Goal: Task Accomplishment & Management: Use online tool/utility

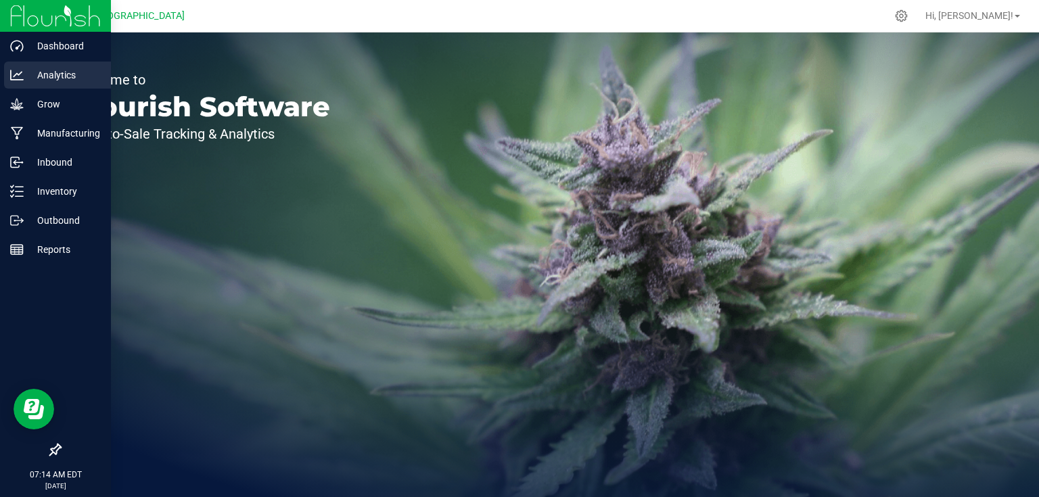
click at [76, 78] on p "Analytics" at bounding box center [64, 75] width 81 height 16
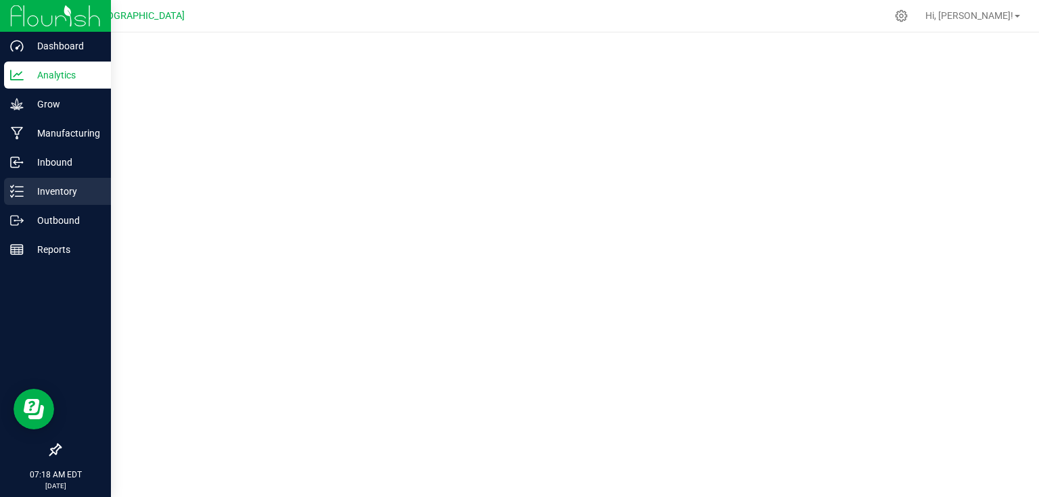
click at [14, 196] on icon at bounding box center [17, 192] width 14 height 14
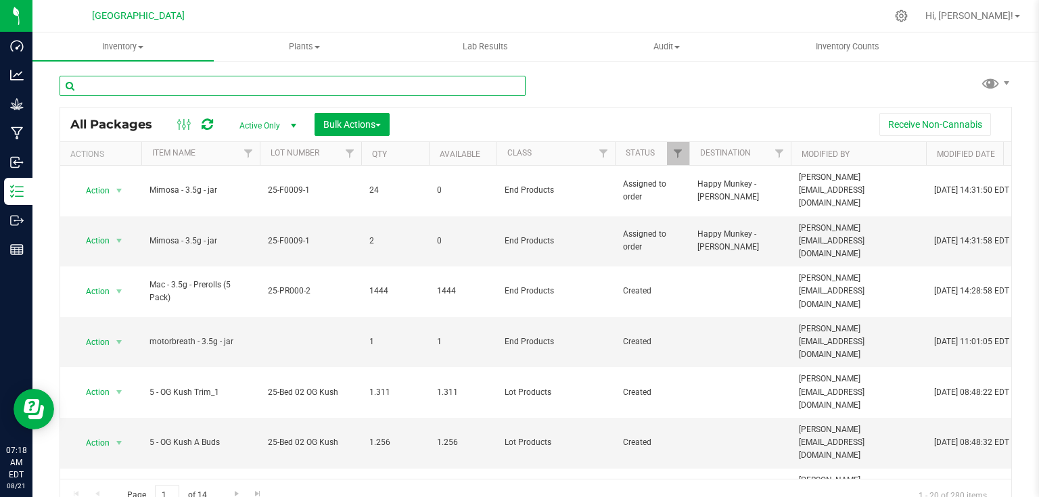
click at [154, 89] on input "text" at bounding box center [293, 86] width 466 height 20
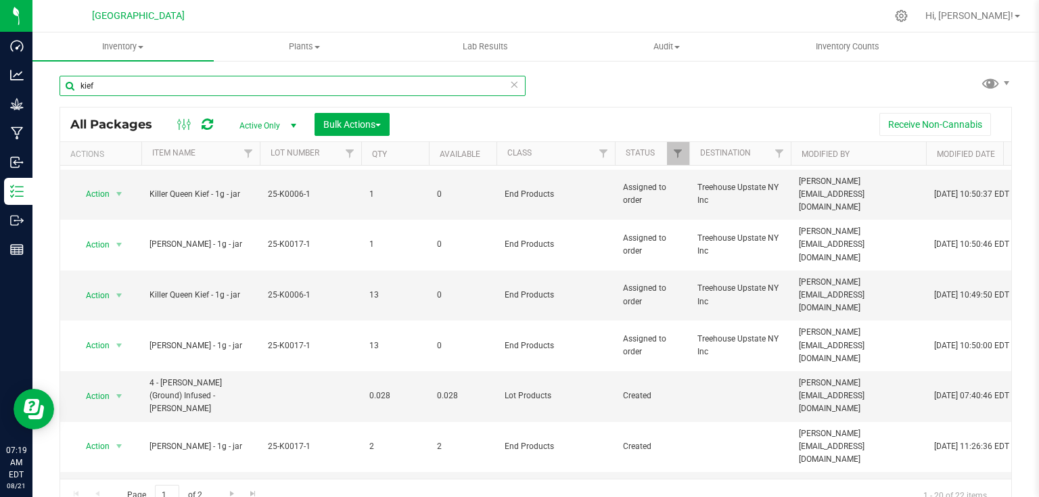
scroll to position [452, 0]
click at [234, 493] on span "Go to the next page" at bounding box center [232, 494] width 11 height 11
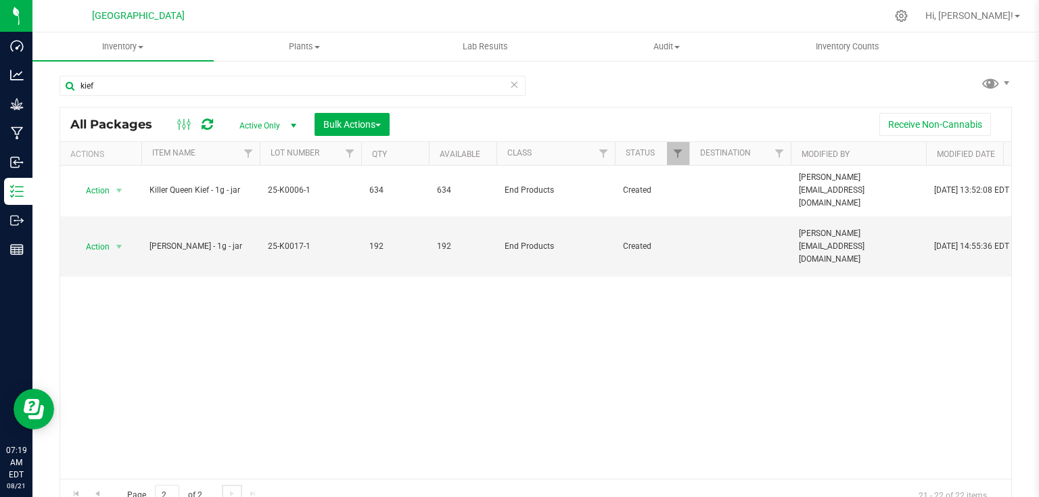
scroll to position [14, 0]
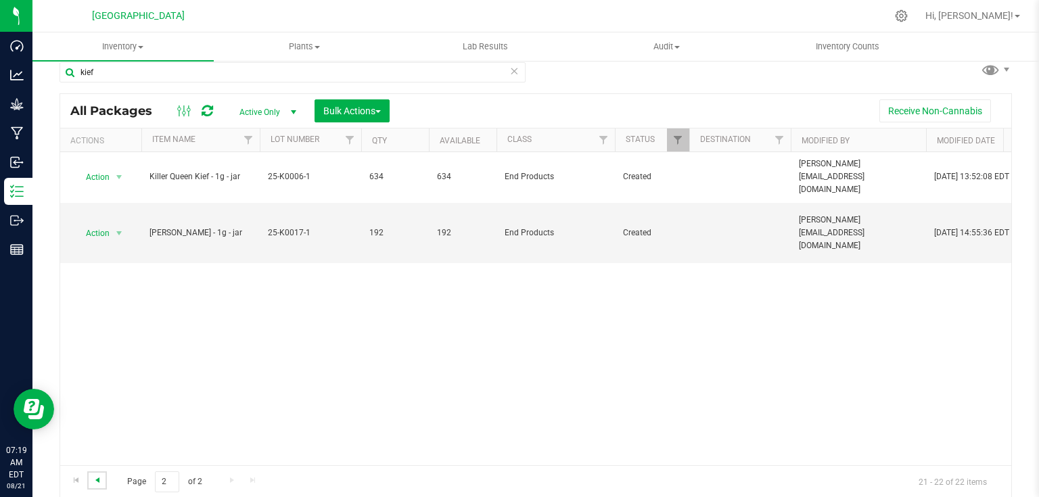
click at [97, 479] on span "Go to the previous page" at bounding box center [97, 480] width 11 height 11
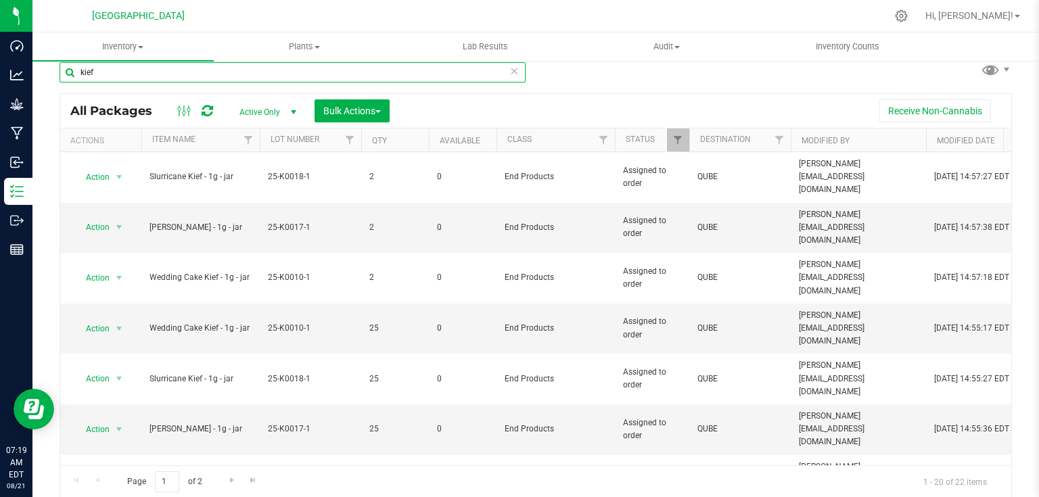
click at [151, 75] on input "kief" at bounding box center [293, 72] width 466 height 20
type input "k"
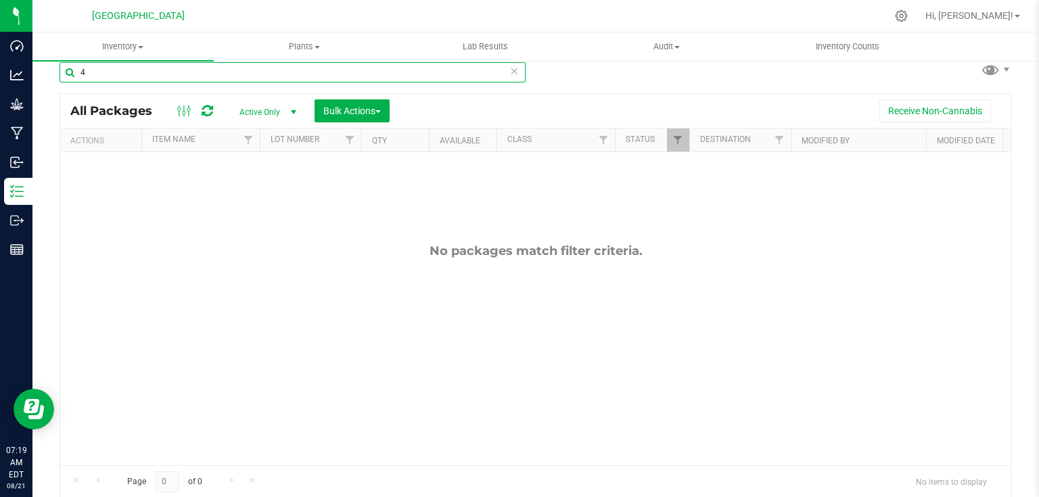
type input "4"
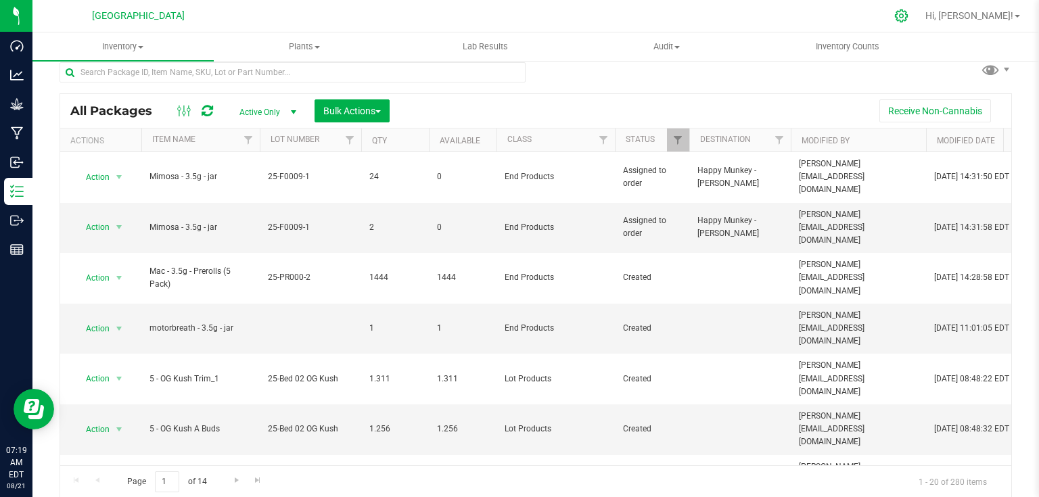
click at [909, 16] on icon at bounding box center [902, 16] width 14 height 14
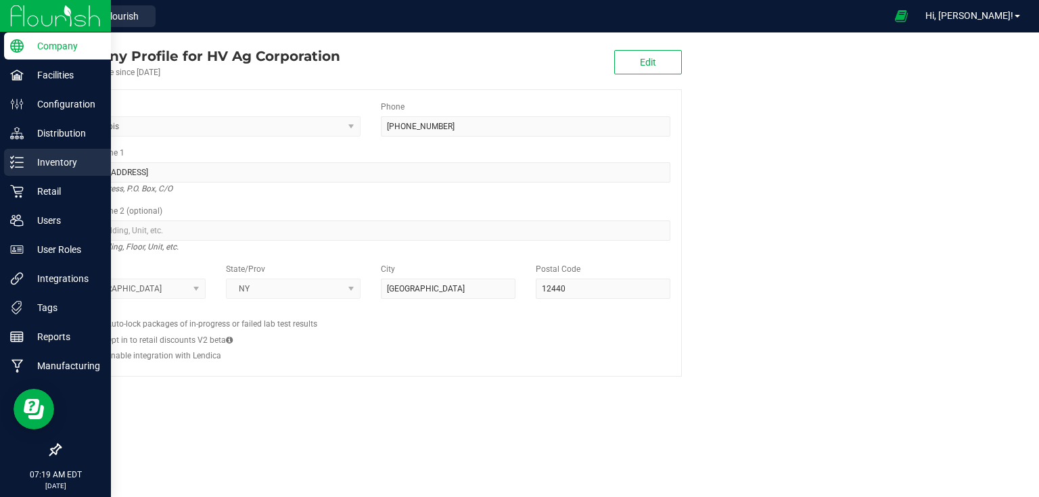
click at [25, 164] on p "Inventory" at bounding box center [64, 162] width 81 height 16
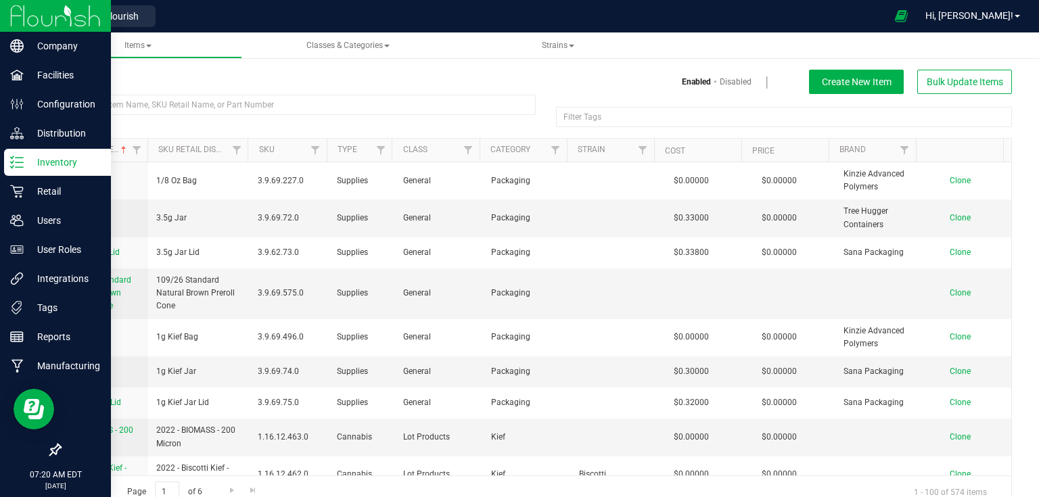
click at [64, 26] on img at bounding box center [55, 16] width 91 height 32
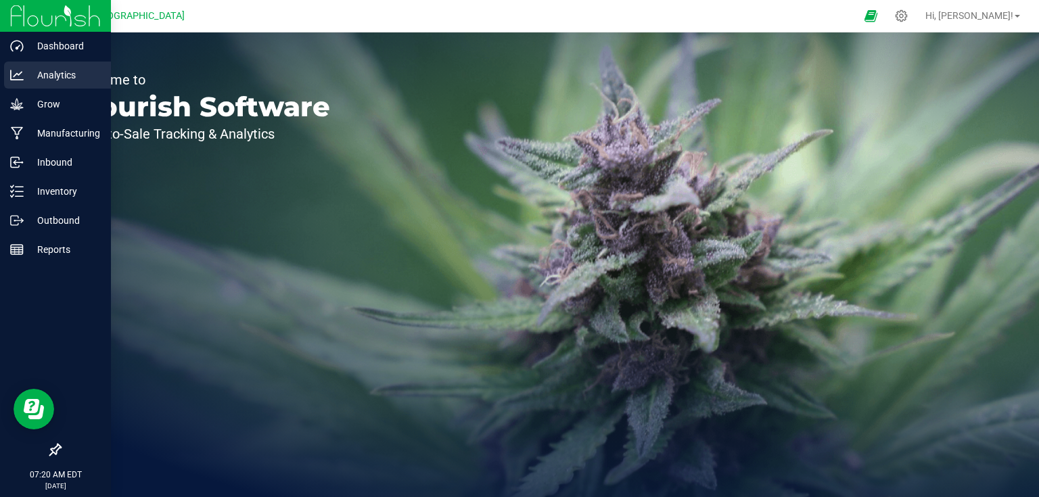
click at [54, 73] on p "Analytics" at bounding box center [64, 75] width 81 height 16
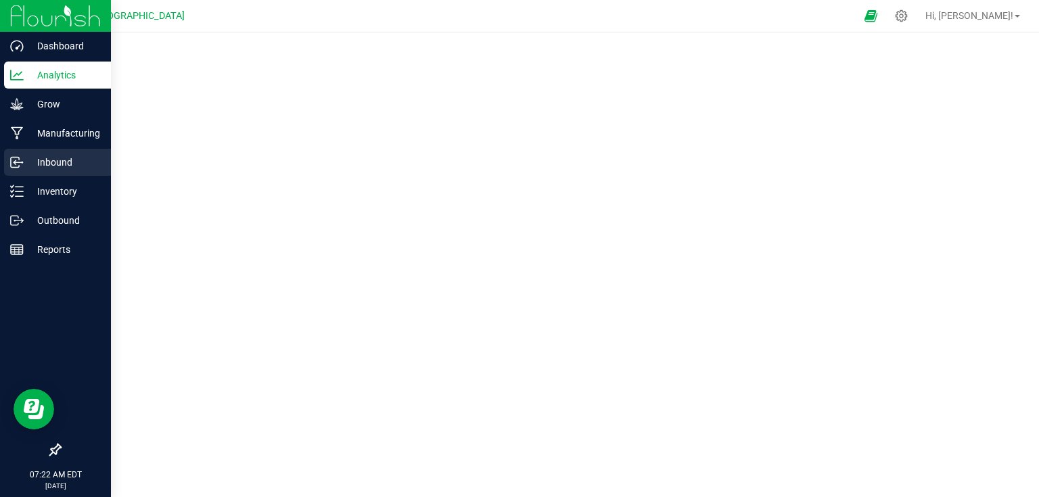
click at [47, 165] on p "Inbound" at bounding box center [64, 162] width 81 height 16
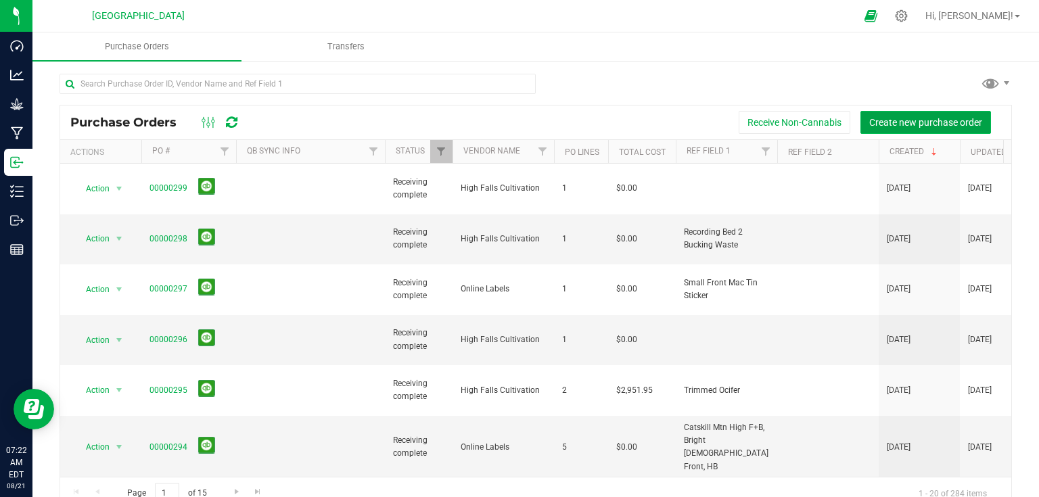
click at [970, 120] on span "Create new purchase order" at bounding box center [926, 122] width 113 height 11
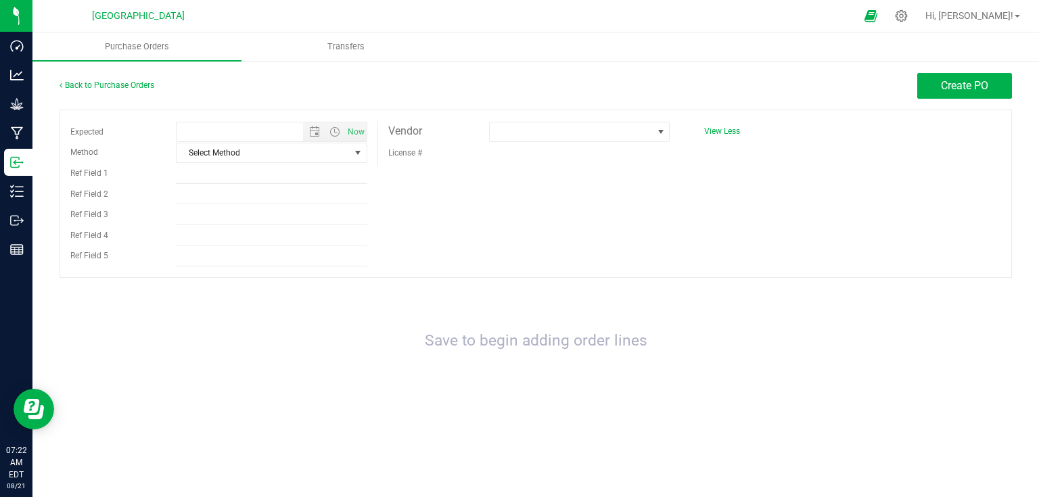
type input "8/21/2025 7:22 AM"
click at [554, 133] on span at bounding box center [571, 131] width 163 height 19
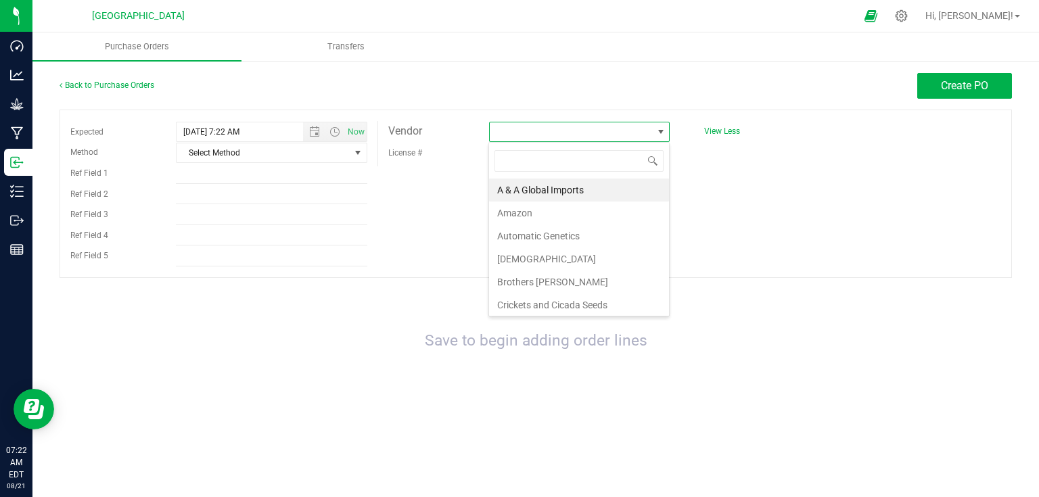
scroll to position [20, 181]
type input "high"
click at [554, 184] on li "High Falls Cultivation" at bounding box center [579, 190] width 180 height 23
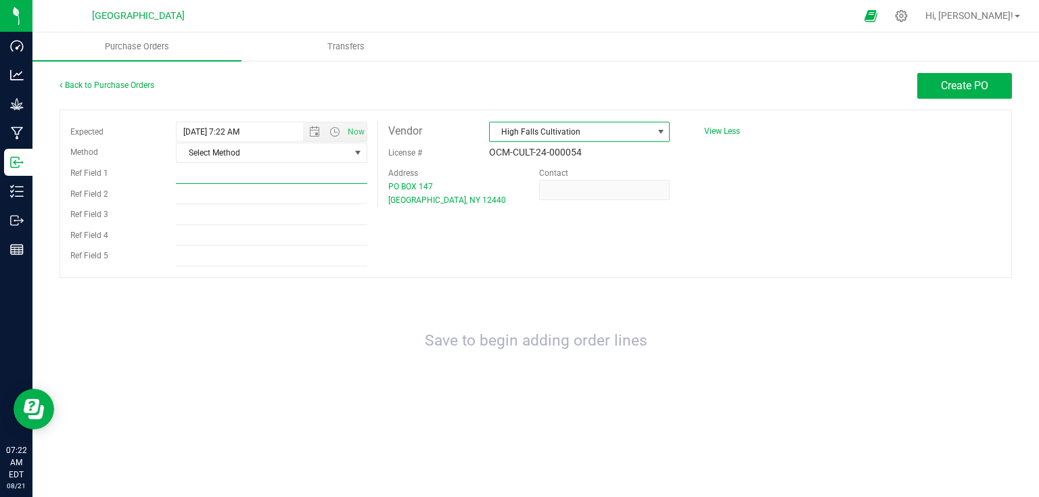
click at [354, 173] on input "Ref Field 1" at bounding box center [271, 174] width 191 height 20
type input "WC and [PERSON_NAME] Inbound"
click at [972, 89] on span "Create PO" at bounding box center [964, 85] width 47 height 13
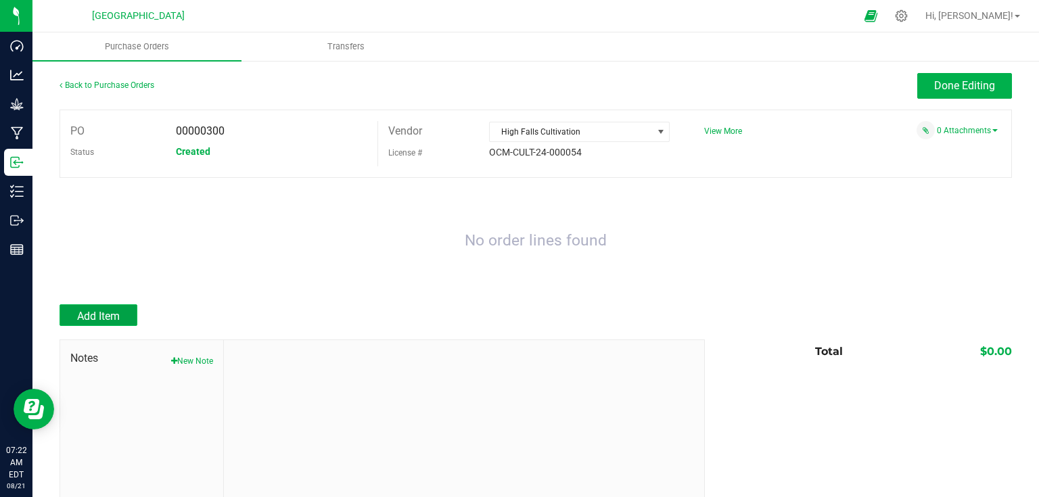
click at [101, 322] on span "Add Item" at bounding box center [98, 316] width 43 height 13
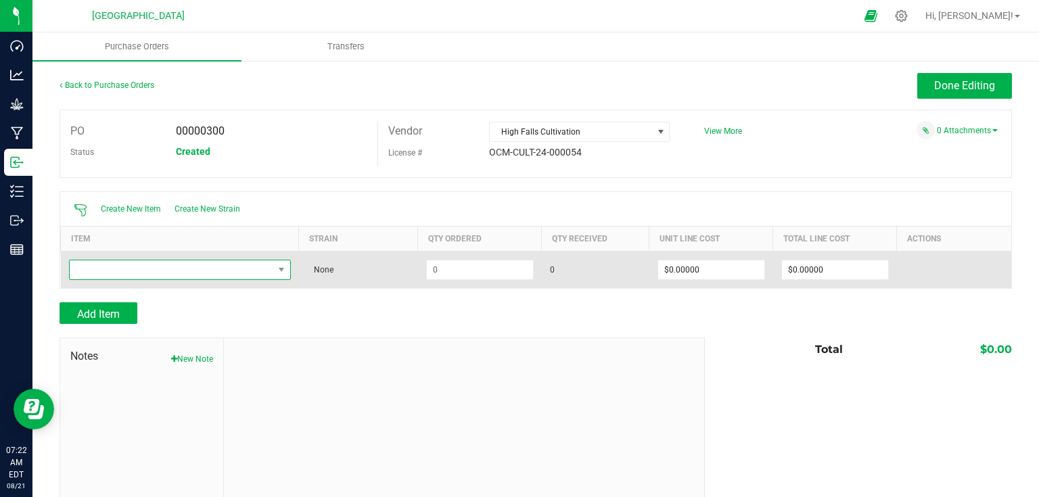
click at [208, 265] on span "NO DATA FOUND" at bounding box center [172, 270] width 204 height 19
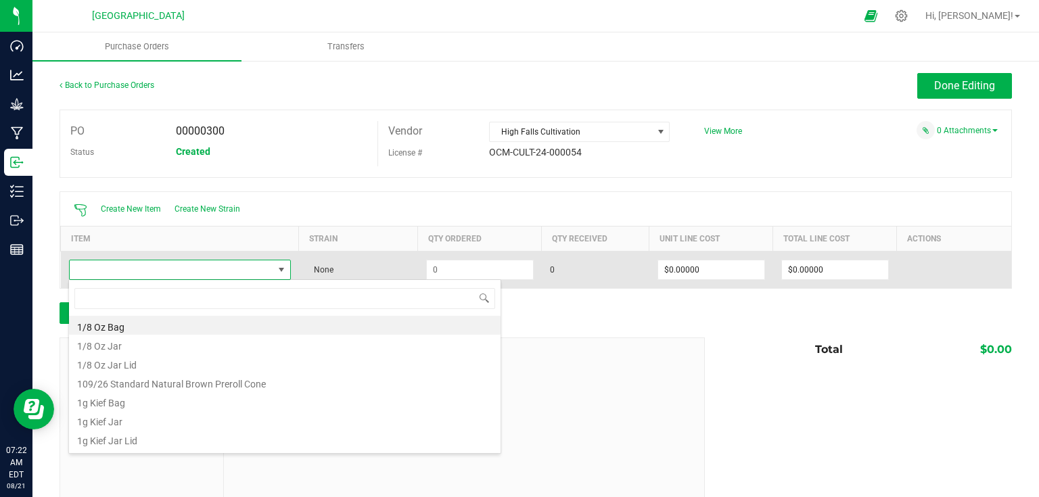
scroll to position [20, 219]
type input "4 - wedd"
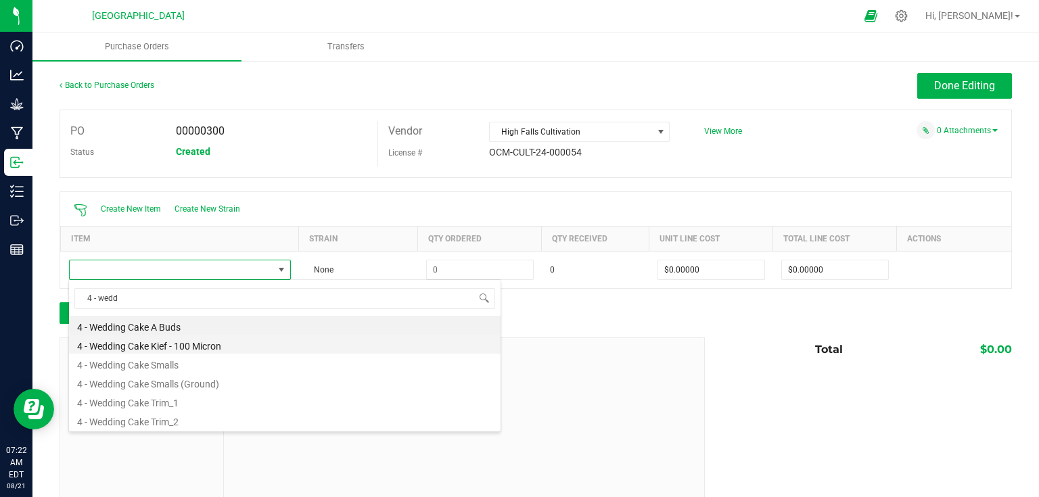
click at [202, 341] on li "4 - Wedding Cake Kief - 100 Micron" at bounding box center [285, 344] width 432 height 19
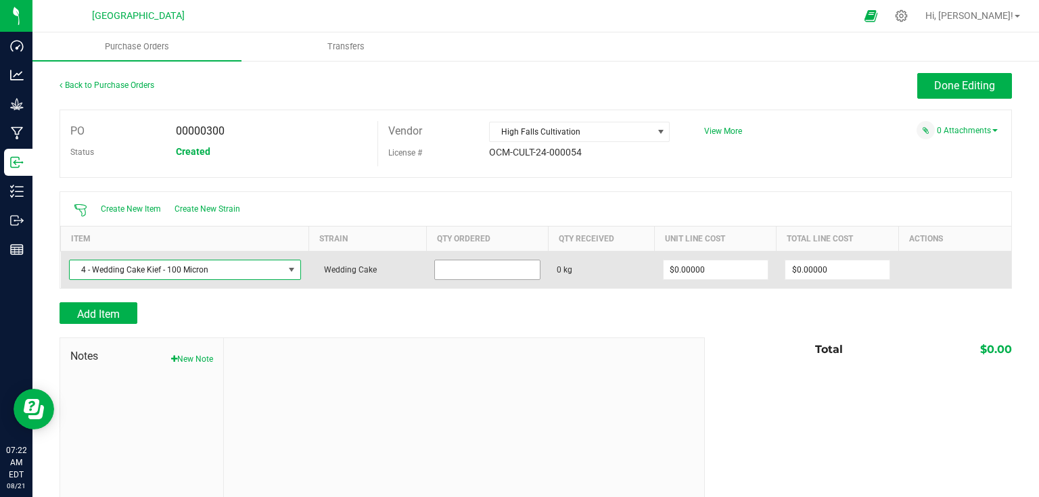
click at [499, 261] on input at bounding box center [487, 270] width 104 height 19
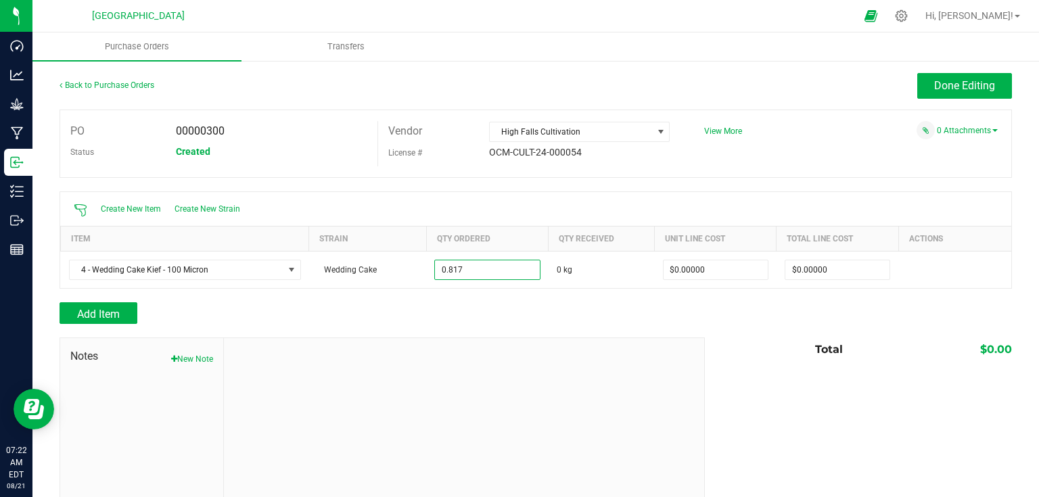
type input "0.8170 kg"
click at [524, 306] on div "Add Item" at bounding box center [377, 313] width 635 height 22
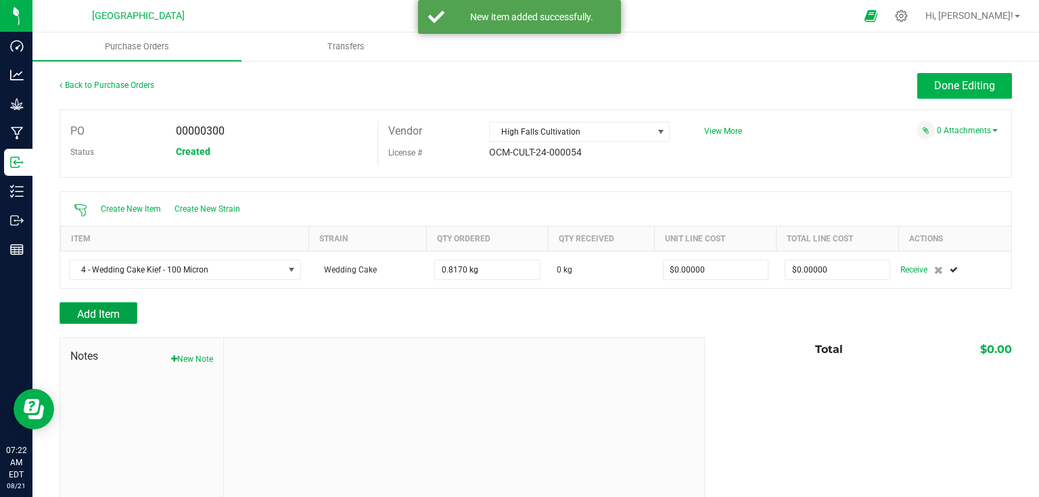
click at [92, 315] on span "Add Item" at bounding box center [98, 314] width 43 height 13
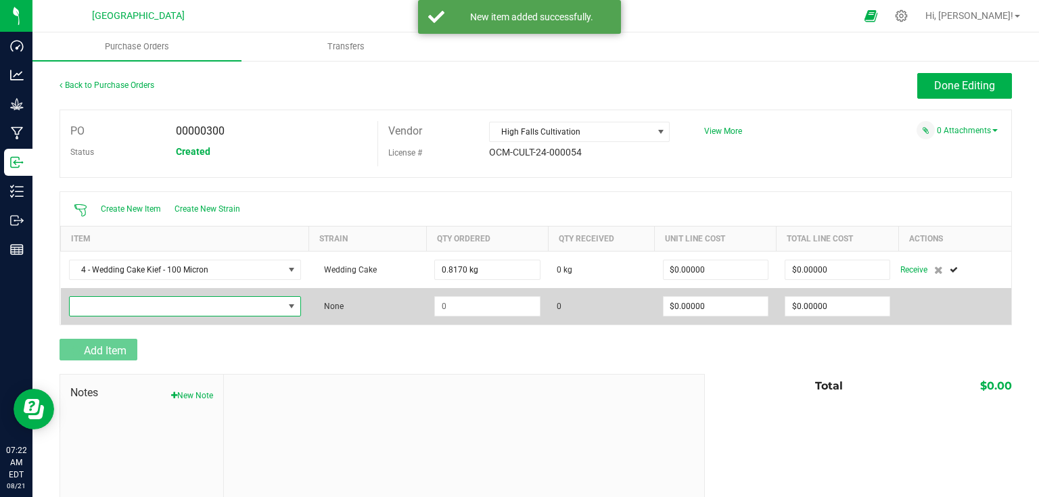
click at [106, 302] on span "NO DATA FOUND" at bounding box center [177, 306] width 214 height 19
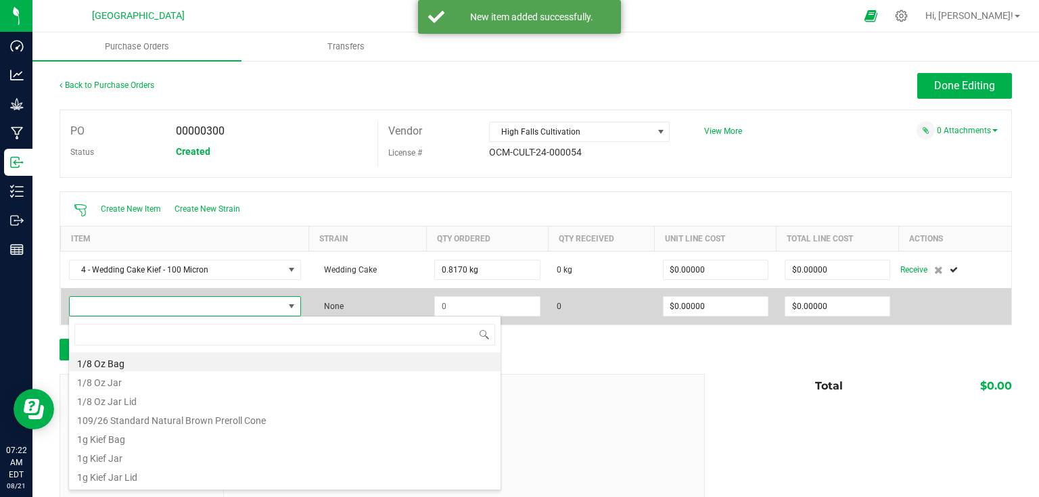
scroll to position [20, 226]
type input "4 - killer"
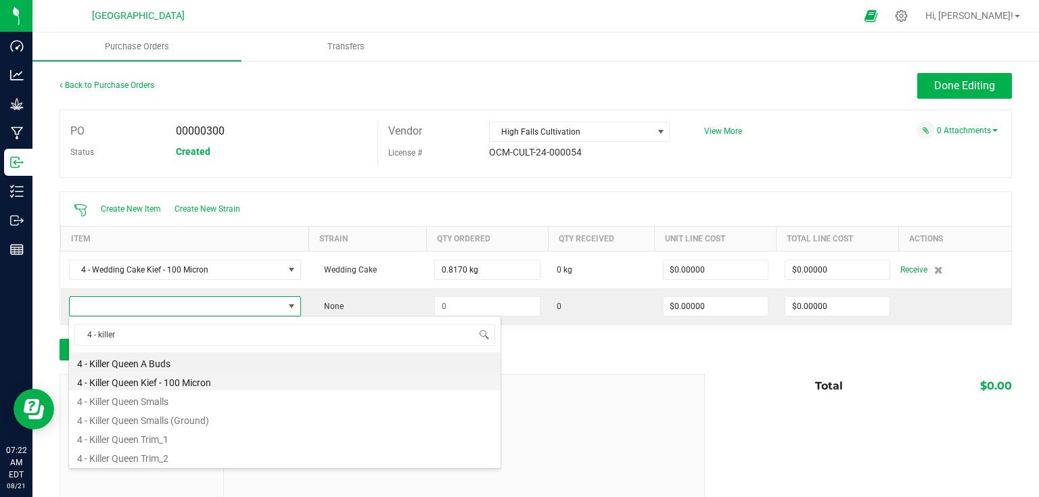
click at [185, 384] on li "4 - Killer Queen Kief - 100 Micron" at bounding box center [285, 380] width 432 height 19
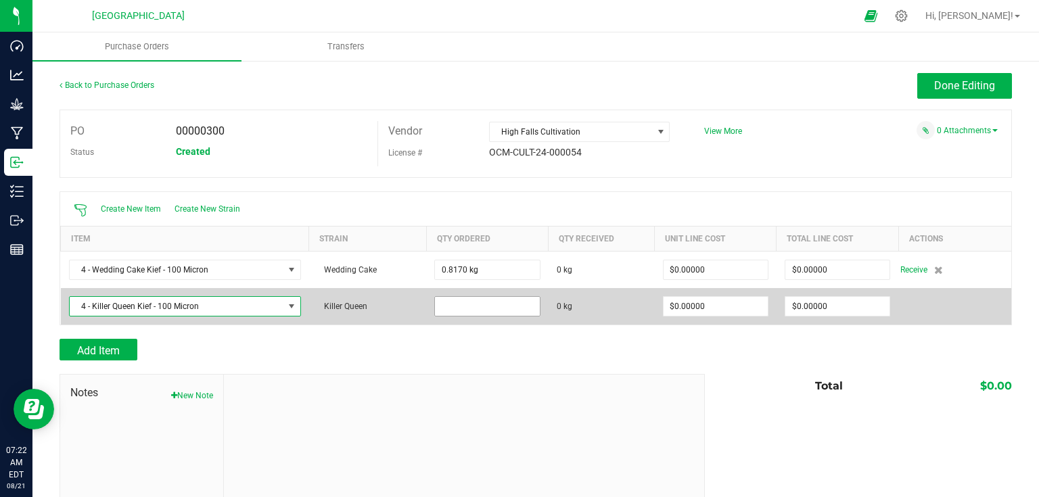
click at [475, 303] on input at bounding box center [487, 306] width 104 height 19
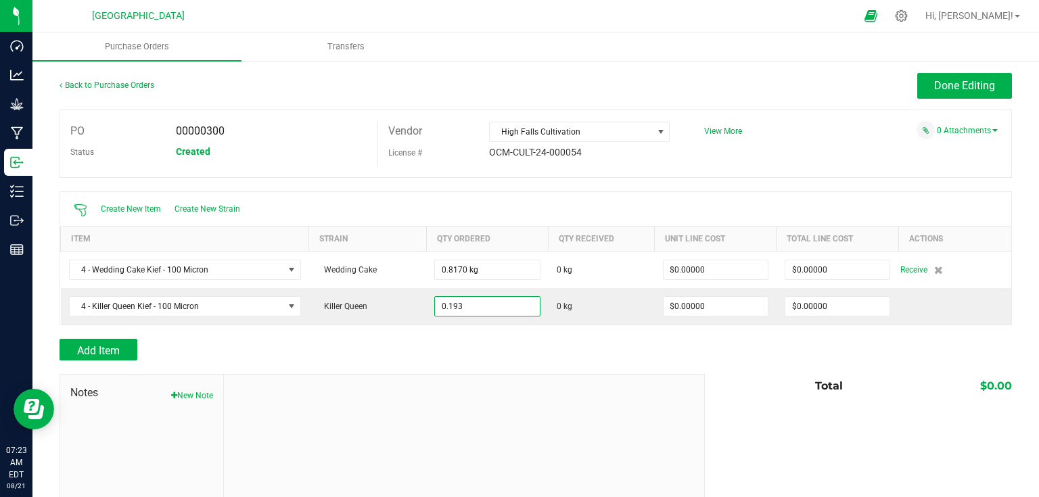
type input "0.1930 kg"
click at [514, 354] on div "Add Item" at bounding box center [377, 350] width 635 height 22
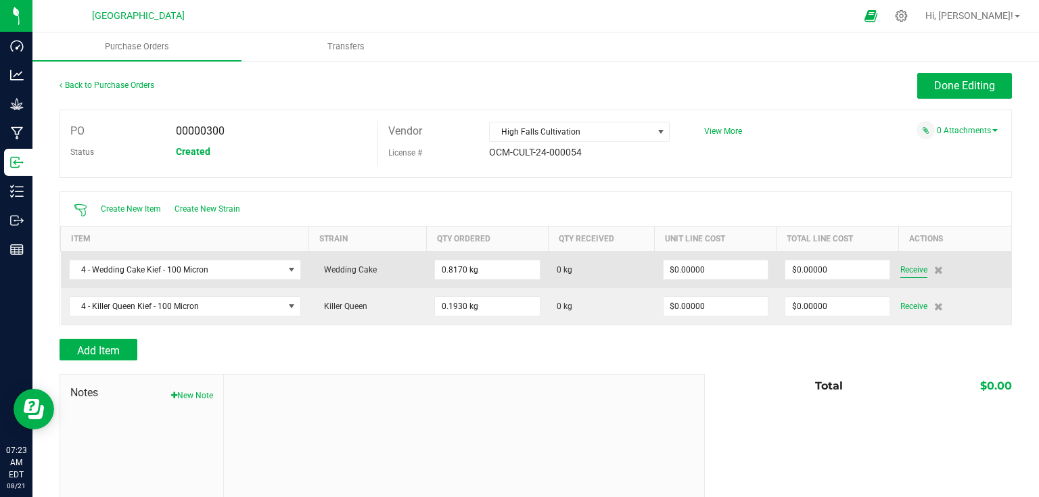
click at [909, 271] on span "Receive" at bounding box center [914, 270] width 27 height 16
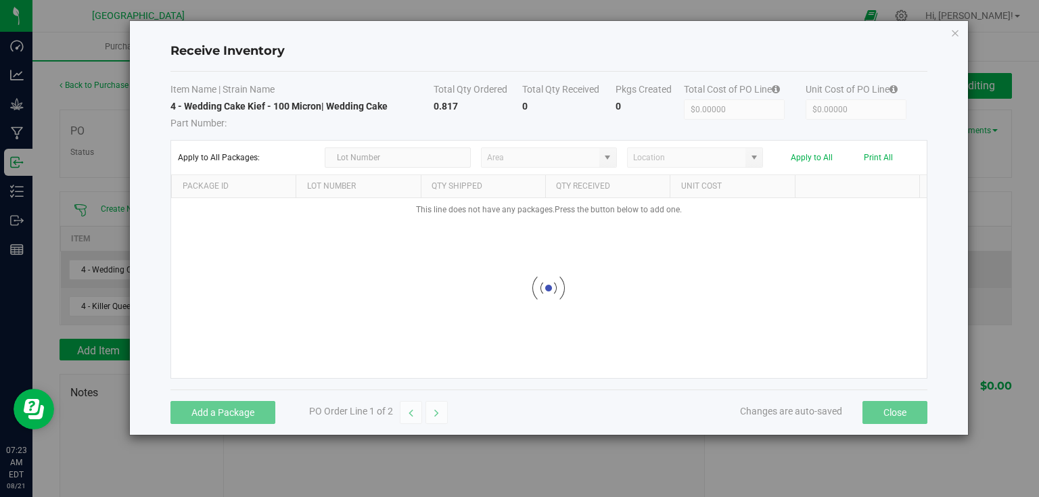
type input "Snapple - Inventory"
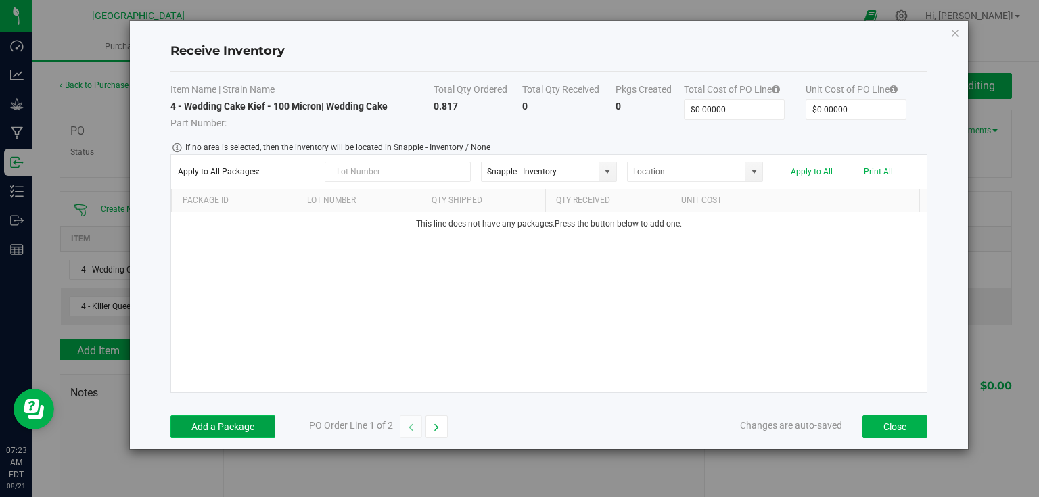
click at [264, 436] on button "Add a Package" at bounding box center [223, 426] width 105 height 23
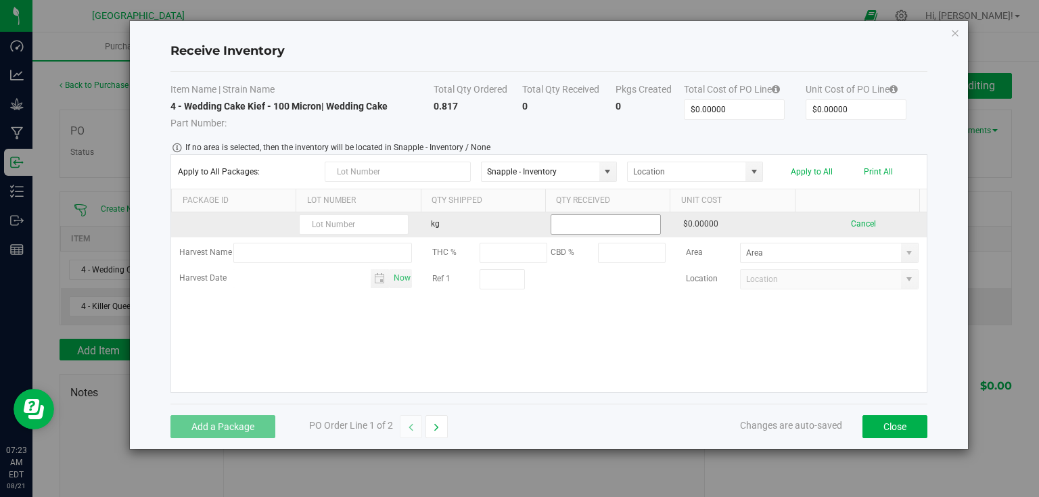
click at [582, 225] on input at bounding box center [605, 224] width 108 height 19
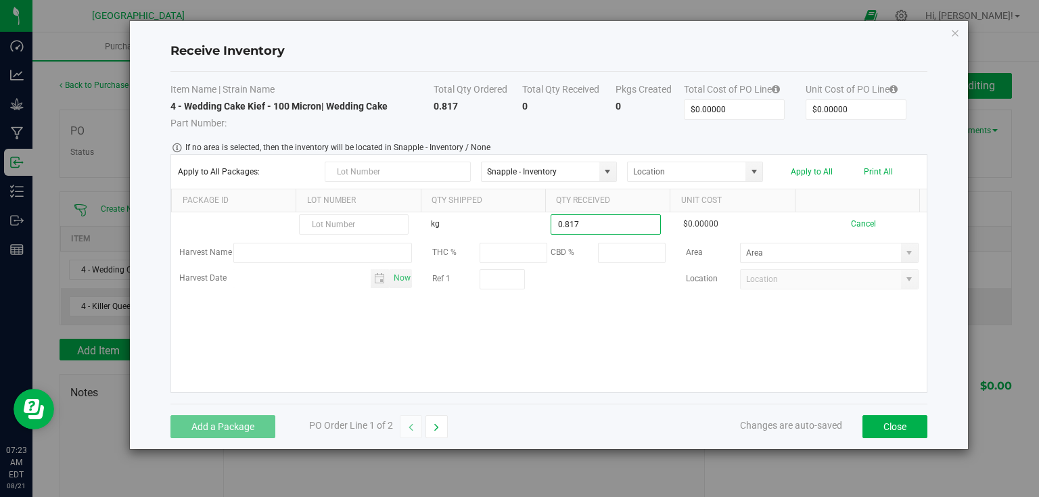
type input "0.8170 kg"
click at [854, 401] on div "Item Name | Strain Name Total Qty Ordered Total Qty Received Pkgs Created Total…" at bounding box center [549, 238] width 757 height 332
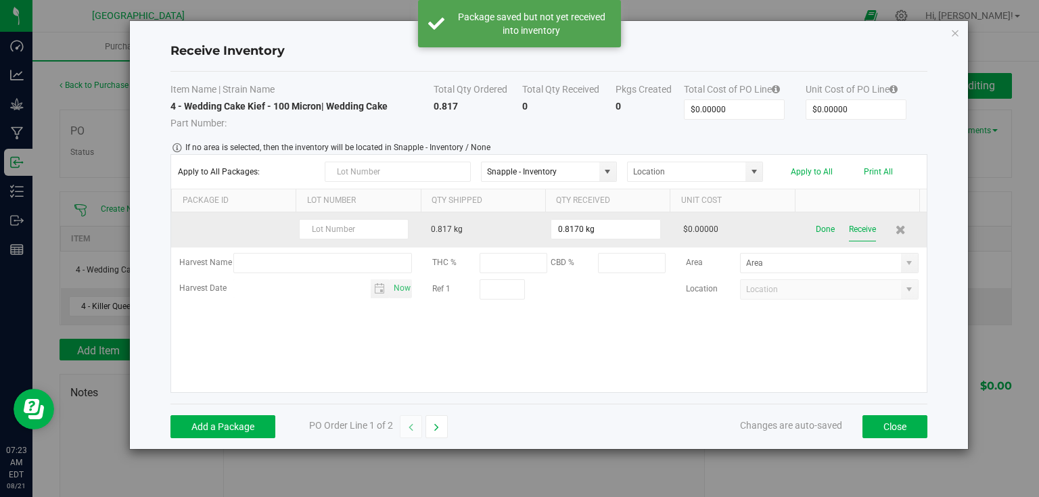
click at [859, 235] on button "Receive" at bounding box center [862, 230] width 27 height 24
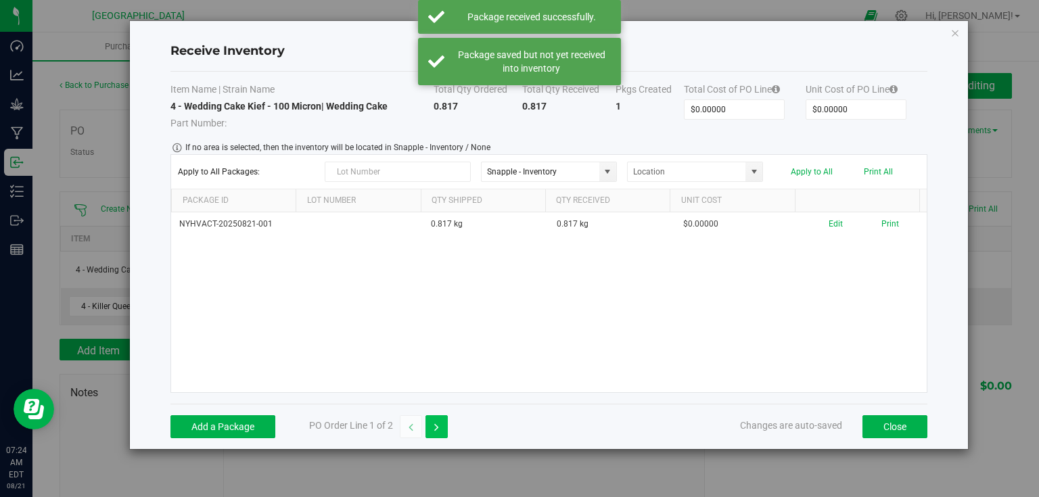
click at [428, 430] on button "button" at bounding box center [437, 426] width 22 height 23
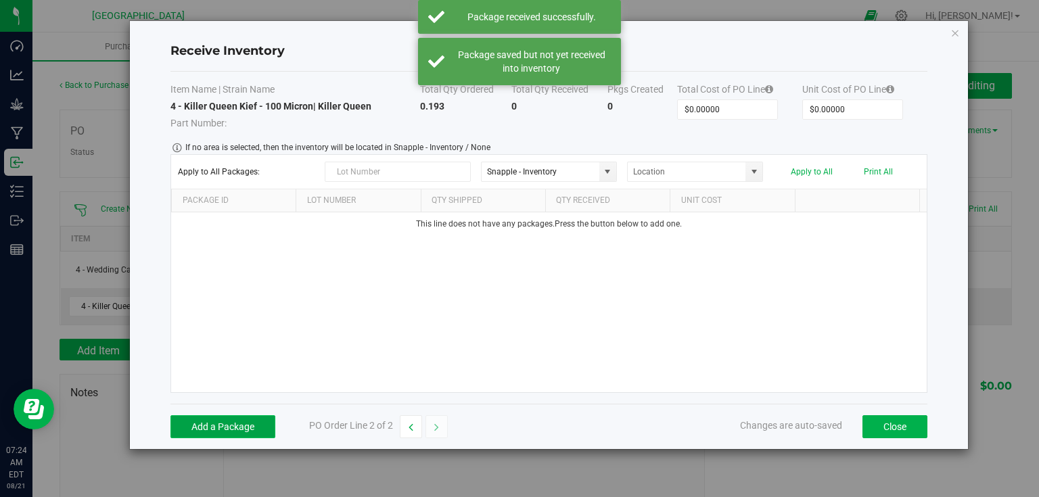
click at [263, 432] on button "Add a Package" at bounding box center [223, 426] width 105 height 23
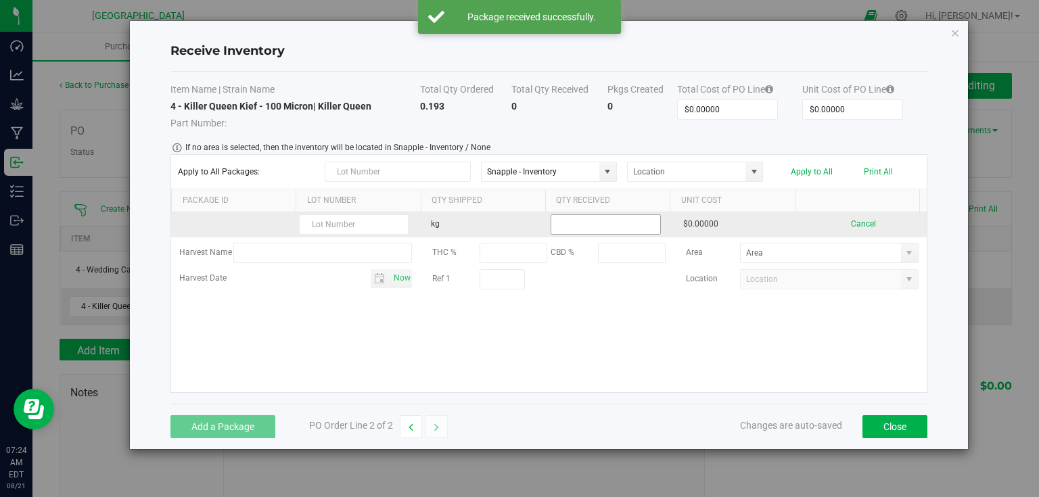
click at [608, 225] on input at bounding box center [605, 224] width 108 height 19
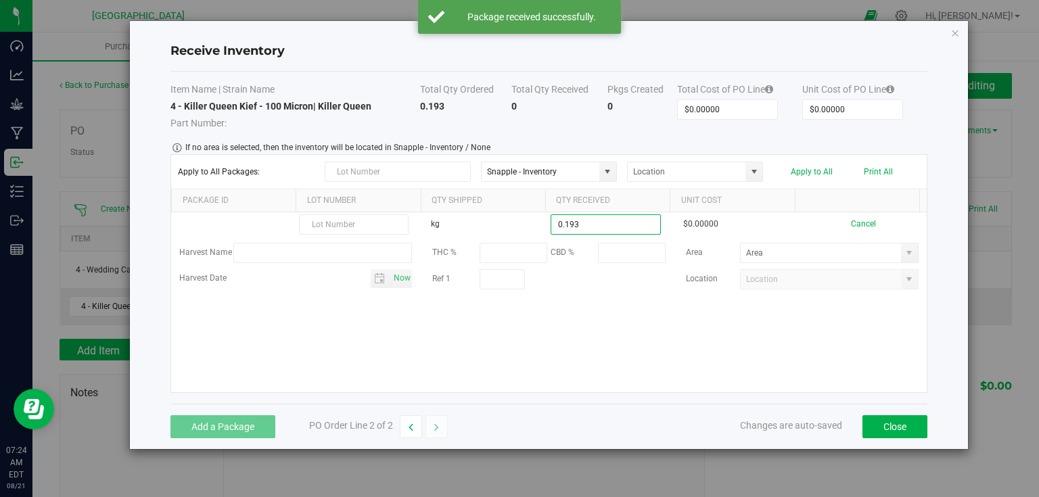
type input "0.1930 kg"
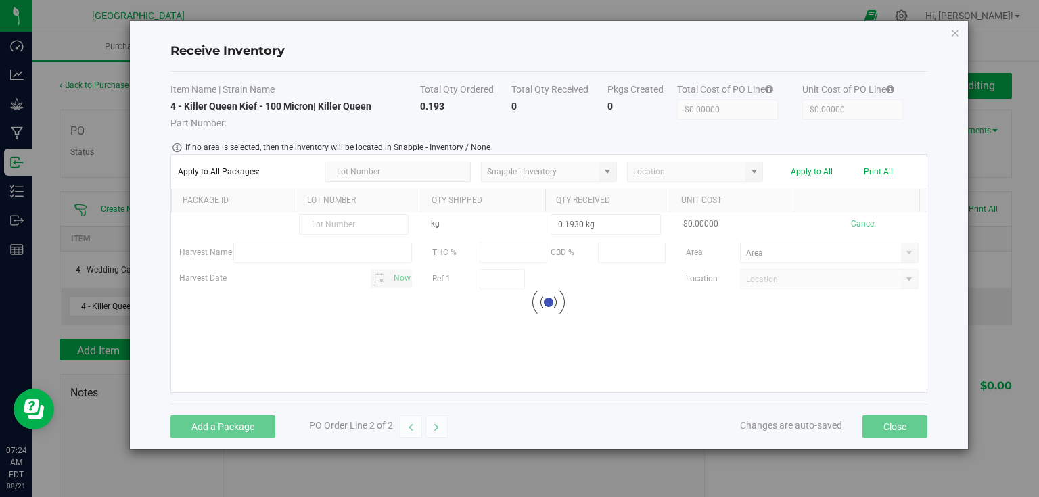
click at [708, 332] on kendo-grid-list "kg 0.1930 kg $0.00000 Cancel Harvest Name THC % CBD % Area Harvest Date Now Ref…" at bounding box center [549, 302] width 756 height 180
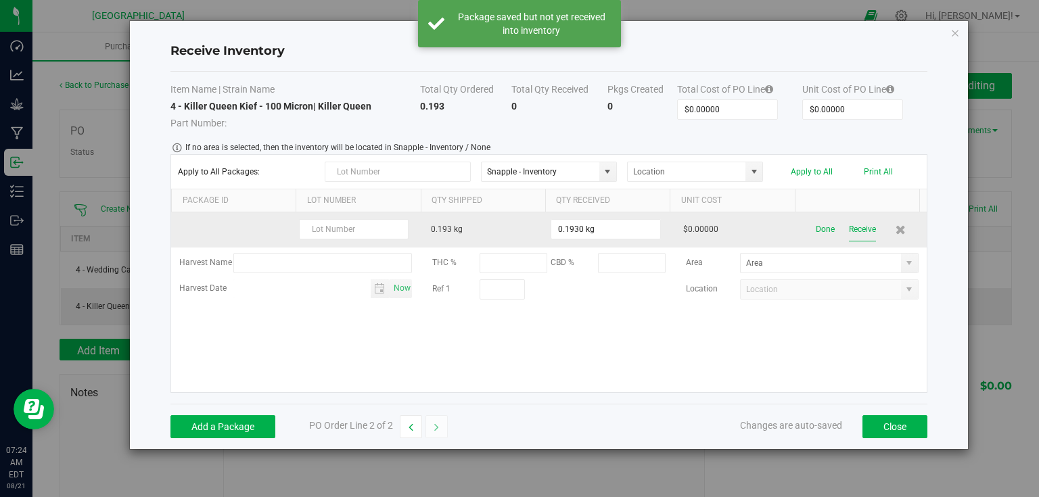
click at [849, 227] on button "Receive" at bounding box center [862, 230] width 27 height 24
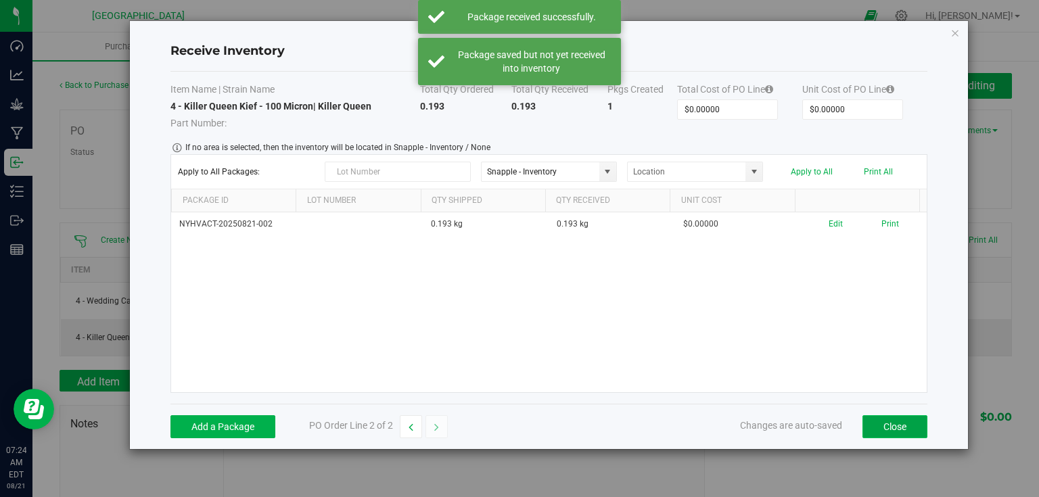
click at [901, 428] on button "Close" at bounding box center [895, 426] width 65 height 23
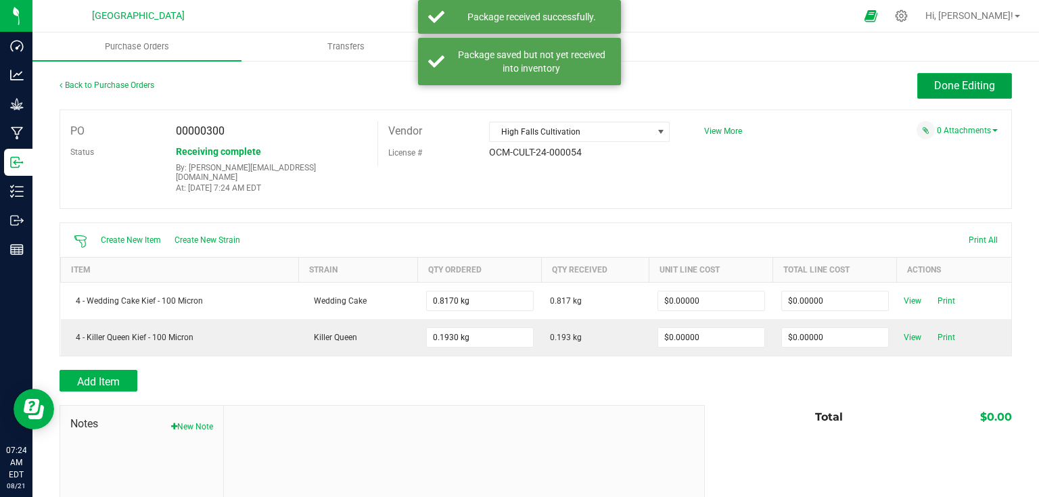
click at [966, 96] on button "Done Editing" at bounding box center [965, 86] width 95 height 26
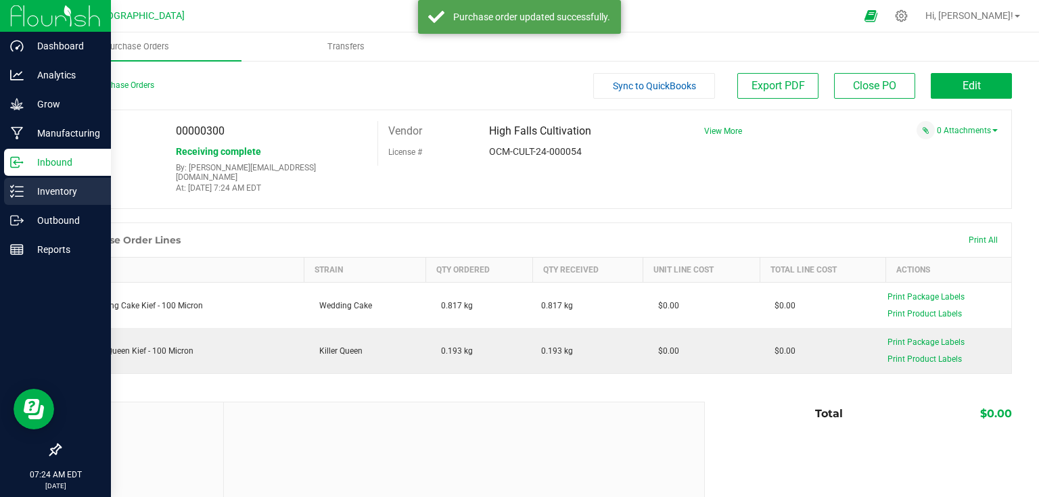
click at [39, 185] on p "Inventory" at bounding box center [64, 191] width 81 height 16
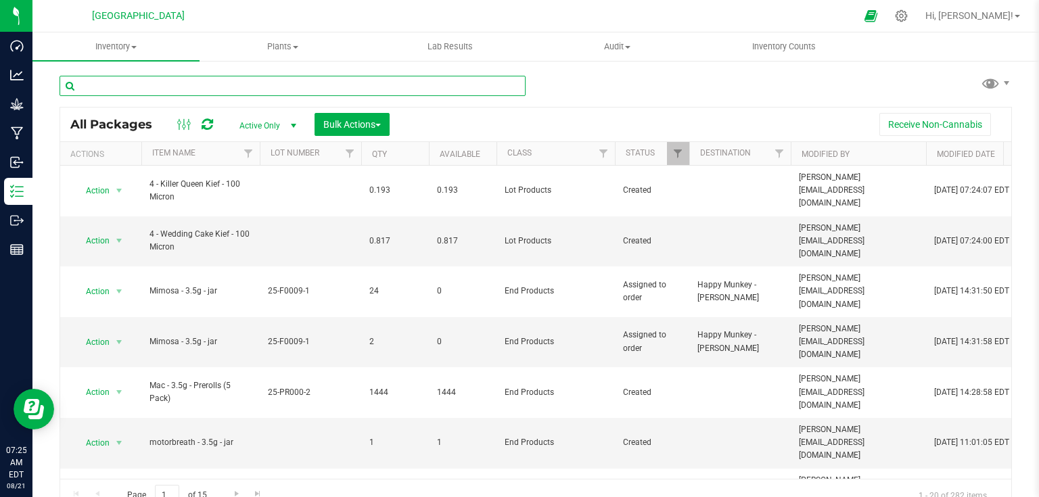
click at [231, 84] on input "text" at bounding box center [293, 86] width 466 height 20
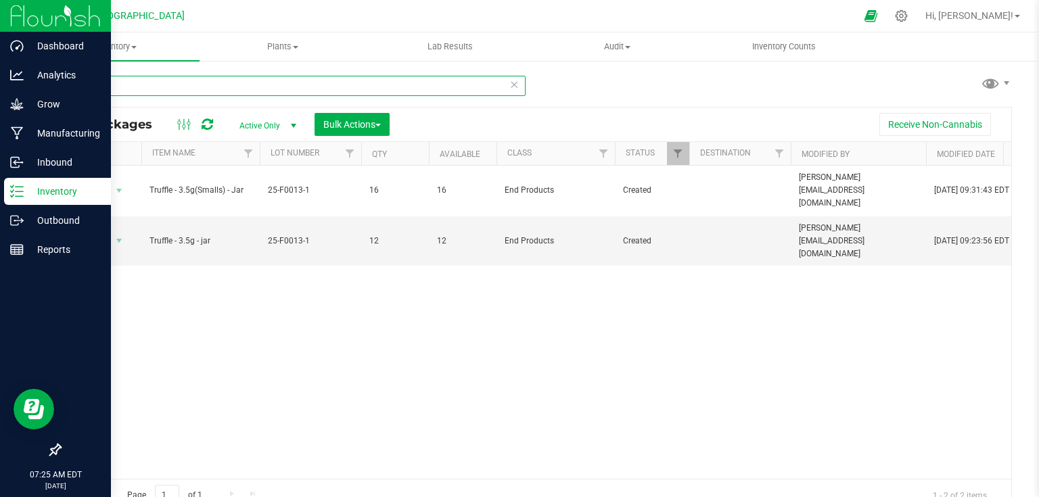
type input "truffle -"
click at [26, 15] on img at bounding box center [55, 16] width 91 height 32
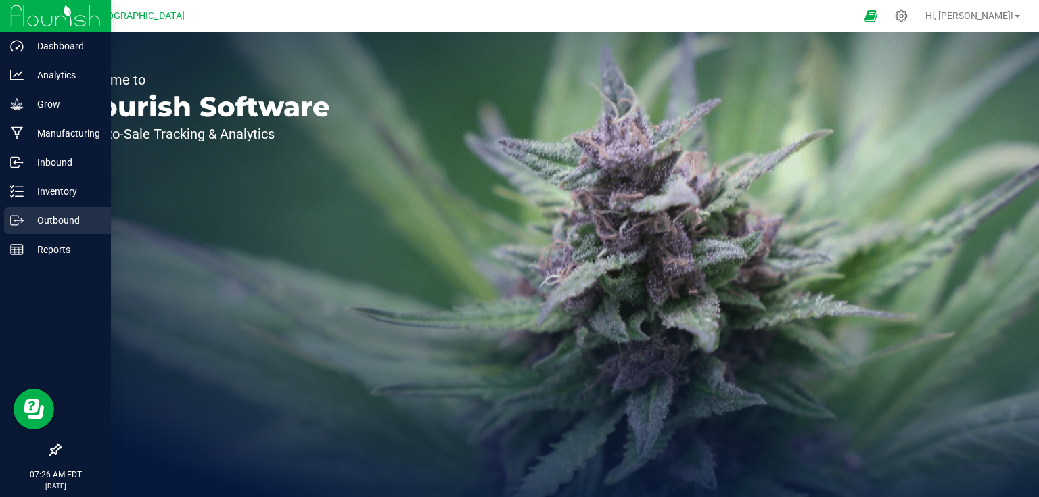
click at [46, 229] on div "Outbound" at bounding box center [57, 220] width 107 height 27
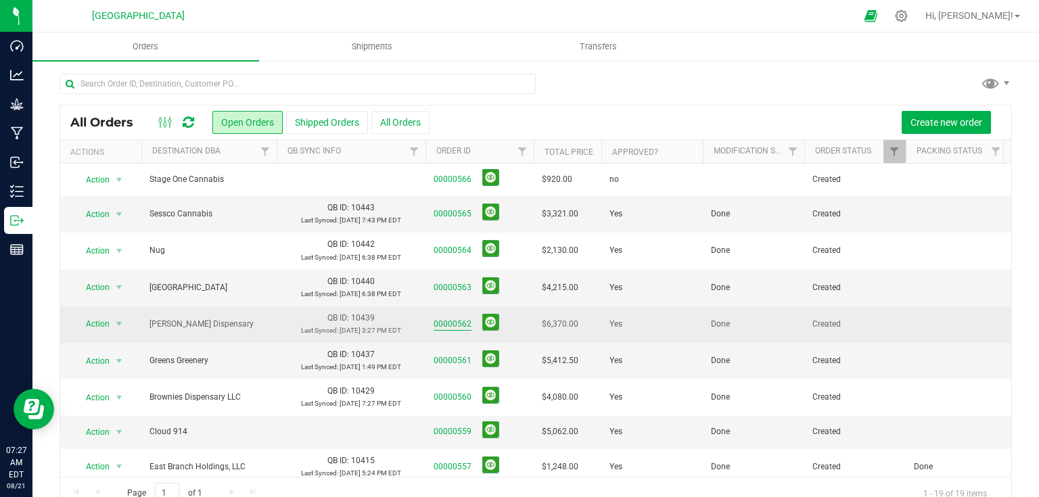
click at [457, 328] on link "00000562" at bounding box center [453, 324] width 38 height 13
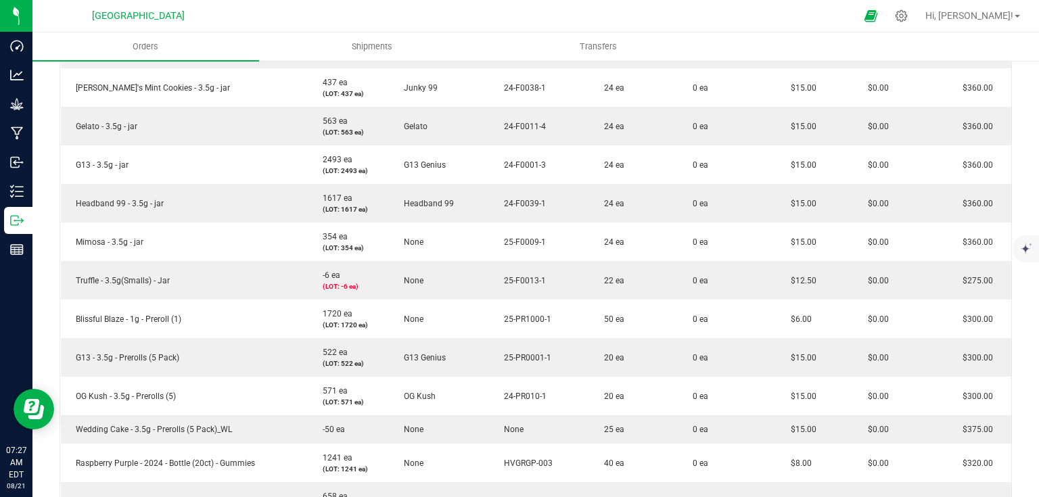
scroll to position [541, 0]
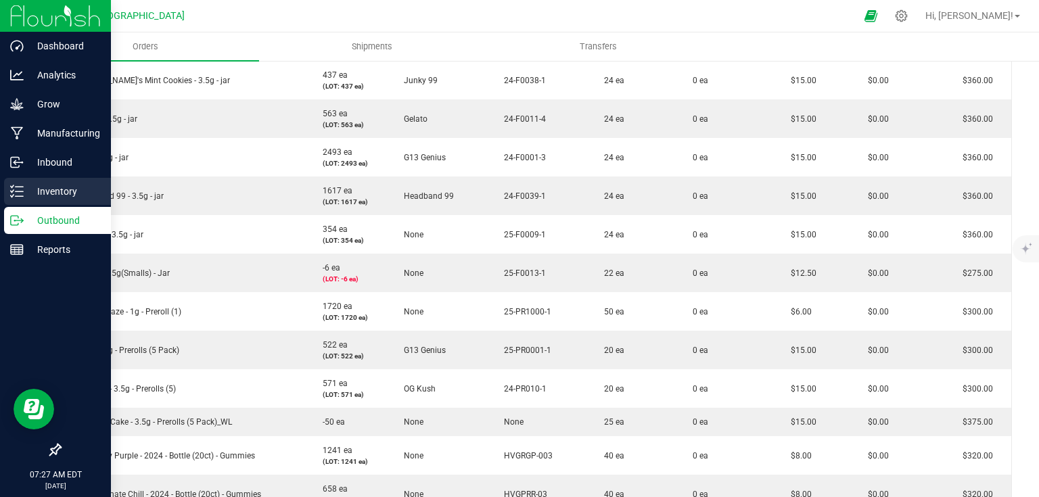
click at [22, 182] on div "Inventory" at bounding box center [57, 191] width 107 height 27
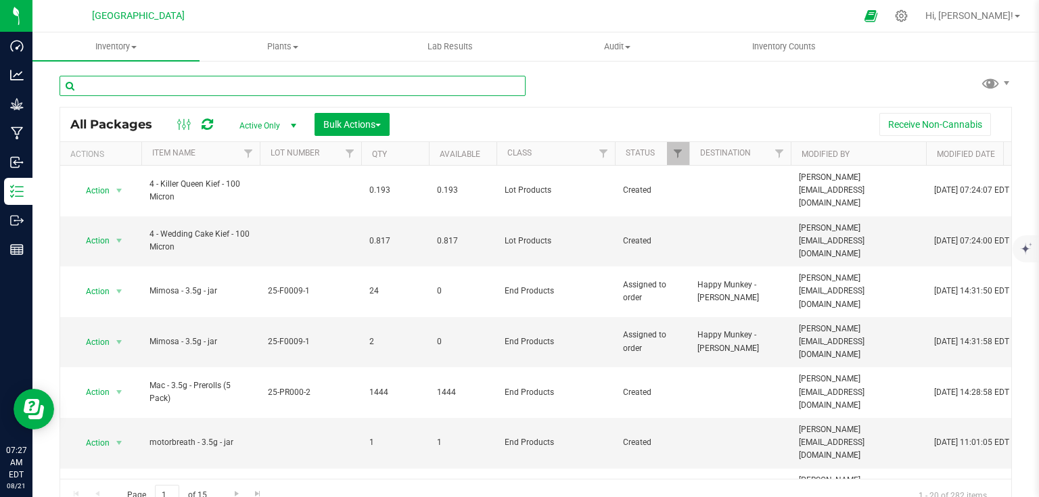
click at [116, 89] on input "text" at bounding box center [293, 86] width 466 height 20
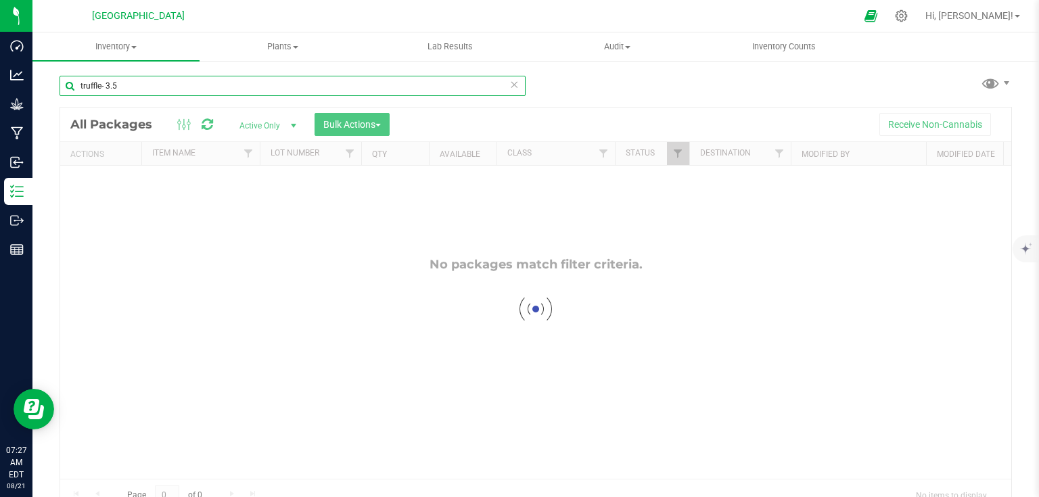
click at [99, 89] on input "truffle- 3.5" at bounding box center [293, 86] width 466 height 20
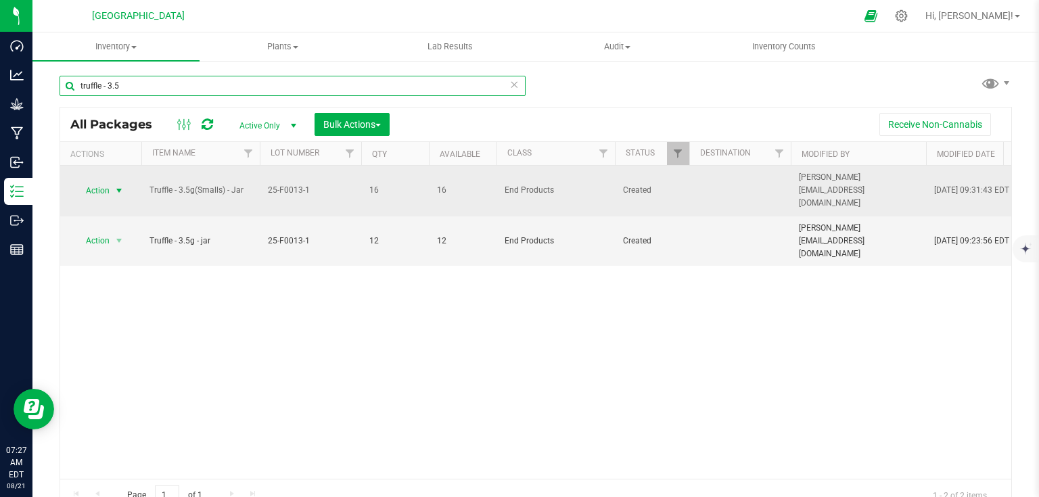
type input "truffle - 3.5"
click at [120, 187] on span "select" at bounding box center [119, 190] width 11 height 11
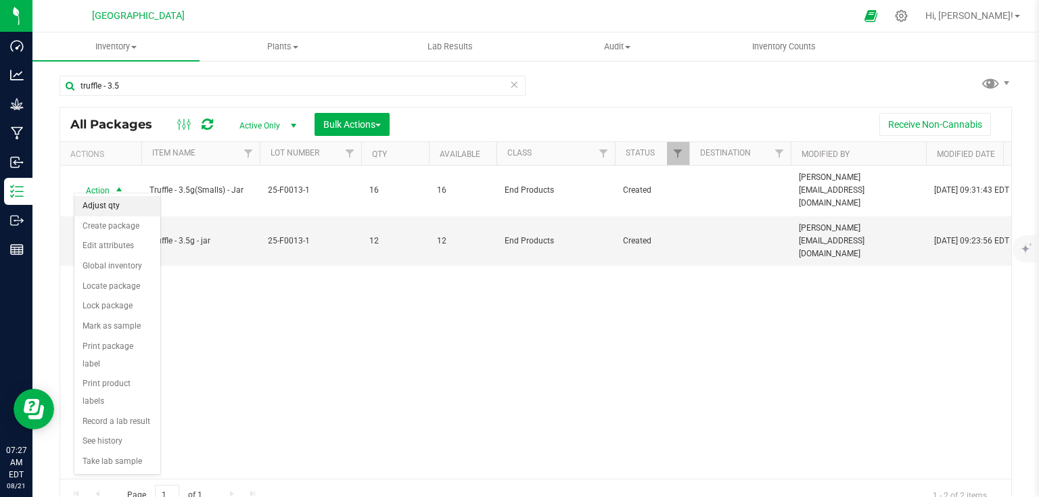
click at [112, 205] on li "Adjust qty" at bounding box center [117, 206] width 86 height 20
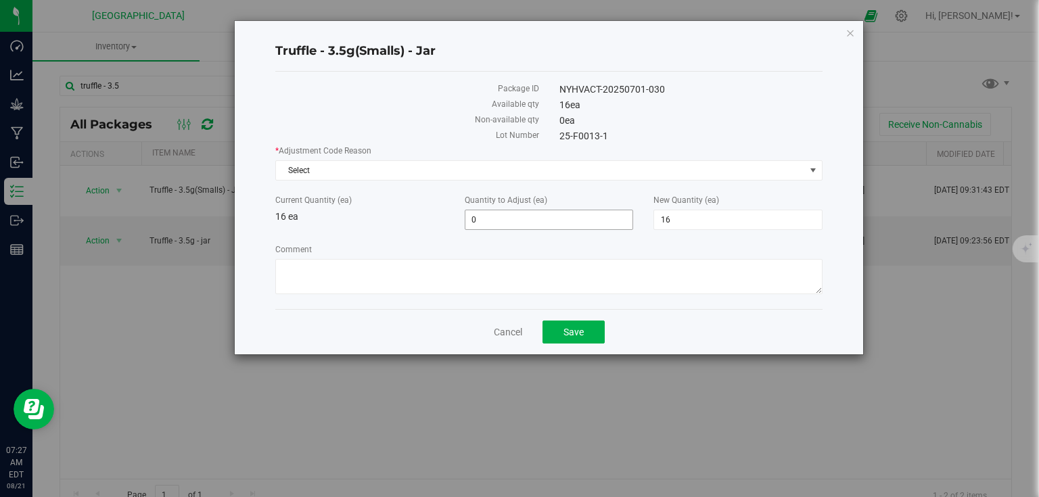
click at [512, 220] on span "0 0" at bounding box center [549, 220] width 169 height 20
click at [512, 220] on input "0" at bounding box center [550, 219] width 168 height 19
type input "6"
type input "22"
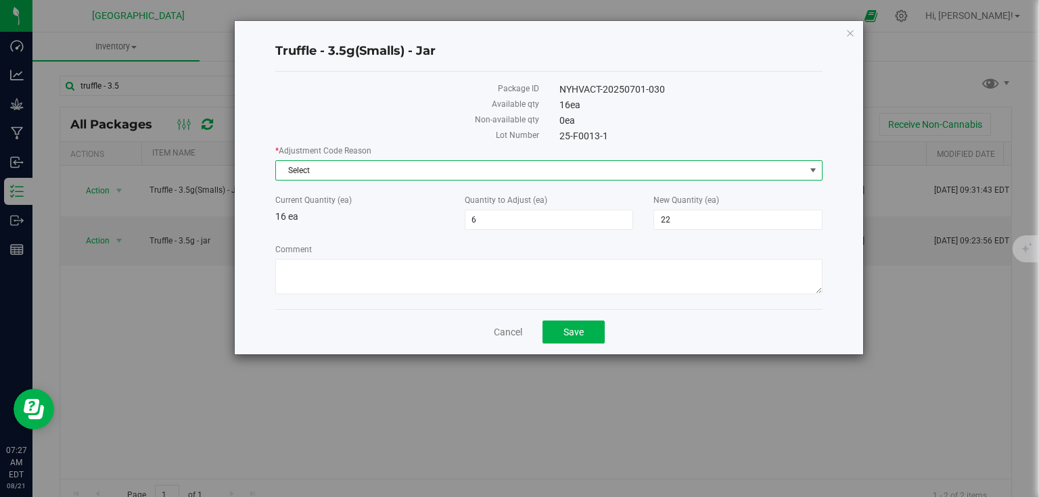
click at [819, 172] on span "select" at bounding box center [813, 170] width 11 height 11
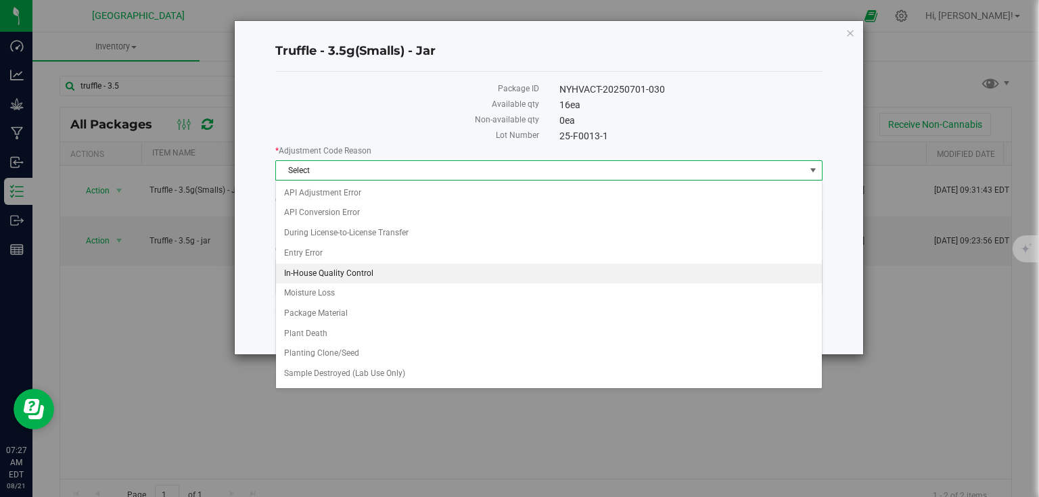
click at [328, 277] on li "In-House Quality Control" at bounding box center [549, 274] width 546 height 20
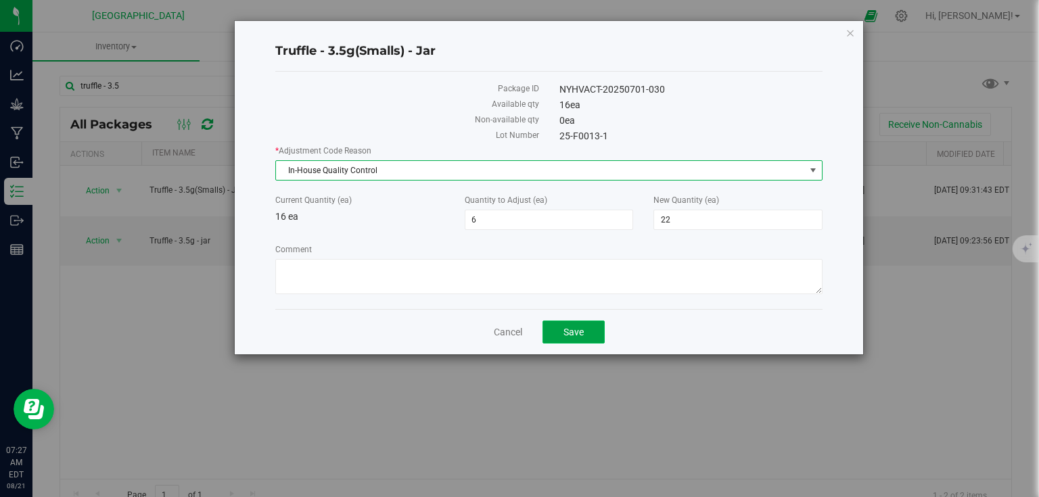
click at [558, 334] on button "Save" at bounding box center [574, 332] width 62 height 23
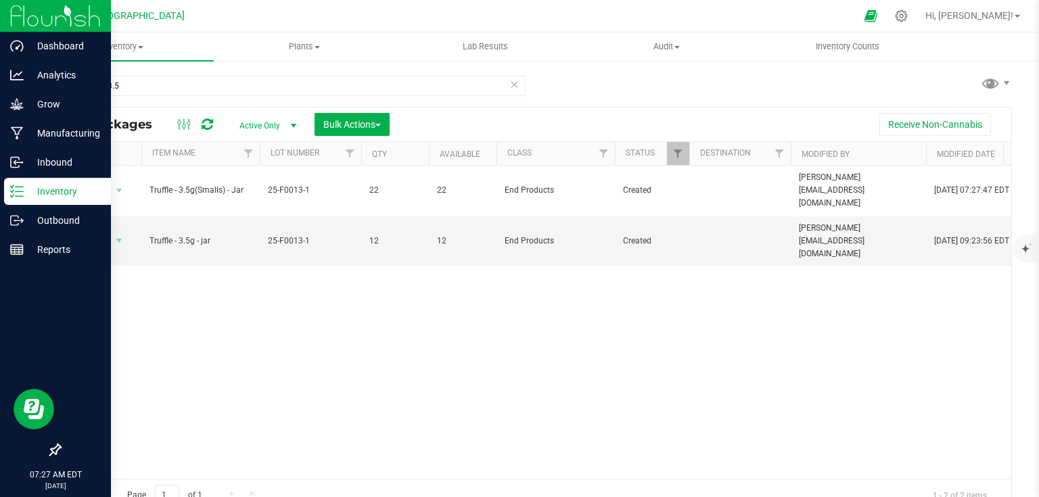
click at [24, 11] on img at bounding box center [55, 16] width 91 height 32
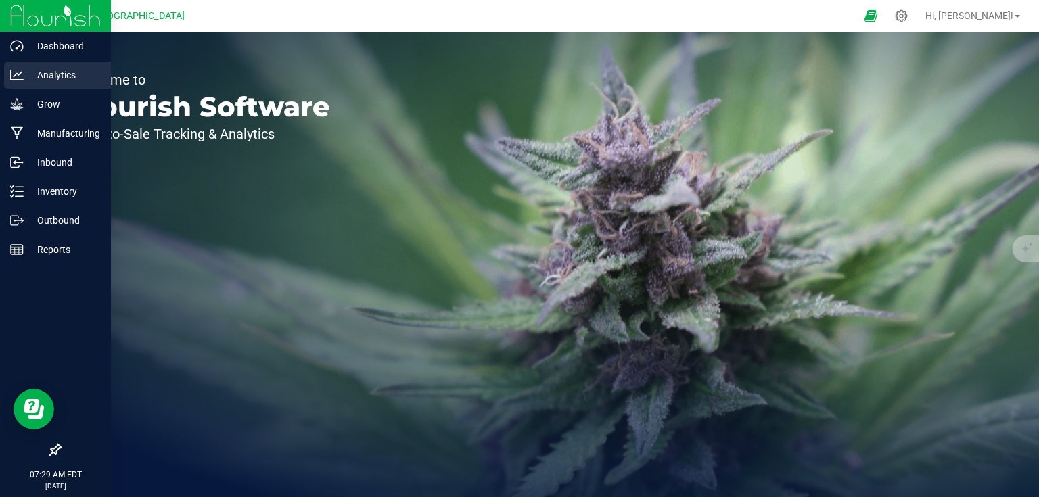
click at [33, 72] on p "Analytics" at bounding box center [64, 75] width 81 height 16
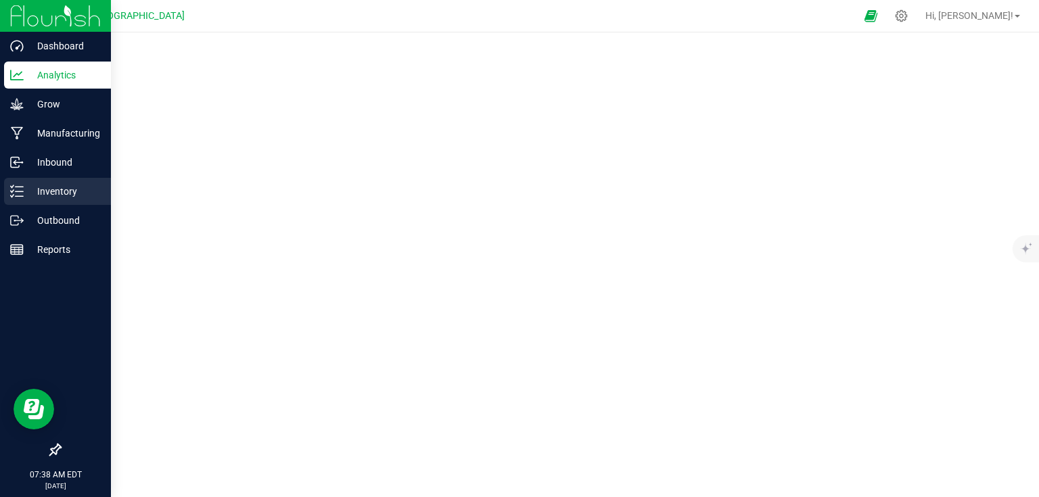
click at [49, 192] on p "Inventory" at bounding box center [64, 191] width 81 height 16
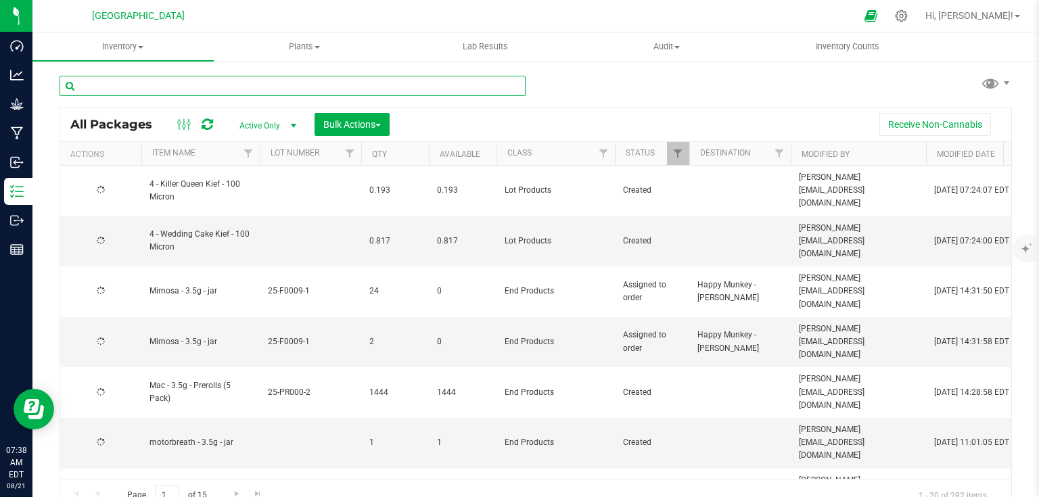
click at [225, 89] on input "text" at bounding box center [293, 86] width 466 height 20
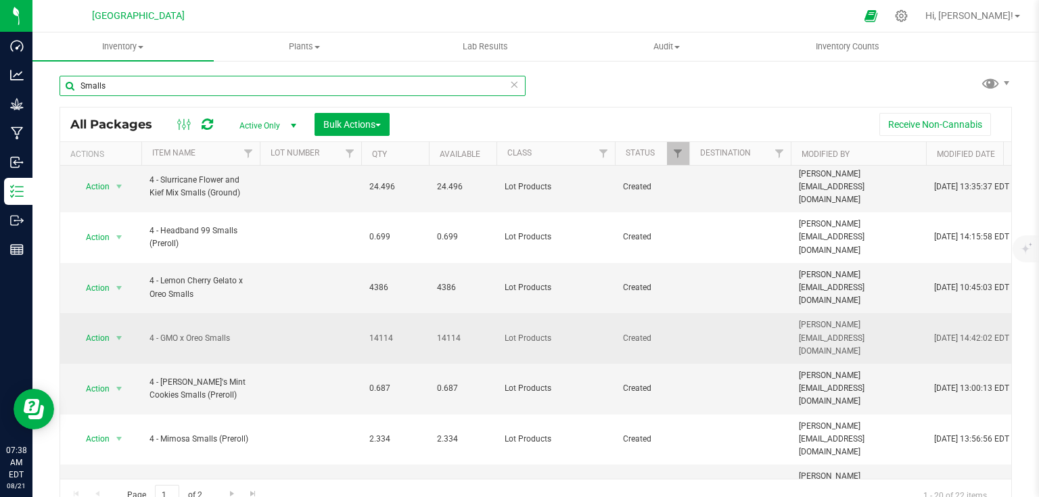
scroll to position [162, 0]
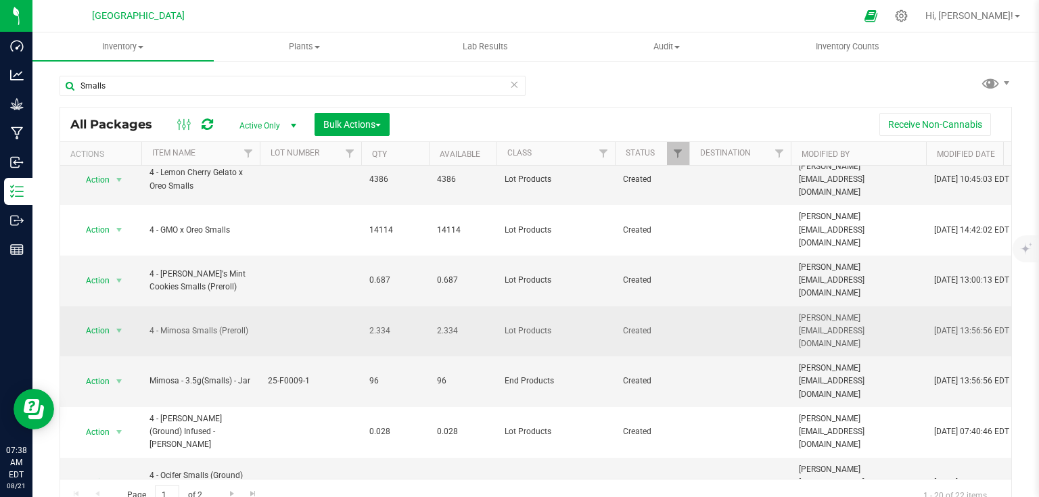
drag, startPoint x: 246, startPoint y: 241, endPoint x: 209, endPoint y: 244, distance: 36.6
click at [209, 325] on span "4 - Mimosa Smalls (Preroll)" at bounding box center [201, 331] width 102 height 13
drag, startPoint x: 368, startPoint y: 234, endPoint x: 399, endPoint y: 240, distance: 31.7
click at [399, 307] on td "2.334" at bounding box center [395, 332] width 68 height 51
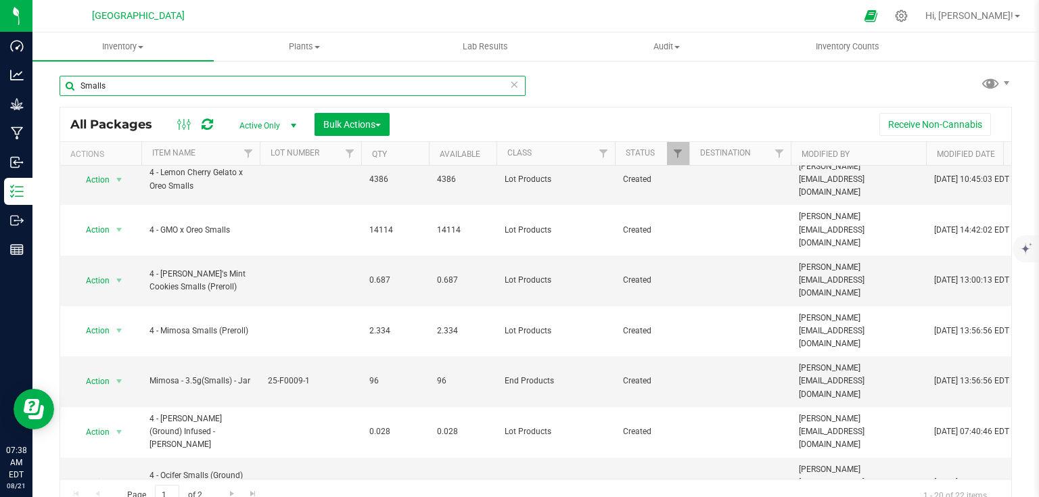
click at [191, 84] on input "Smalls" at bounding box center [293, 86] width 466 height 20
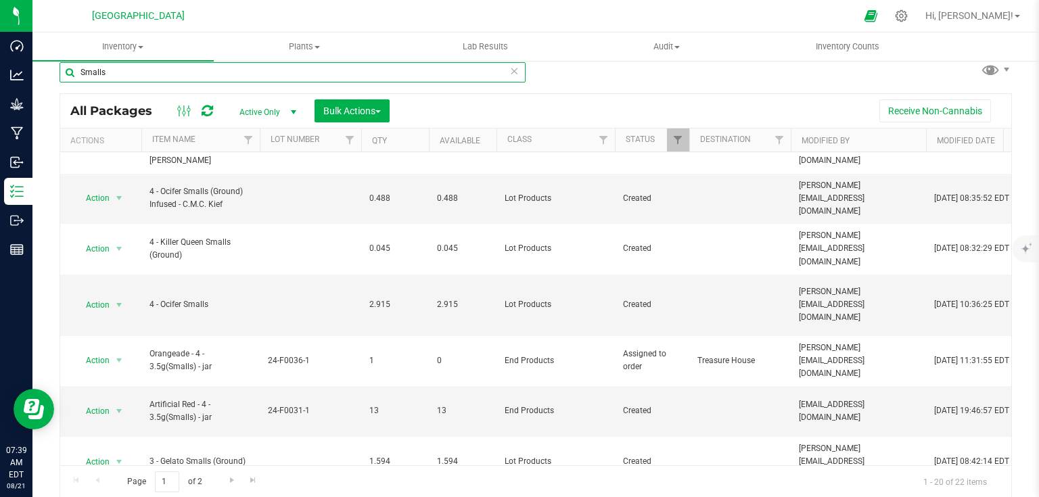
scroll to position [433, 0]
type input "Smalls"
click at [235, 478] on span "Go to the next page" at bounding box center [232, 480] width 11 height 11
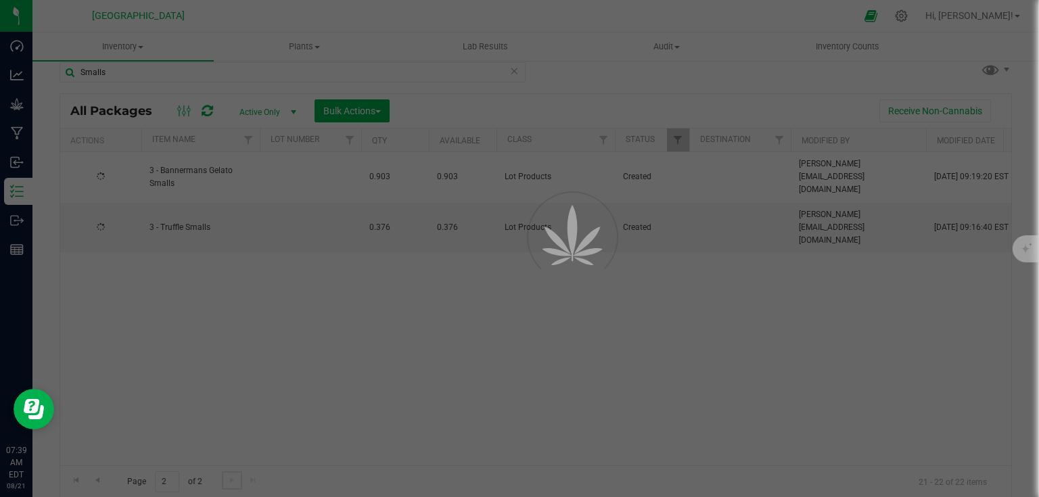
scroll to position [0, 0]
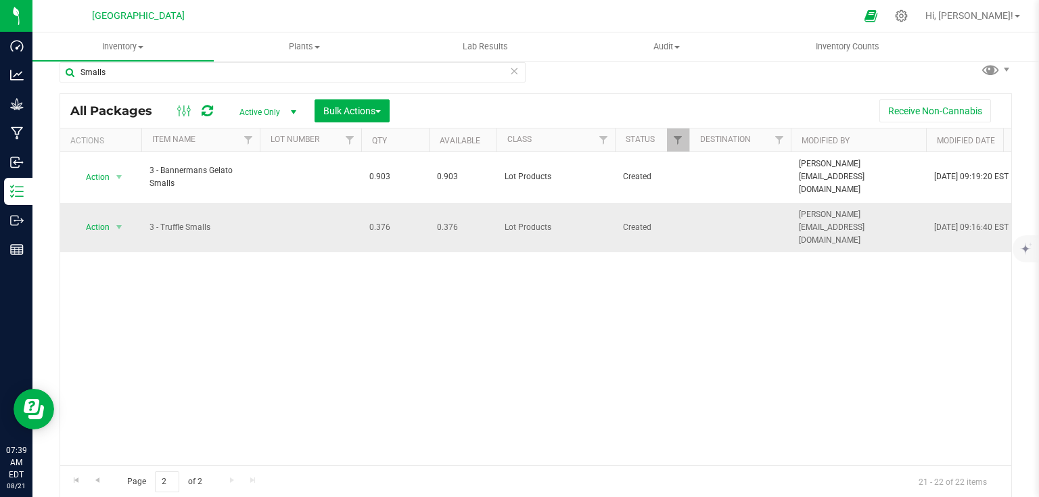
drag, startPoint x: 138, startPoint y: 200, endPoint x: 223, endPoint y: 204, distance: 85.4
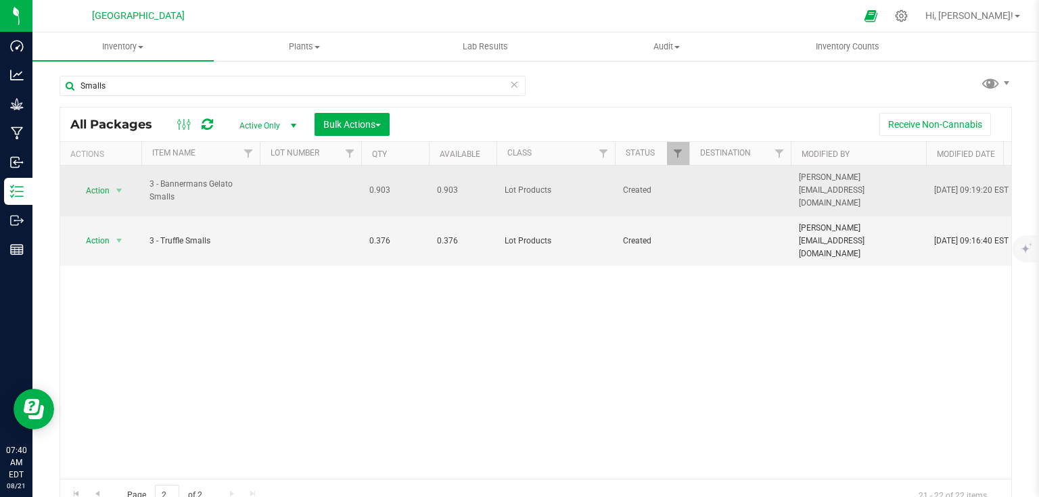
scroll to position [14, 0]
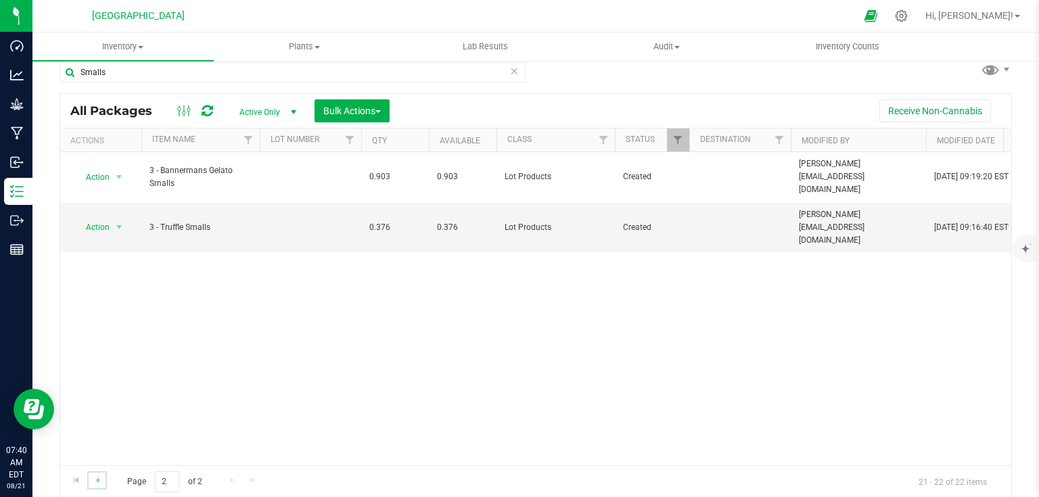
click at [104, 479] on link "Go to the previous page" at bounding box center [97, 481] width 20 height 18
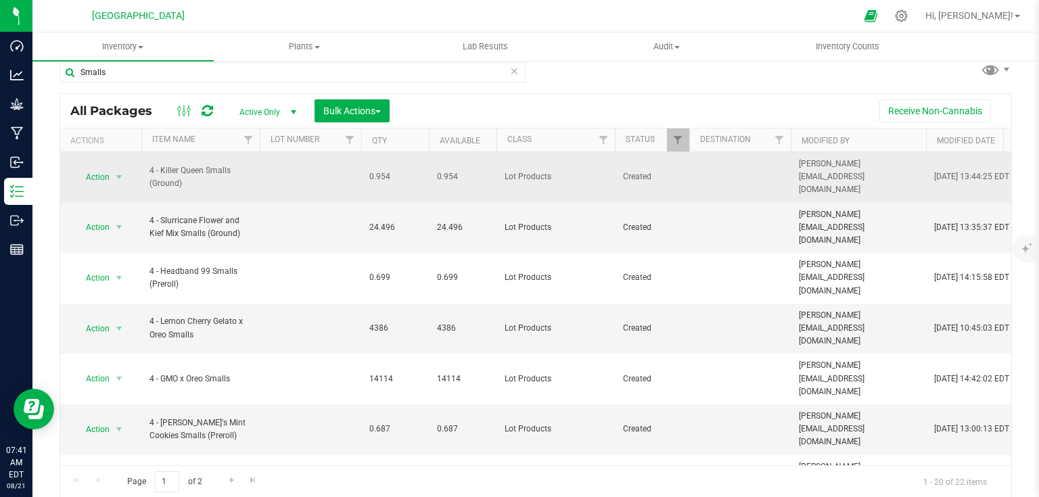
drag, startPoint x: 368, startPoint y: 171, endPoint x: 466, endPoint y: 171, distance: 98.1
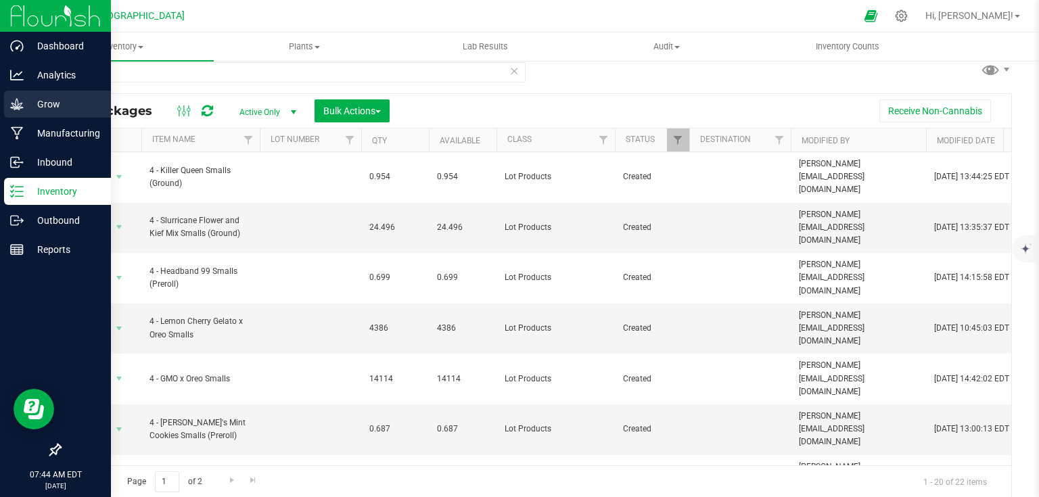
click at [37, 106] on p "Grow" at bounding box center [64, 104] width 81 height 16
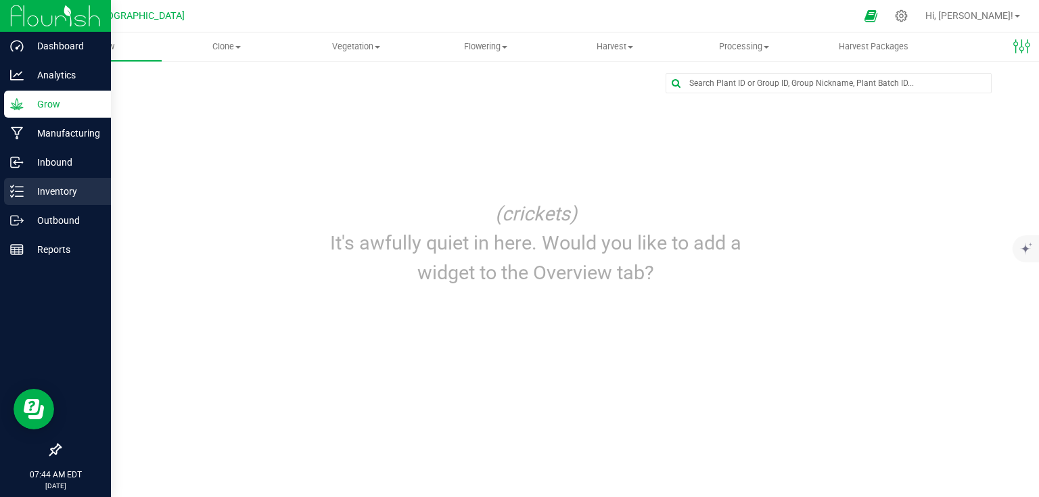
click at [24, 192] on p "Inventory" at bounding box center [64, 191] width 81 height 16
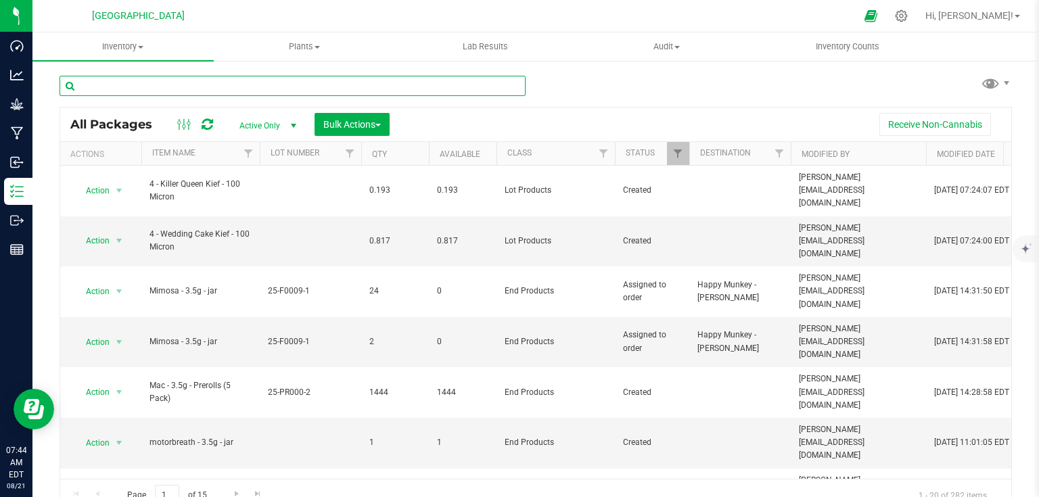
click at [251, 87] on input "text" at bounding box center [293, 86] width 466 height 20
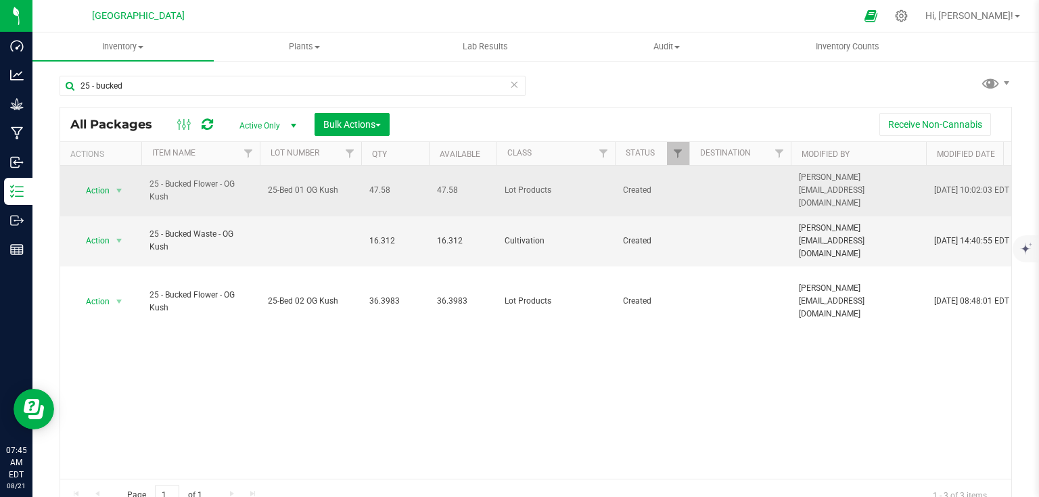
drag, startPoint x: 341, startPoint y: 181, endPoint x: 263, endPoint y: 189, distance: 78.8
click at [263, 189] on td "25-Bed 01 OG Kush" at bounding box center [310, 191] width 101 height 51
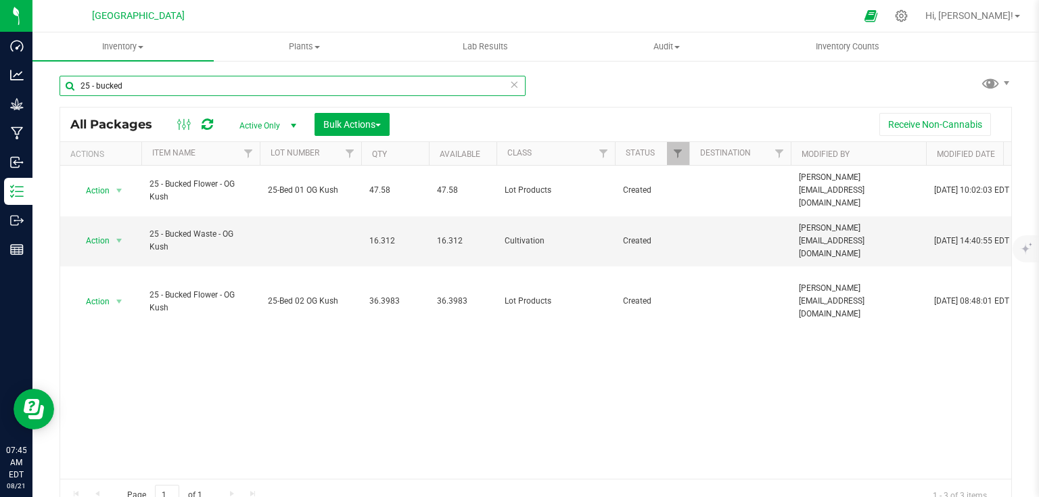
click at [148, 76] on input "25 - bucked" at bounding box center [293, 86] width 466 height 20
type input "2"
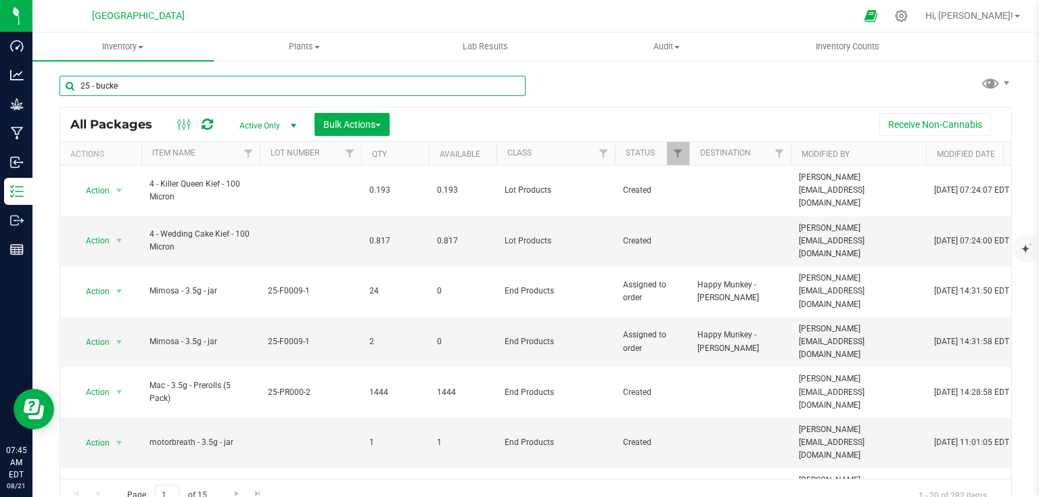
type input "25 - bucked"
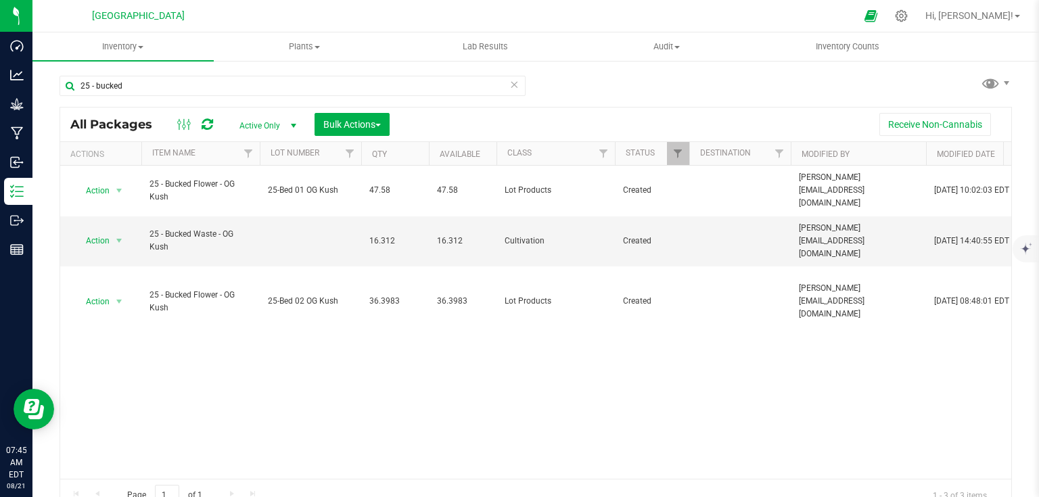
click at [890, 389] on div "Action Action Adjust qty Create package Edit attributes Global inventory Locate…" at bounding box center [535, 322] width 951 height 313
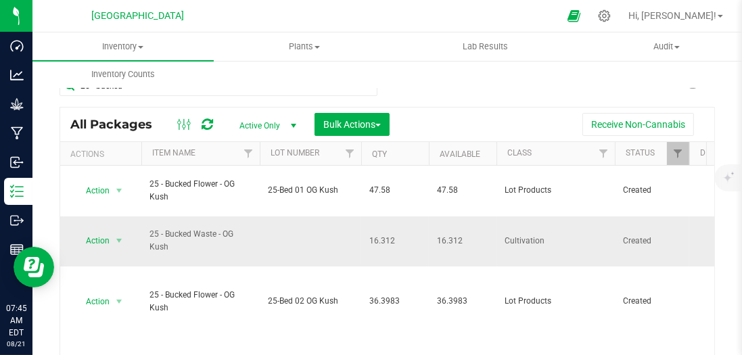
click at [279, 229] on td at bounding box center [310, 242] width 101 height 51
type input "25-Bed 02 OG Kush"
click at [436, 120] on div "All Packages Active Only Active Only Lab Samples Locked All Bulk Actions Add to…" at bounding box center [388, 266] width 656 height 319
click at [716, 99] on div "25 - bucked All Packages Active Only Active Only Lab Samples Locked All Bulk Ac…" at bounding box center [387, 266] width 710 height 413
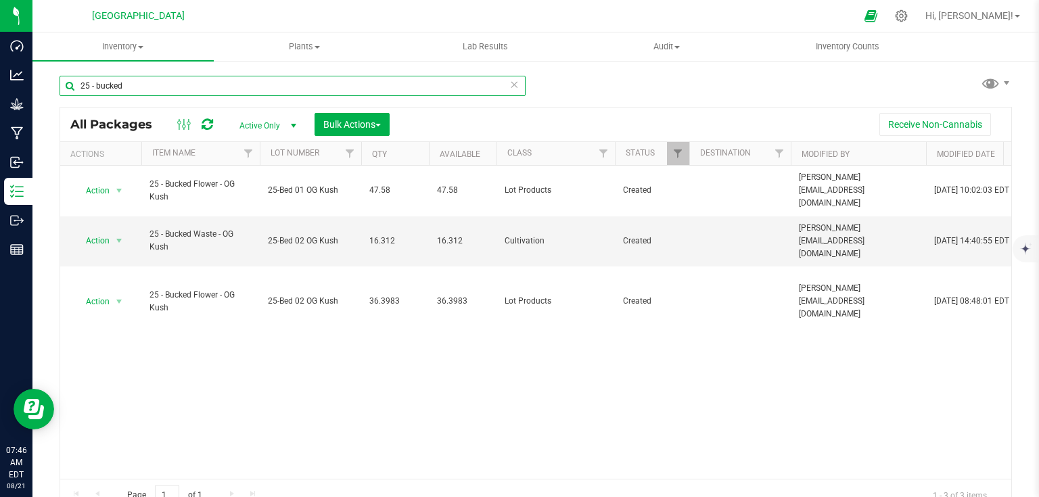
click at [156, 83] on input "25 - bucked" at bounding box center [293, 86] width 466 height 20
type input "2"
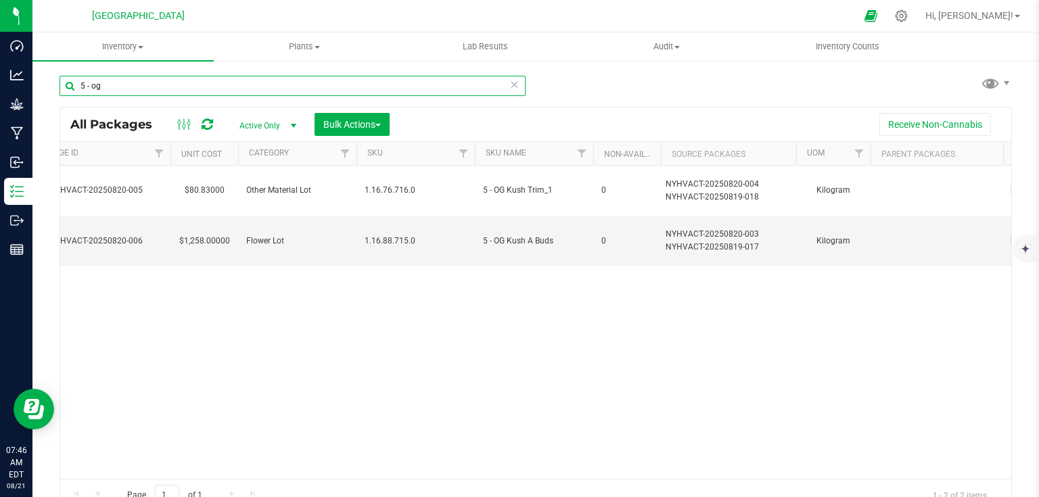
scroll to position [0, 1579]
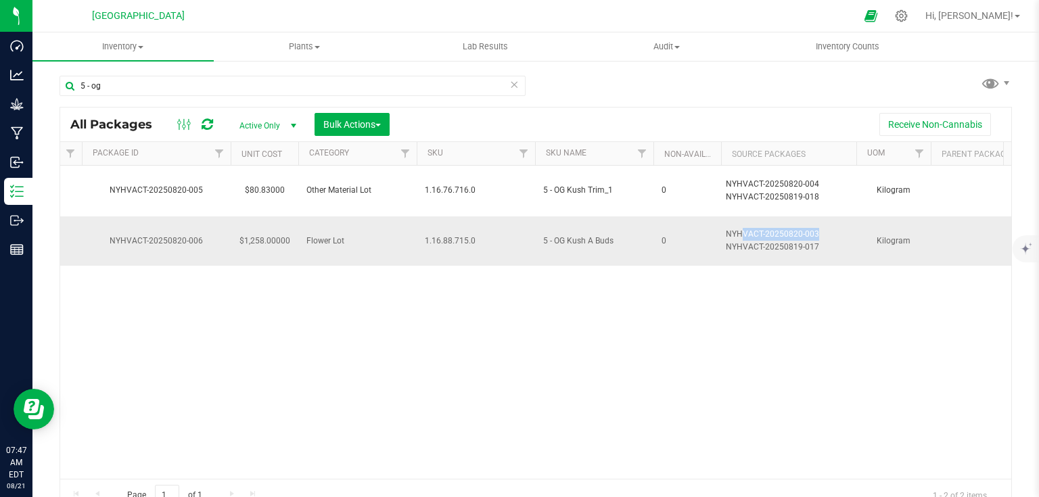
drag, startPoint x: 817, startPoint y: 210, endPoint x: 738, endPoint y: 210, distance: 79.2
click at [741, 228] on div "NYHVACT-20250820-003" at bounding box center [789, 234] width 127 height 13
click at [710, 283] on div "Action Action Adjust qty Create package Edit attributes Global inventory Locate…" at bounding box center [535, 322] width 951 height 313
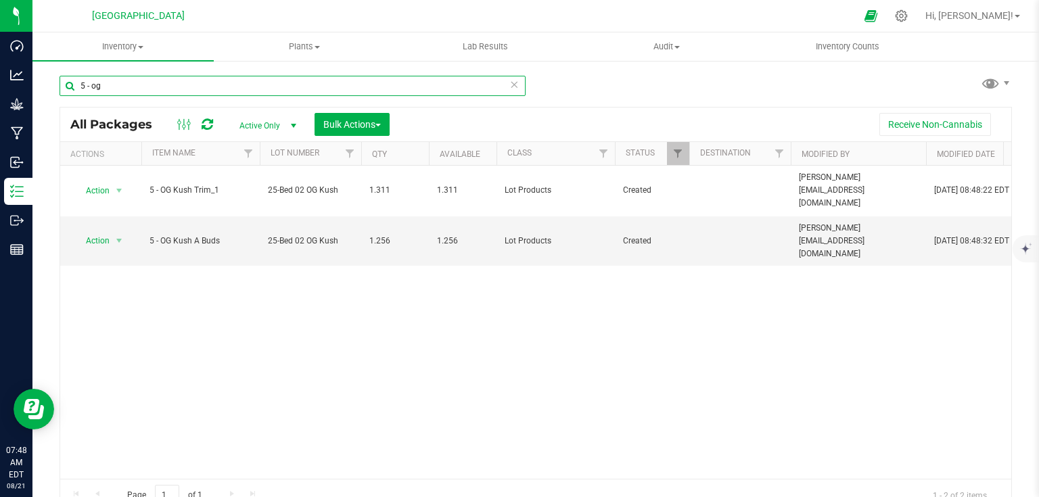
click at [145, 88] on input "5 - og" at bounding box center [293, 86] width 466 height 20
type input "5"
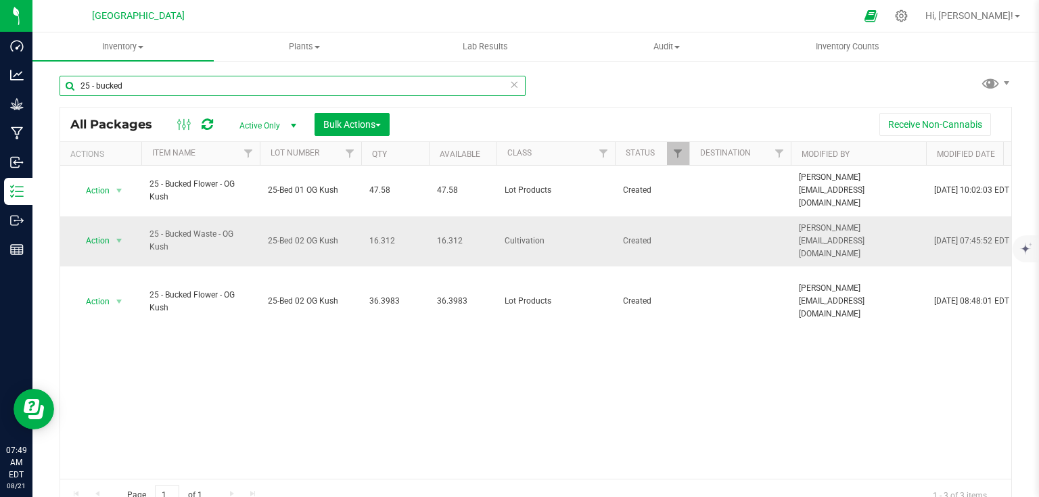
type input "25 - bucked"
drag, startPoint x: 345, startPoint y: 233, endPoint x: 631, endPoint y: 363, distance: 313.4
click at [631, 363] on div "Action Action Adjust qty Create package Edit attributes Global inventory Locate…" at bounding box center [535, 322] width 951 height 313
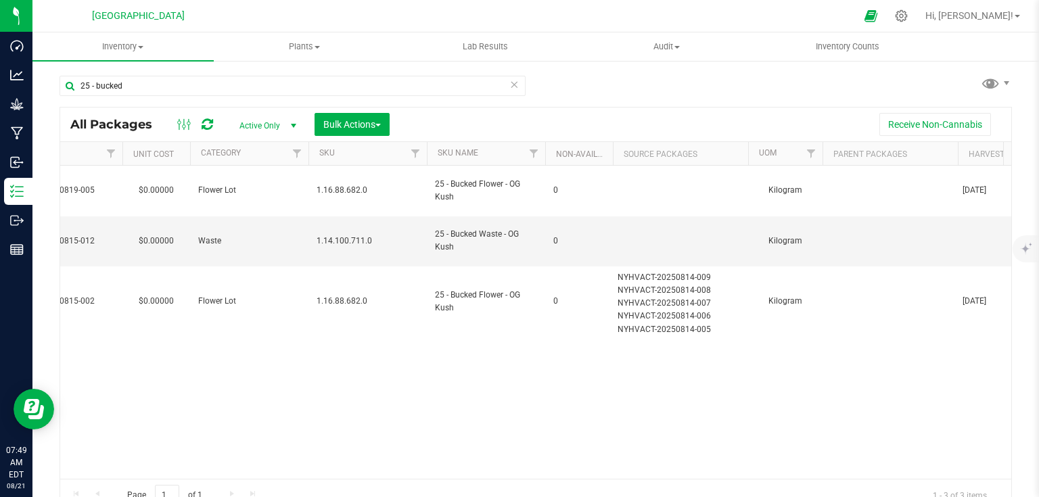
scroll to position [0, 1194]
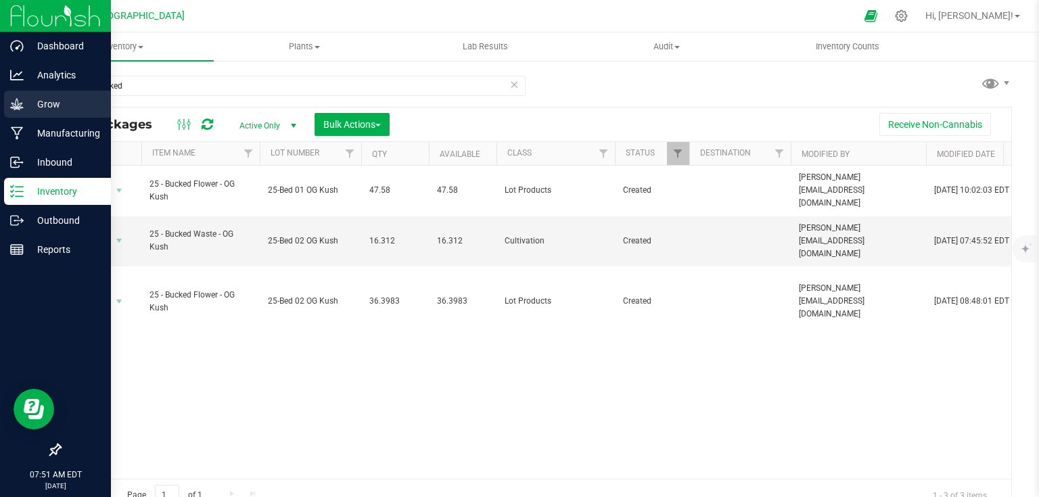
click at [26, 104] on p "Grow" at bounding box center [64, 104] width 81 height 16
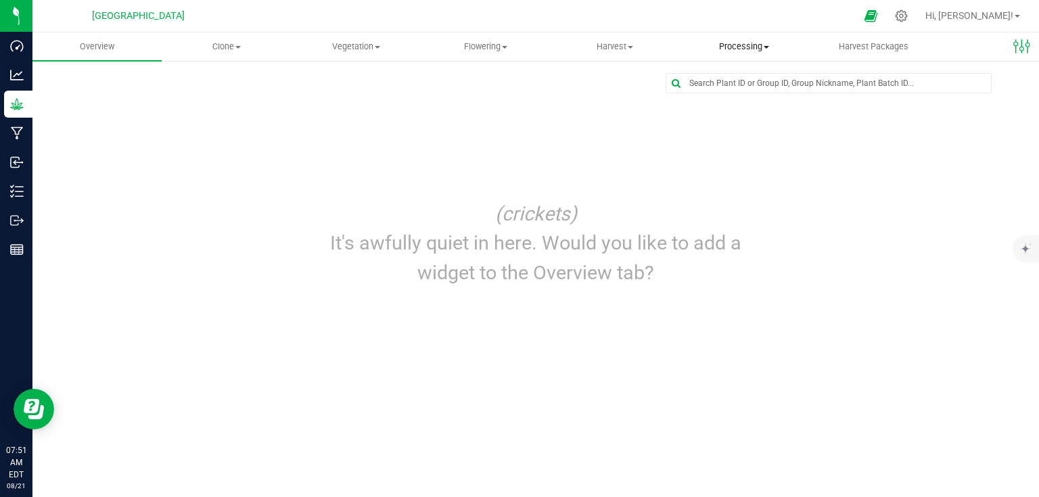
click at [735, 43] on span "Processing" at bounding box center [745, 47] width 128 height 12
click at [654, 110] on div "Edit dashboard (crickets) It's awfully quiet in here. Would you like to add a w…" at bounding box center [536, 185] width 953 height 224
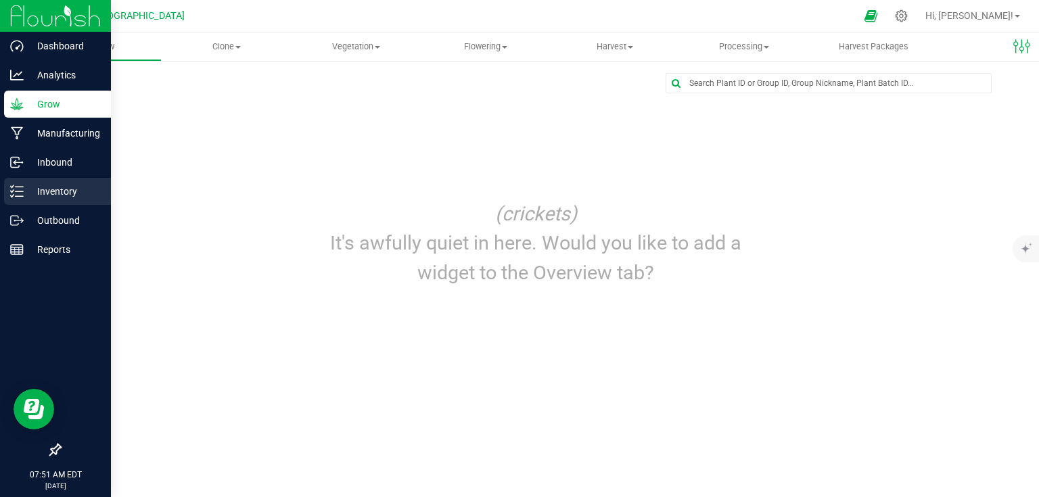
click at [5, 191] on div "Inventory" at bounding box center [57, 191] width 107 height 27
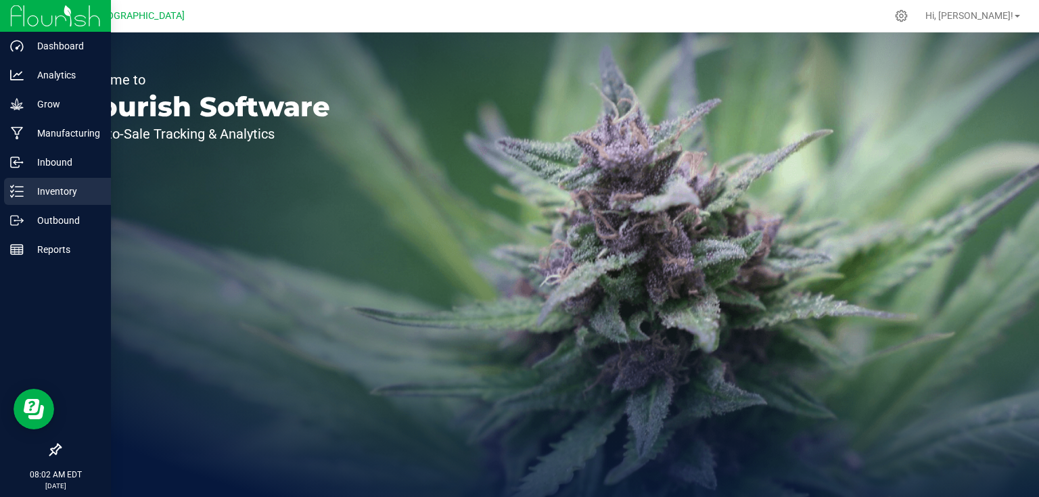
click at [17, 193] on icon at bounding box center [17, 192] width 14 height 14
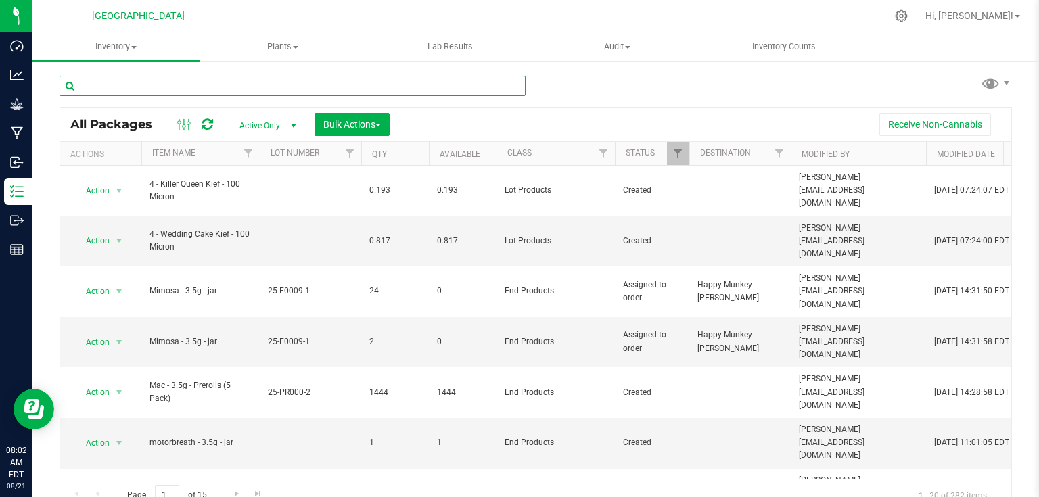
click at [222, 83] on input "text" at bounding box center [293, 86] width 466 height 20
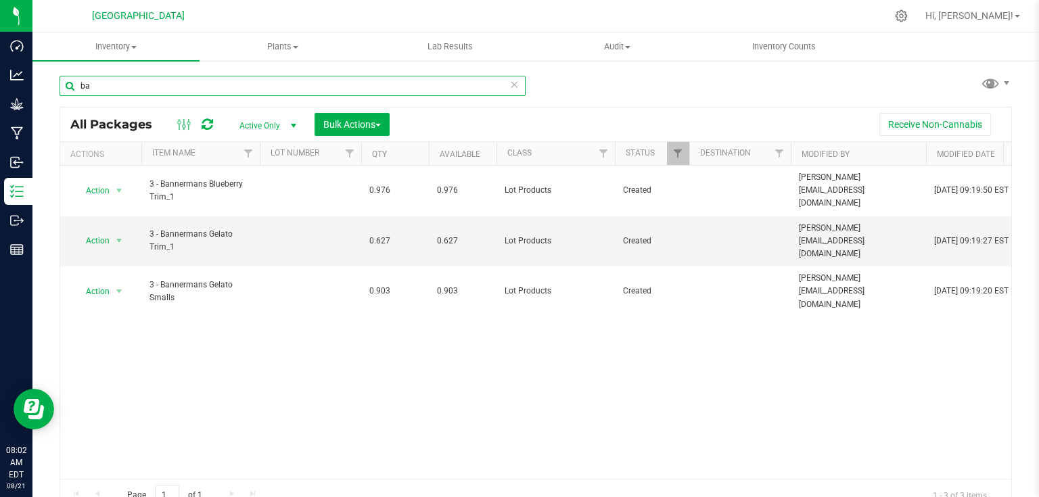
type input "b"
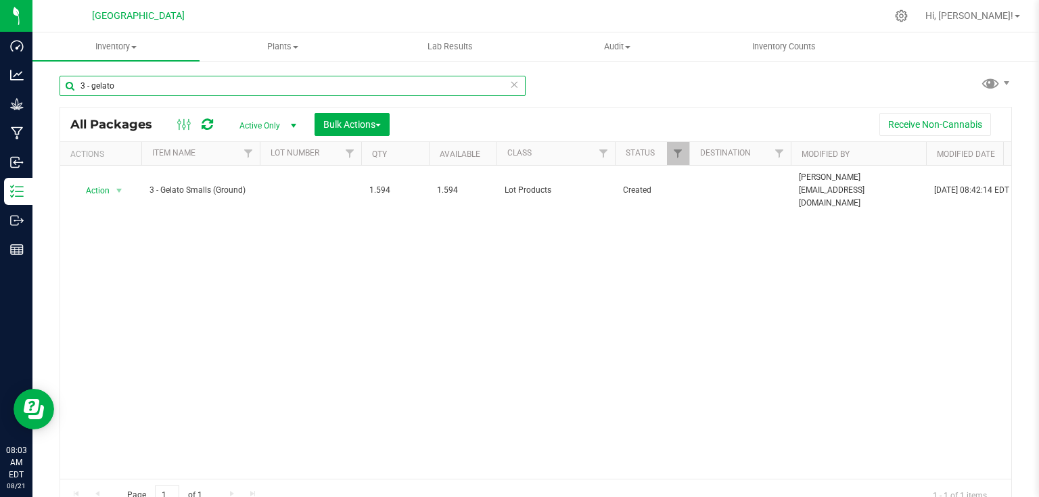
type input "3 - gelato"
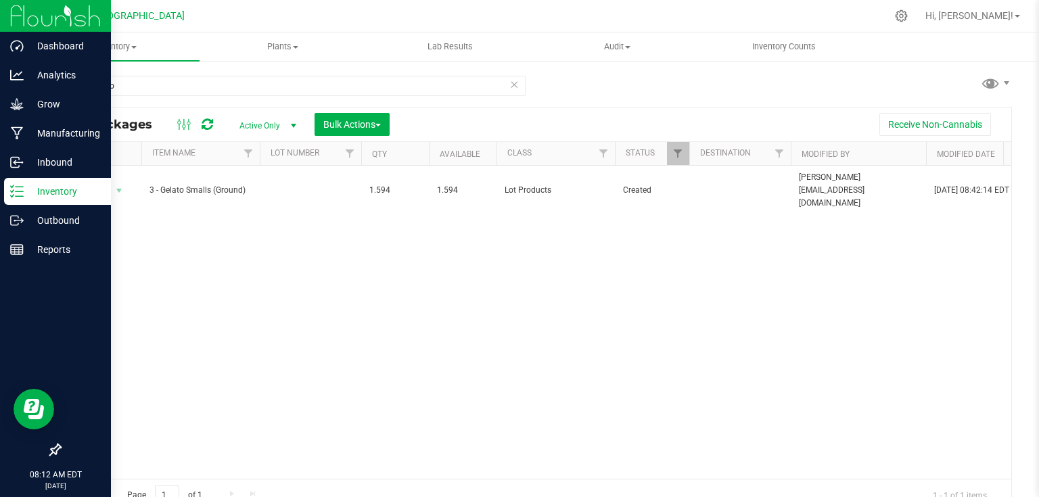
click at [24, 20] on img at bounding box center [55, 16] width 91 height 32
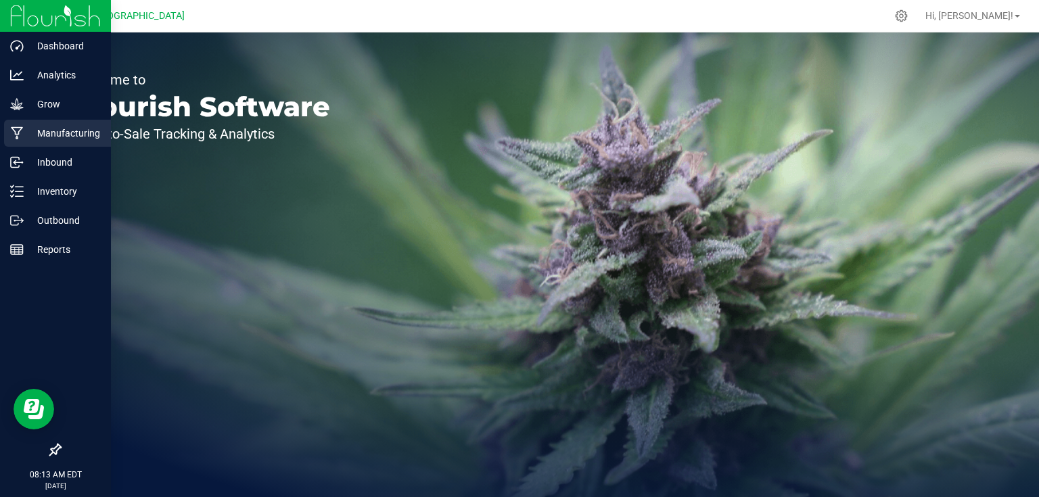
drag, startPoint x: 9, startPoint y: 133, endPoint x: 88, endPoint y: 127, distance: 78.7
click at [88, 127] on p "Manufacturing" at bounding box center [64, 133] width 81 height 16
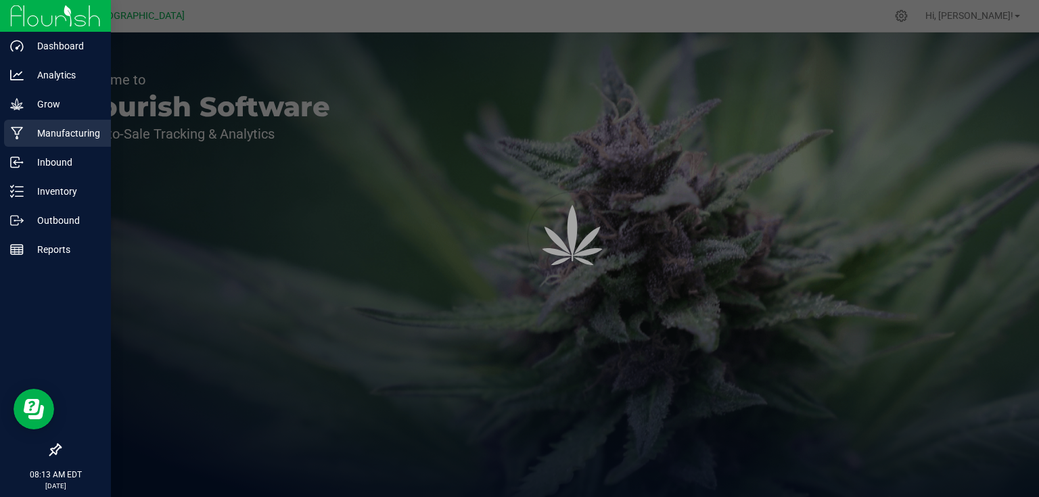
click at [88, 127] on p "Manufacturing" at bounding box center [64, 133] width 81 height 16
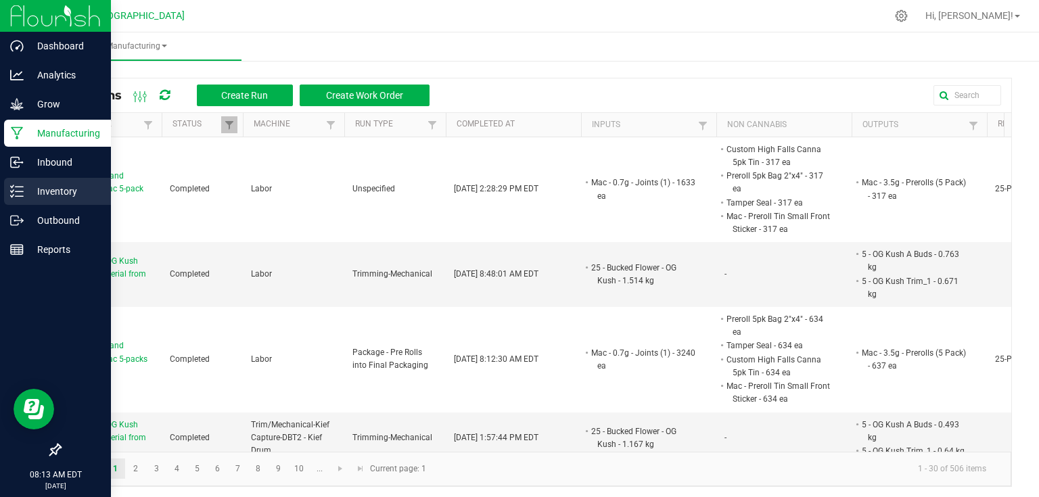
click at [19, 196] on line at bounding box center [19, 196] width 7 height 0
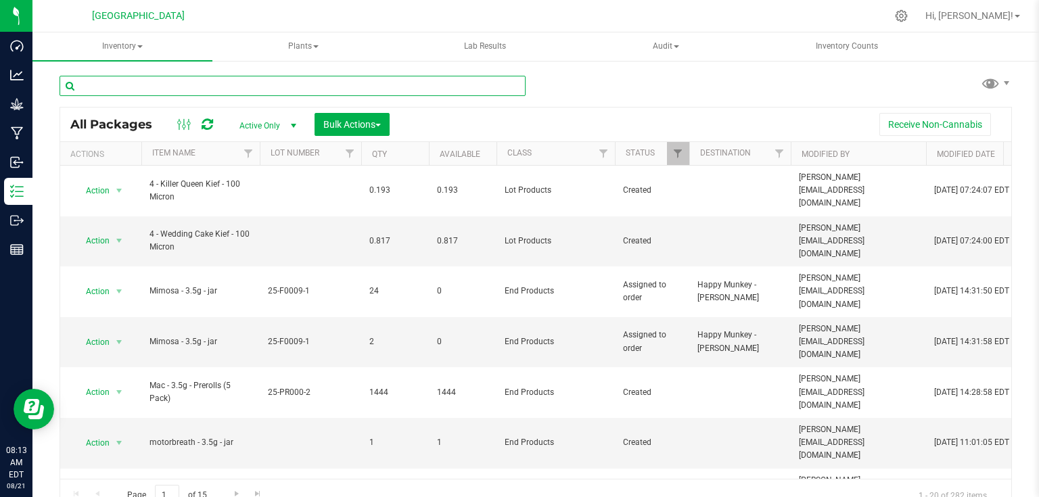
click at [273, 89] on input "text" at bounding box center [293, 86] width 466 height 20
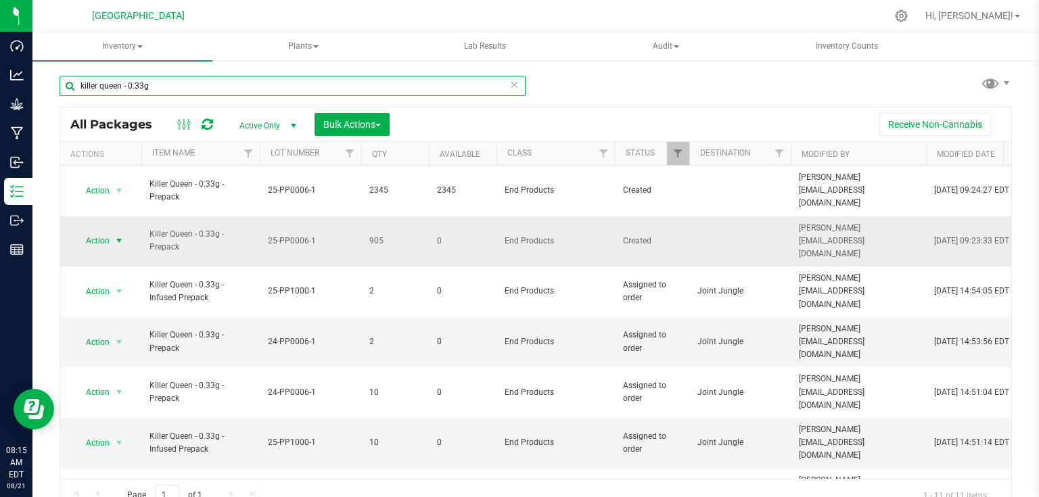
type input "killer queen - 0.33g"
click at [125, 235] on span "select" at bounding box center [119, 240] width 11 height 11
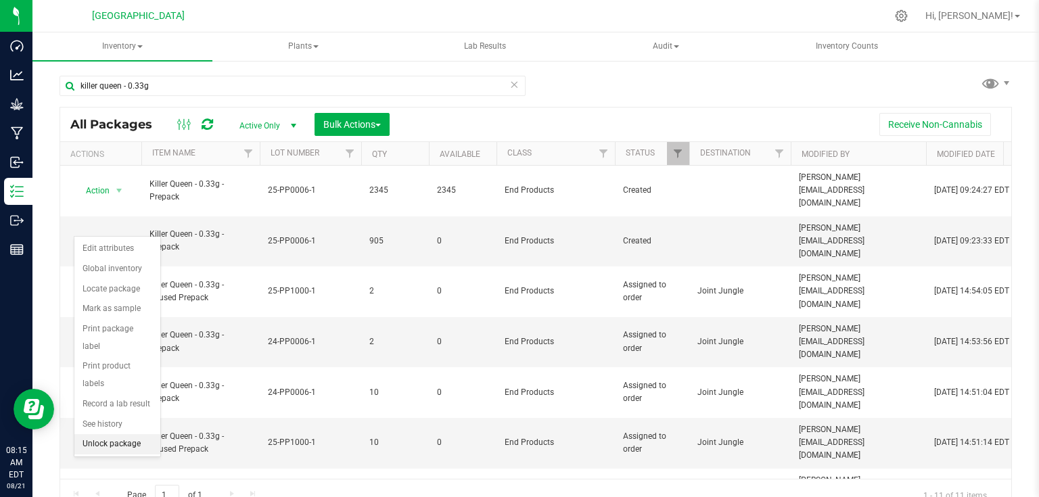
click at [100, 434] on li "Unlock package" at bounding box center [117, 444] width 86 height 20
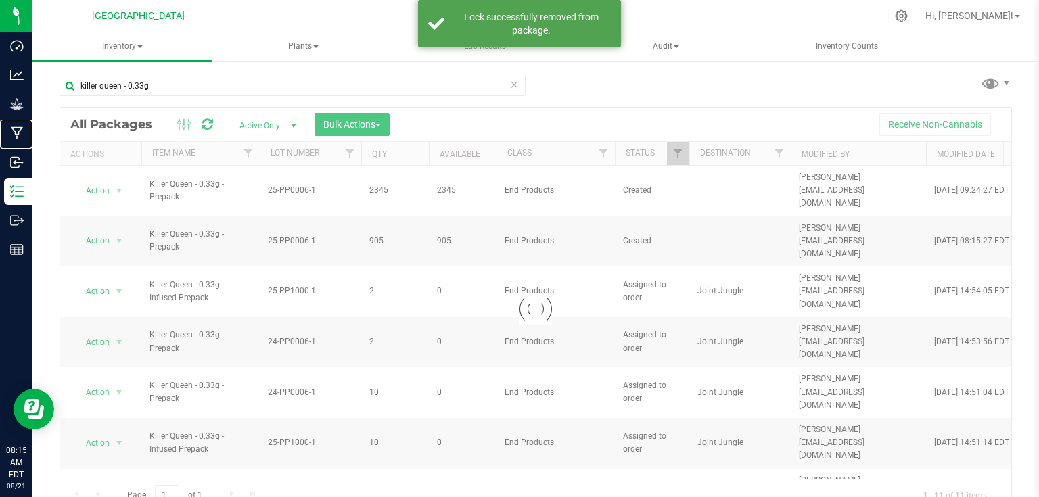
click at [0, 0] on p "Manufacturing" at bounding box center [0, 0] width 0 height 0
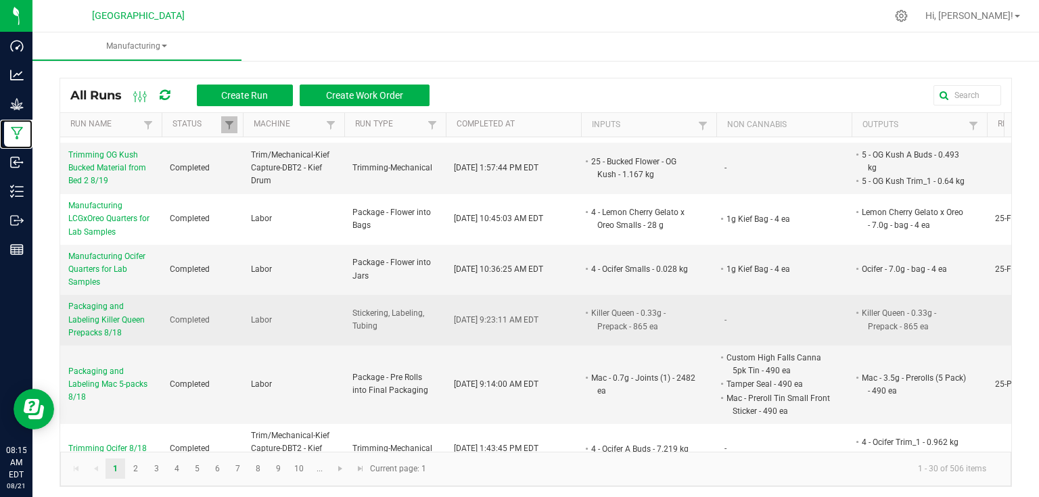
scroll to position [271, 0]
drag, startPoint x: 65, startPoint y: 301, endPoint x: 122, endPoint y: 330, distance: 63.9
click at [122, 330] on td "Packaging and Labeling Killer Queen Prepacks 8/18" at bounding box center [110, 319] width 101 height 51
copy span "Packaging and Labeling Killer Queen Prepacks 8/18"
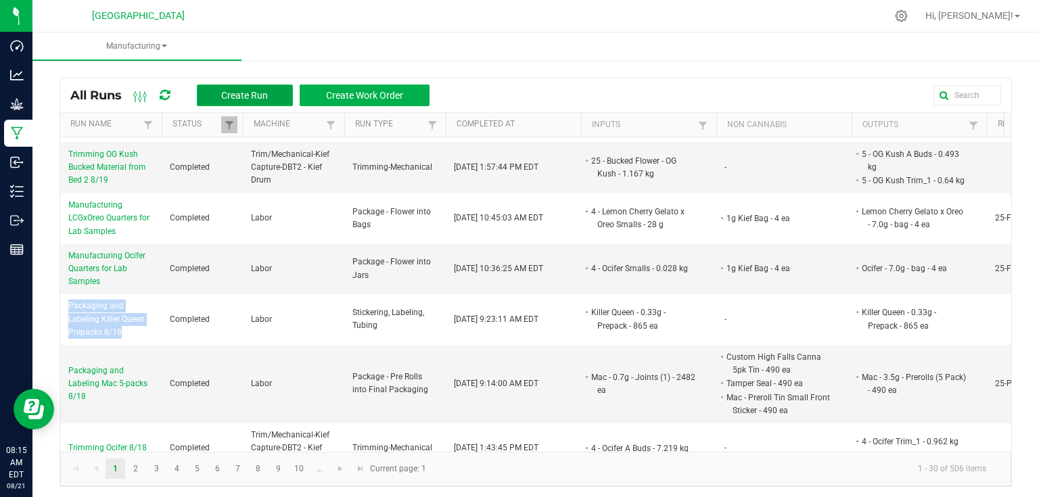
click at [244, 102] on button "Create Run" at bounding box center [245, 96] width 96 height 22
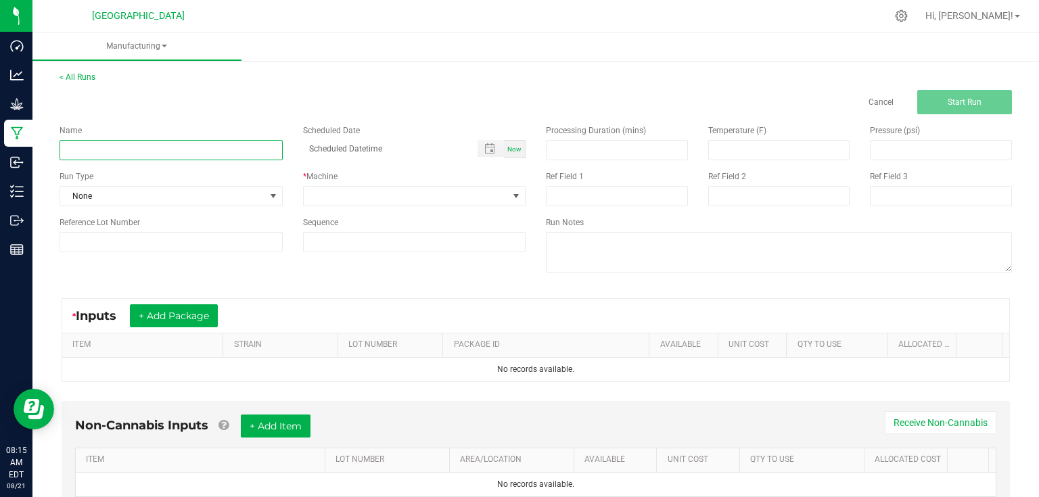
click at [210, 142] on input at bounding box center [171, 150] width 223 height 20
paste input "Packaging and Labeling Killer Queen Prepacks 8/18"
type input "Packaging and Labeling Killer Queen Prepacks 8/20"
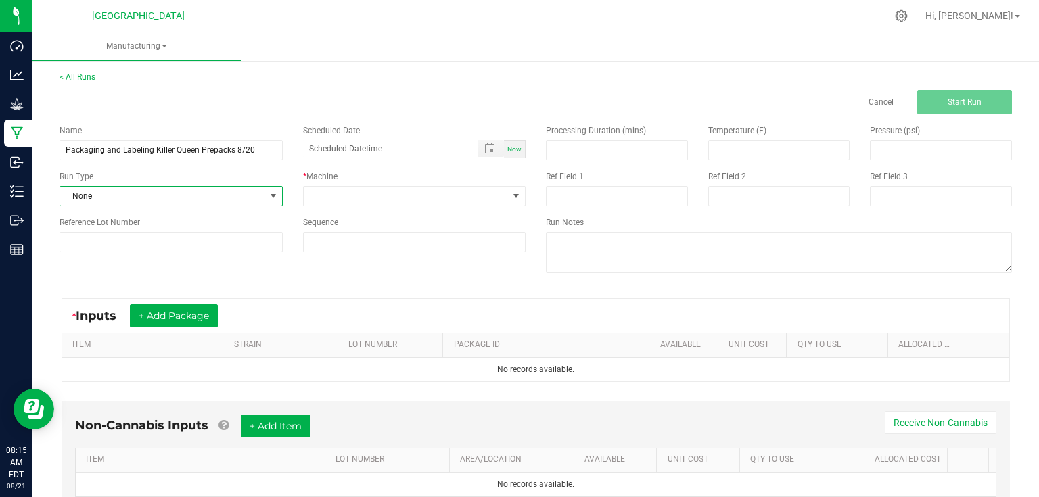
click at [271, 198] on span at bounding box center [273, 196] width 11 height 11
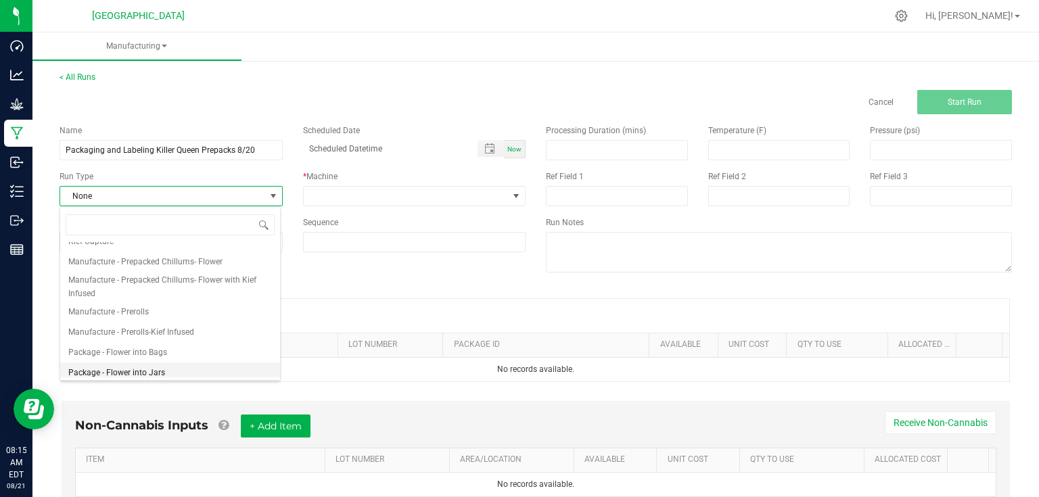
scroll to position [99, 0]
click at [421, 258] on div "Name Packaging and Labeling Killer Queen Prepacks 8/20 Scheduled Date Now Run T…" at bounding box center [292, 188] width 487 height 148
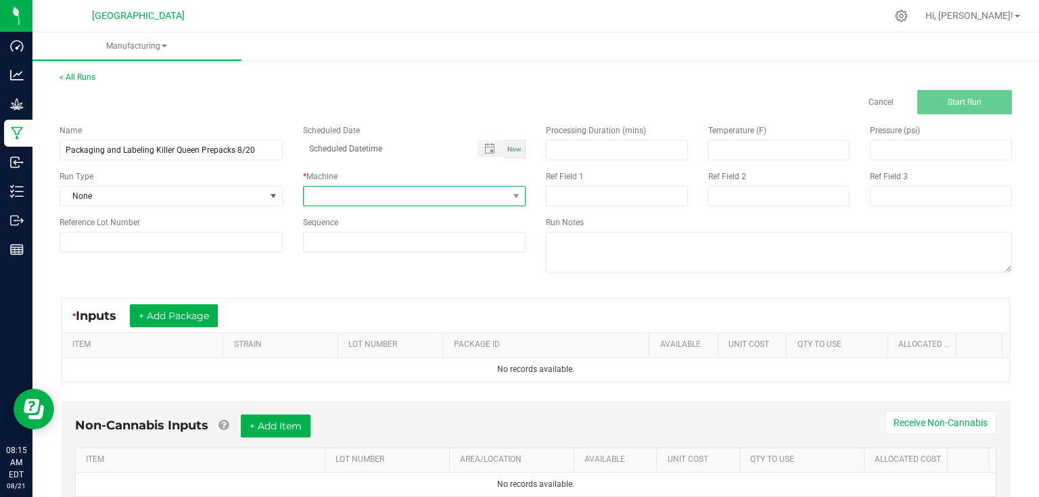
click at [409, 199] on span at bounding box center [406, 196] width 205 height 19
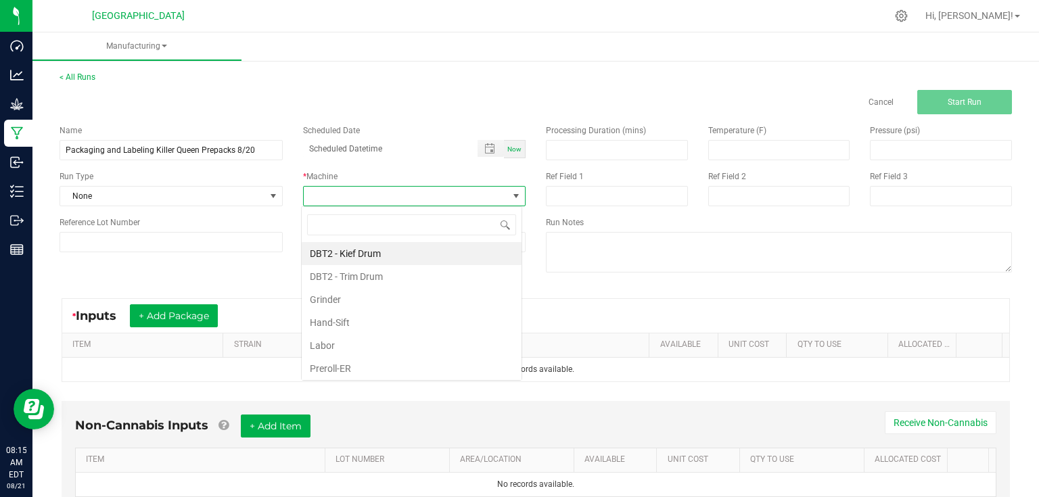
scroll to position [20, 221]
click at [332, 344] on li "Labor" at bounding box center [412, 345] width 220 height 23
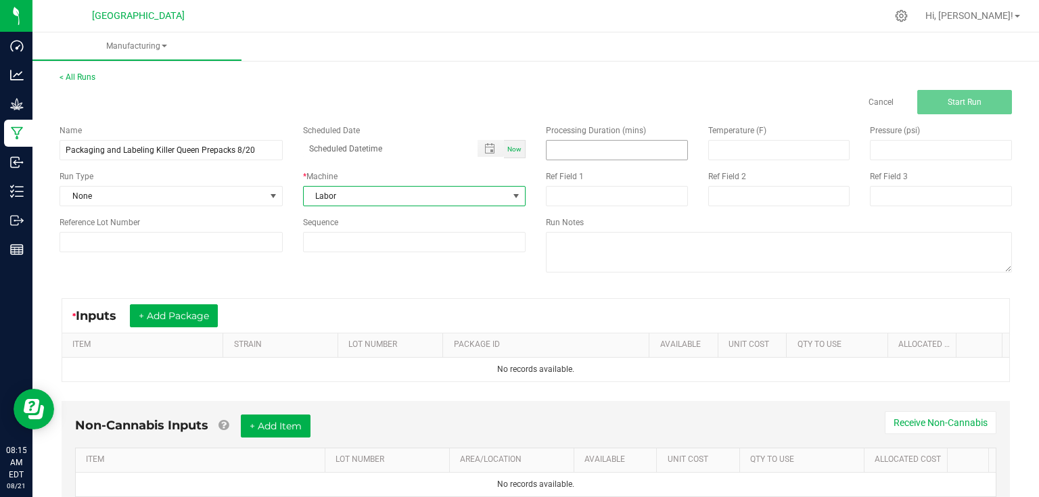
click at [587, 153] on input at bounding box center [617, 150] width 141 height 19
type input "150.00"
click at [313, 264] on div "Name Packaging and Labeling Killer Queen Prepacks 8/20 Scheduled Date Now Run T…" at bounding box center [535, 200] width 973 height 172
click at [206, 311] on button "+ Add Package" at bounding box center [174, 315] width 88 height 23
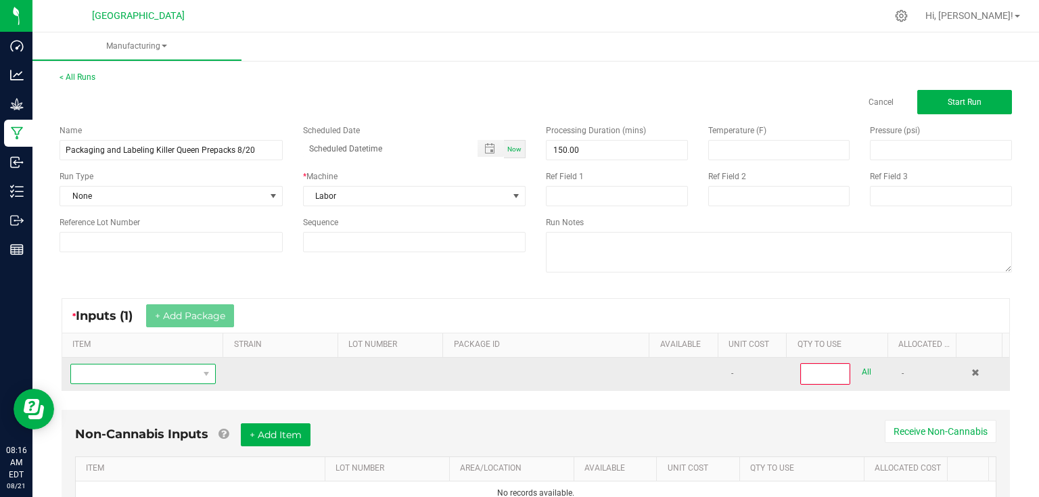
click at [190, 370] on span "NO DATA FOUND" at bounding box center [134, 374] width 127 height 19
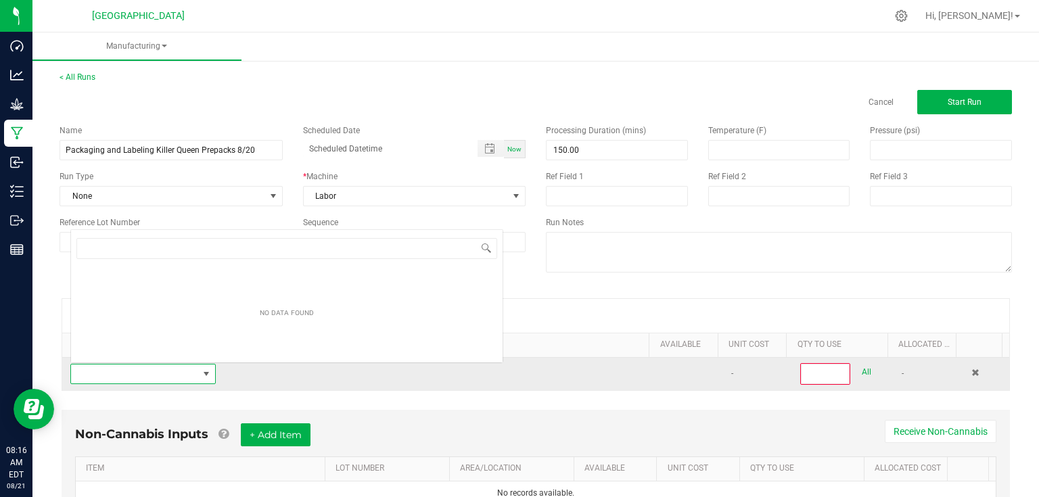
scroll to position [20, 141]
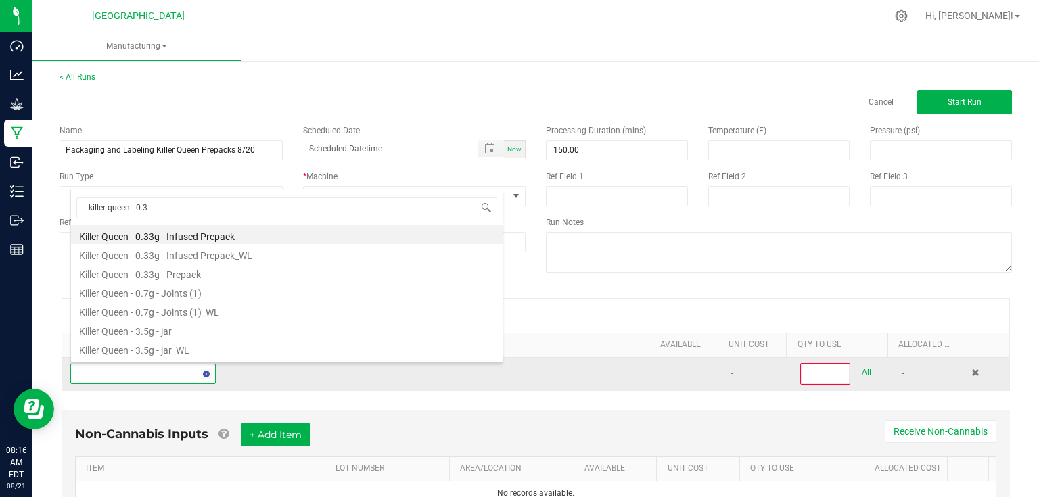
type input "killer queen - 0.33"
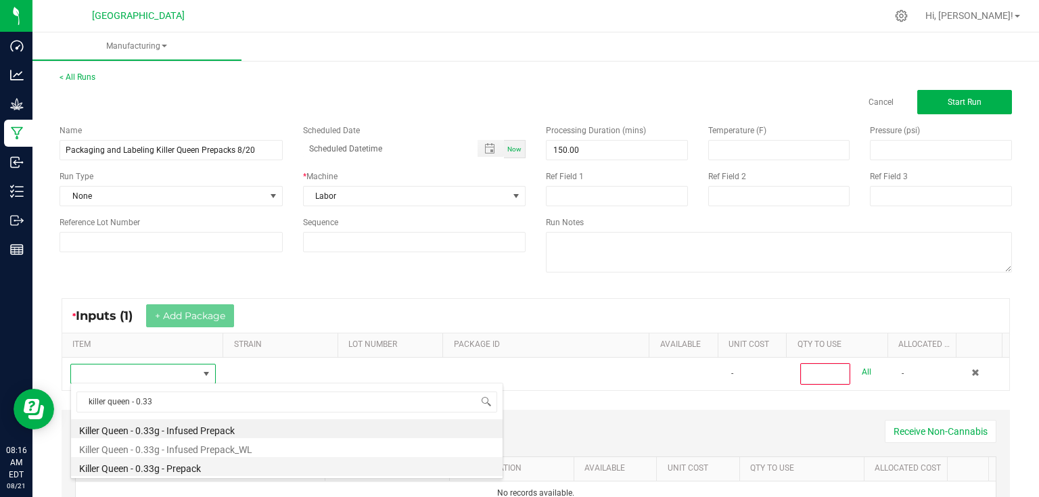
click at [196, 465] on li "Killer Queen - 0.33g - Prepack" at bounding box center [287, 466] width 432 height 19
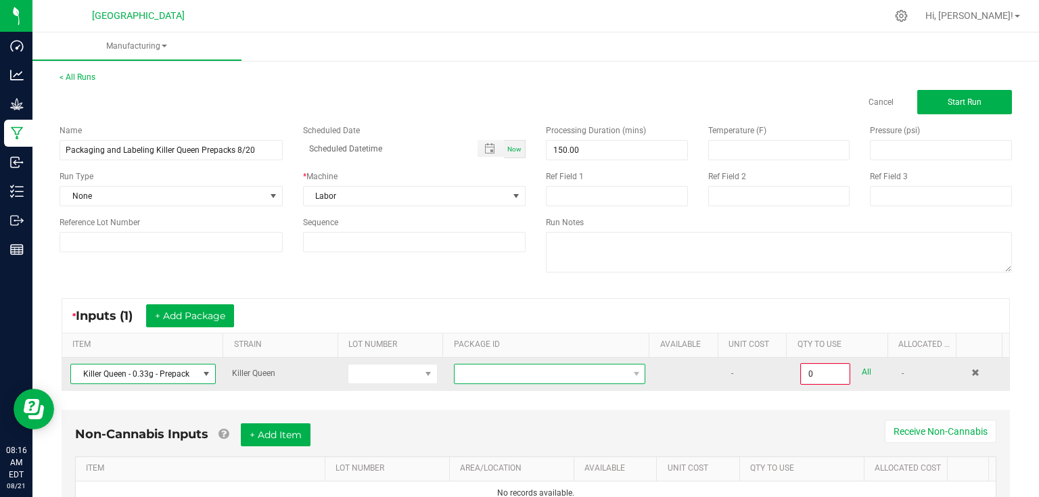
click at [474, 373] on span at bounding box center [541, 374] width 173 height 19
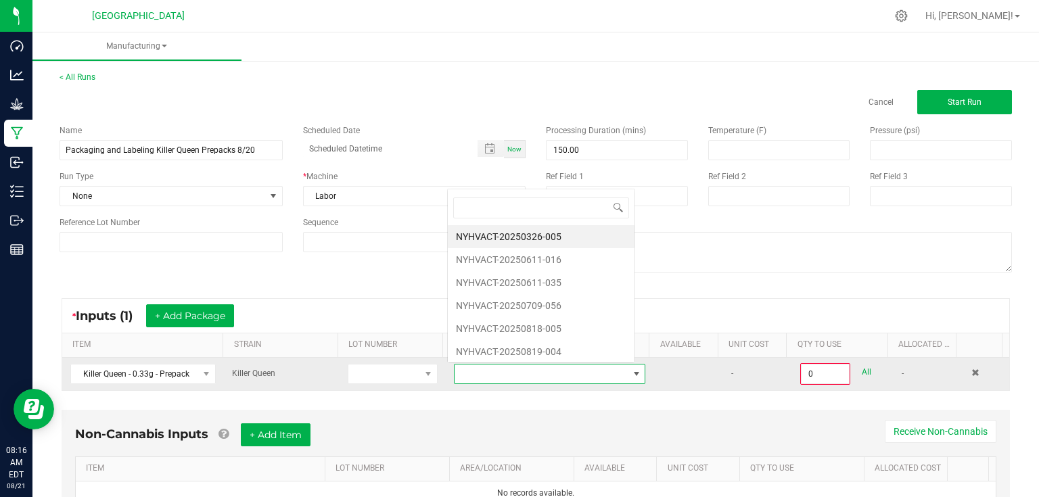
scroll to position [20, 187]
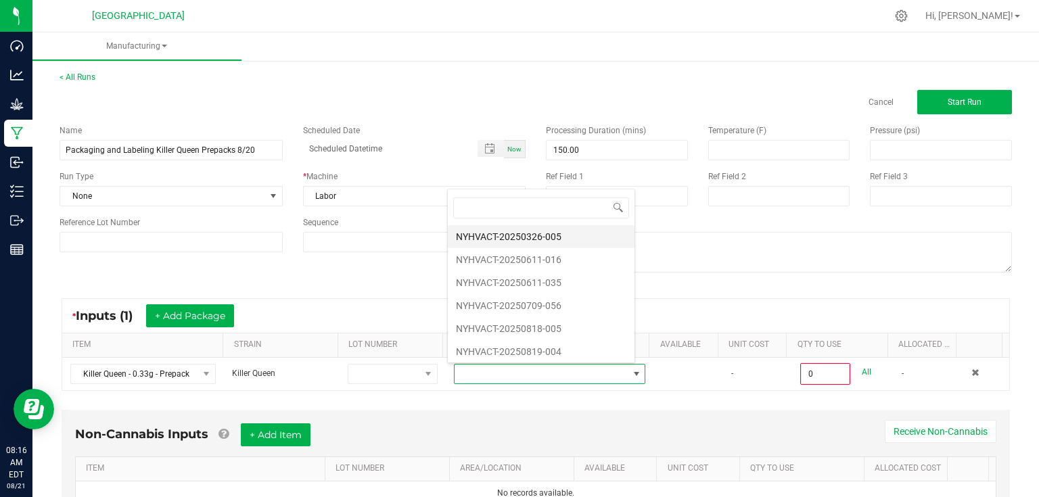
click at [518, 244] on li "NYHVACT-20250326-005" at bounding box center [541, 236] width 187 height 23
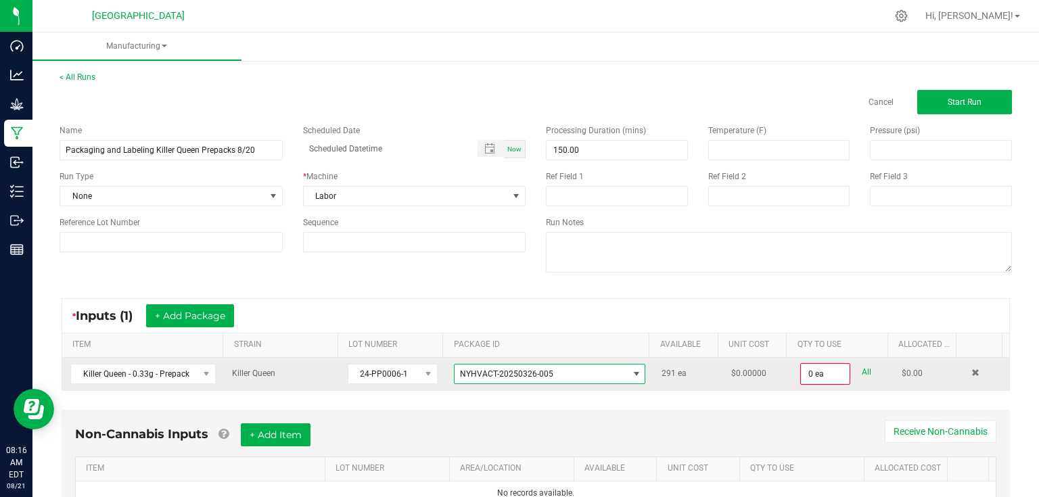
click at [528, 374] on span "NYHVACT-20250326-005" at bounding box center [506, 373] width 93 height 9
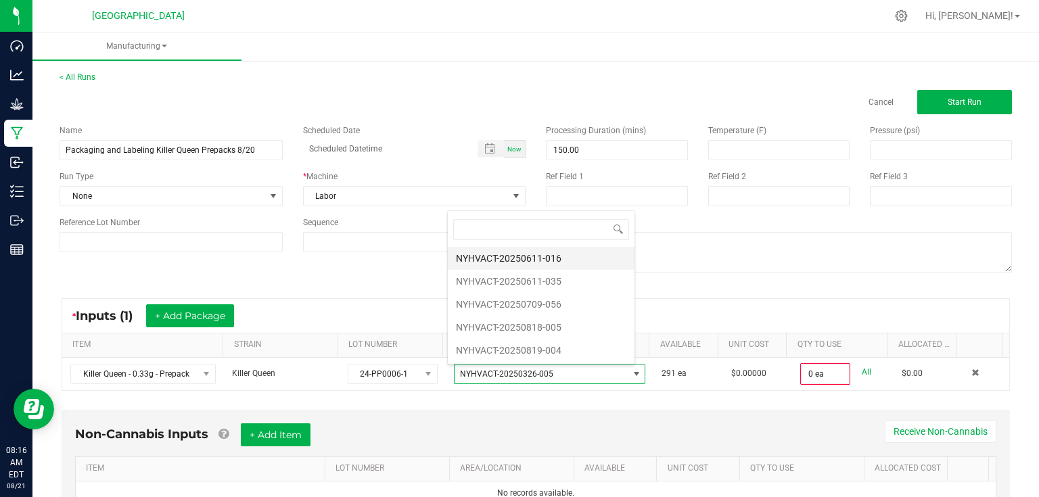
click at [530, 264] on li "NYHVACT-20250611-016" at bounding box center [541, 258] width 187 height 23
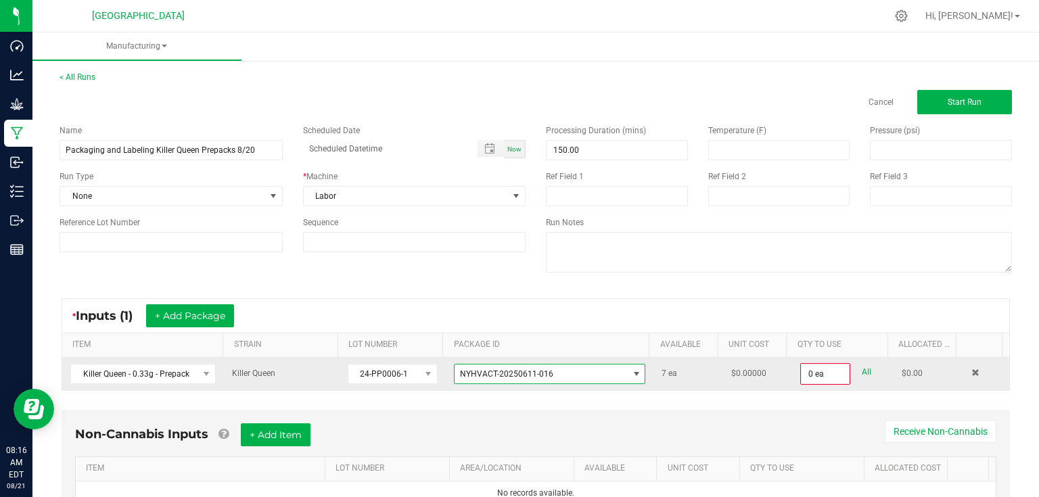
click at [536, 371] on span "NYHVACT-20250611-016" at bounding box center [506, 373] width 93 height 9
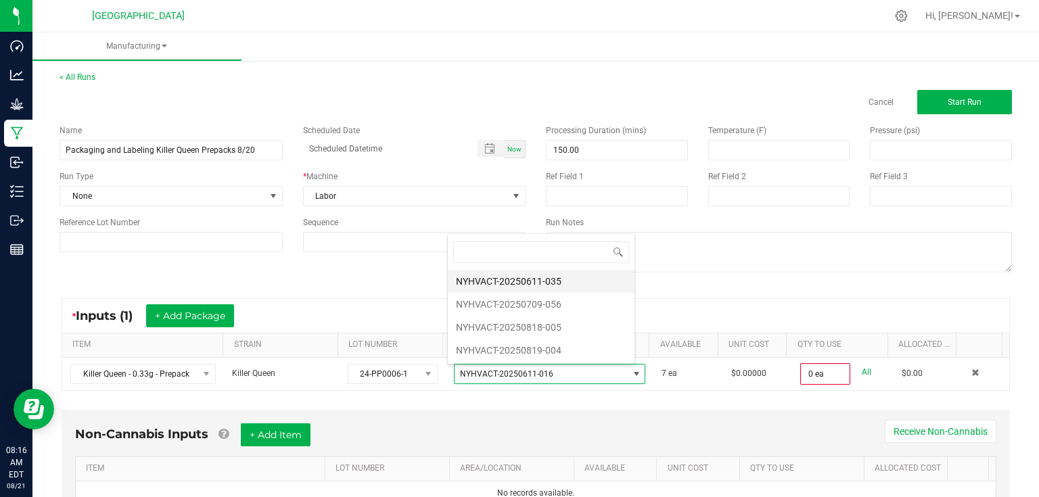
click at [537, 286] on li "NYHVACT-20250611-035" at bounding box center [541, 281] width 187 height 23
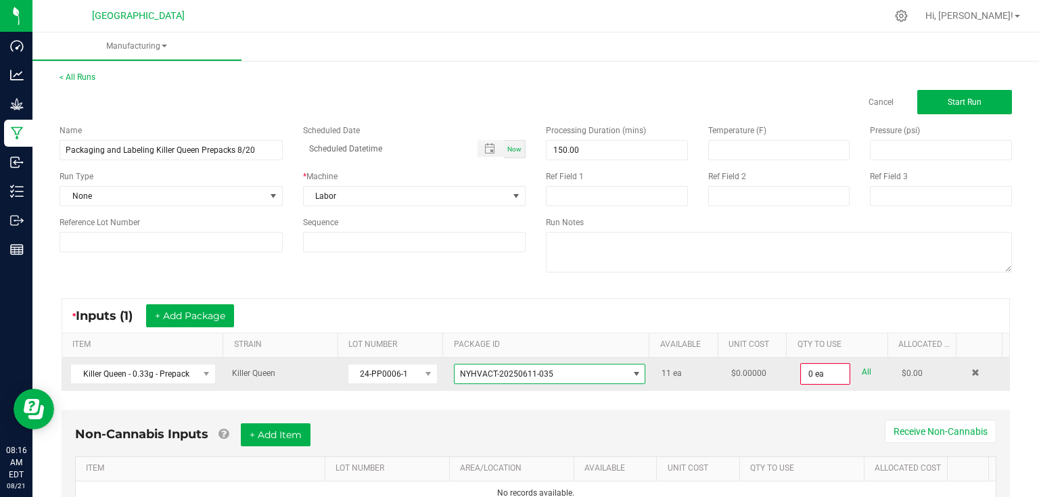
click at [538, 369] on span "NYHVACT-20250611-035" at bounding box center [506, 373] width 93 height 9
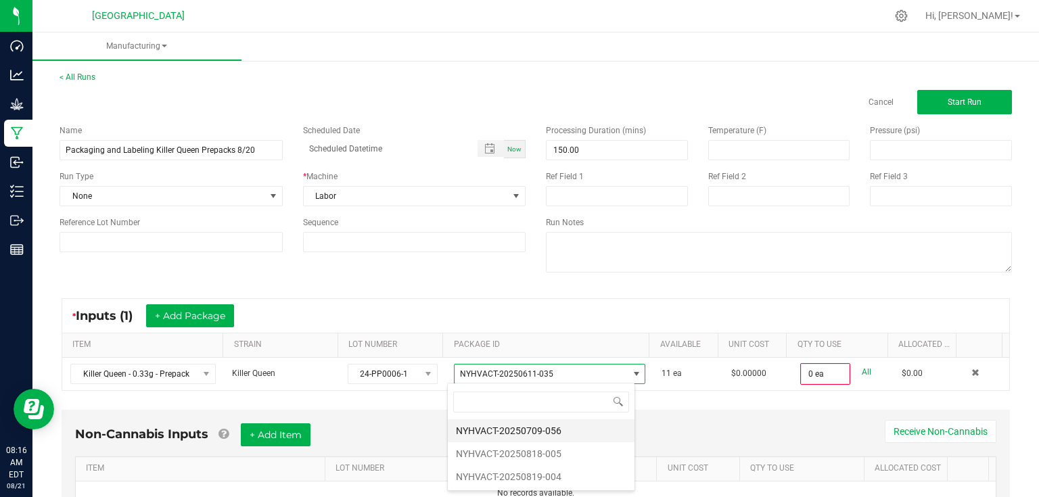
click at [535, 435] on li "NYHVACT-20250709-056" at bounding box center [541, 431] width 187 height 23
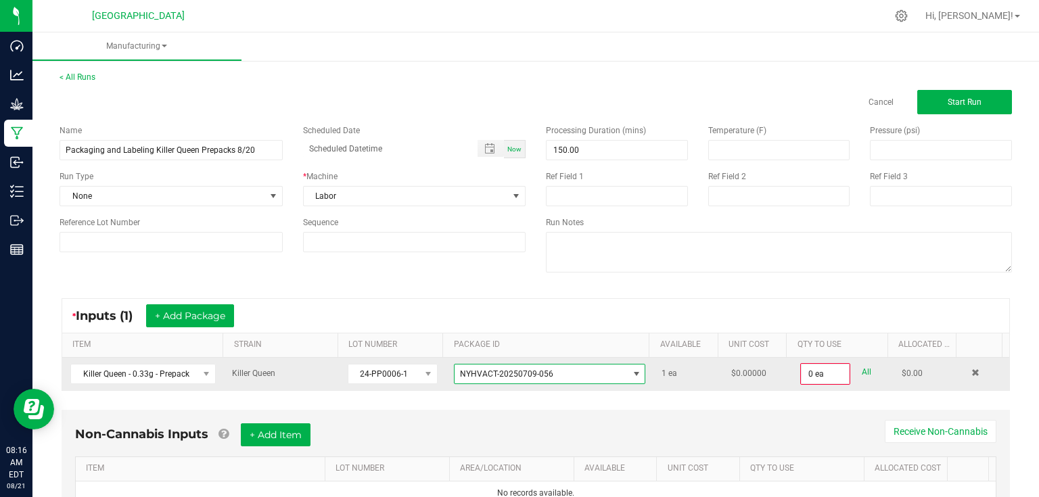
click at [552, 367] on span "NYHVACT-20250709-056" at bounding box center [541, 374] width 173 height 19
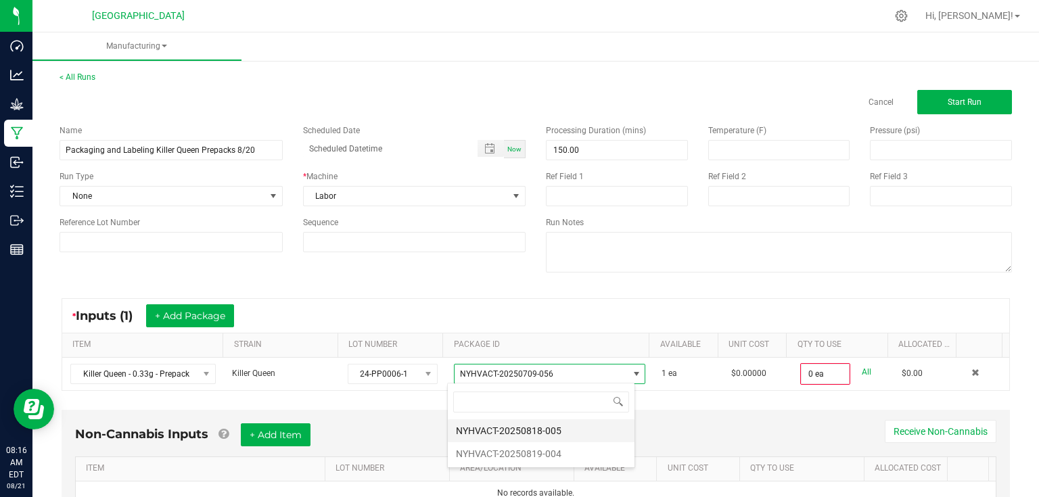
click at [541, 428] on li "NYHVACT-20250818-005" at bounding box center [541, 431] width 187 height 23
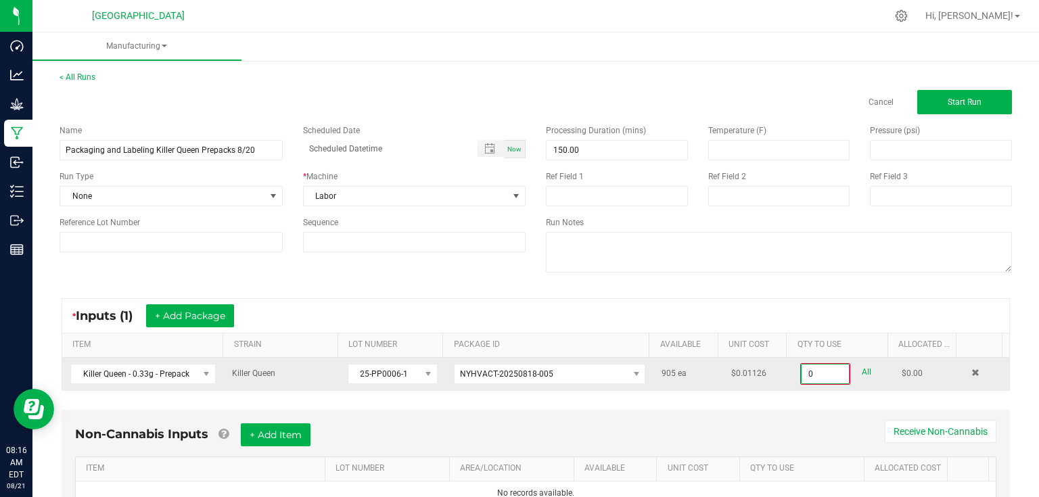
click at [832, 372] on input "0" at bounding box center [825, 374] width 47 height 19
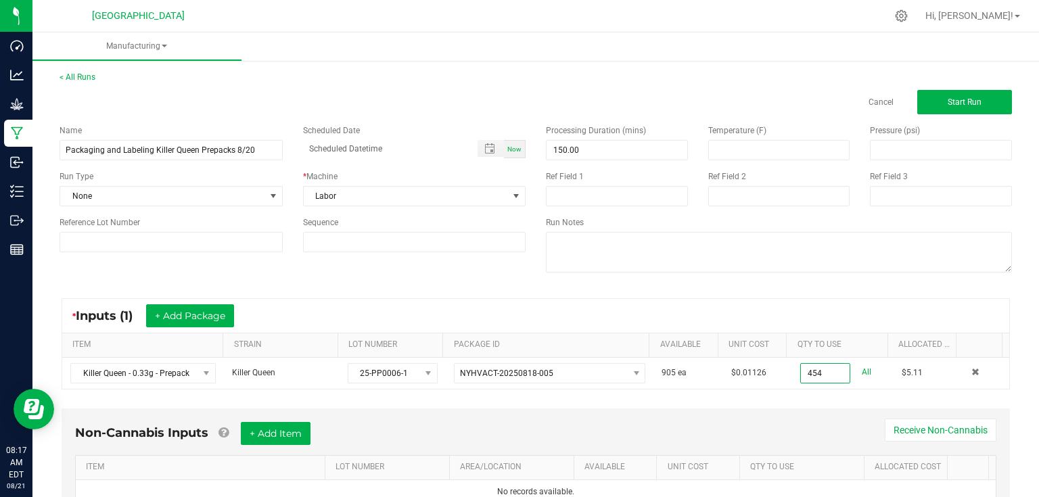
type input "454 ea"
click at [794, 409] on div "Non-Cannabis Inputs + Add Item Receive Non-Cannabis ITEM LOT NUMBER AREA/LOCATI…" at bounding box center [536, 464] width 949 height 110
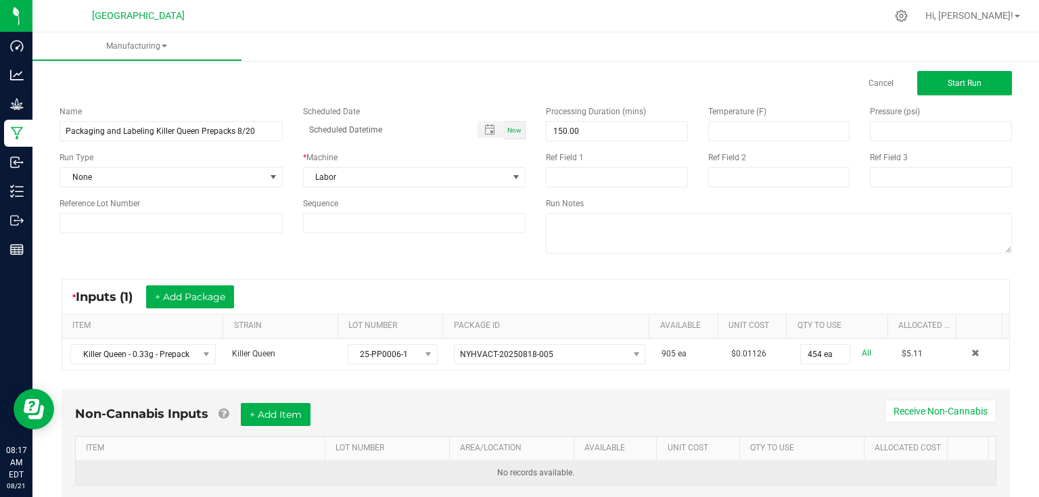
scroll to position [54, 0]
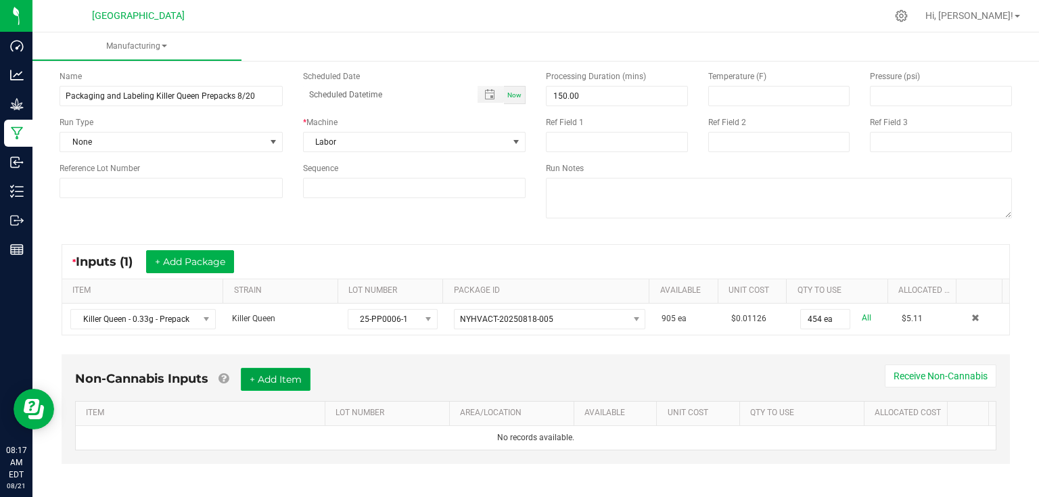
click at [273, 372] on button "+ Add Item" at bounding box center [276, 379] width 70 height 23
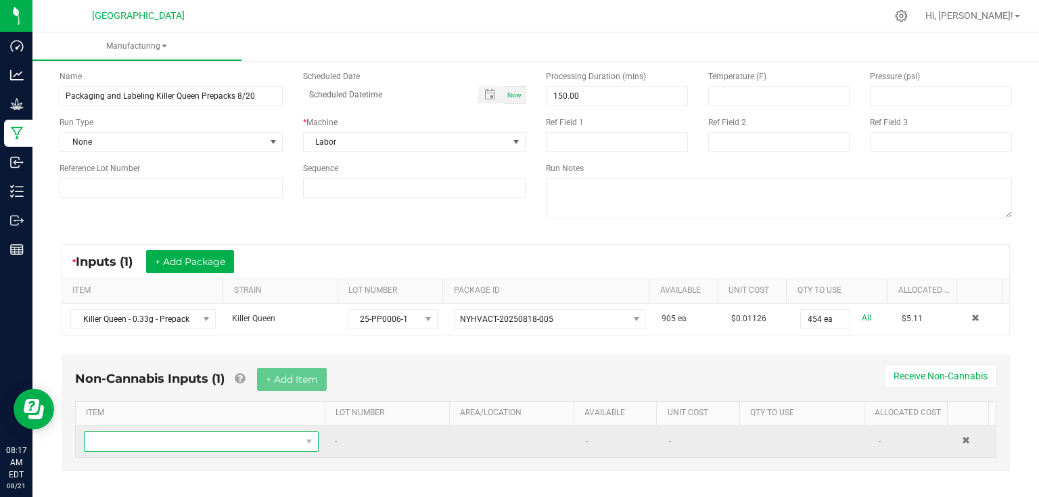
click at [211, 435] on span "NO DATA FOUND" at bounding box center [193, 441] width 217 height 19
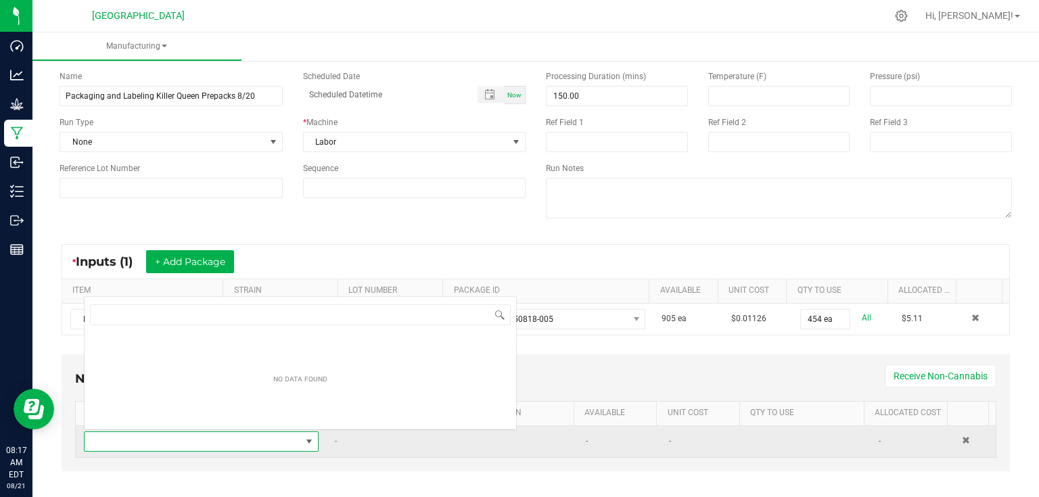
scroll to position [20, 227]
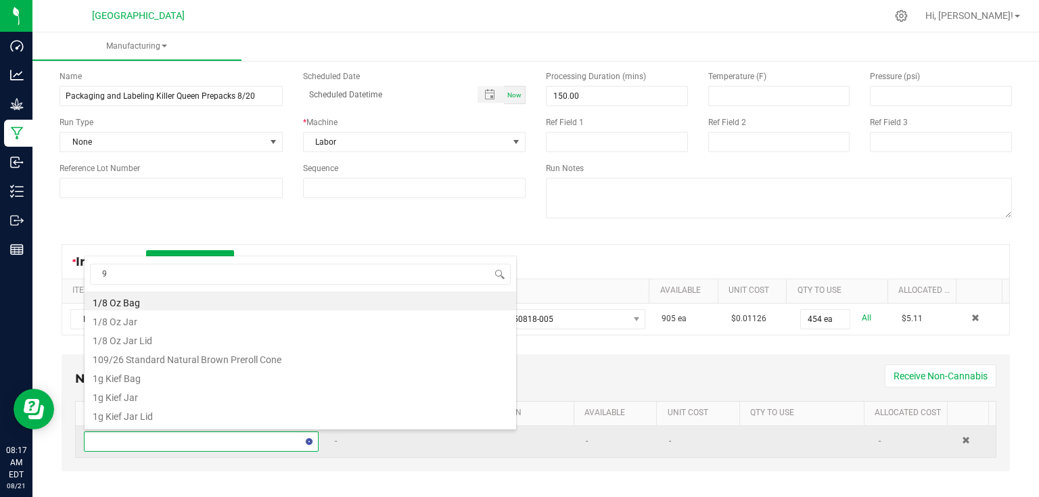
type input "95"
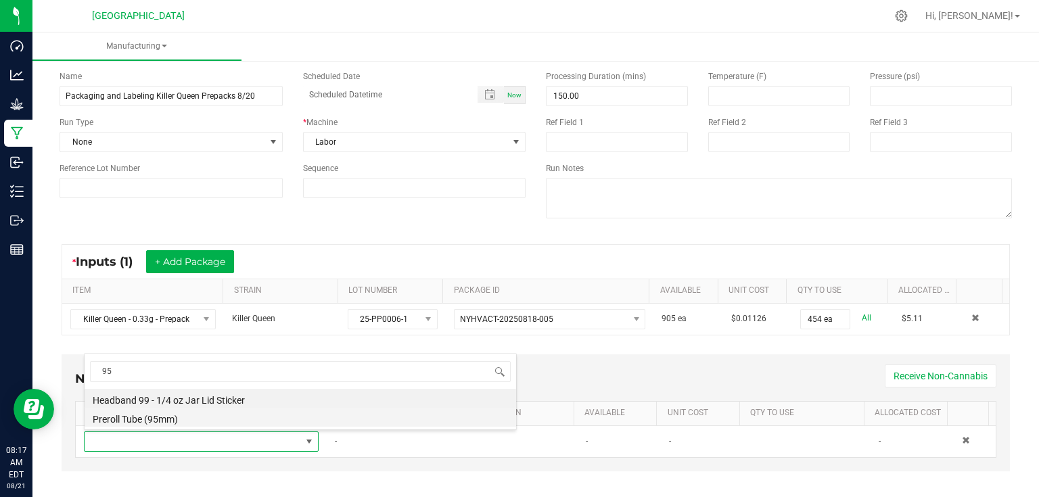
click at [145, 422] on li "Preroll Tube (95mm)" at bounding box center [301, 417] width 432 height 19
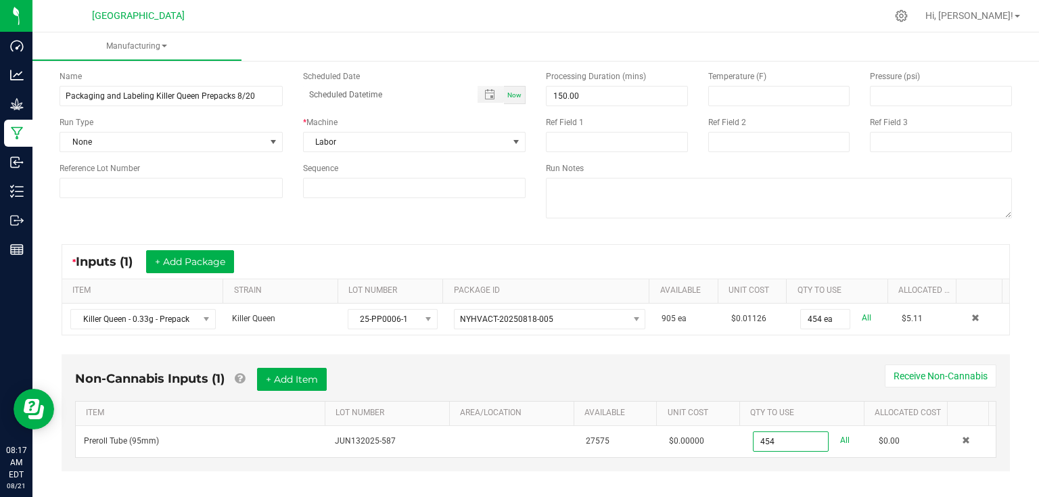
type input "454 ea"
click at [608, 356] on div "Non-Cannabis Inputs (1) + Add Item Receive Non-Cannabis ITEM LOT NUMBER AREA/LO…" at bounding box center [536, 413] width 949 height 117
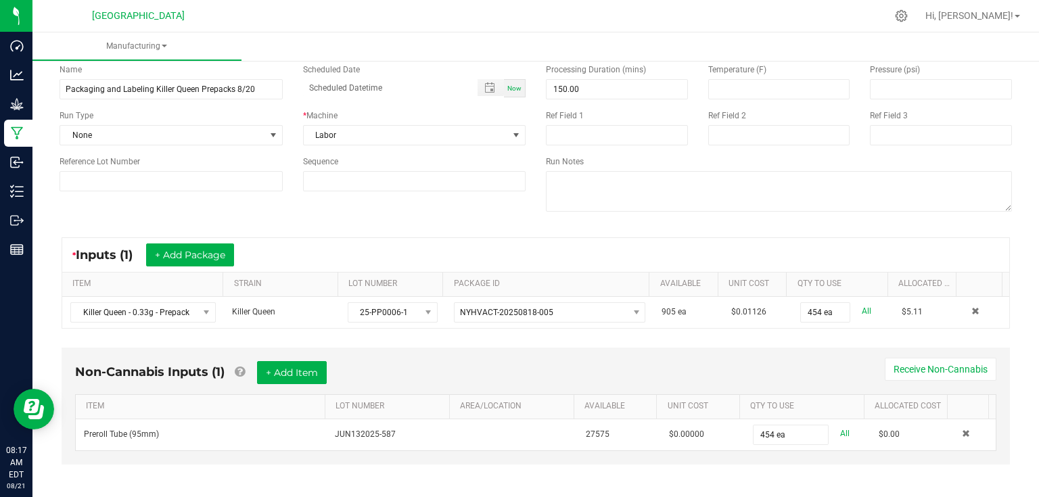
scroll to position [65, 0]
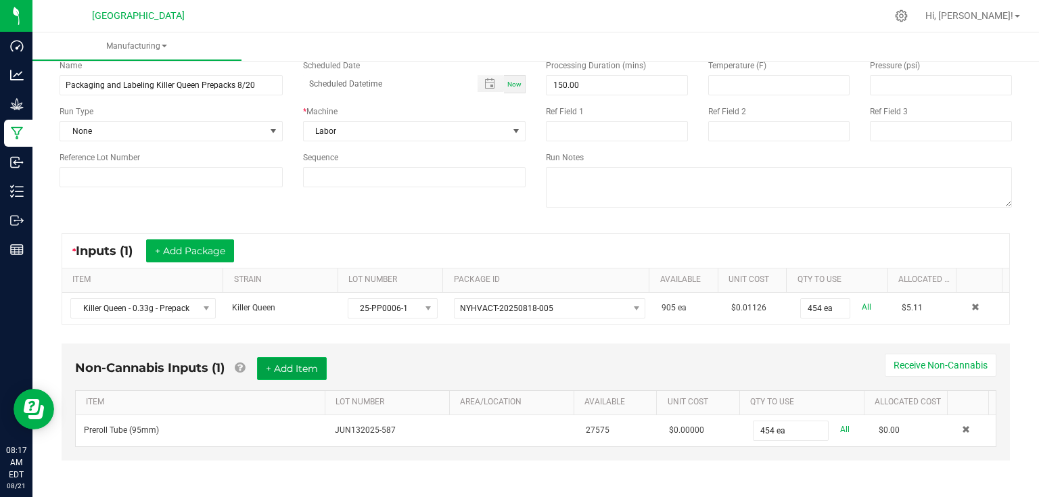
click at [293, 367] on button "+ Add Item" at bounding box center [292, 368] width 70 height 23
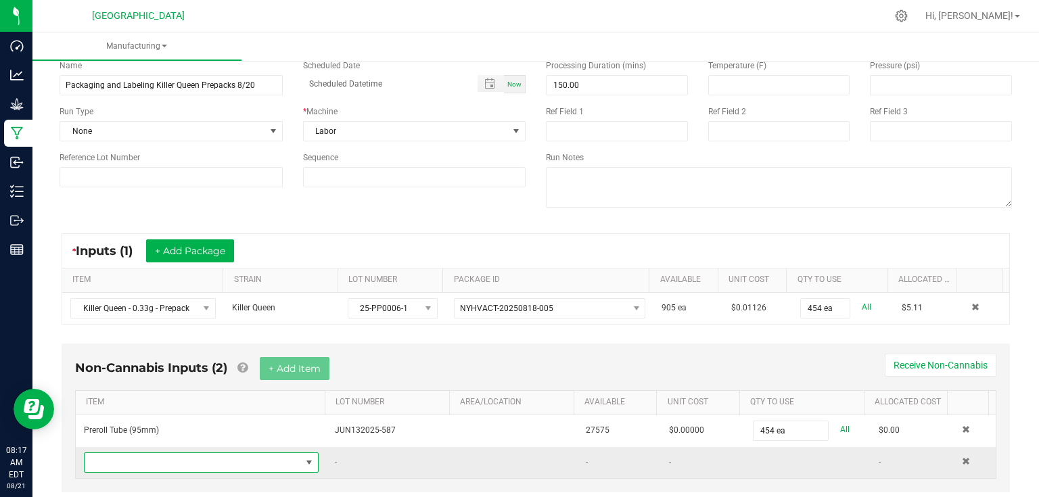
click at [130, 463] on span "NO DATA FOUND" at bounding box center [193, 462] width 217 height 19
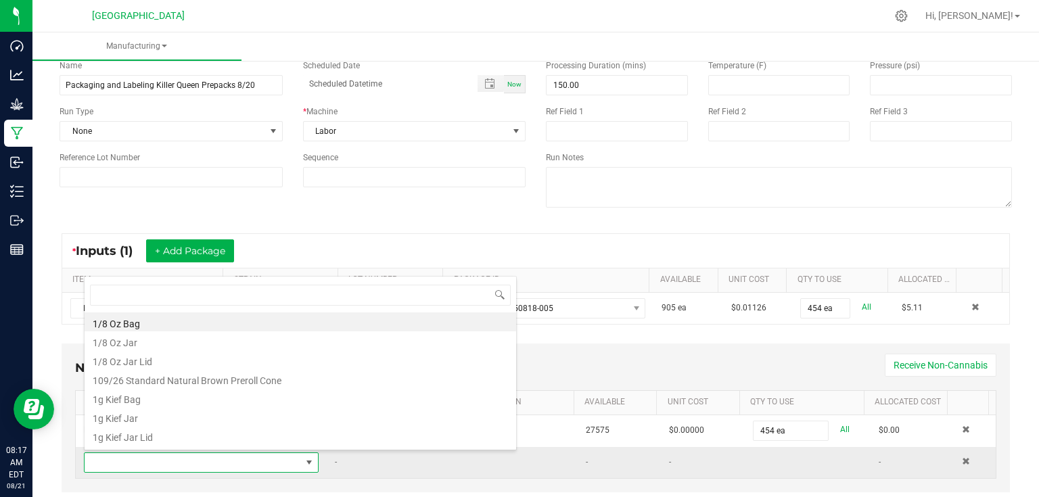
scroll to position [20, 227]
type input "tamp"
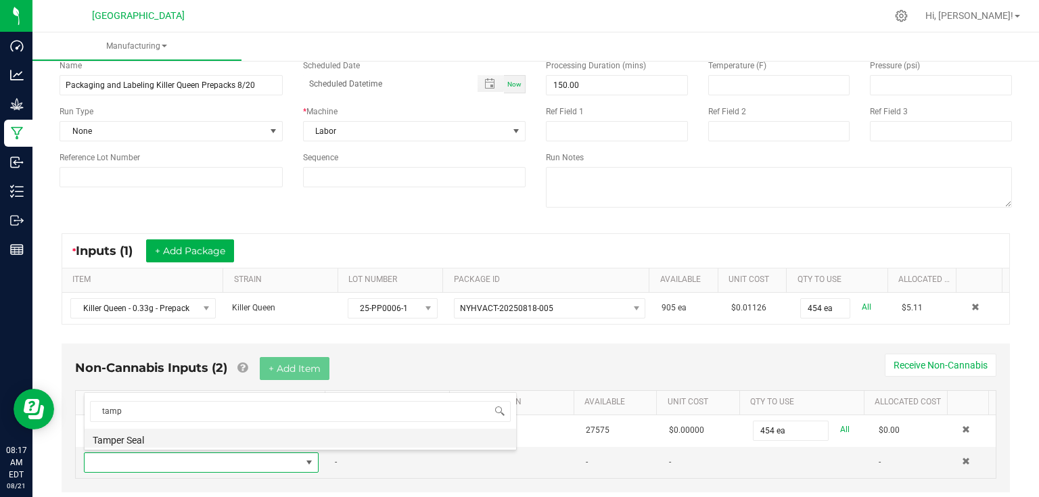
click at [143, 446] on li "Tamper Seal" at bounding box center [301, 438] width 432 height 19
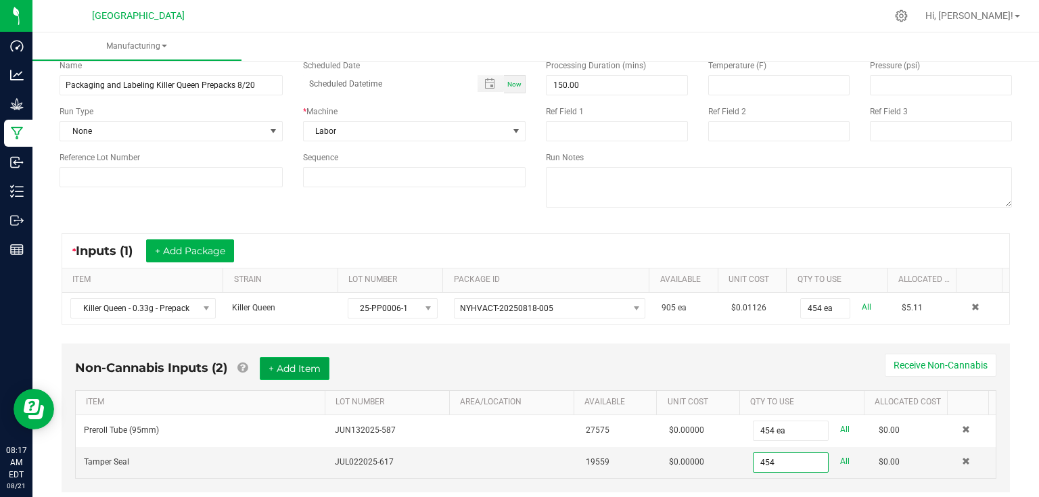
type input "454 ea"
click at [295, 378] on button "+ Add Item" at bounding box center [295, 368] width 70 height 23
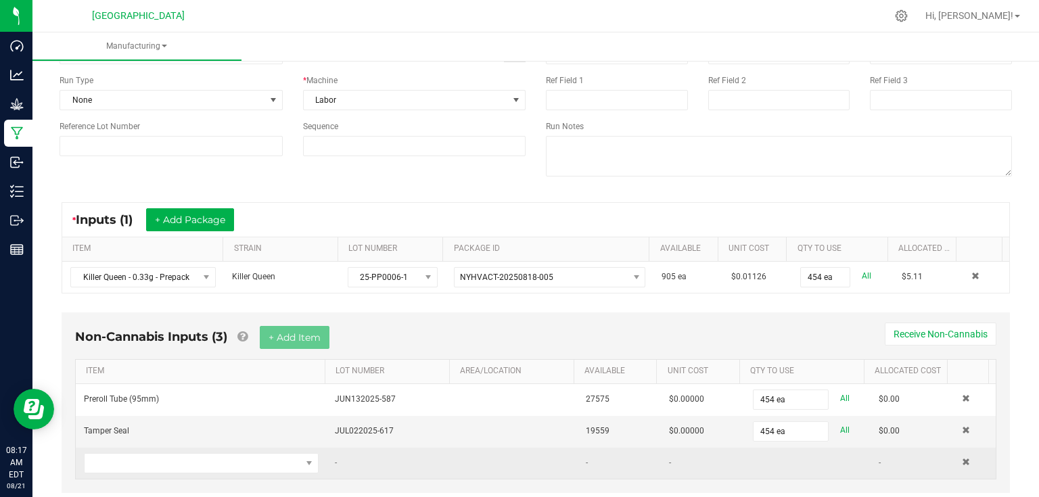
scroll to position [127, 0]
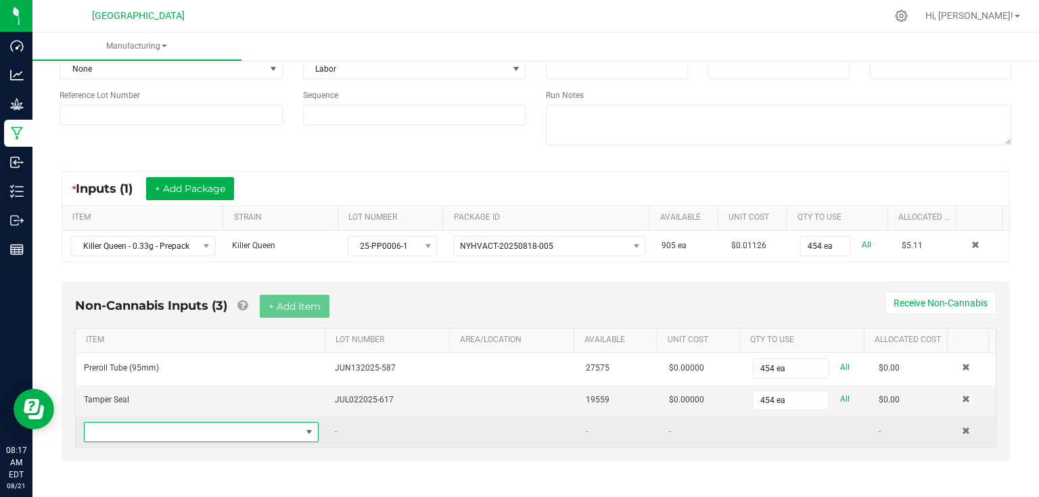
click at [187, 425] on span "NO DATA FOUND" at bounding box center [193, 432] width 217 height 19
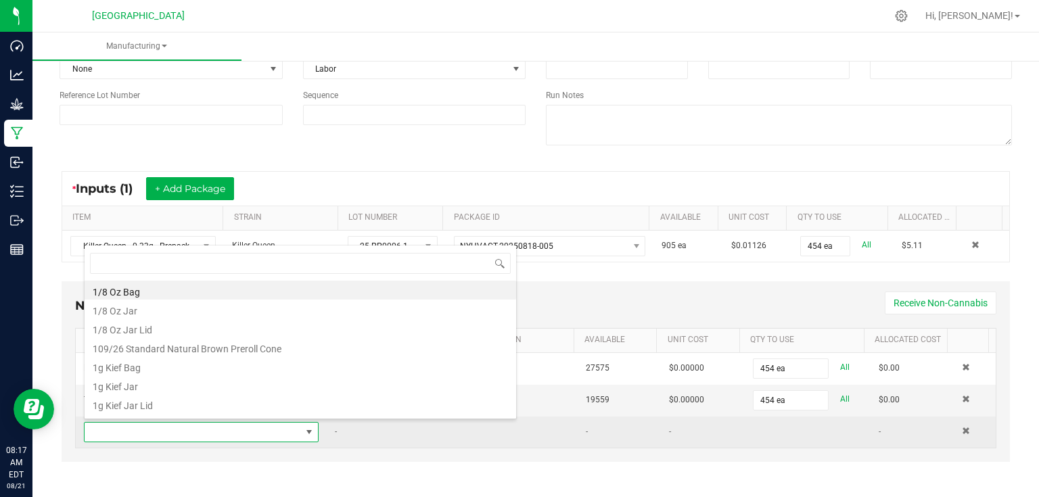
scroll to position [20, 227]
type input "kill"
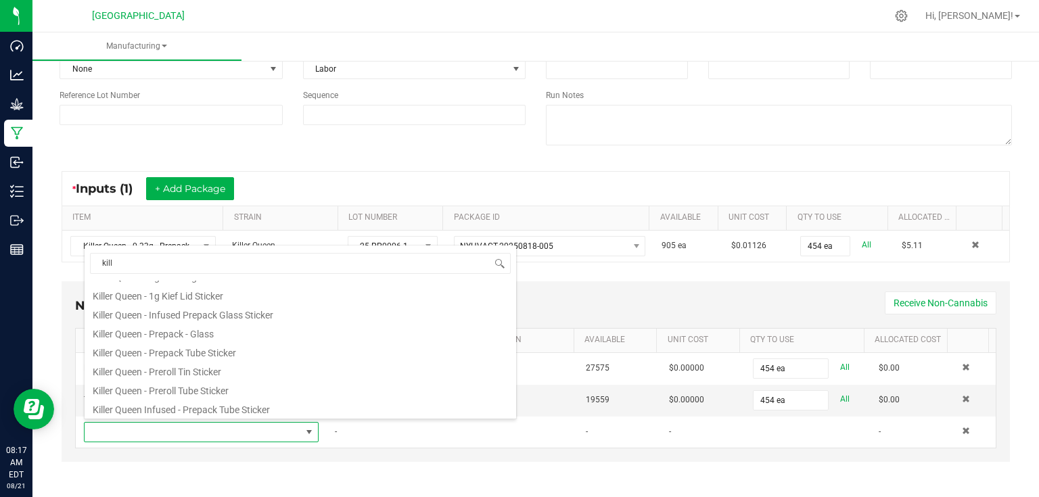
scroll to position [92, 0]
click at [240, 351] on li "Killer Queen - Prepack Tube Sticker" at bounding box center [301, 349] width 432 height 19
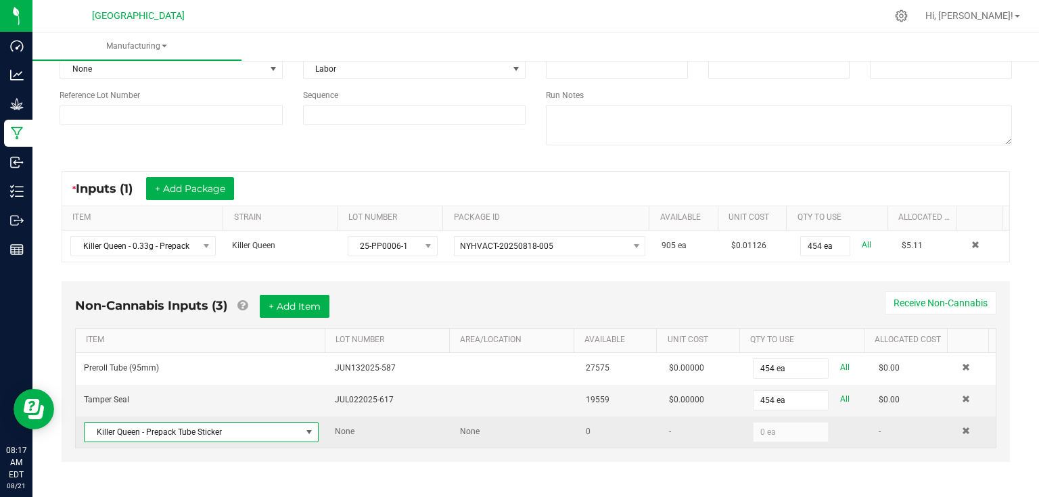
click at [593, 436] on td "0" at bounding box center [620, 432] width 84 height 31
click at [476, 420] on td "None" at bounding box center [514, 432] width 125 height 31
click at [311, 434] on span at bounding box center [309, 432] width 17 height 19
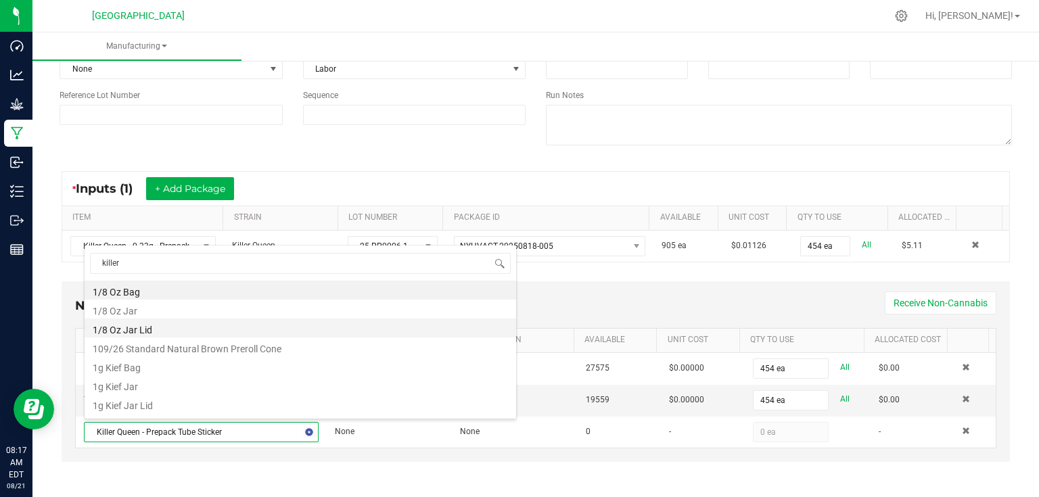
scroll to position [35, 0]
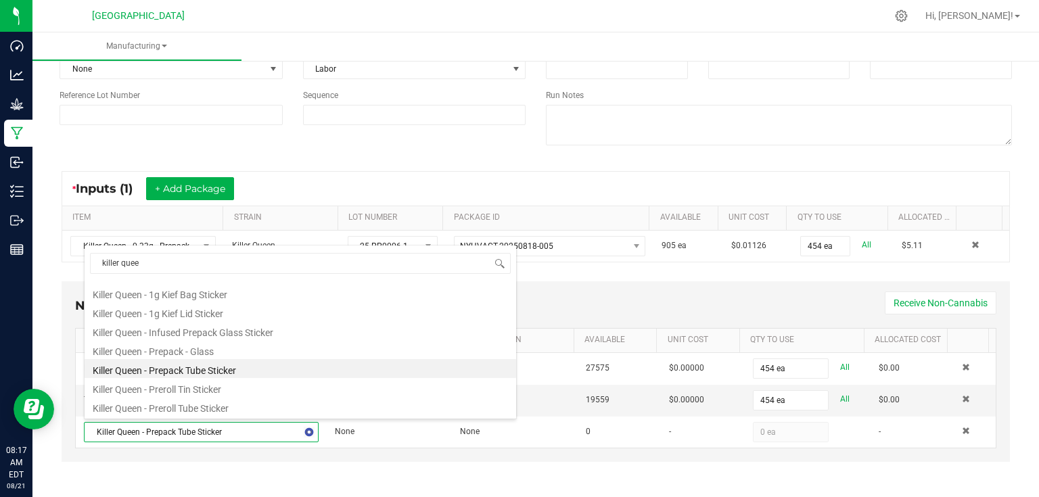
type input "killer queen"
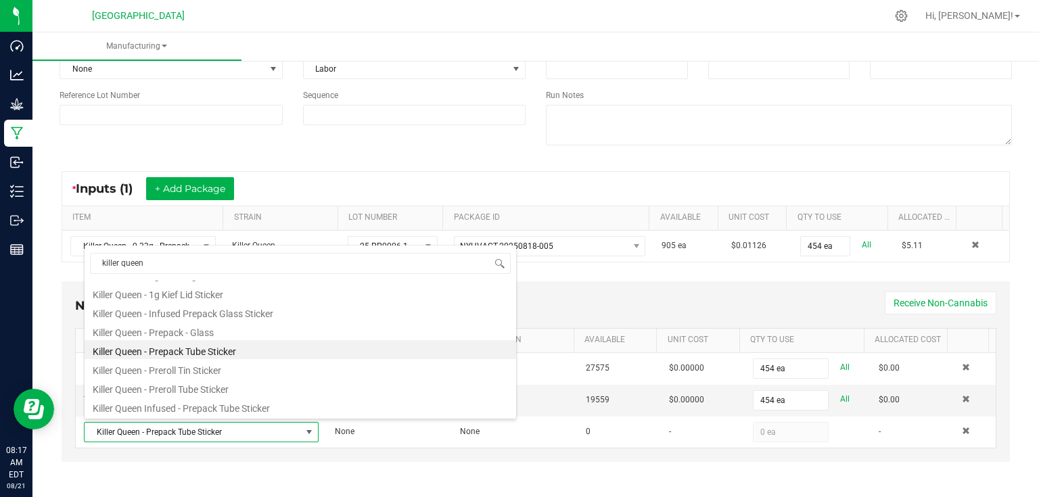
click at [214, 349] on li "Killer Queen - Prepack Tube Sticker" at bounding box center [301, 349] width 432 height 19
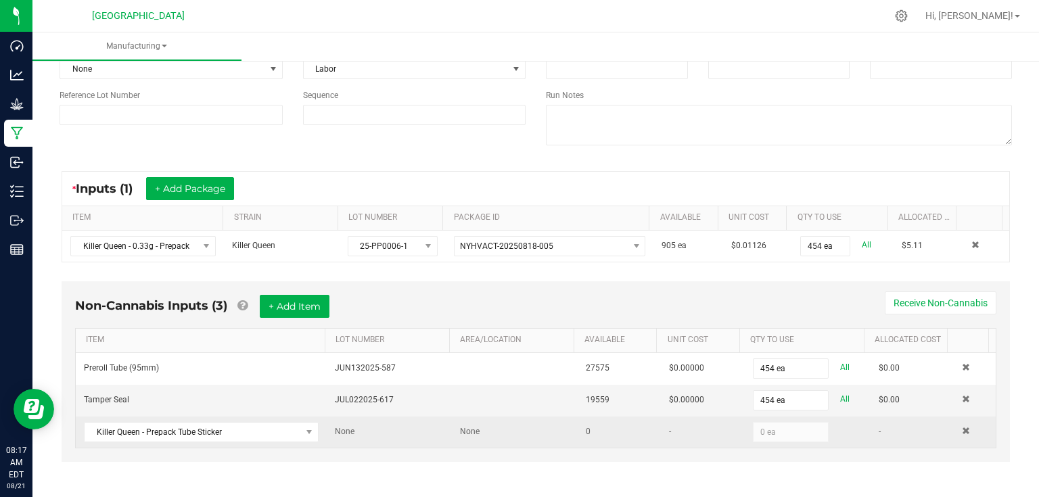
click at [589, 431] on td "0" at bounding box center [620, 432] width 84 height 31
drag, startPoint x: 629, startPoint y: 429, endPoint x: 530, endPoint y: 428, distance: 98.1
click at [623, 429] on td "0" at bounding box center [620, 432] width 84 height 31
drag, startPoint x: 530, startPoint y: 428, endPoint x: 585, endPoint y: 434, distance: 55.1
click at [555, 430] on td "None" at bounding box center [514, 432] width 125 height 31
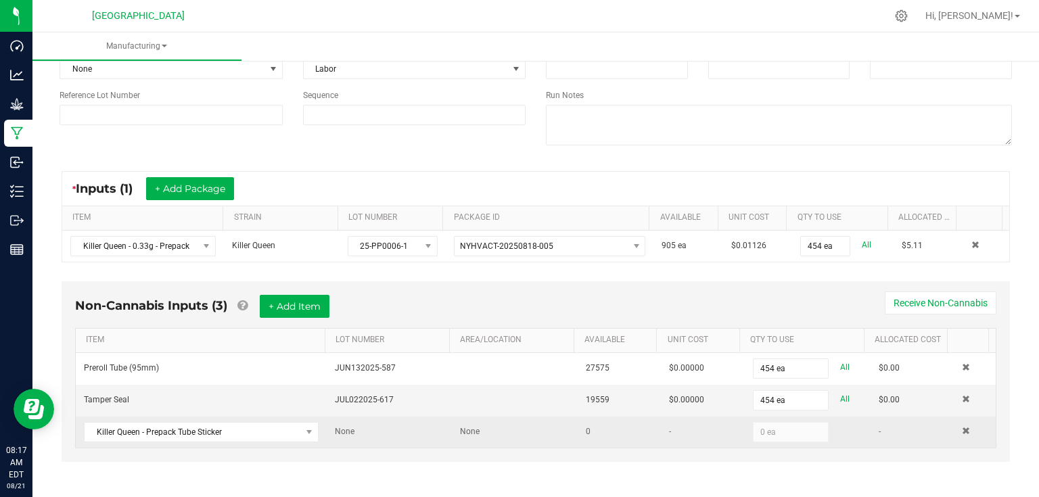
click at [585, 434] on td "0" at bounding box center [620, 432] width 84 height 31
click at [962, 428] on span at bounding box center [966, 431] width 8 height 8
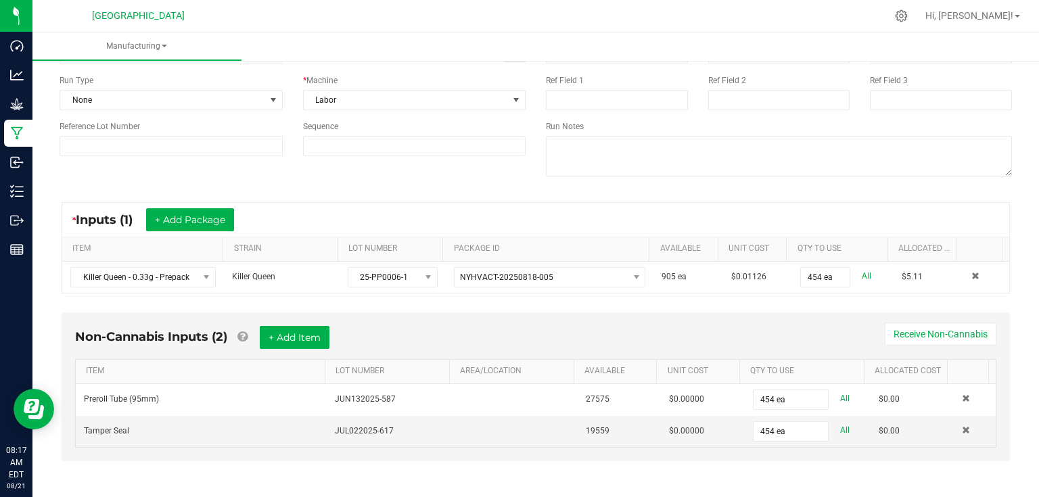
scroll to position [0, 0]
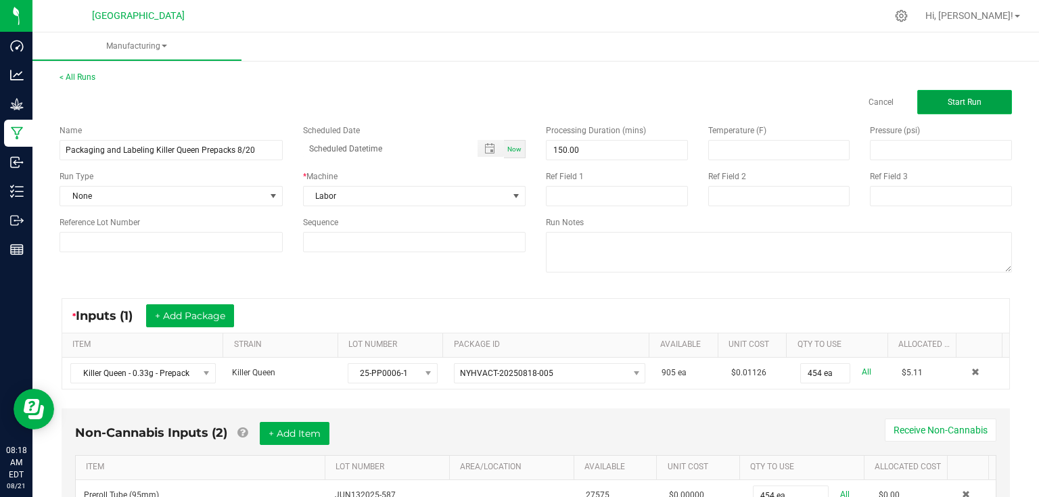
click at [964, 103] on span "Start Run" at bounding box center [965, 101] width 34 height 9
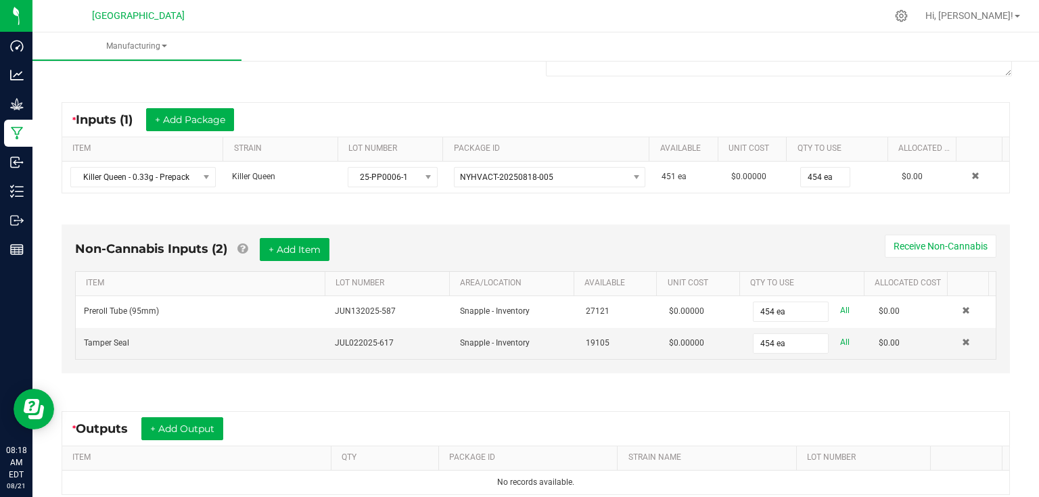
scroll to position [217, 0]
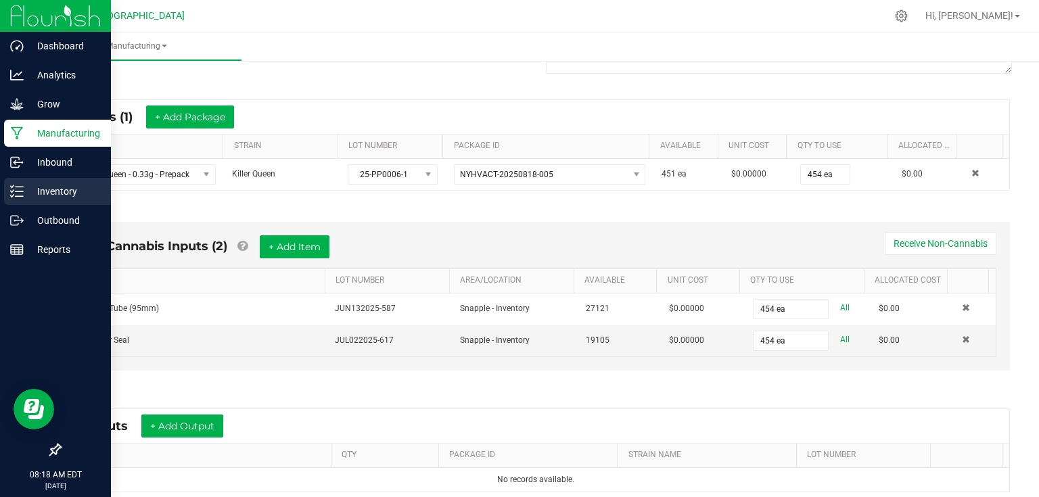
click at [22, 194] on icon at bounding box center [17, 192] width 14 height 14
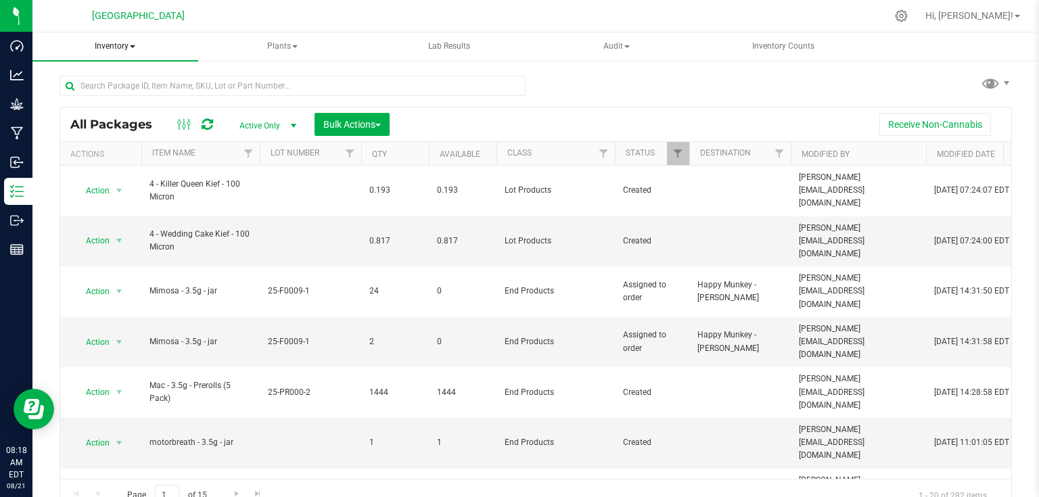
click at [131, 50] on span "Inventory" at bounding box center [115, 46] width 166 height 28
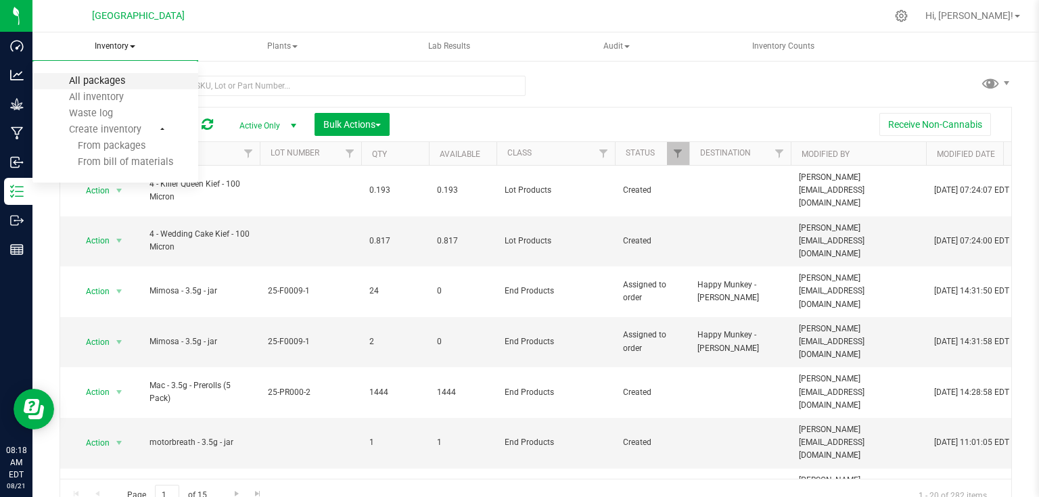
click at [105, 84] on span "All packages" at bounding box center [97, 81] width 93 height 12
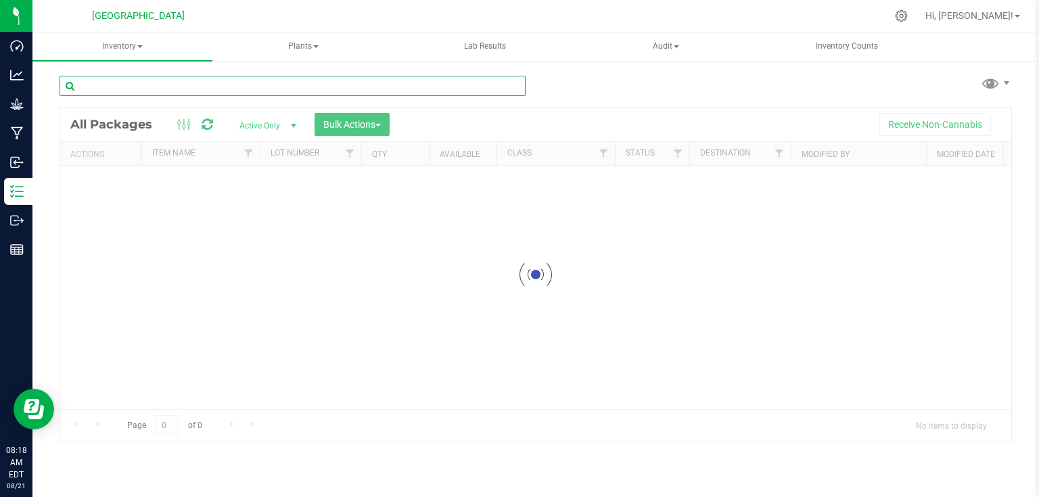
click at [154, 86] on input "text" at bounding box center [293, 86] width 466 height 20
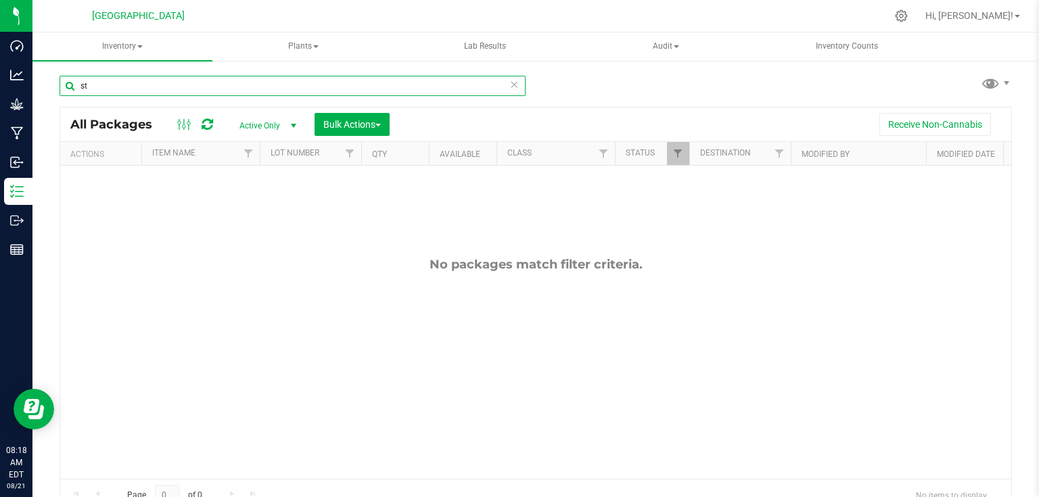
type input "s"
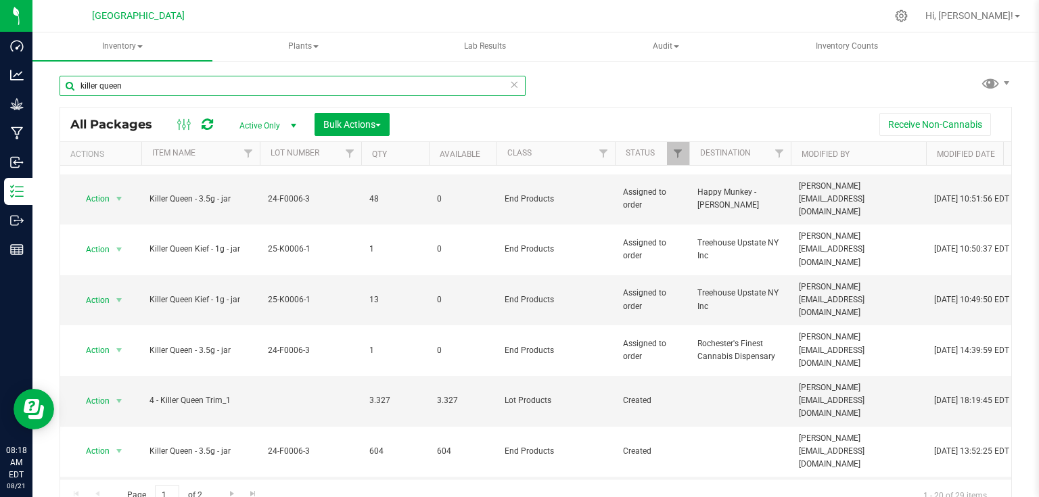
scroll to position [450, 0]
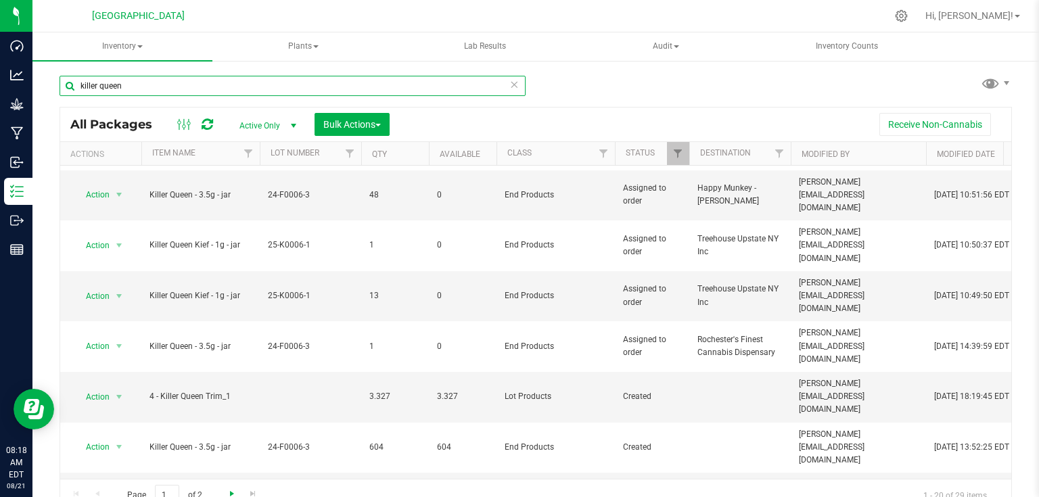
type input "killer queen"
click at [231, 489] on span "Go to the next page" at bounding box center [232, 494] width 11 height 11
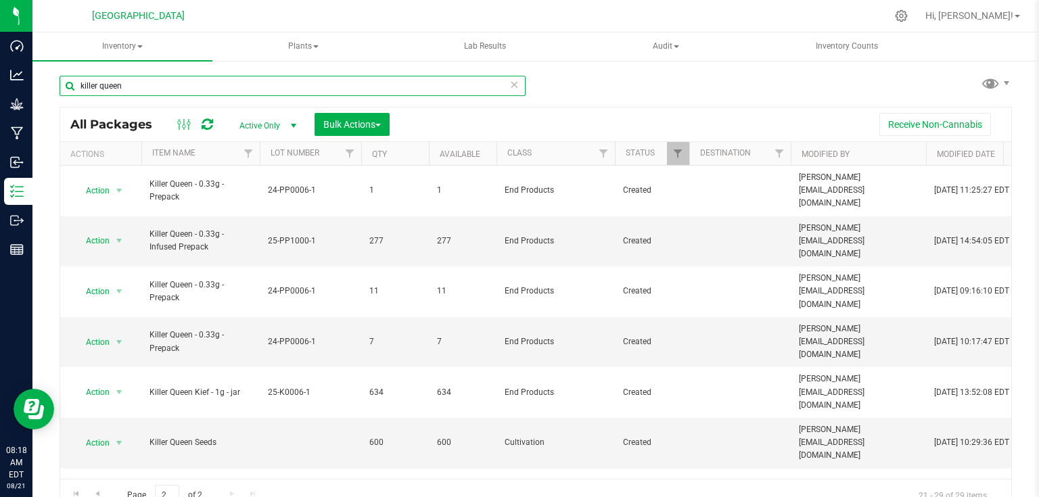
click at [144, 93] on input "killer queen" at bounding box center [293, 86] width 466 height 20
click at [139, 46] on span at bounding box center [139, 46] width 5 height 3
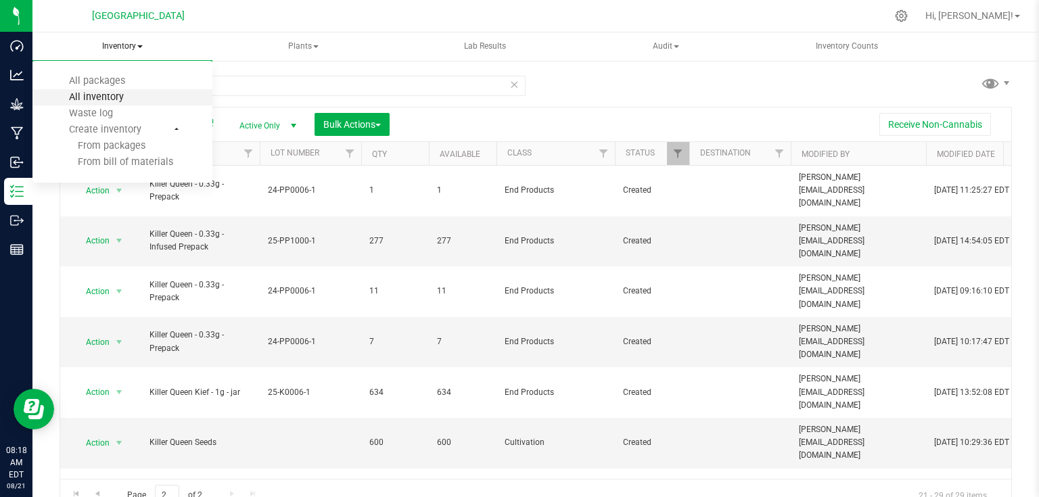
click at [100, 97] on span "All inventory" at bounding box center [96, 97] width 91 height 12
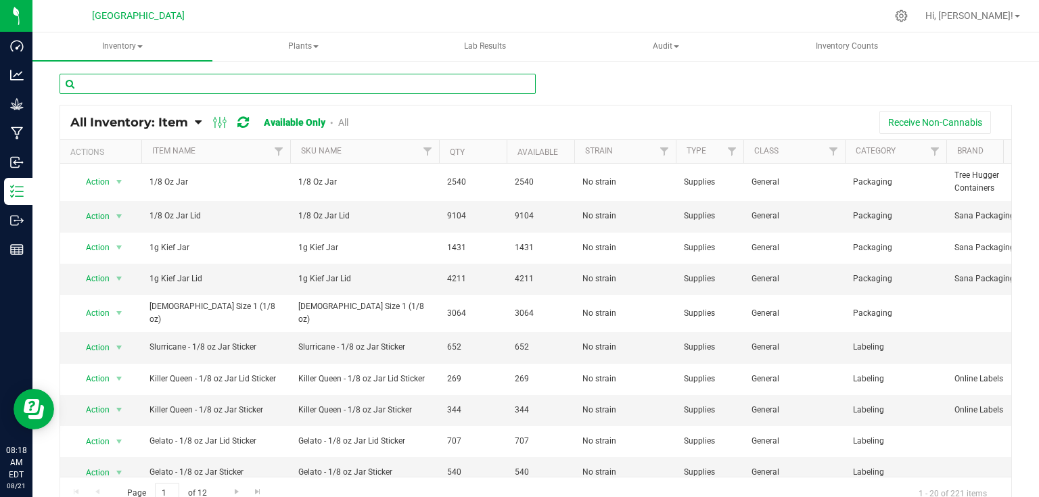
click at [148, 81] on input "text" at bounding box center [298, 84] width 476 height 20
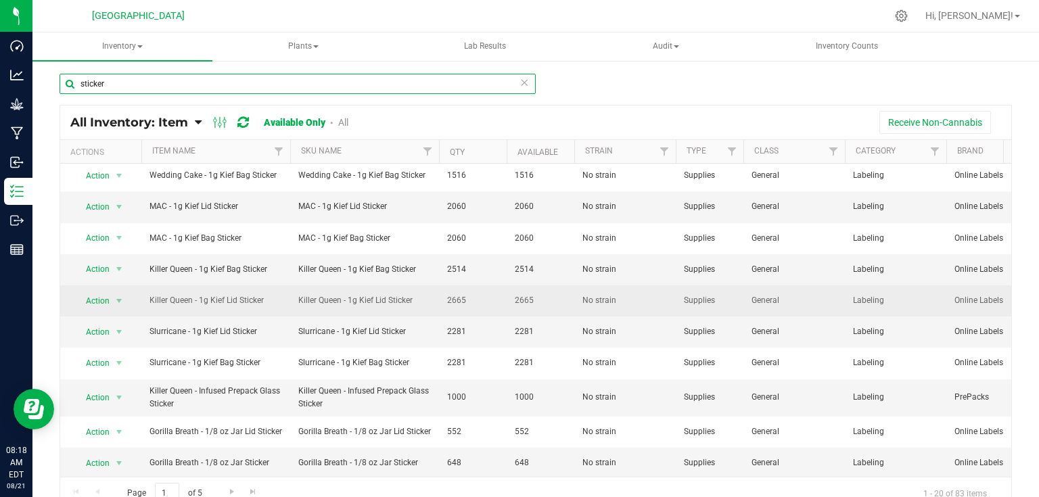
scroll to position [12, 0]
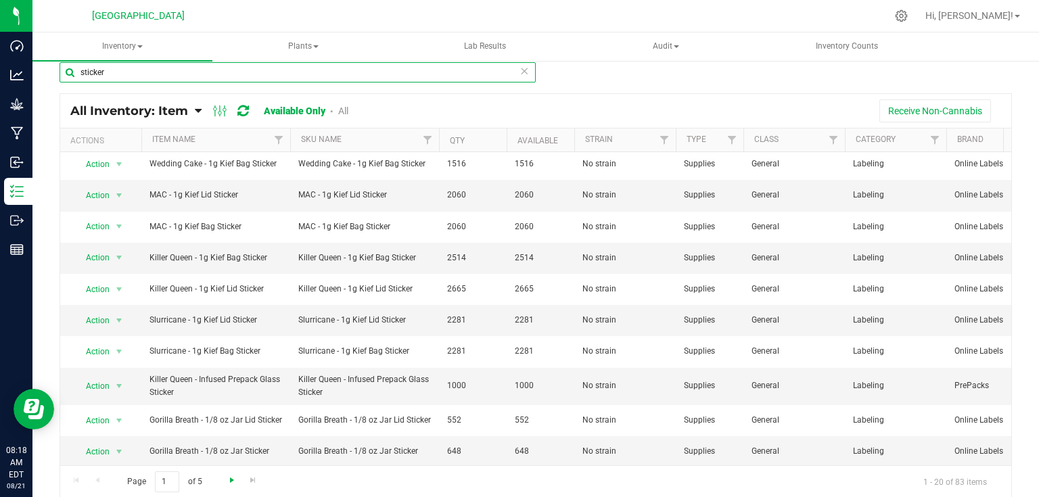
type input "sticker"
click at [231, 476] on span "Go to the next page" at bounding box center [232, 480] width 11 height 11
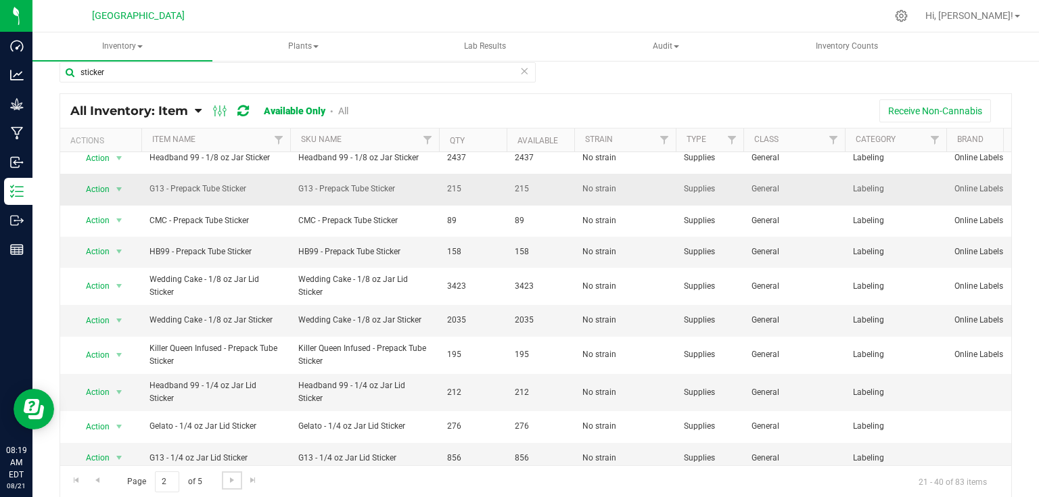
scroll to position [329, 0]
click at [231, 480] on span "Go to the next page" at bounding box center [232, 480] width 11 height 11
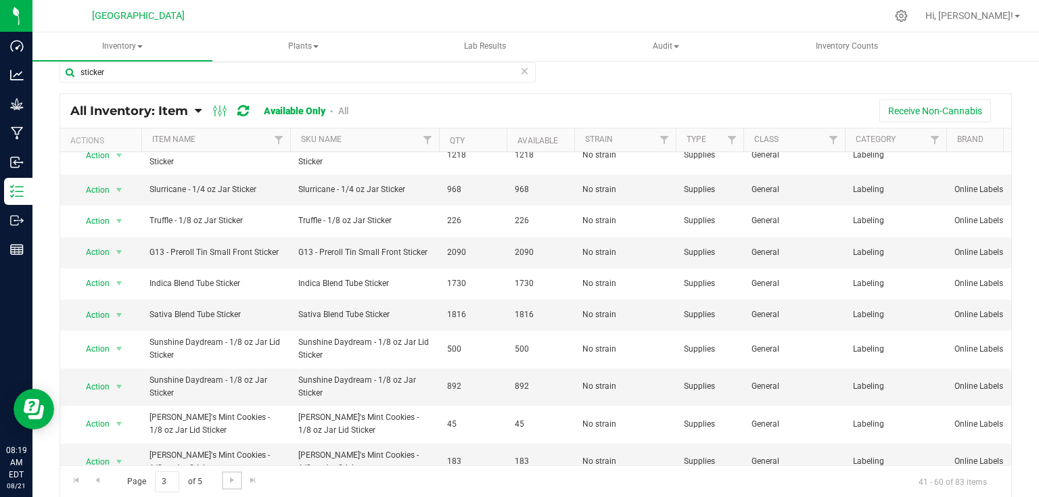
scroll to position [372, 0]
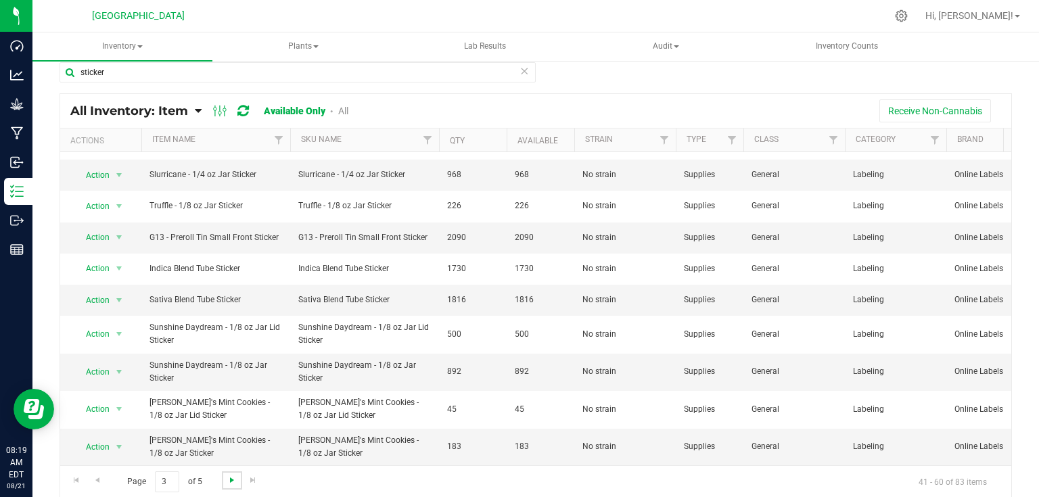
click at [233, 478] on span "Go to the next page" at bounding box center [232, 480] width 11 height 11
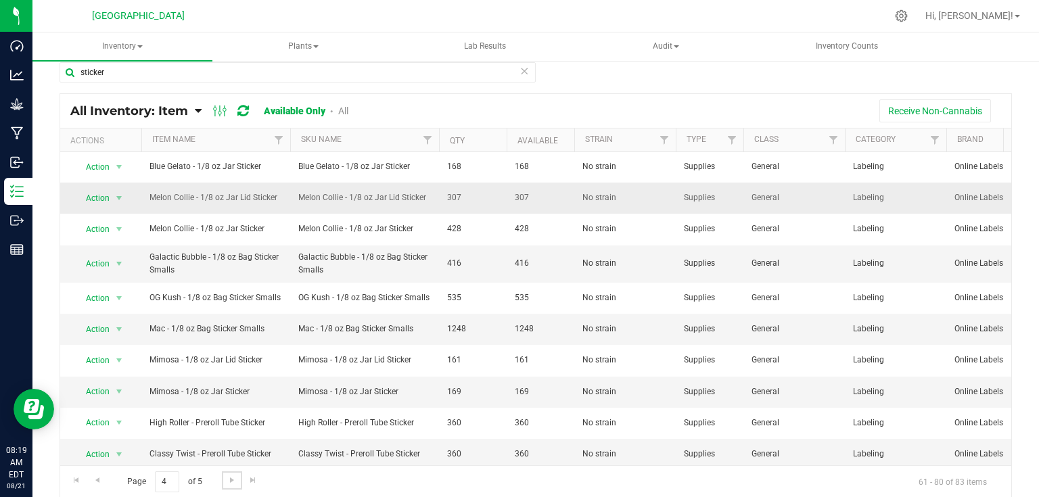
scroll to position [322, 0]
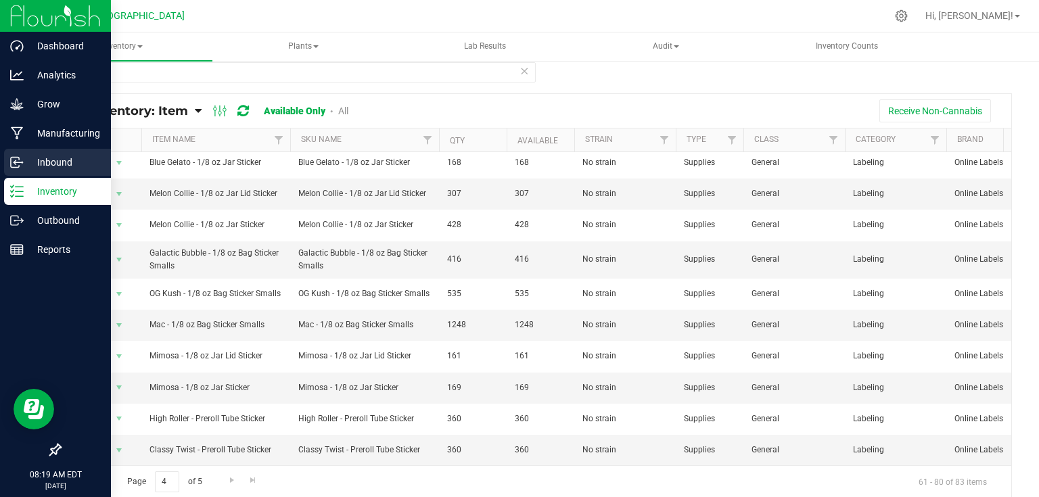
click at [51, 166] on p "Inbound" at bounding box center [64, 162] width 81 height 16
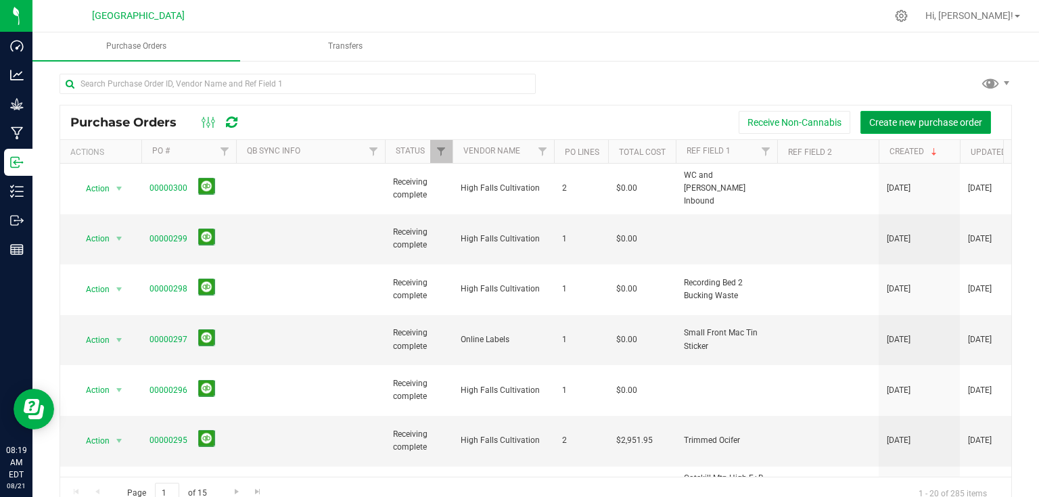
click at [886, 112] on button "Create new purchase order" at bounding box center [926, 122] width 131 height 23
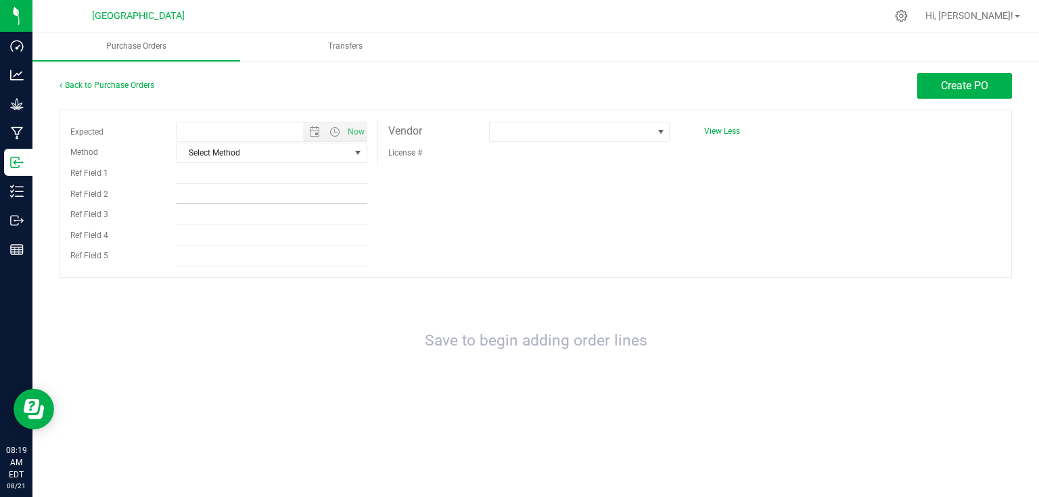
type input "[DATE] 8:19 AM"
click at [520, 125] on span at bounding box center [571, 131] width 163 height 19
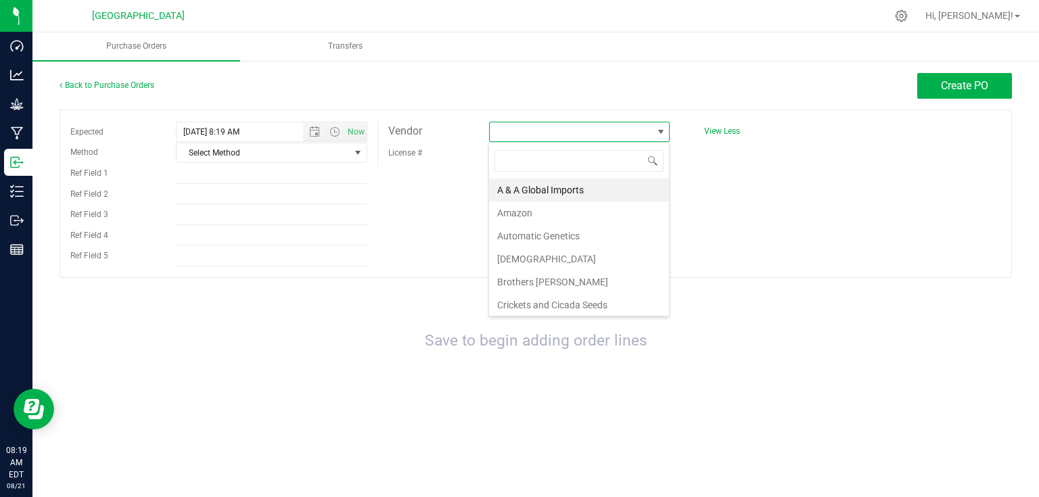
scroll to position [20, 181]
type input "i"
type input "high"
click at [523, 194] on li "High Falls Cultivation" at bounding box center [579, 190] width 180 height 23
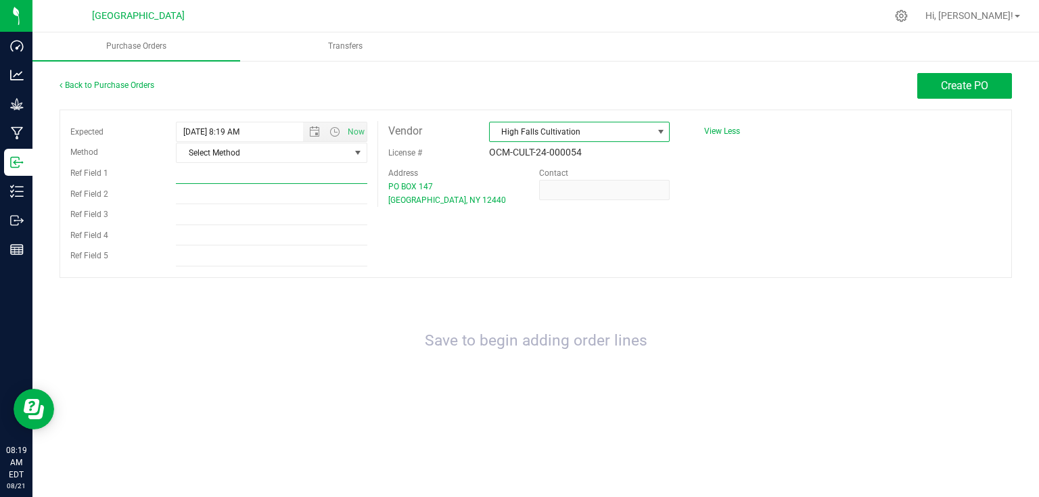
click at [290, 166] on input "Ref Field 1" at bounding box center [271, 174] width 191 height 20
type input "KQ prepack tube sticker"
click at [993, 97] on button "Create PO" at bounding box center [965, 86] width 95 height 26
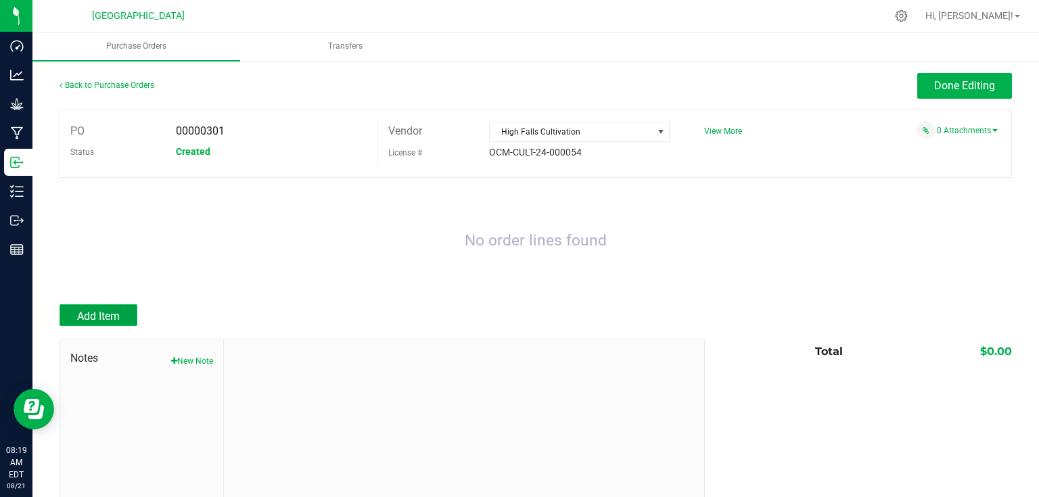
click at [98, 318] on span "Add Item" at bounding box center [98, 316] width 43 height 13
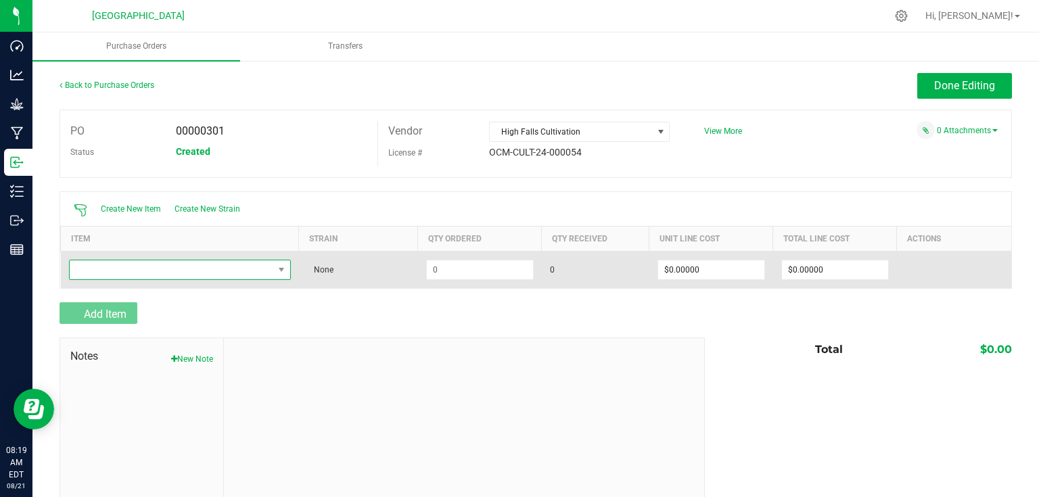
click at [154, 271] on span "NO DATA FOUND" at bounding box center [172, 270] width 204 height 19
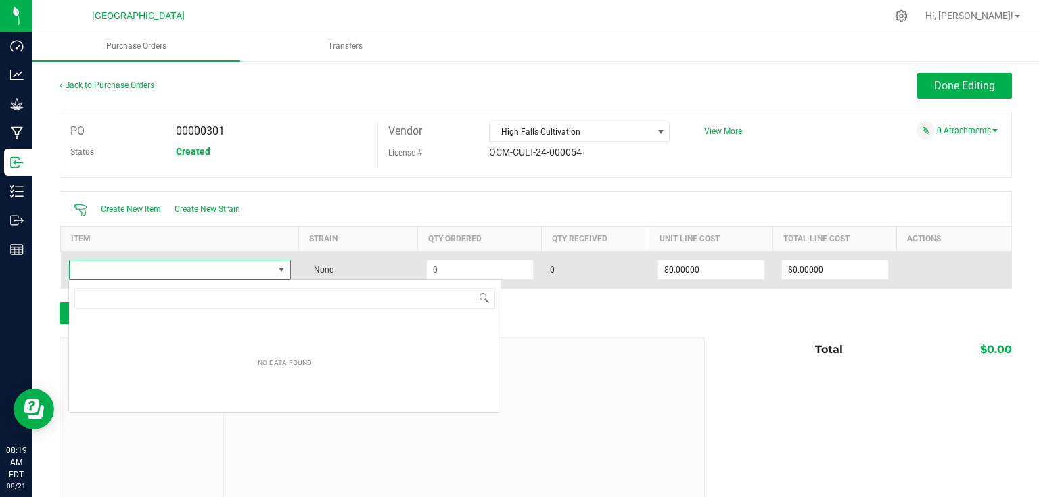
scroll to position [20, 219]
type input "killer queen - pre"
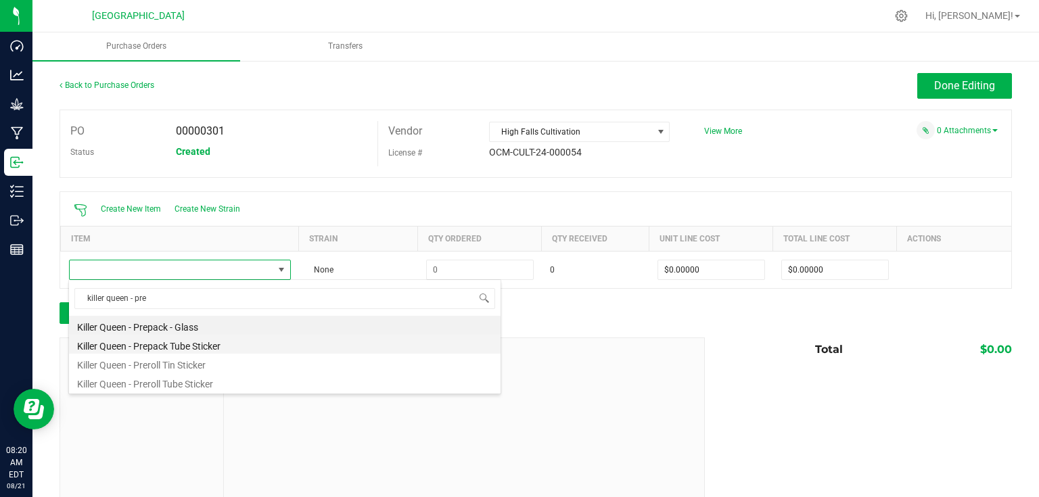
click at [221, 343] on li "Killer Queen - Prepack Tube Sticker" at bounding box center [285, 344] width 432 height 19
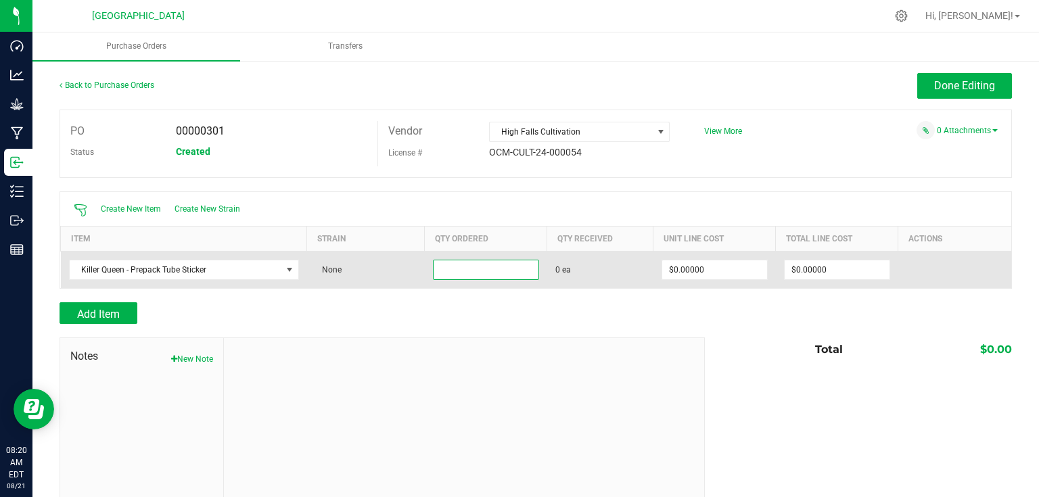
click at [495, 273] on input at bounding box center [486, 270] width 105 height 19
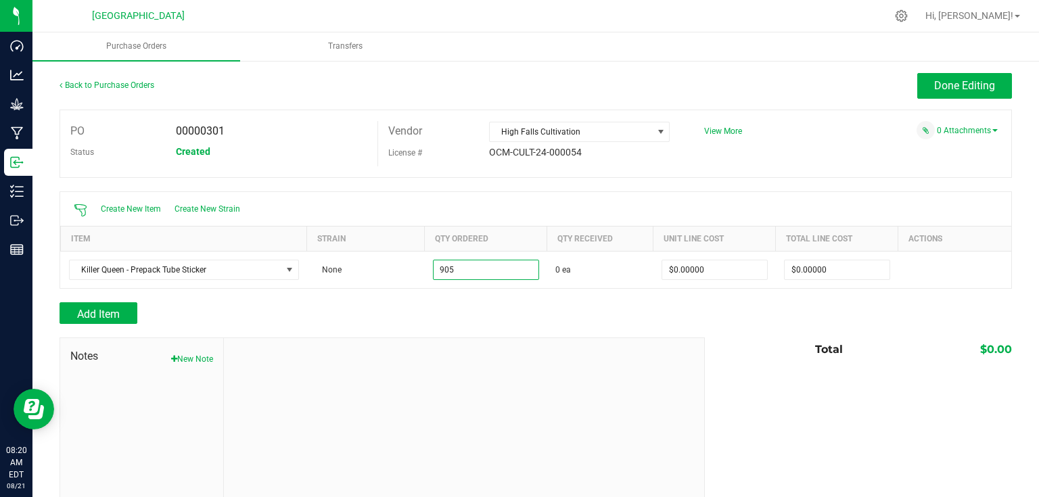
type input "905 ea"
click at [505, 288] on div "Create New Item Create New Strain Item Strain Qty Ordered Qty Received Unit Lin…" at bounding box center [536, 239] width 953 height 97
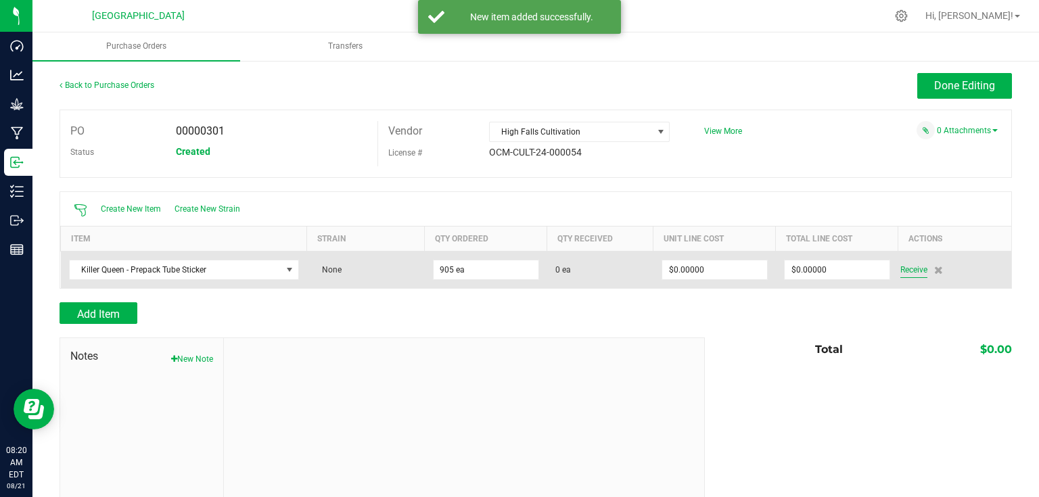
click at [901, 269] on span "Receive" at bounding box center [914, 270] width 27 height 16
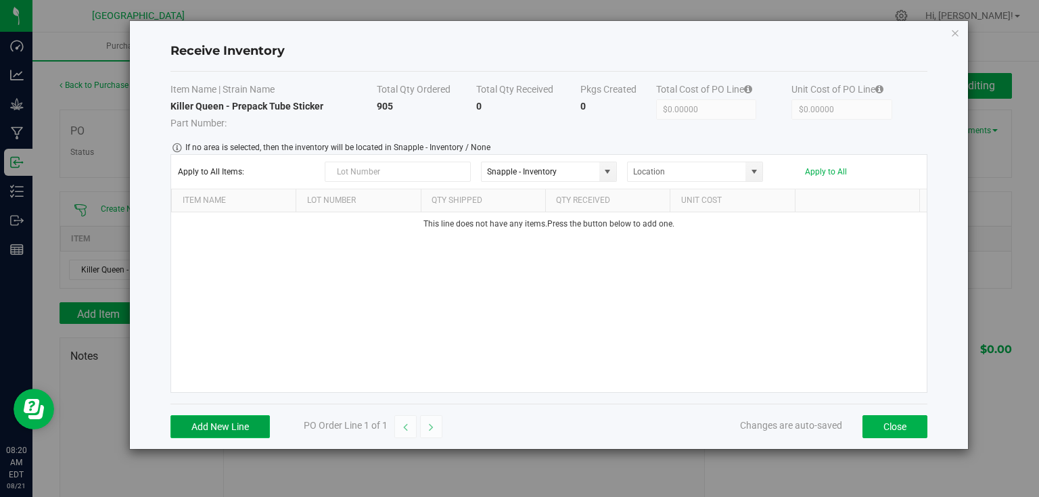
click at [249, 417] on button "Add New Line" at bounding box center [220, 426] width 99 height 23
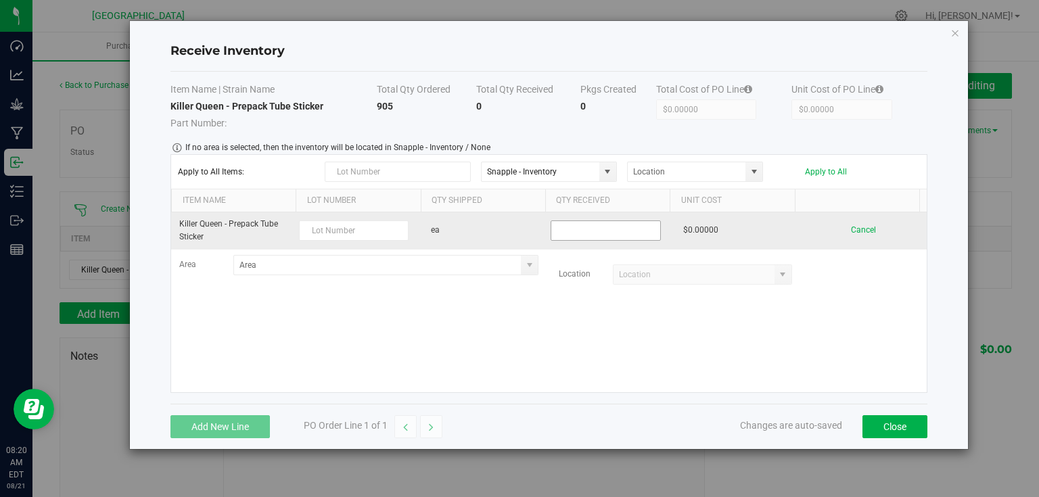
click at [608, 231] on input at bounding box center [605, 230] width 108 height 19
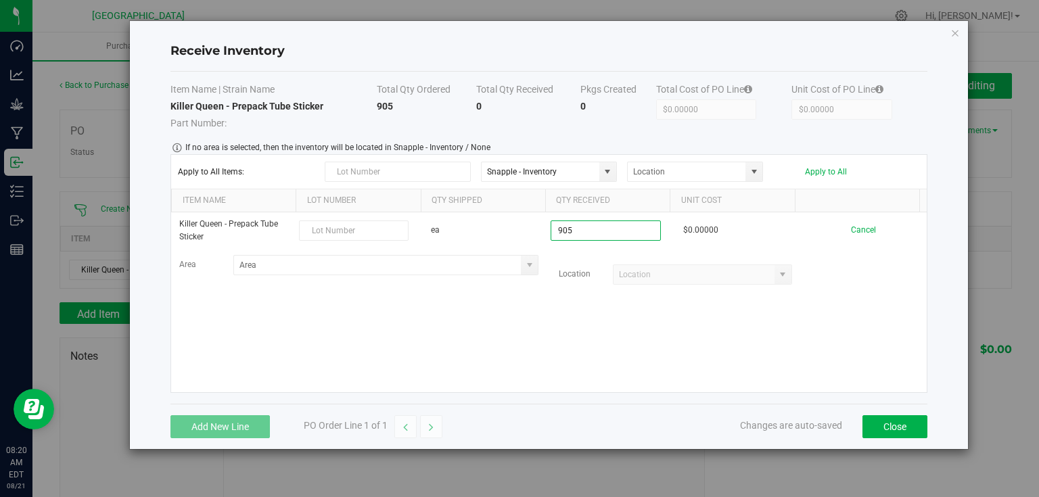
type input "905 ea"
click at [647, 332] on kendo-grid-list "Killer Queen - Prepack Tube Sticker ea 905 ea $0.00000 Cancel Area Location" at bounding box center [549, 302] width 756 height 180
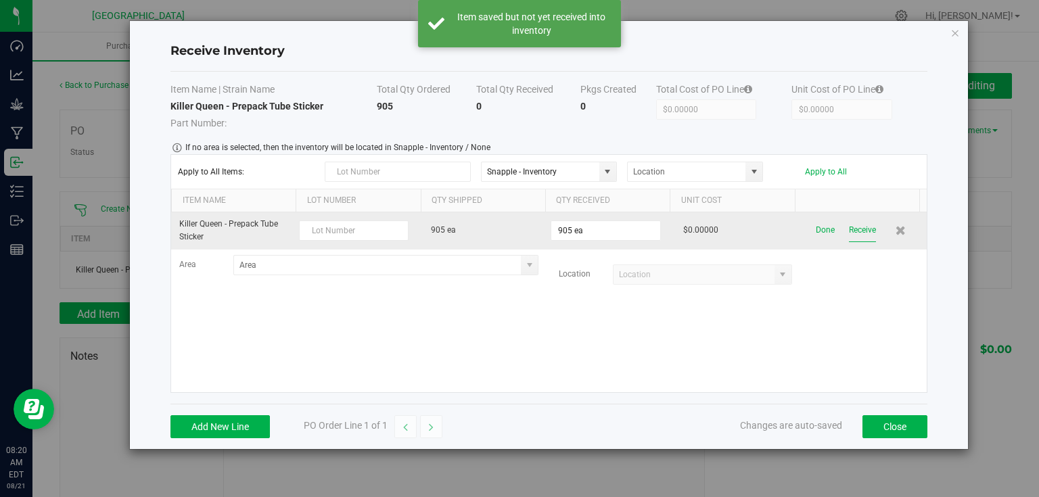
click at [850, 230] on button "Receive" at bounding box center [862, 231] width 27 height 24
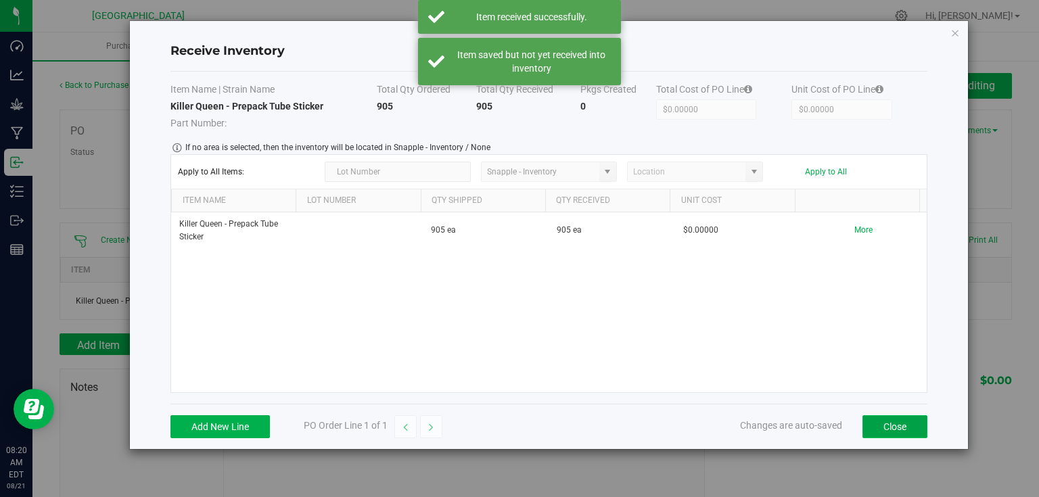
click at [901, 430] on button "Close" at bounding box center [895, 426] width 65 height 23
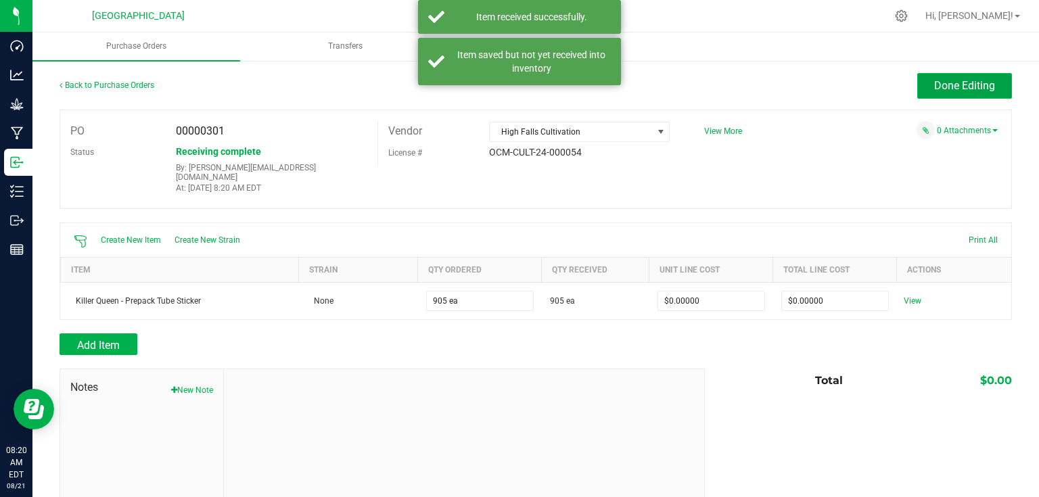
click at [934, 89] on span "Done Editing" at bounding box center [964, 85] width 61 height 13
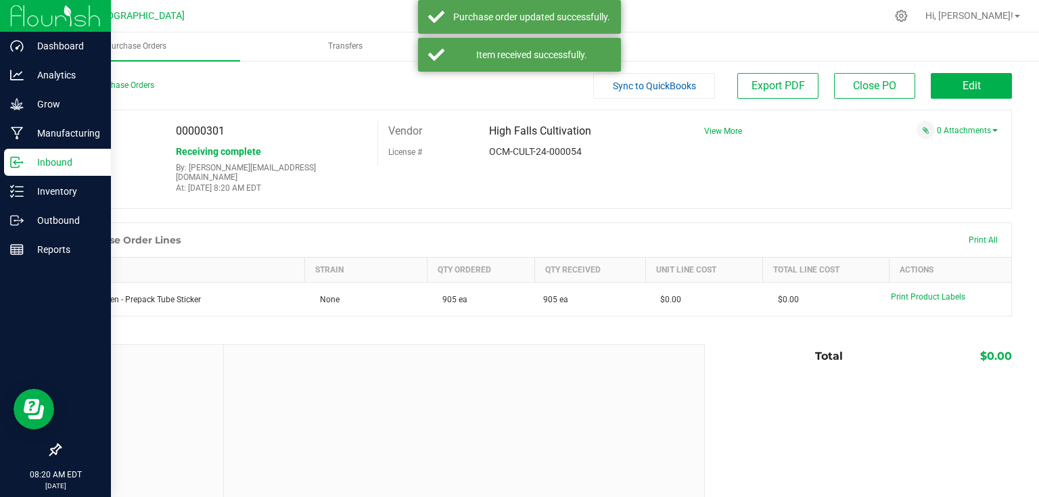
click at [29, 12] on img at bounding box center [55, 16] width 91 height 32
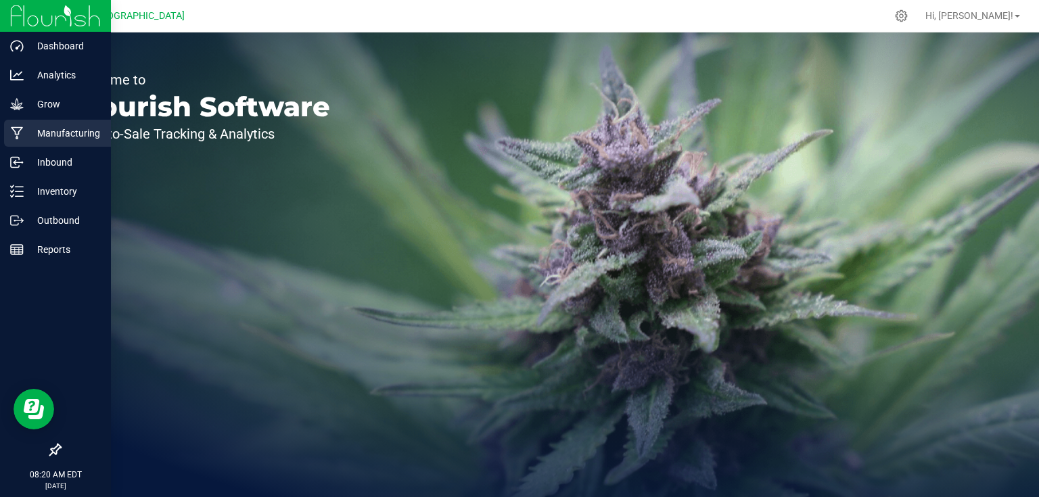
click at [100, 145] on div "Manufacturing" at bounding box center [57, 133] width 107 height 27
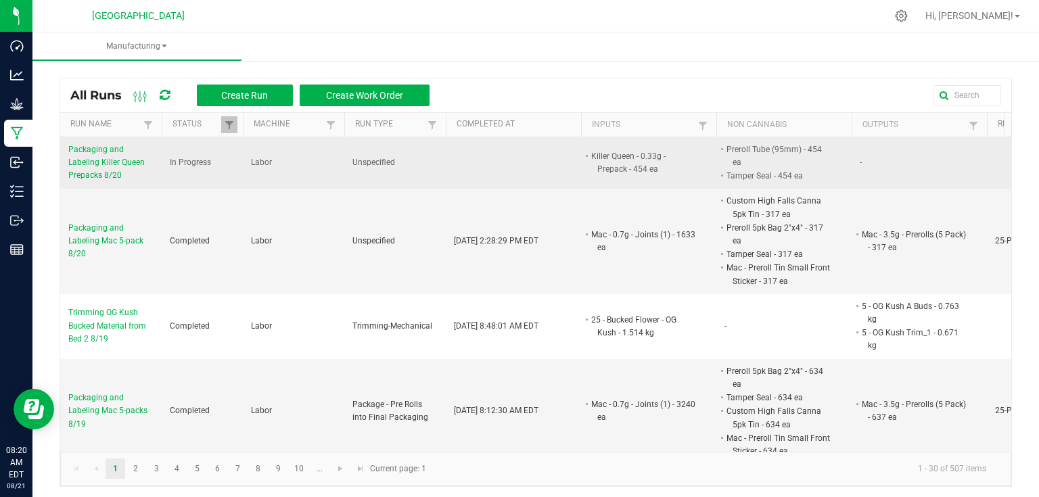
click at [127, 166] on span "Packaging and Labeling Killer Queen Prepacks 8/20" at bounding box center [110, 162] width 85 height 39
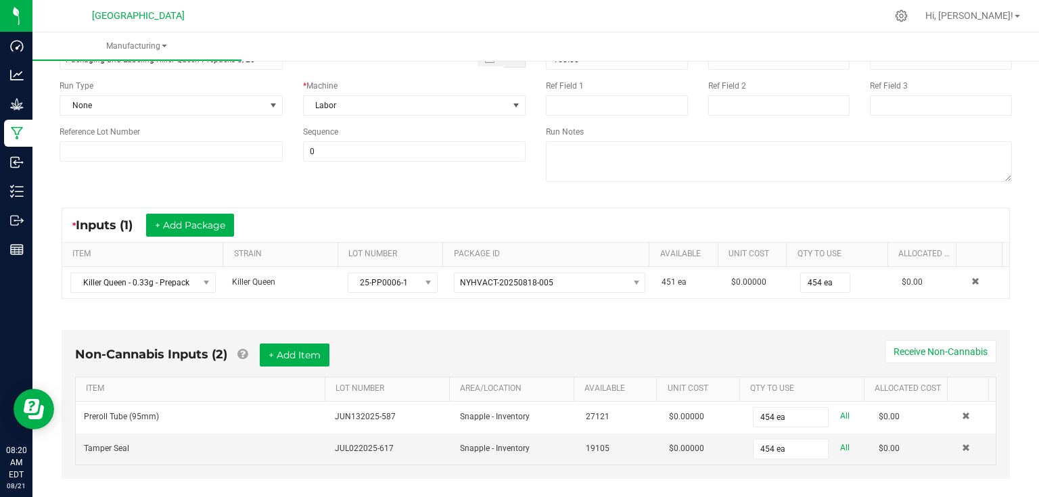
scroll to position [217, 0]
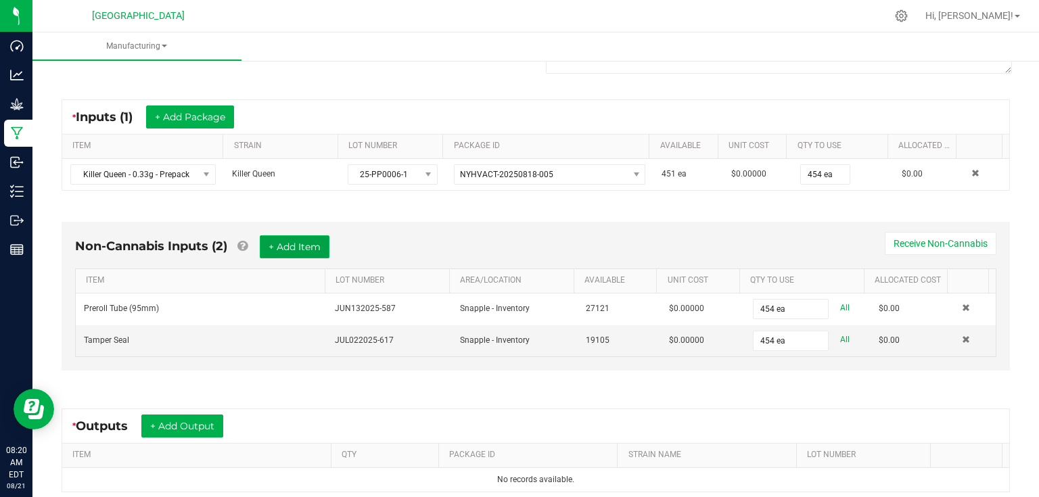
click at [315, 248] on button "+ Add Item" at bounding box center [295, 246] width 70 height 23
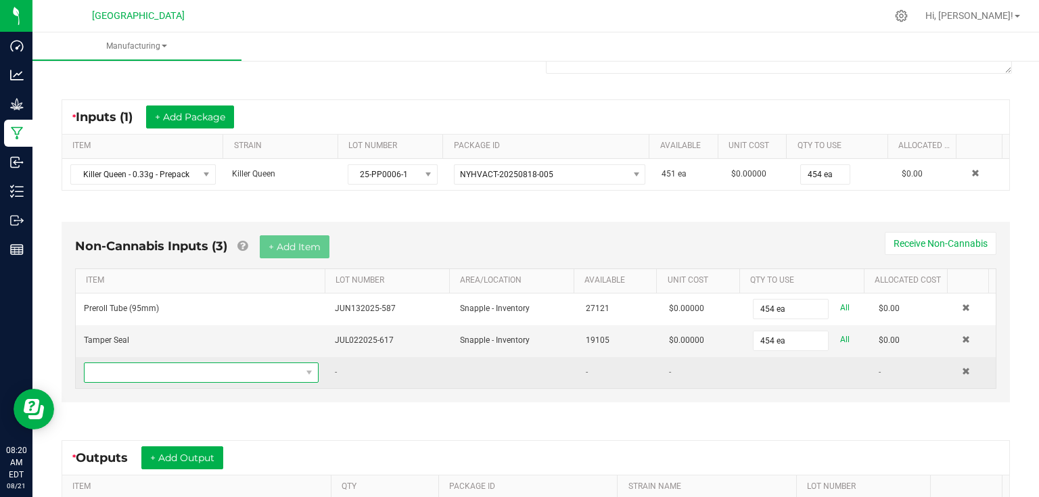
click at [268, 371] on span "NO DATA FOUND" at bounding box center [193, 372] width 217 height 19
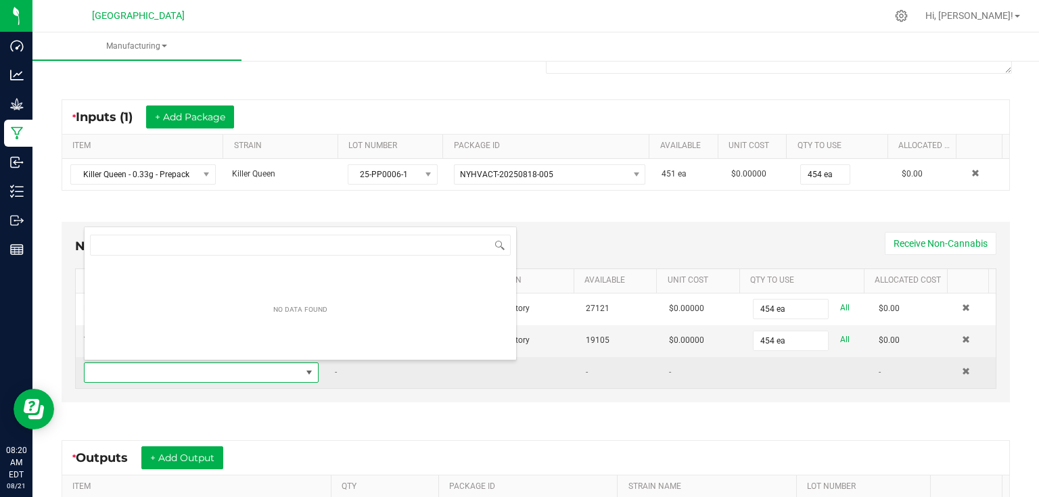
scroll to position [20, 227]
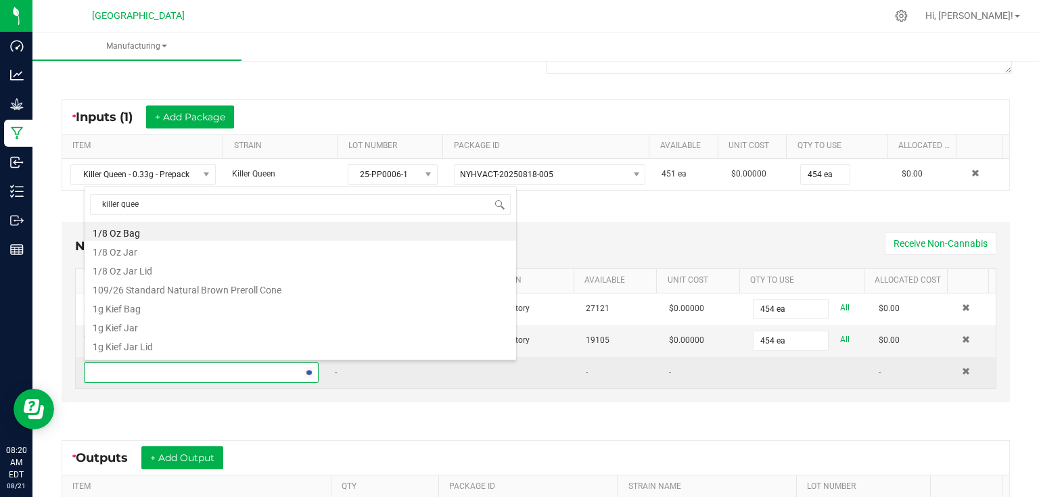
type input "killer queen"
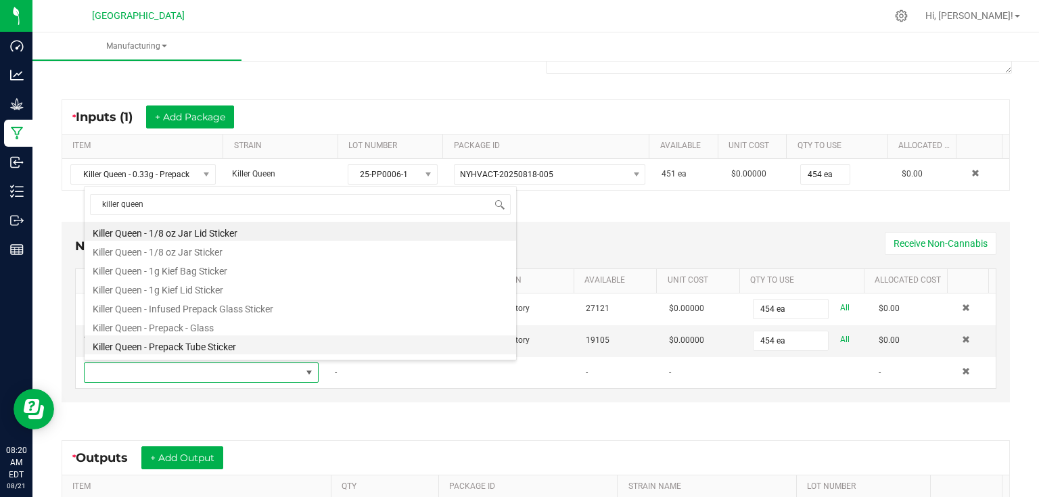
click at [235, 346] on li "Killer Queen - Prepack Tube Sticker" at bounding box center [301, 345] width 432 height 19
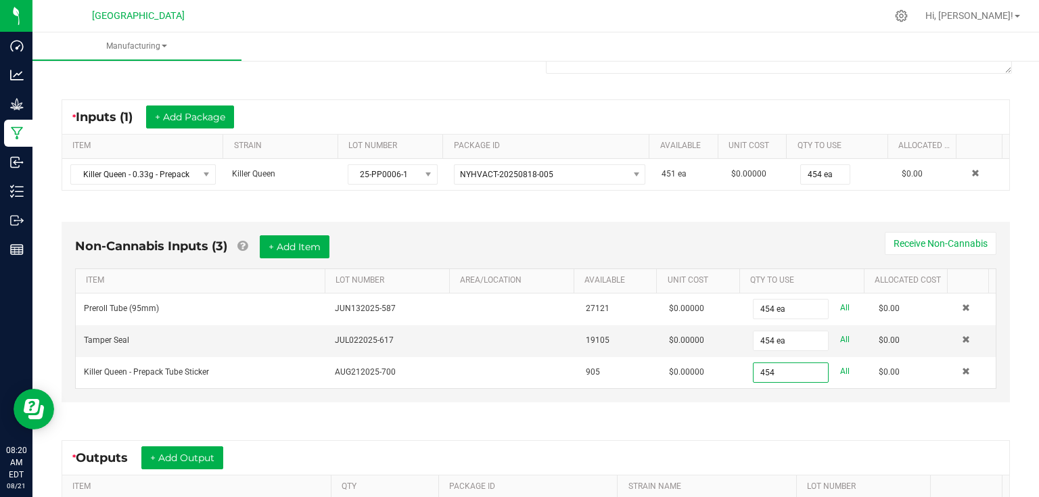
type input "454 ea"
click at [784, 414] on div "Non-Cannabis Inputs (3) + Add Item Receive Non-Cannabis ITEM LOT NUMBER AREA/LO…" at bounding box center [535, 315] width 973 height 225
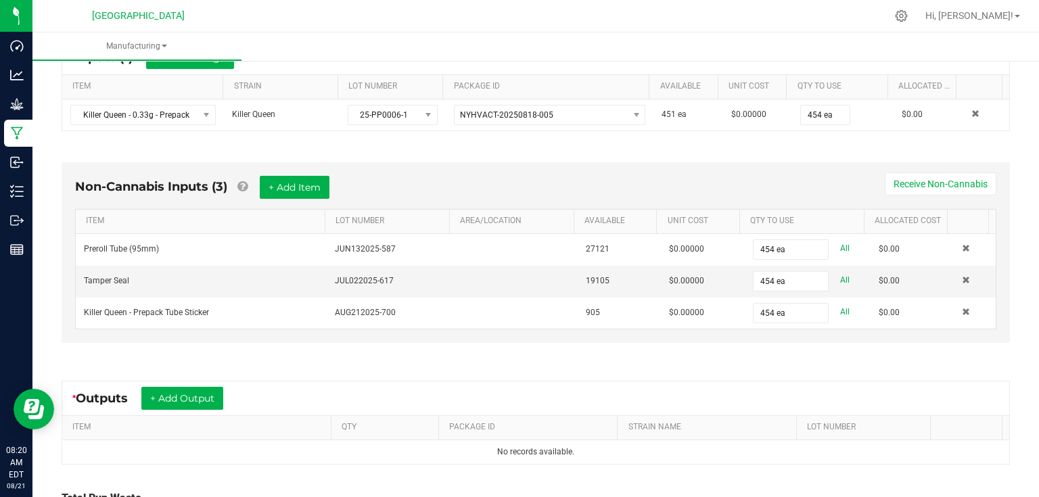
scroll to position [393, 0]
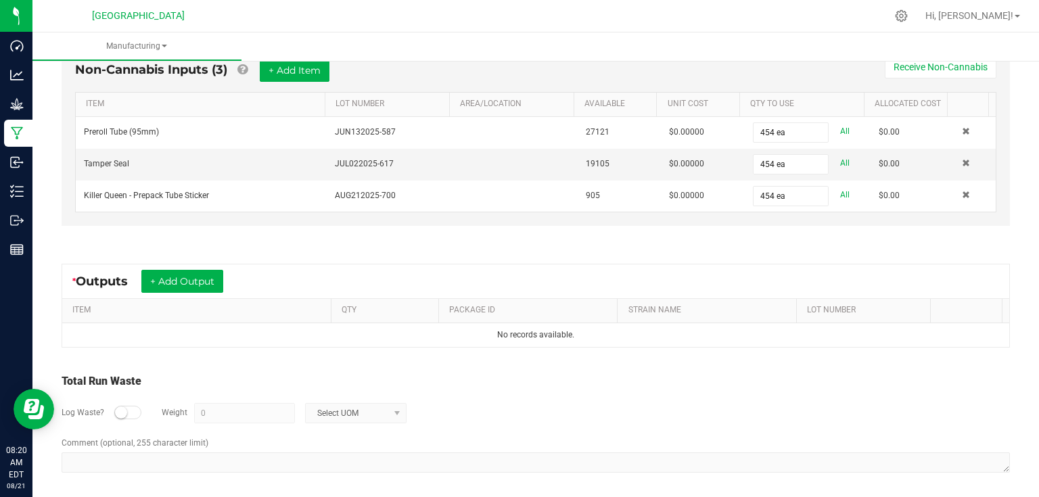
click at [238, 279] on div "* Outputs + Add Output" at bounding box center [535, 282] width 947 height 34
click at [214, 281] on button "+ Add Output" at bounding box center [182, 281] width 82 height 23
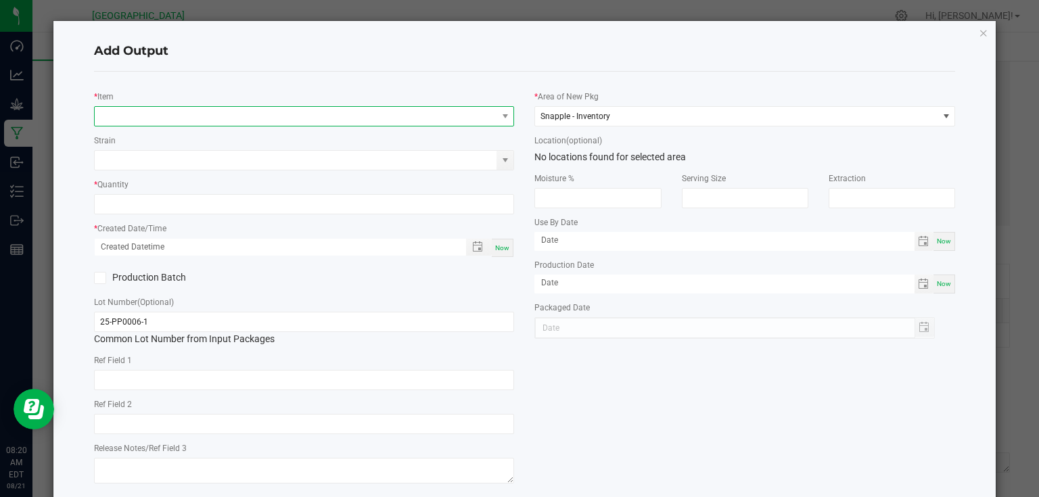
click at [225, 112] on span "NO DATA FOUND" at bounding box center [296, 116] width 403 height 19
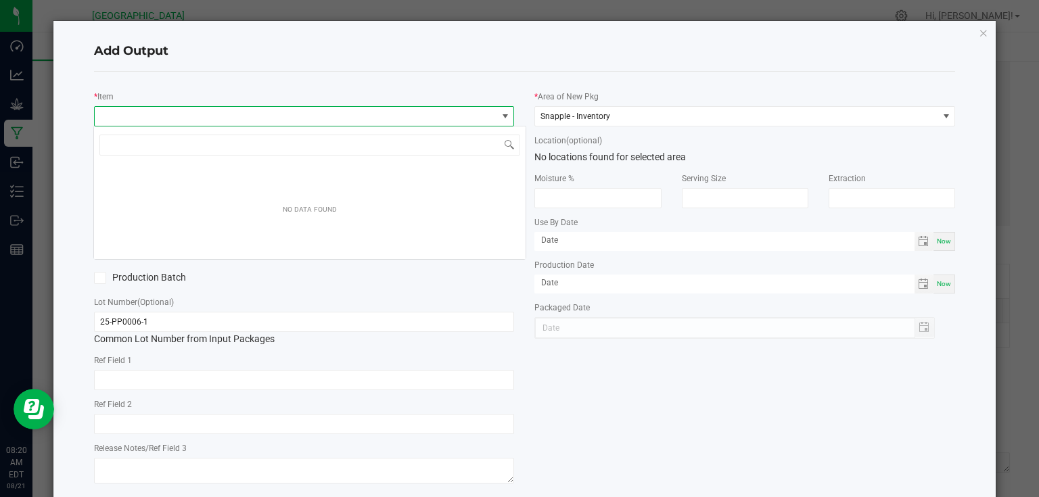
scroll to position [20, 417]
type input "killer queen - 0.33"
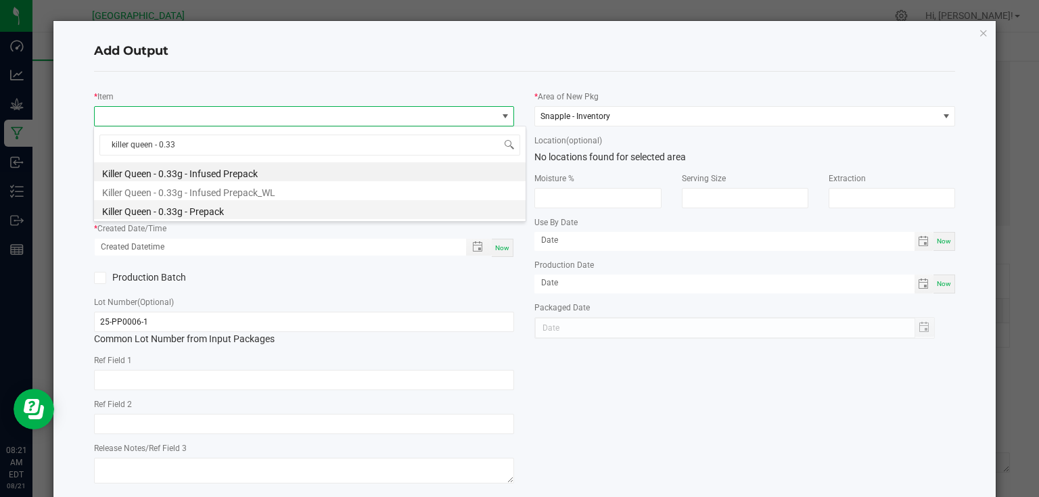
click at [210, 206] on li "Killer Queen - 0.33g - Prepack" at bounding box center [310, 209] width 432 height 19
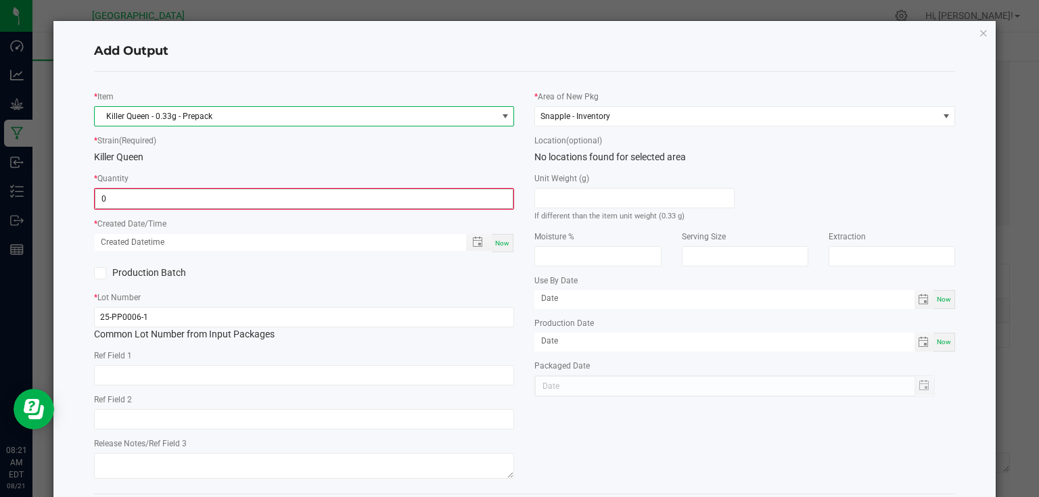
click at [229, 198] on input "0" at bounding box center [304, 198] width 418 height 19
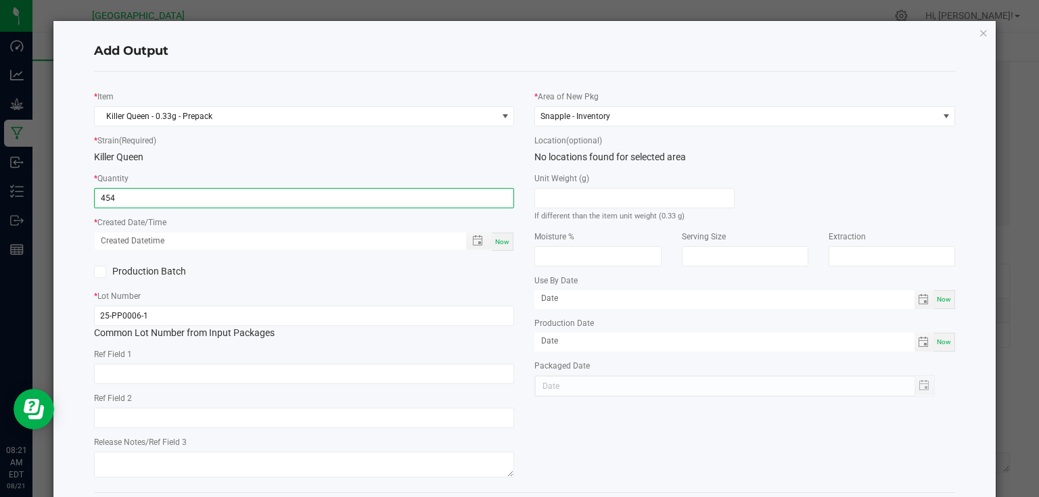
type input "454 ea"
click at [503, 244] on span "Now" at bounding box center [502, 241] width 14 height 7
type input "[DATE] 8:21 AM"
type input "[DATE]"
click at [500, 265] on div "Production Batch" at bounding box center [304, 272] width 441 height 20
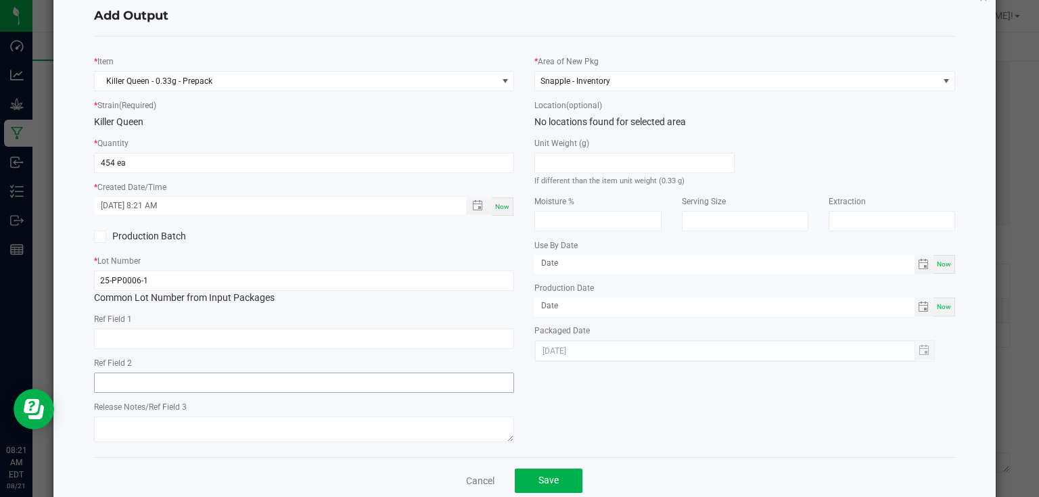
scroll to position [63, 0]
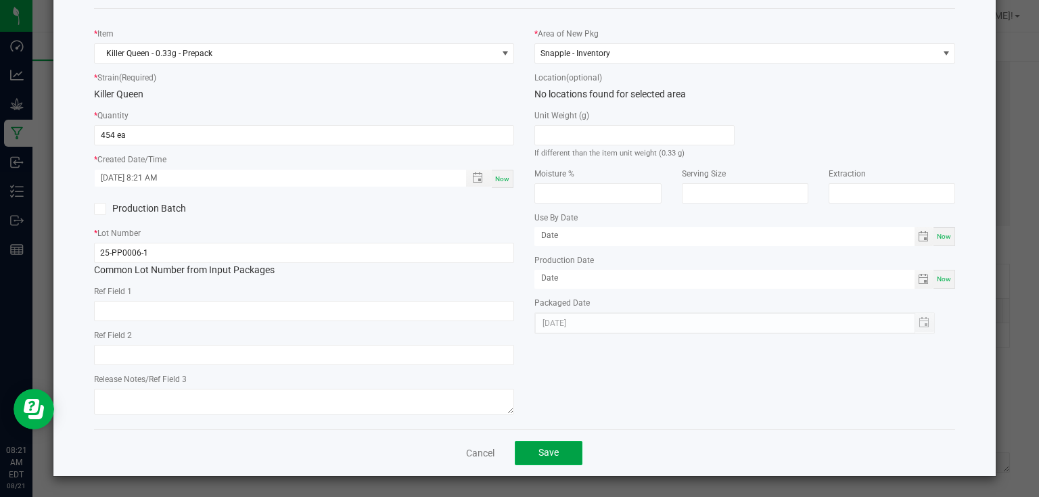
click at [532, 447] on button "Save" at bounding box center [549, 453] width 68 height 24
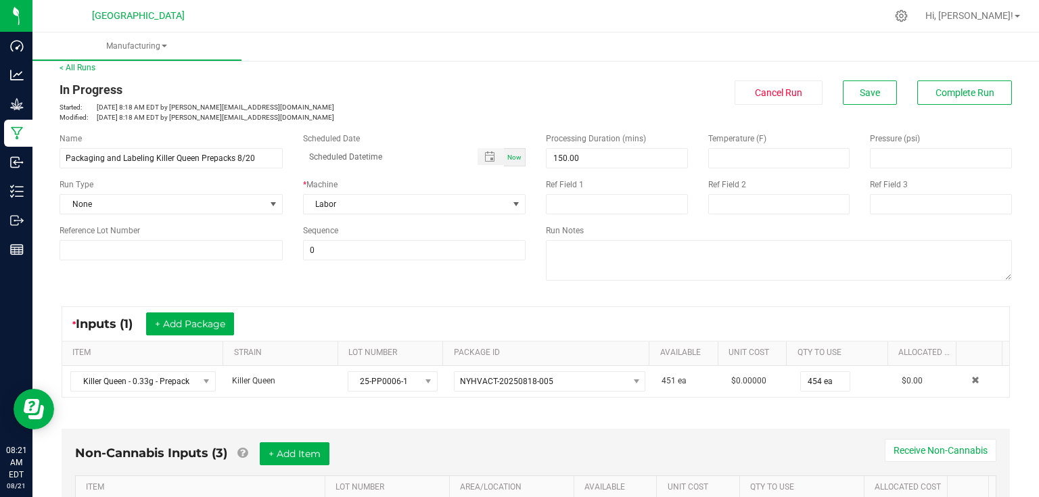
scroll to position [0, 0]
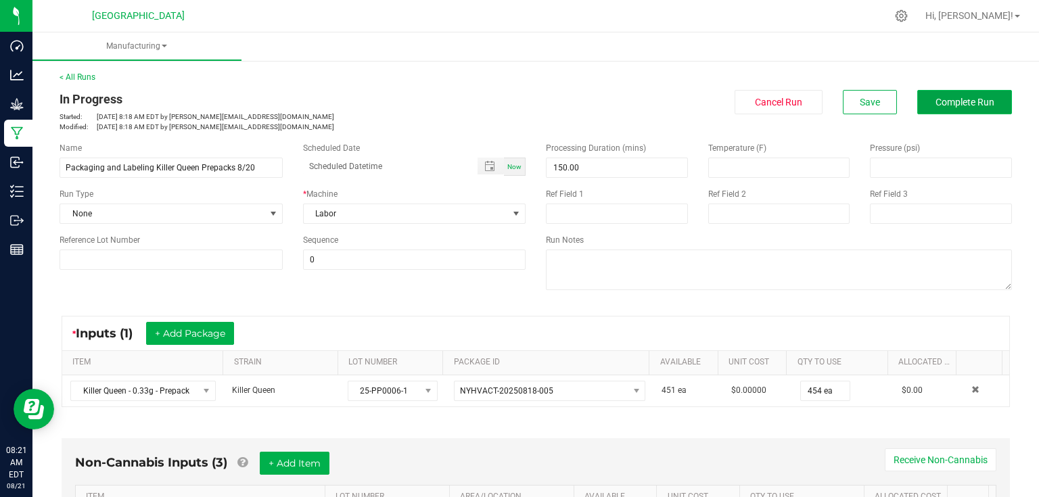
click at [945, 101] on span "Complete Run" at bounding box center [965, 102] width 59 height 11
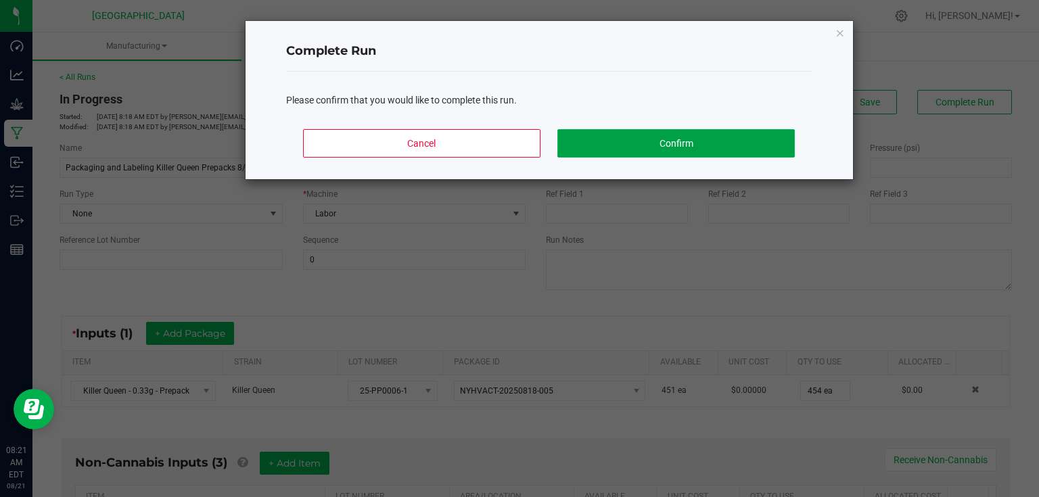
click at [747, 154] on button "Confirm" at bounding box center [676, 143] width 237 height 28
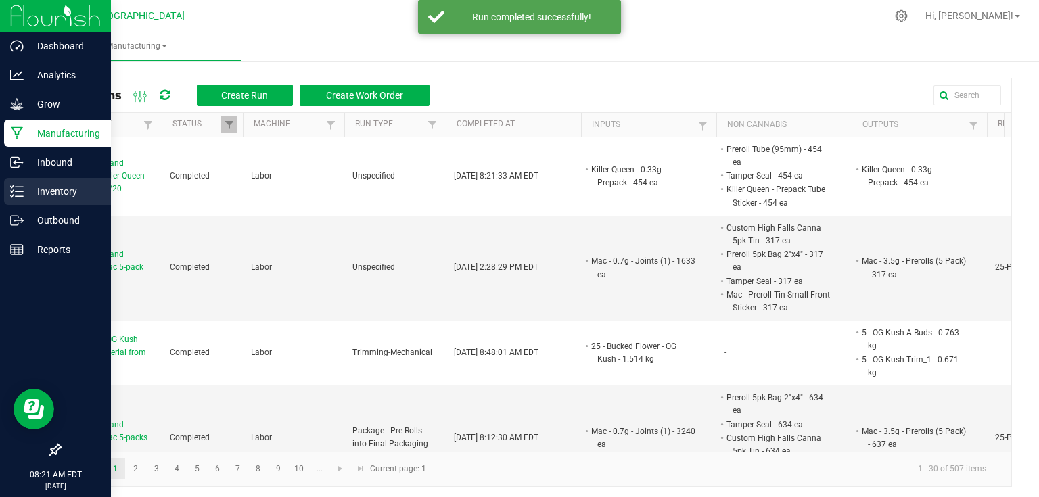
click at [24, 193] on p "Inventory" at bounding box center [64, 191] width 81 height 16
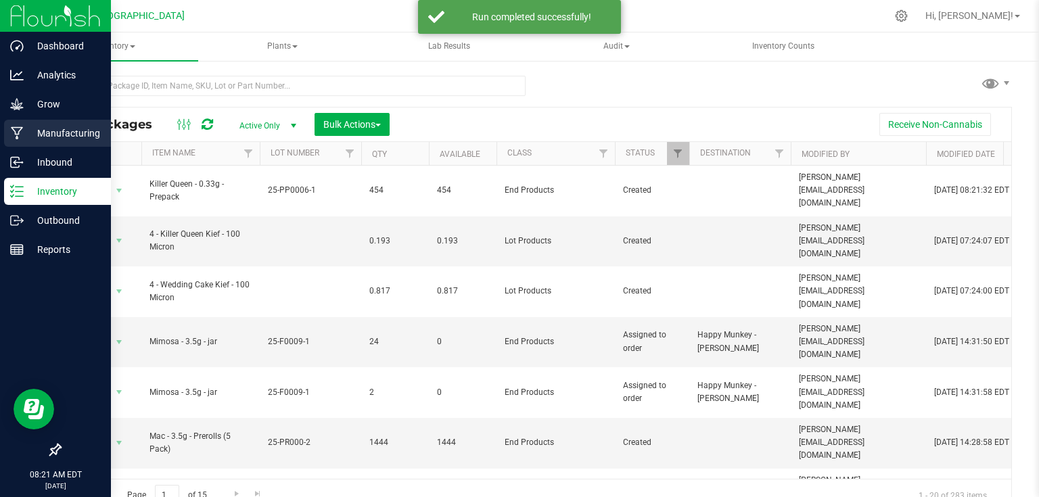
click at [76, 141] on p "Manufacturing" at bounding box center [64, 133] width 81 height 16
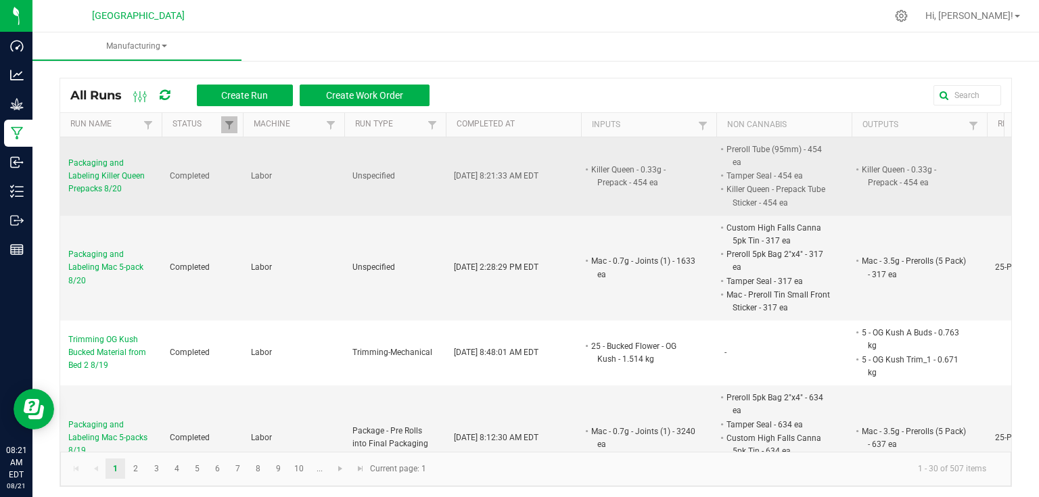
click at [116, 168] on span "Packaging and Labeling Killer Queen Prepacks 8/20" at bounding box center [110, 176] width 85 height 39
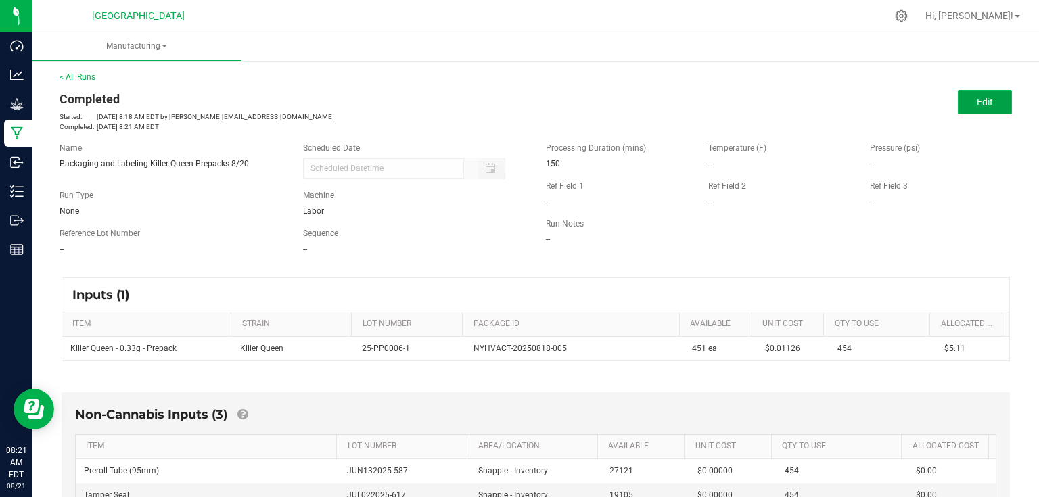
click at [964, 91] on button "Edit" at bounding box center [985, 102] width 54 height 24
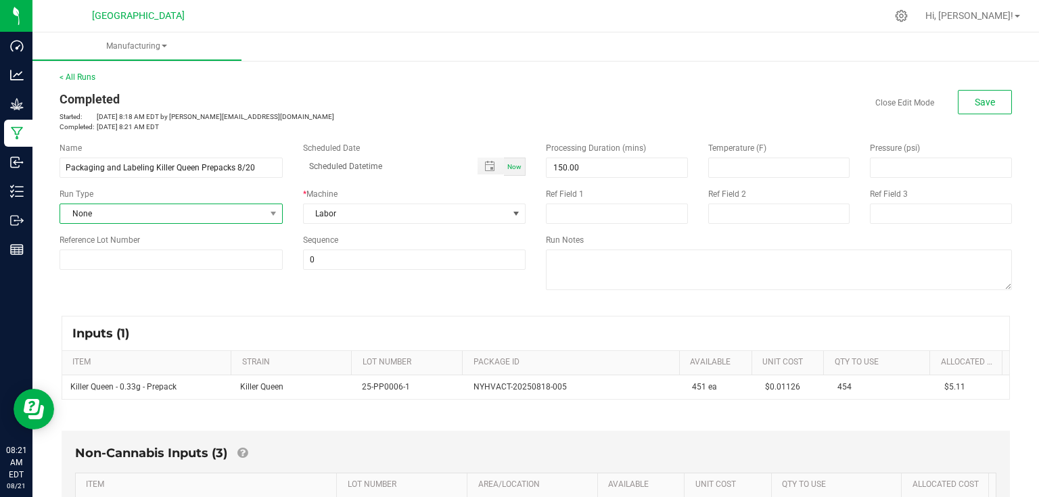
click at [234, 215] on span "None" at bounding box center [162, 213] width 205 height 19
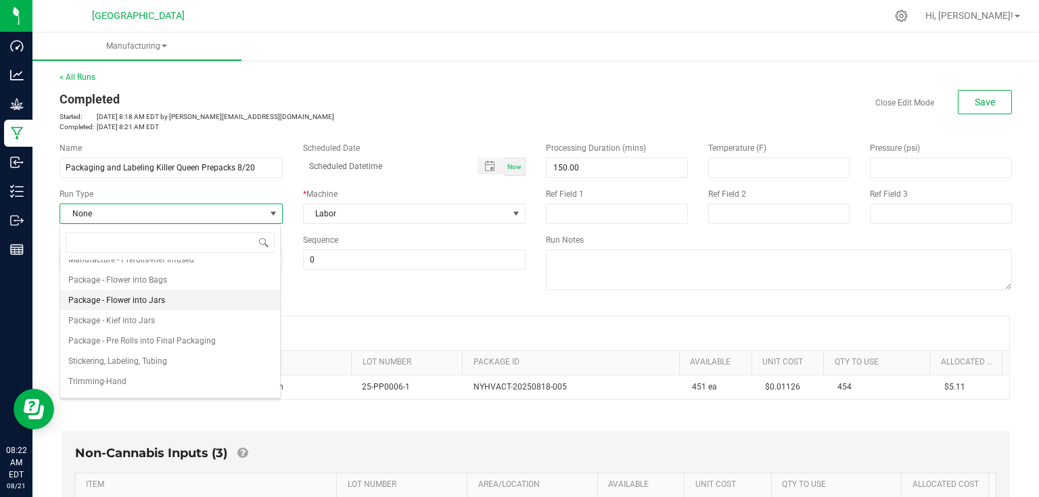
scroll to position [208, 0]
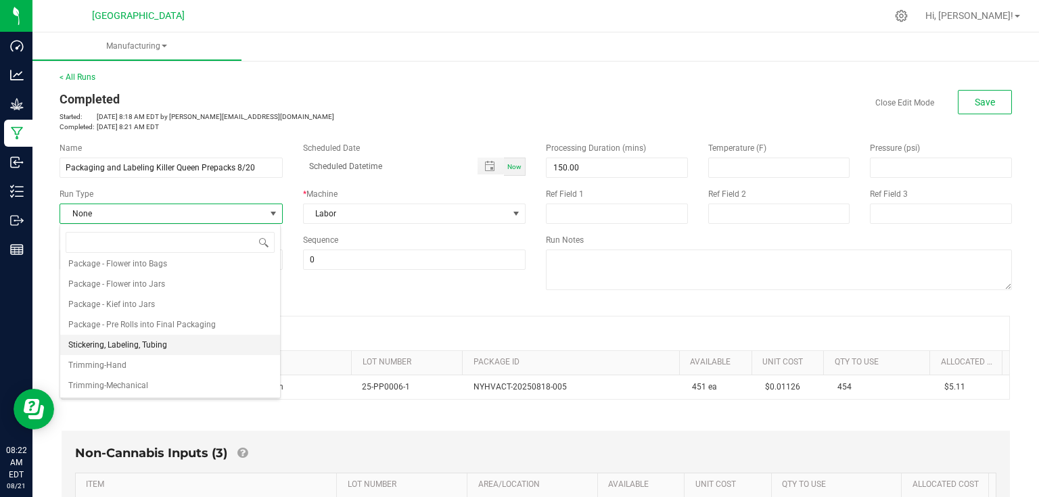
click at [154, 342] on span "Stickering, Labeling, Tubing" at bounding box center [117, 345] width 99 height 14
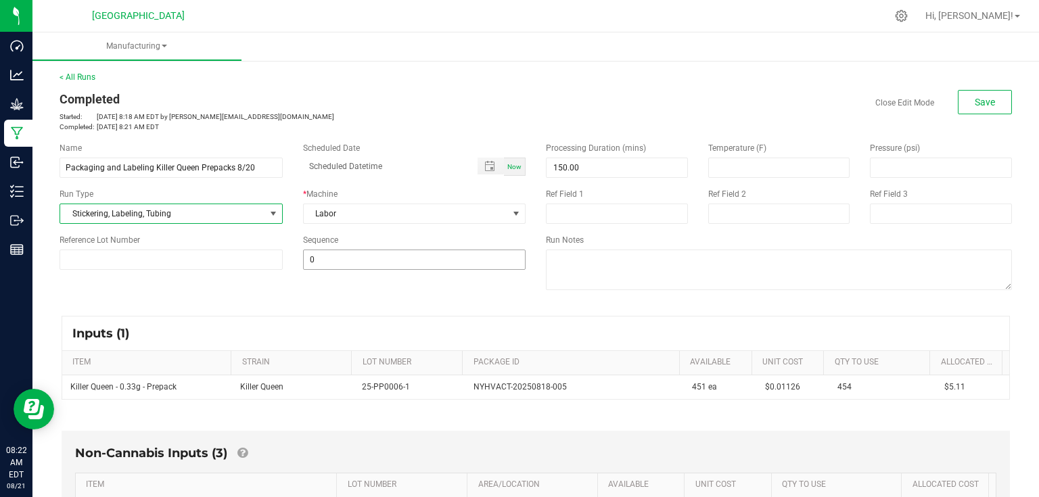
click at [352, 250] on input "0" at bounding box center [415, 259] width 222 height 19
click at [340, 281] on div "Name Packaging and Labeling Killer Queen Prepacks 8/20 Scheduled Date Now Run T…" at bounding box center [535, 218] width 973 height 172
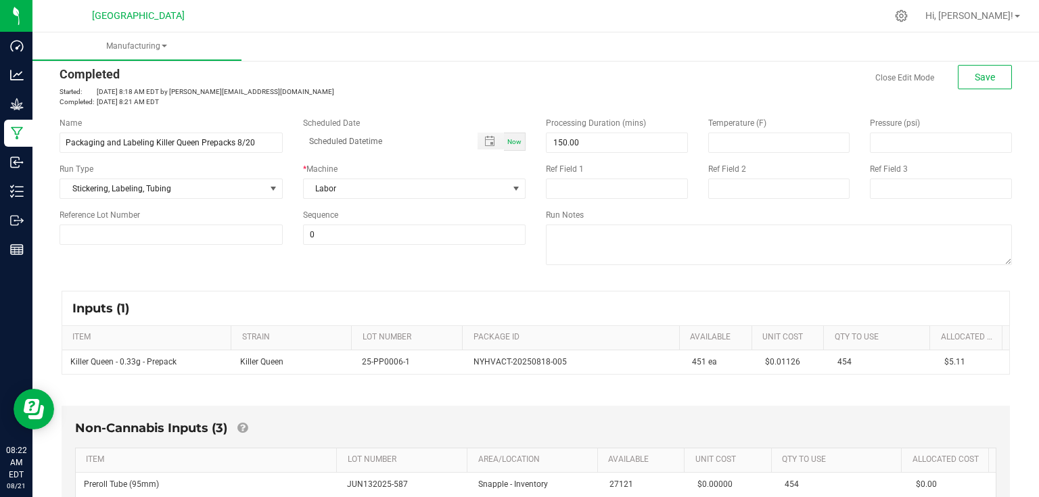
scroll to position [0, 0]
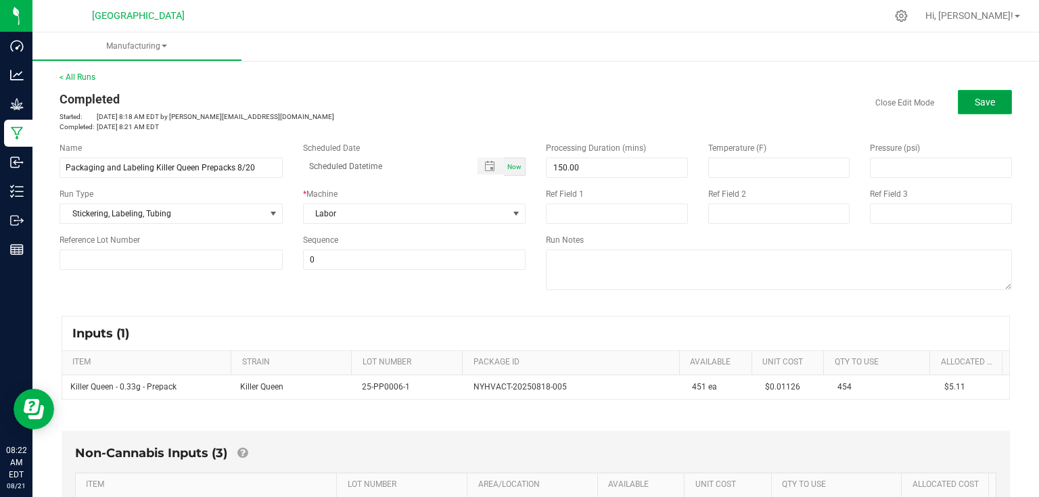
click at [961, 99] on button "Save" at bounding box center [985, 102] width 54 height 24
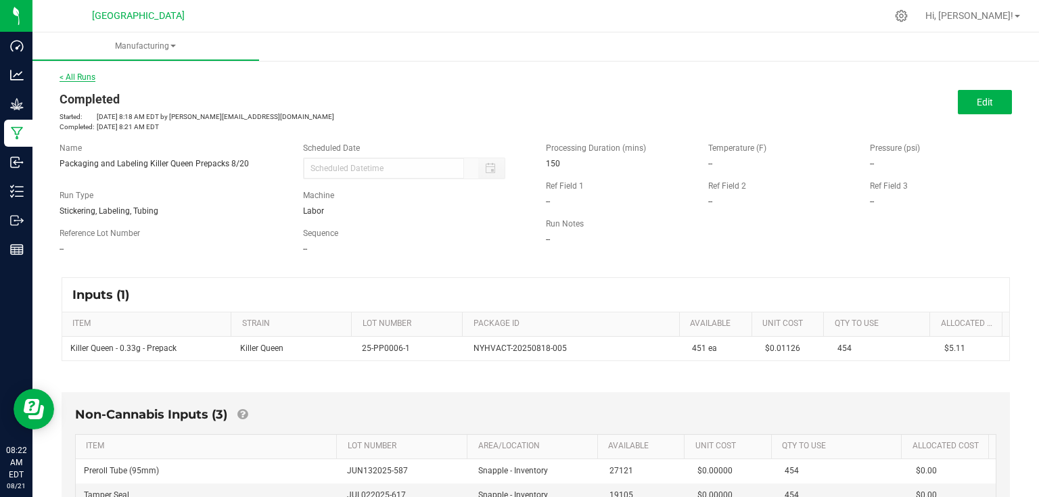
click at [85, 78] on link "< All Runs" at bounding box center [78, 76] width 36 height 9
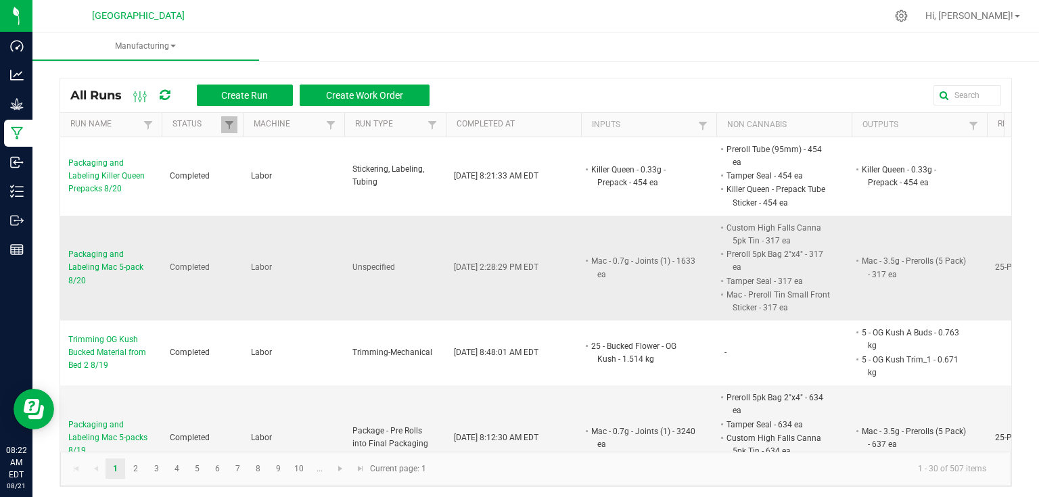
click at [91, 259] on span "Packaging and Labeling Mac 5-pack 8/20" at bounding box center [110, 267] width 85 height 39
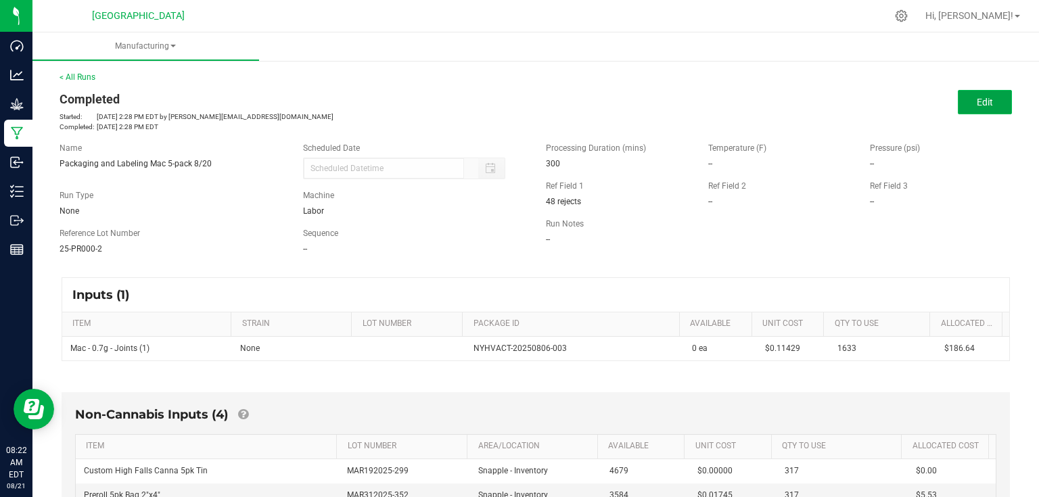
click at [959, 111] on button "Edit" at bounding box center [985, 102] width 54 height 24
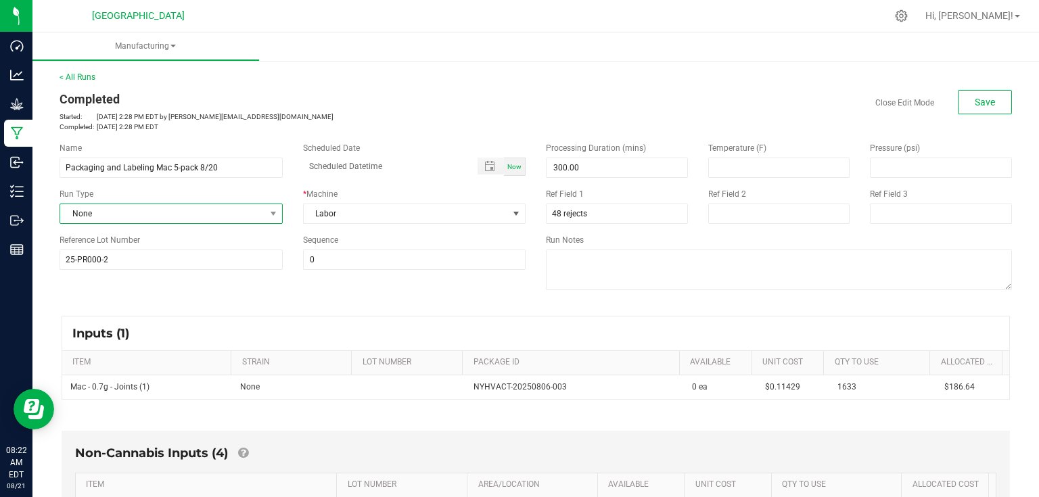
click at [252, 214] on span "None" at bounding box center [162, 213] width 205 height 19
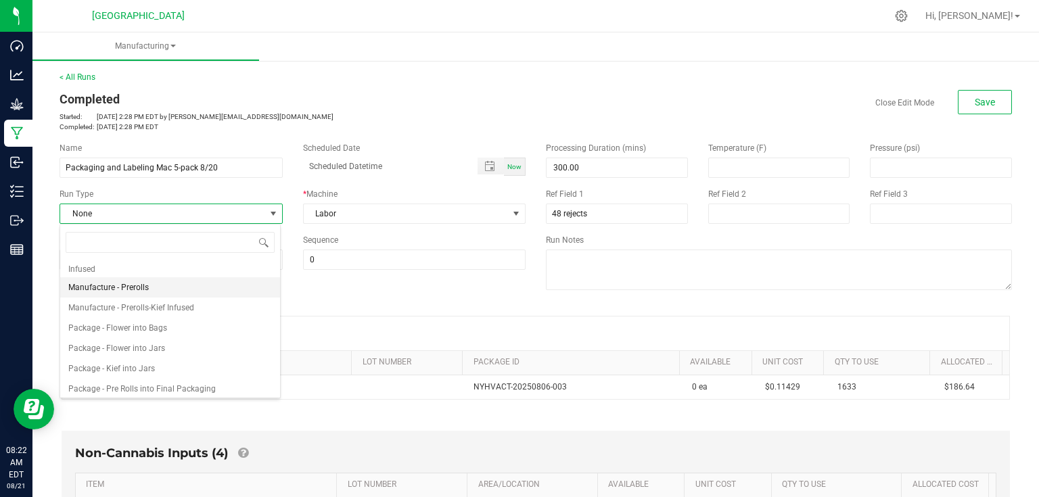
scroll to position [162, 0]
click at [182, 374] on span "Package - Pre Rolls into Final Packaging" at bounding box center [142, 370] width 148 height 14
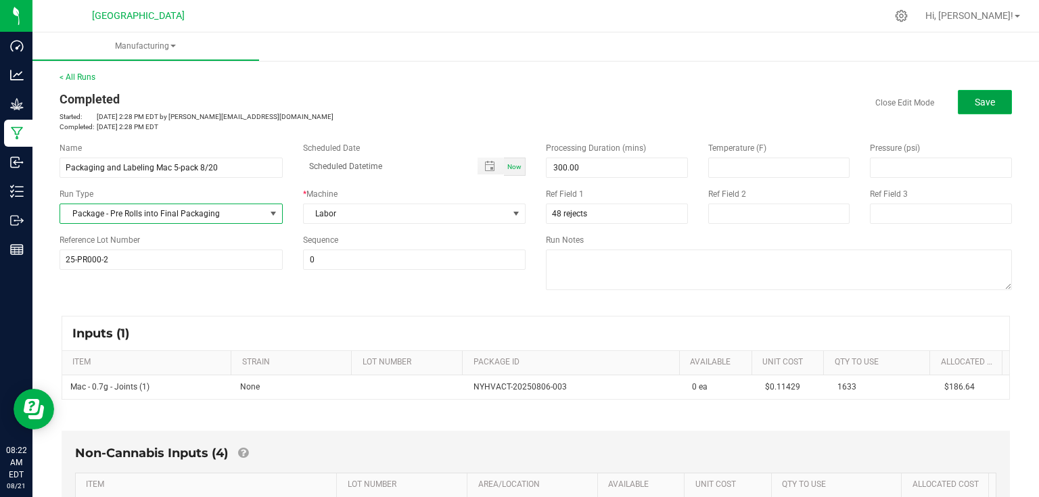
click at [975, 99] on span "Save" at bounding box center [985, 102] width 20 height 11
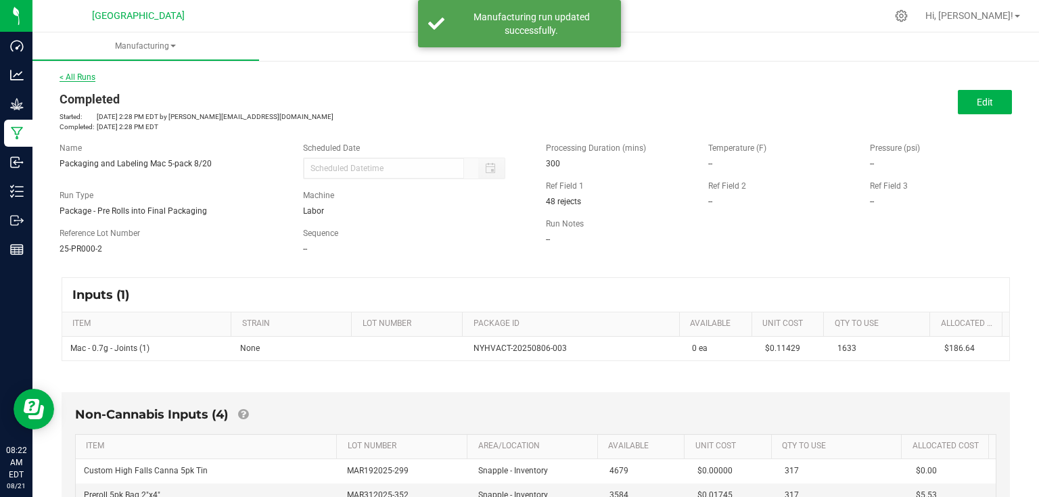
click at [92, 80] on link "< All Runs" at bounding box center [78, 76] width 36 height 9
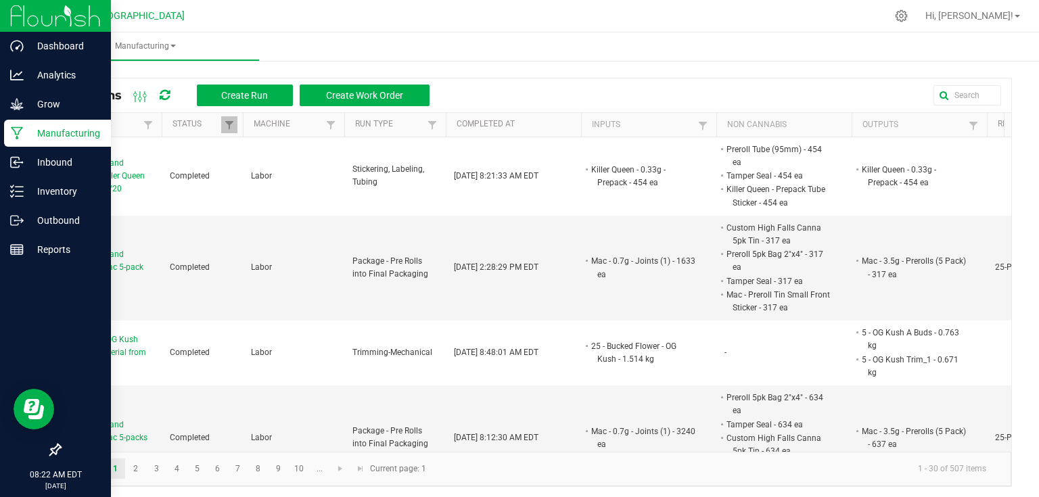
click at [35, 16] on img at bounding box center [55, 16] width 91 height 32
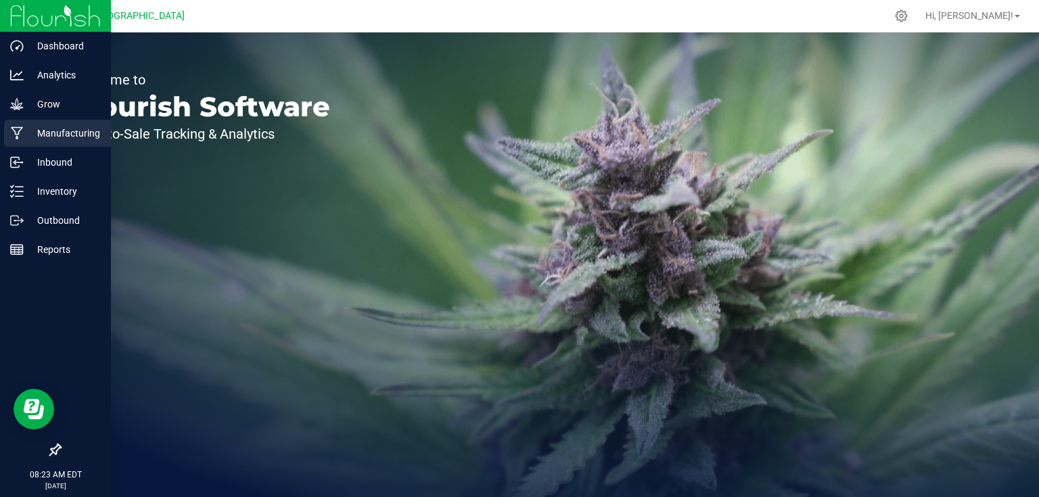
click at [78, 139] on p "Manufacturing" at bounding box center [64, 133] width 81 height 16
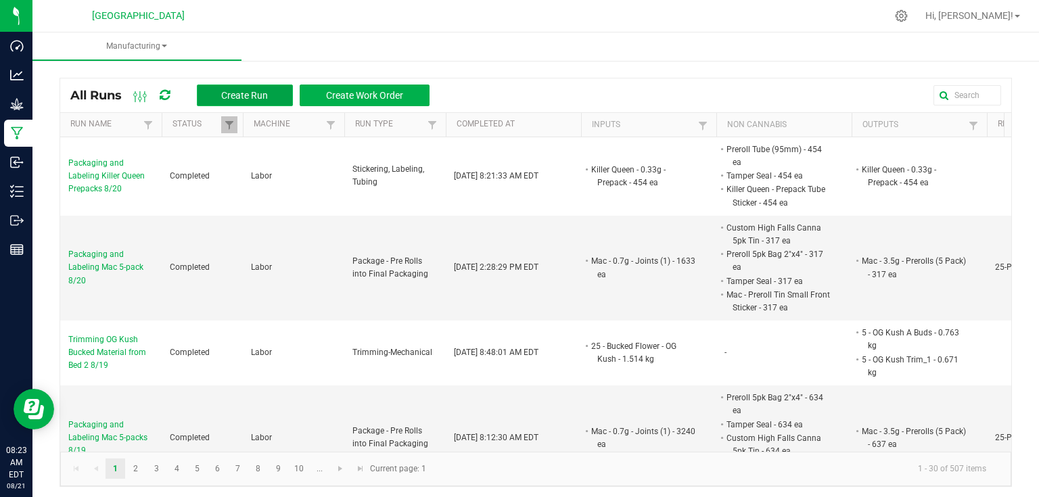
click at [241, 98] on span "Create Run" at bounding box center [244, 95] width 47 height 11
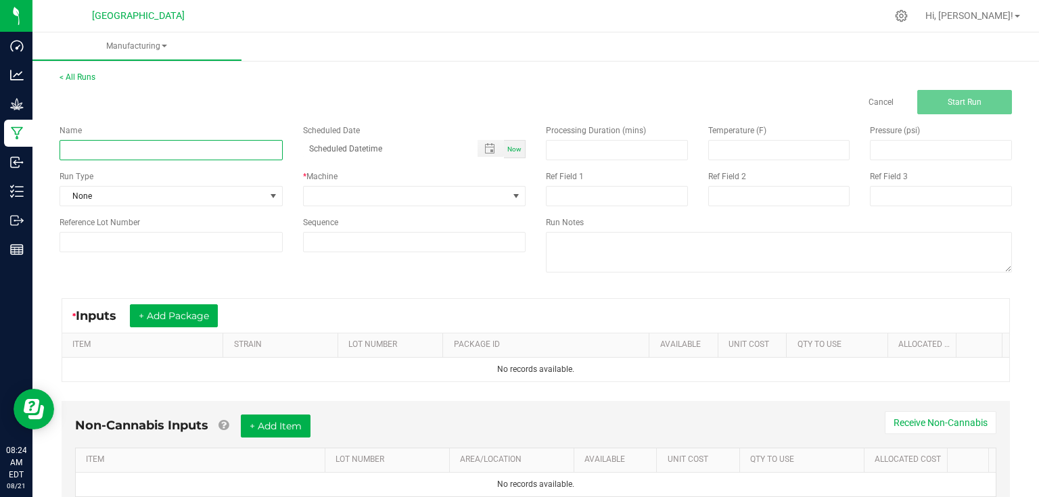
click at [227, 143] on input at bounding box center [171, 150] width 223 height 20
click at [247, 143] on input at bounding box center [171, 150] width 223 height 20
type input "Manufacturing Slurricane Infused .5g Joints"
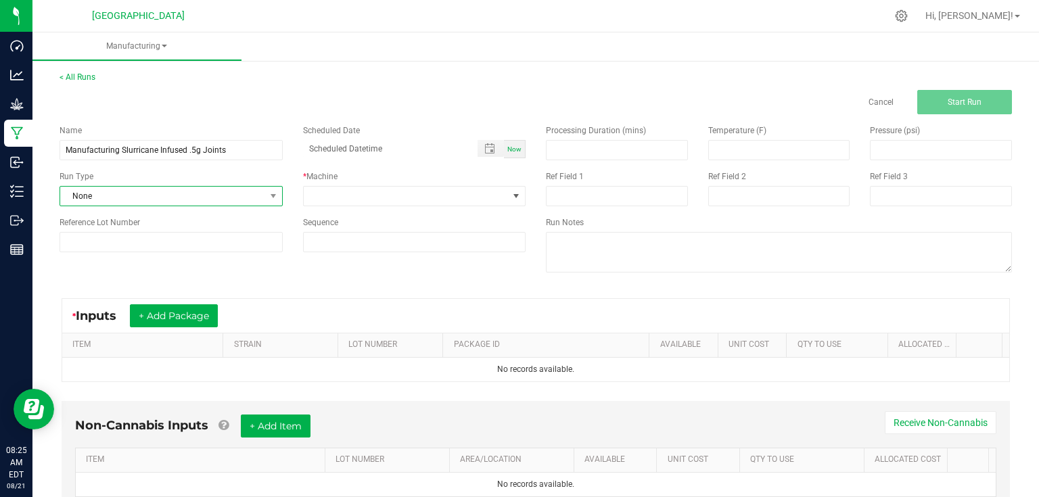
click at [234, 198] on span "None" at bounding box center [162, 196] width 205 height 19
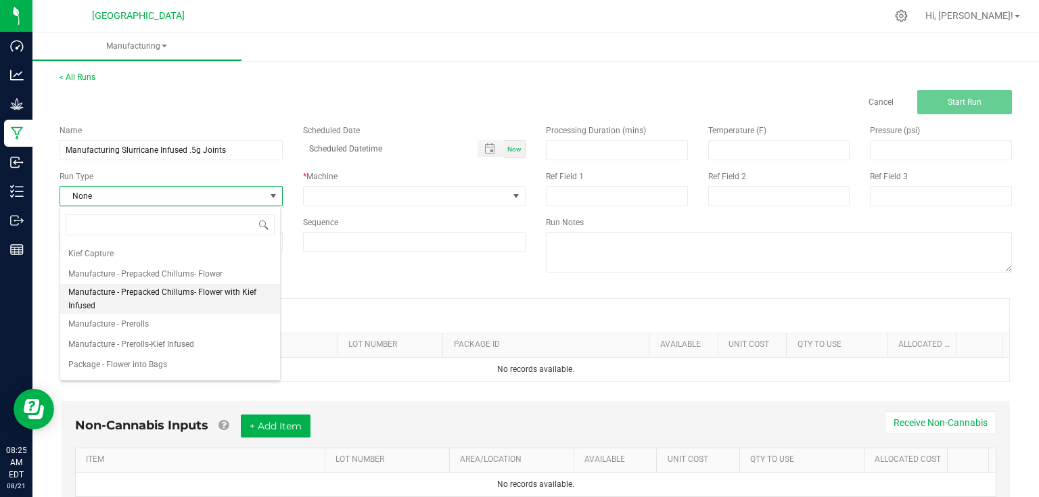
scroll to position [108, 0]
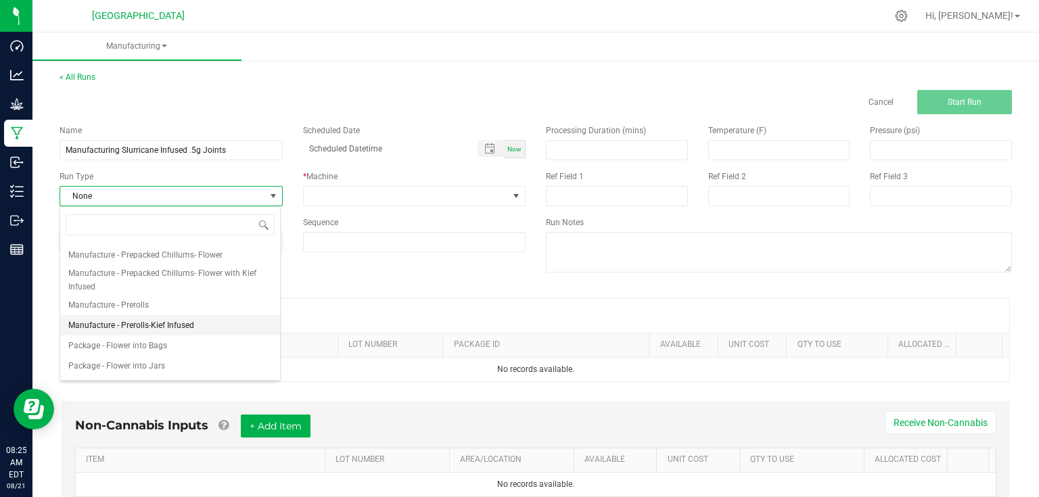
click at [200, 322] on li "Manufacture - Prerolls-Kief Infused" at bounding box center [170, 325] width 220 height 20
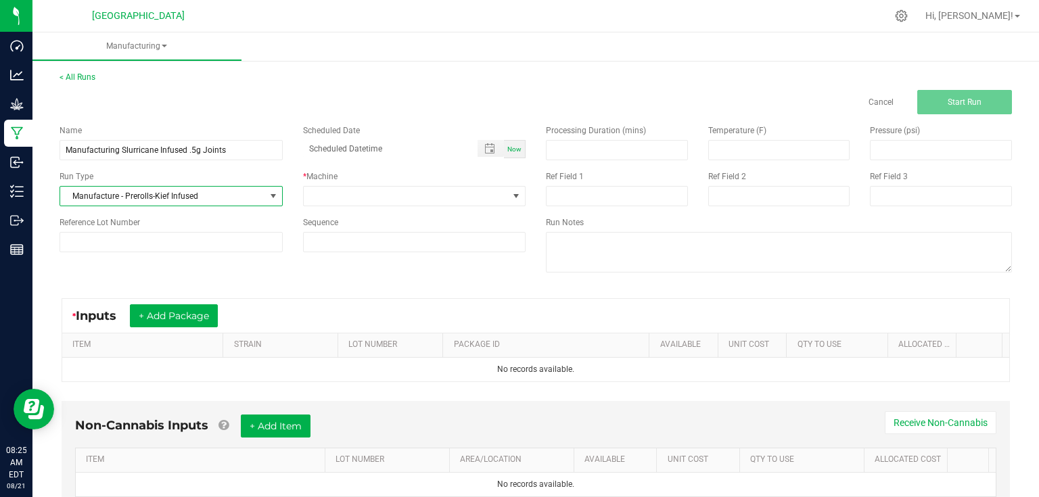
click at [333, 182] on div "* Machine" at bounding box center [414, 177] width 223 height 12
click at [335, 195] on span at bounding box center [406, 196] width 205 height 19
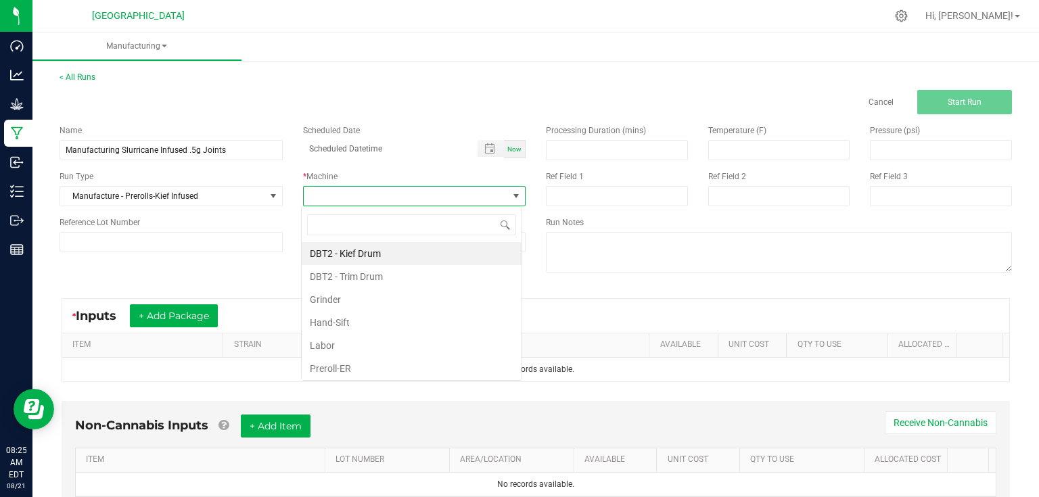
scroll to position [20, 221]
click at [344, 366] on li "Preroll-ER" at bounding box center [412, 368] width 220 height 23
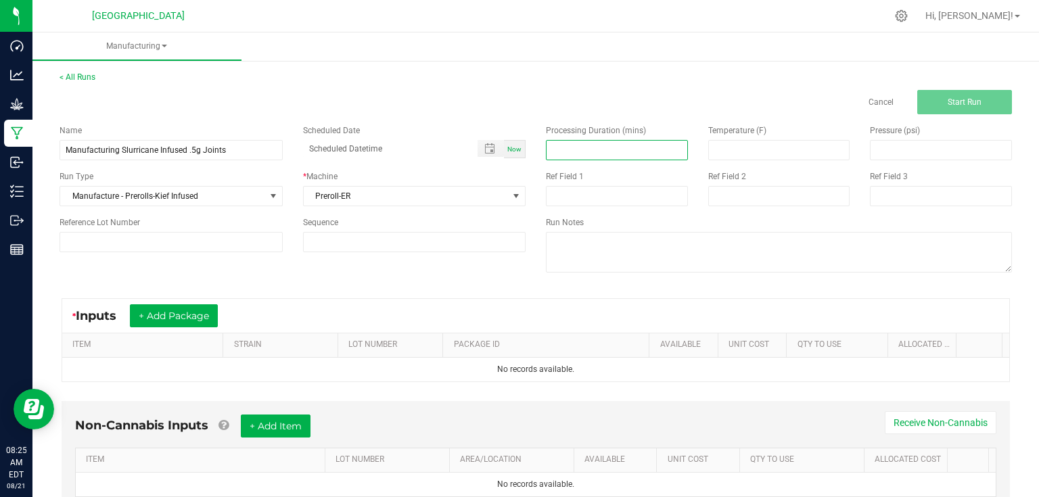
click at [581, 152] on input at bounding box center [617, 150] width 141 height 19
type input "420.00"
click at [212, 267] on div "Name Manufacturing Slurricane Infused .5g Joints Scheduled Date Now Run Type Ma…" at bounding box center [535, 200] width 973 height 172
click at [549, 183] on div "Ref Field 1" at bounding box center [617, 189] width 162 height 36
click at [555, 189] on input at bounding box center [617, 196] width 142 height 20
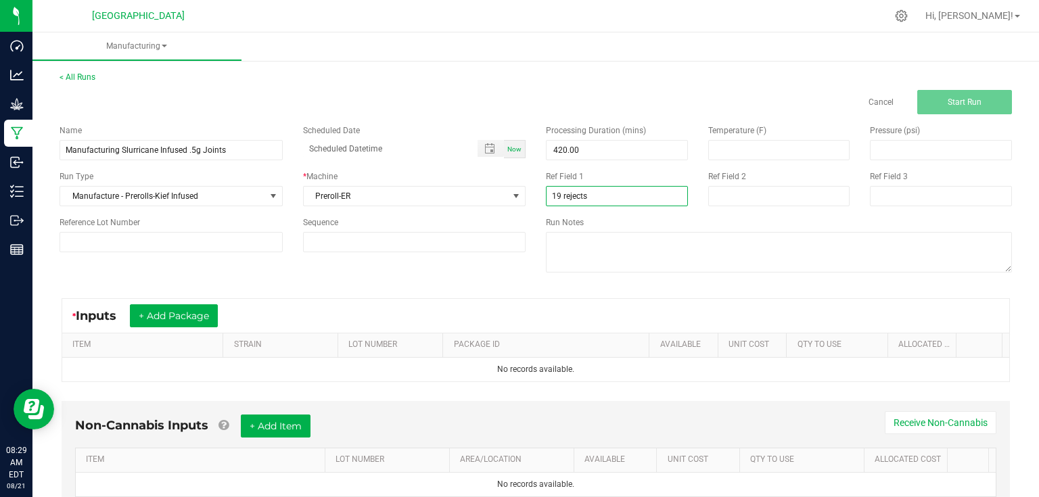
type input "19 rejects"
click at [269, 262] on div "Name Manufacturing Slurricane Infused .5g Joints Scheduled Date Now Run Type Ma…" at bounding box center [292, 188] width 487 height 148
click at [219, 299] on div "* Inputs + Add Package" at bounding box center [535, 316] width 947 height 34
click at [200, 319] on button "+ Add Package" at bounding box center [174, 315] width 88 height 23
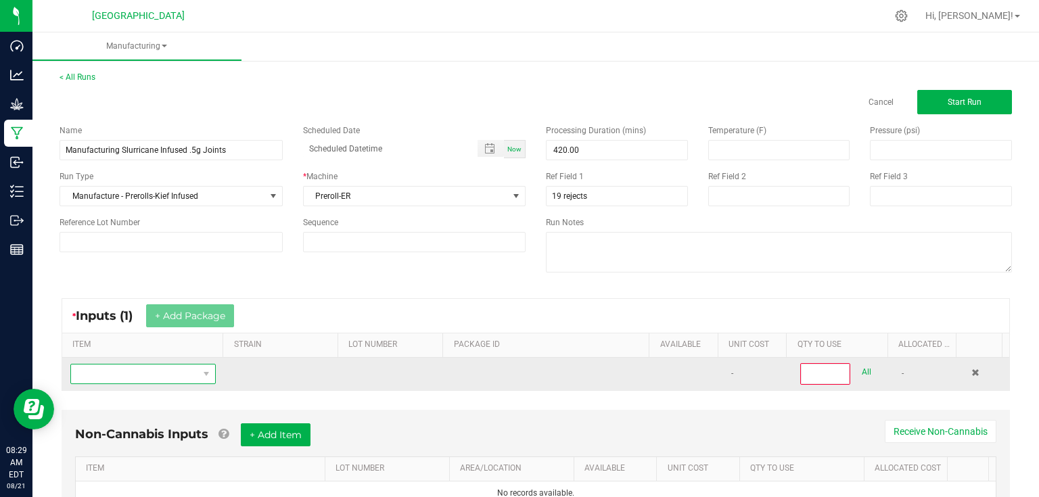
click at [181, 377] on span "NO DATA FOUND" at bounding box center [134, 374] width 127 height 19
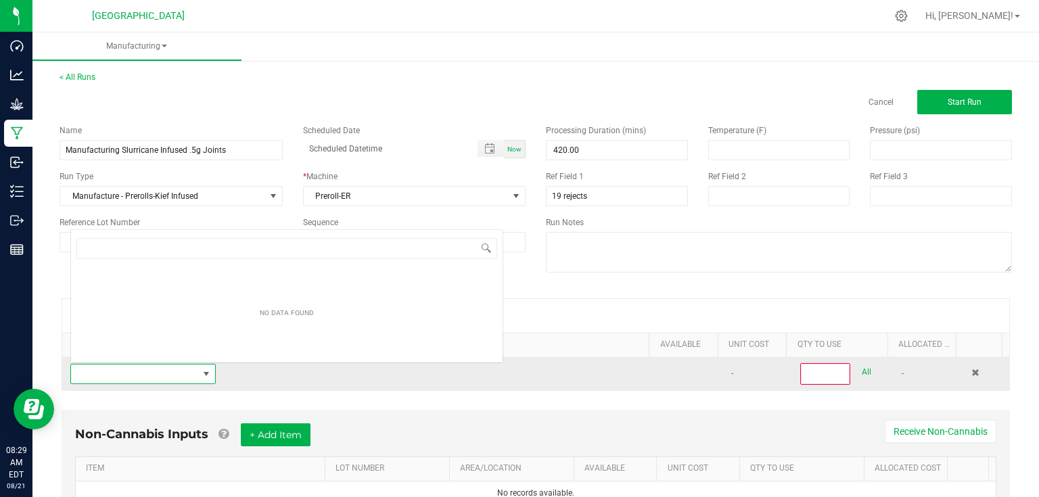
scroll to position [20, 141]
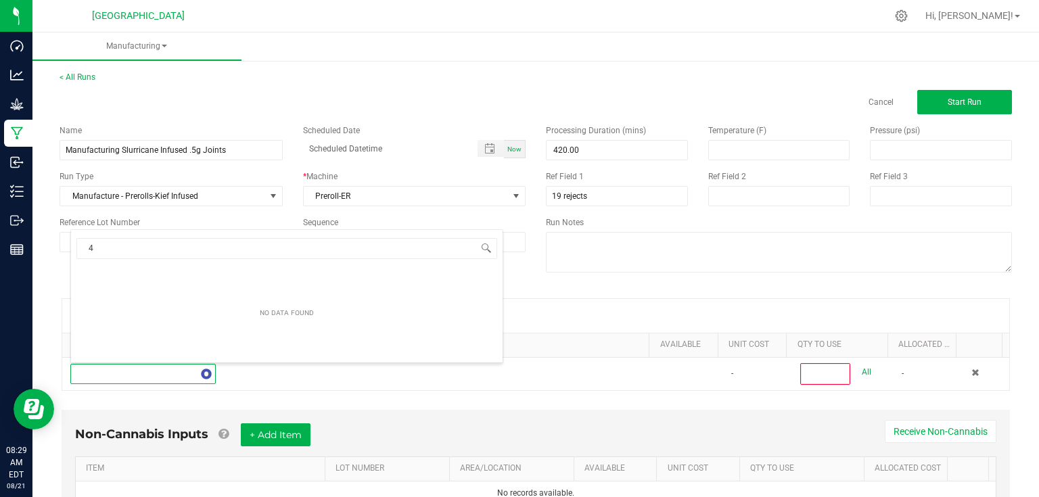
type input "4"
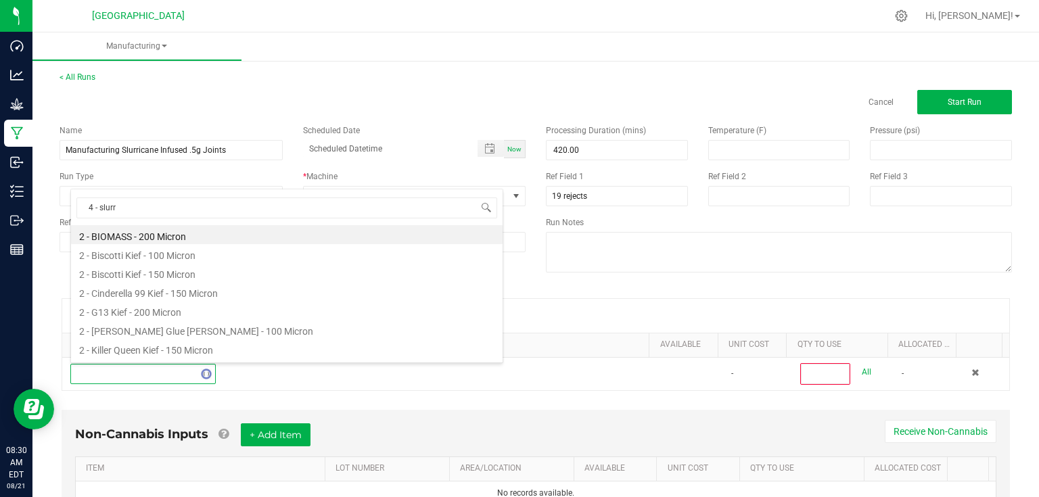
type input "4 - slurri"
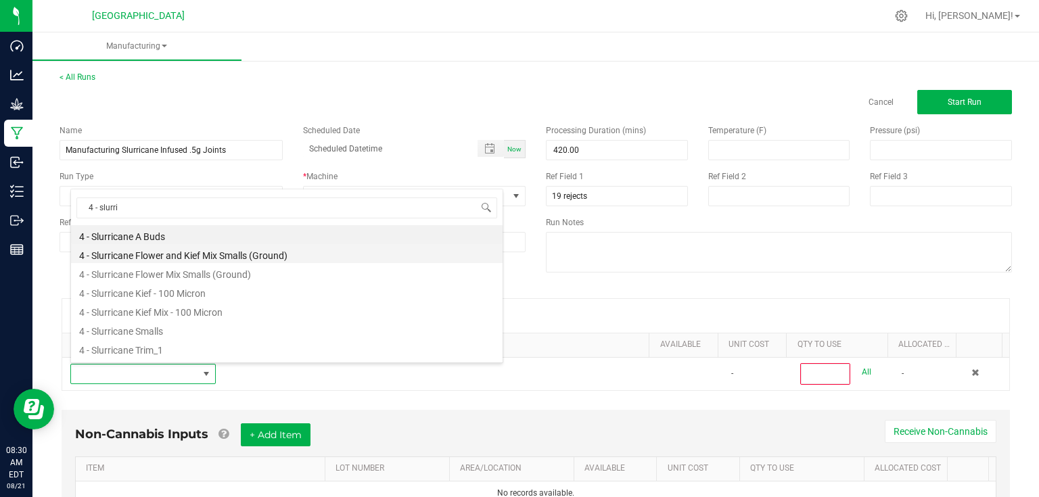
click at [236, 259] on li "4 - Slurricane Flower and Kief Mix Smalls (Ground)" at bounding box center [287, 253] width 432 height 19
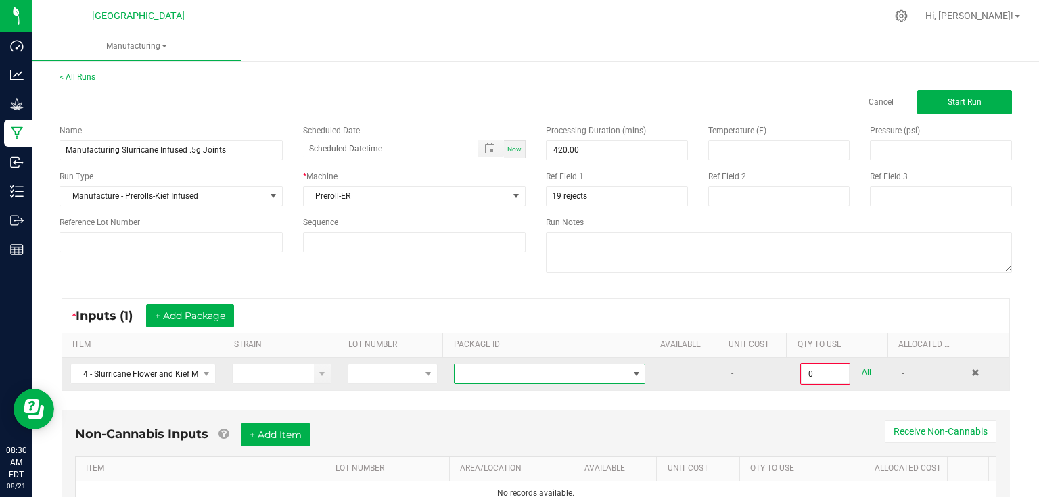
click at [483, 369] on span at bounding box center [541, 374] width 173 height 19
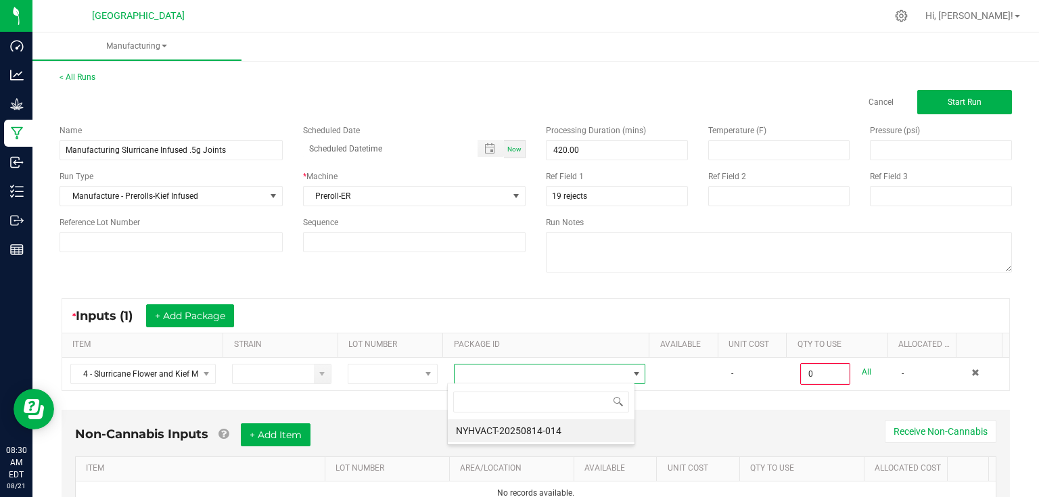
scroll to position [20, 187]
click at [506, 436] on li "NYHVACT-20250814-014" at bounding box center [541, 431] width 187 height 23
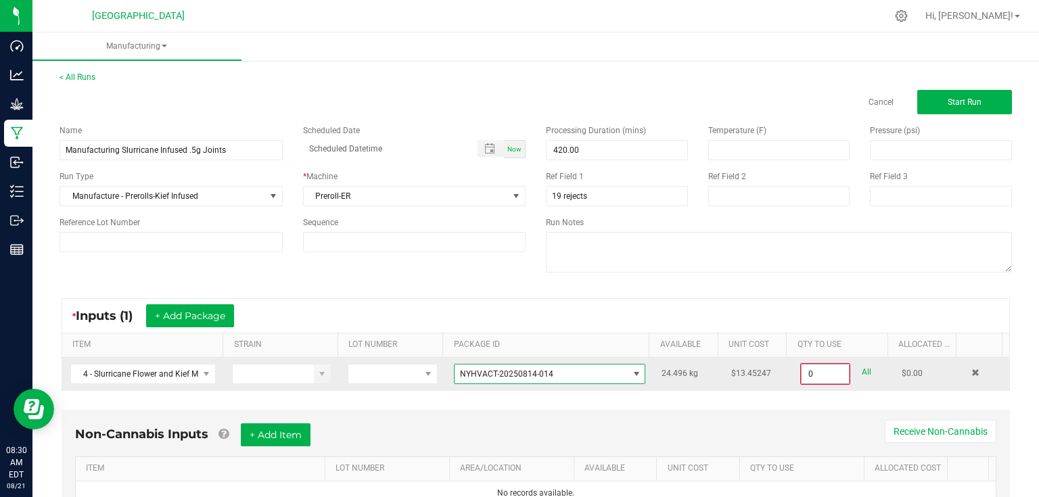
click at [834, 375] on input "0" at bounding box center [825, 374] width 47 height 19
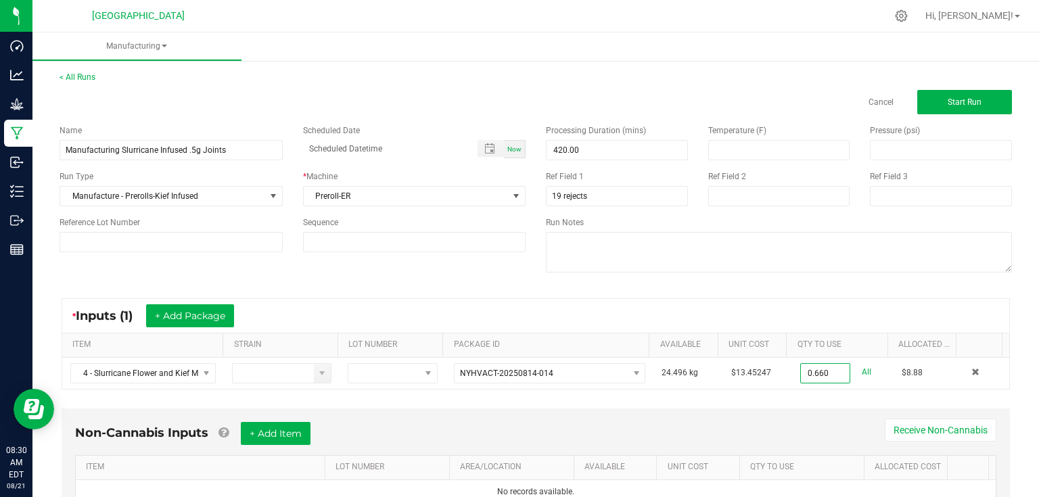
type input "0.6600 kg"
click at [823, 402] on div "Non-Cannabis Inputs + Add Item Receive Non-Cannabis ITEM LOT NUMBER AREA/LOCATI…" at bounding box center [535, 473] width 973 height 142
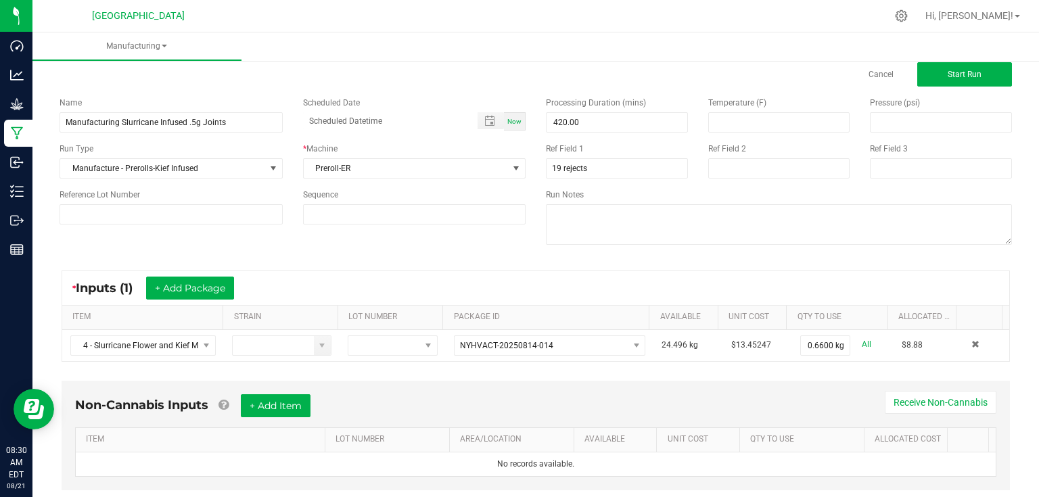
scroll to position [58, 0]
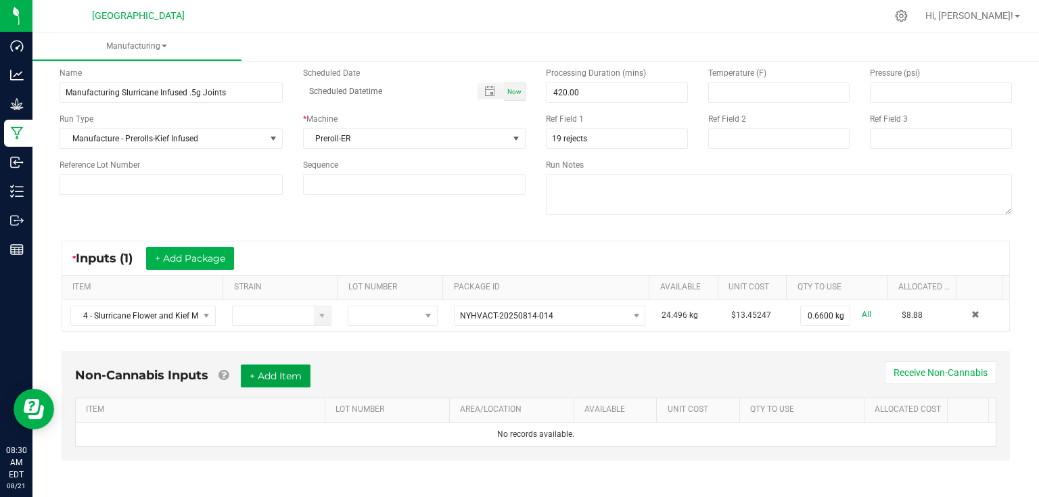
click at [311, 382] on button "+ Add Item" at bounding box center [276, 376] width 70 height 23
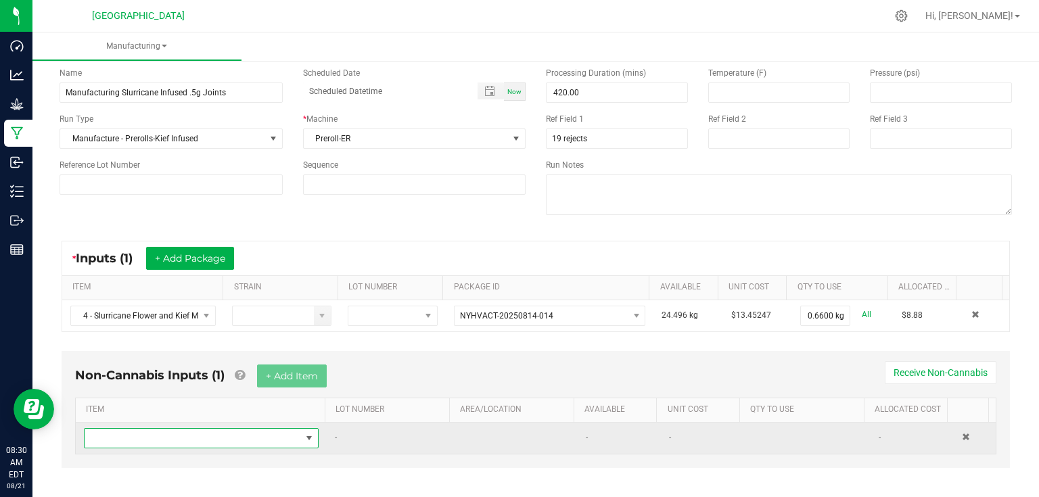
click at [256, 429] on span "NO DATA FOUND" at bounding box center [193, 438] width 217 height 19
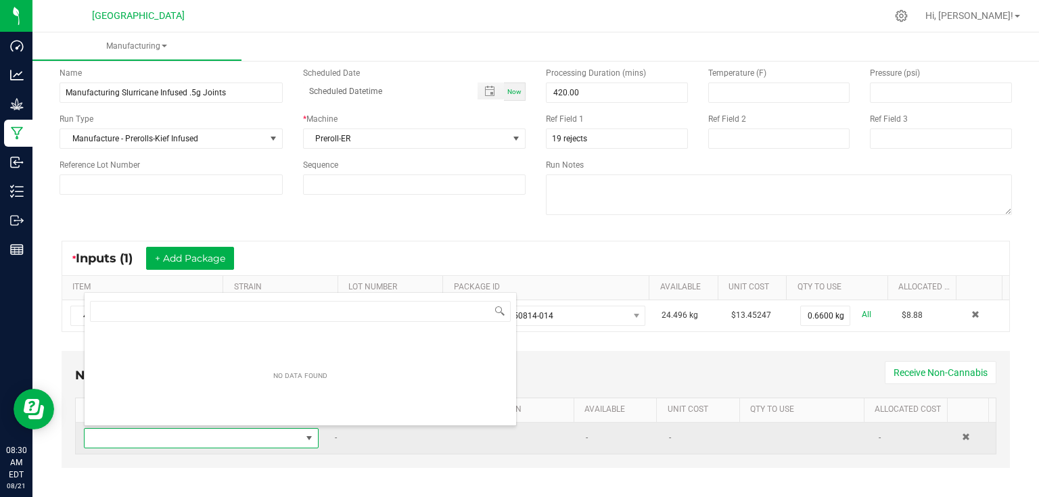
scroll to position [20, 227]
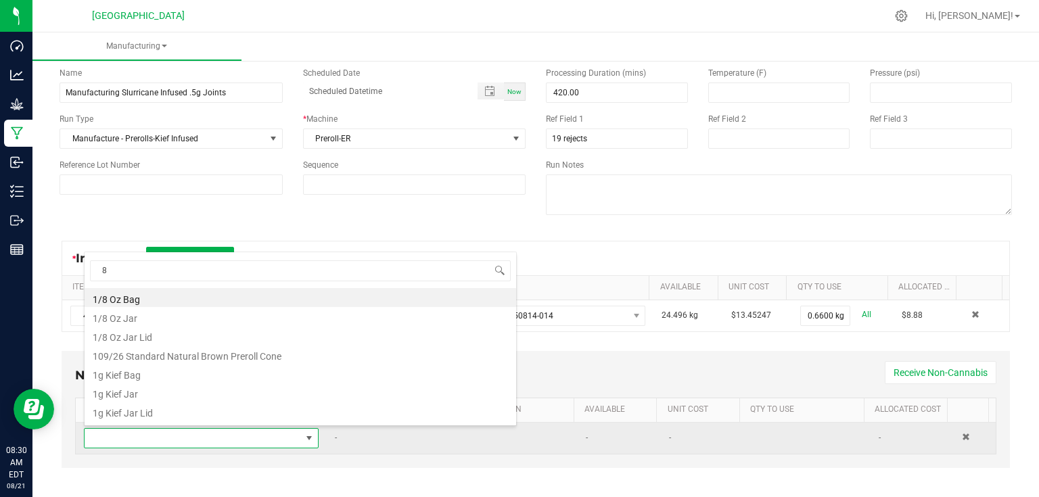
type input "84"
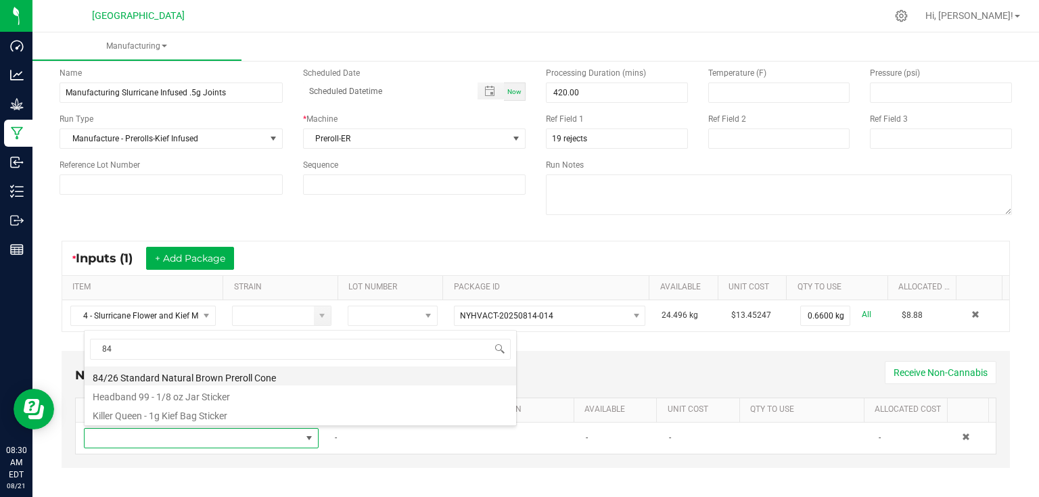
click at [179, 370] on li "84/26 Standard Natural Brown Preroll Cone" at bounding box center [301, 376] width 432 height 19
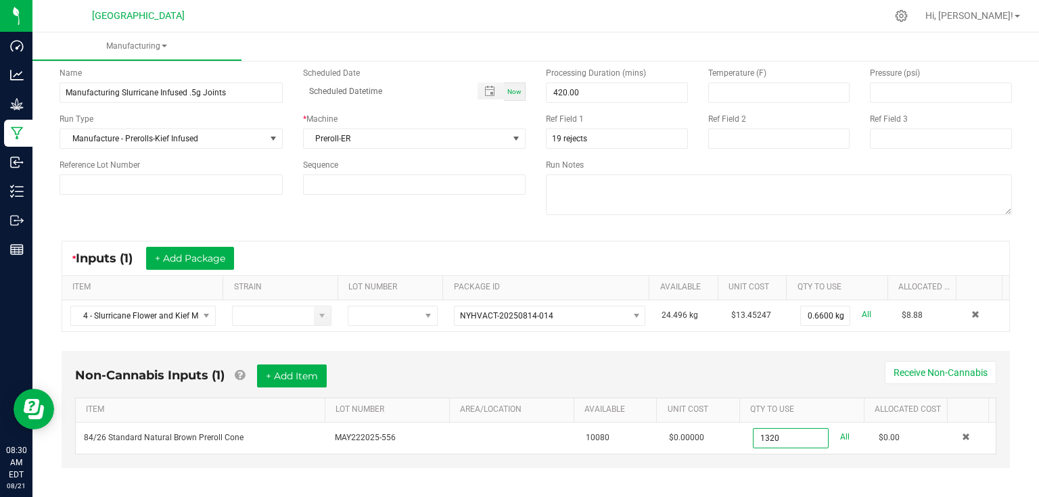
type input "1320 ea"
click at [761, 480] on div "Non-Cannabis Inputs (1) + Add Item Receive Non-Cannabis ITEM LOT NUMBER AREA/LO…" at bounding box center [535, 419] width 973 height 150
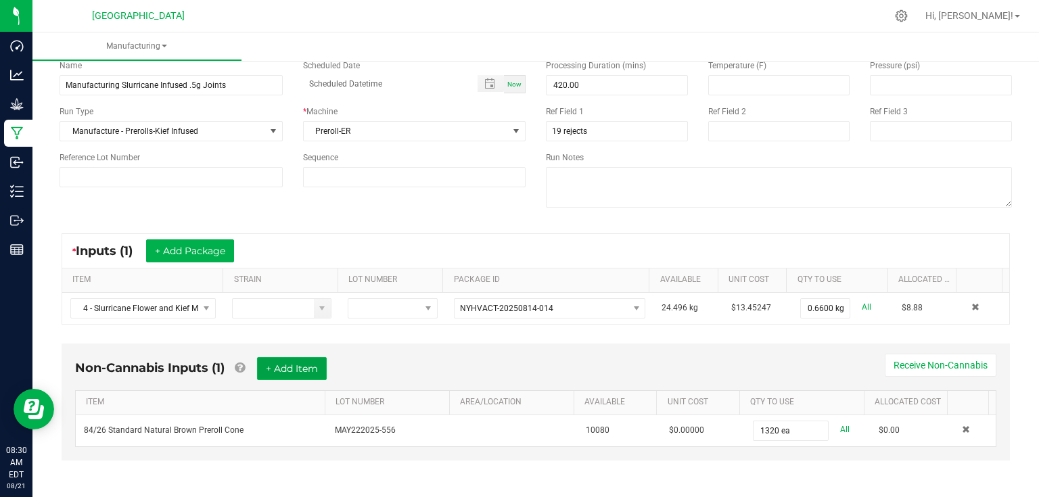
click at [311, 365] on button "+ Add Item" at bounding box center [292, 368] width 70 height 23
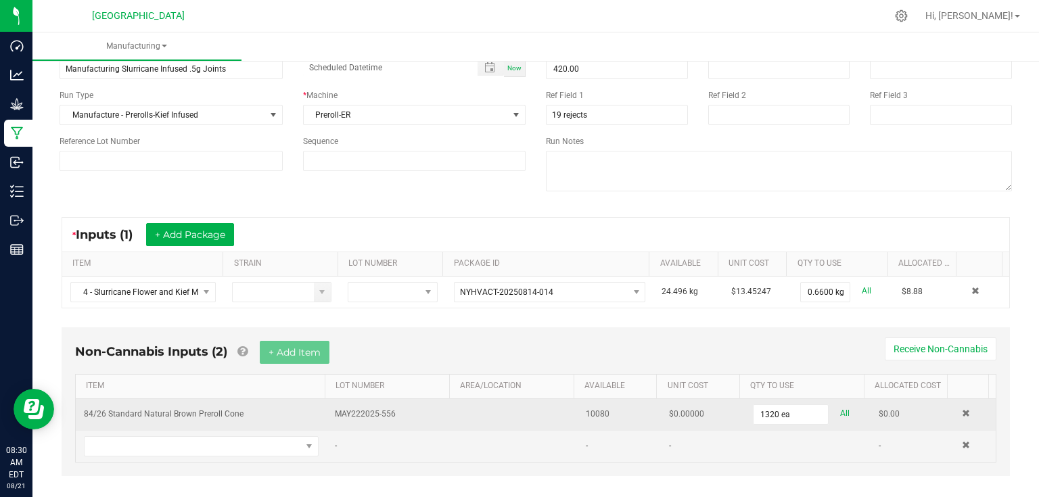
scroll to position [96, 0]
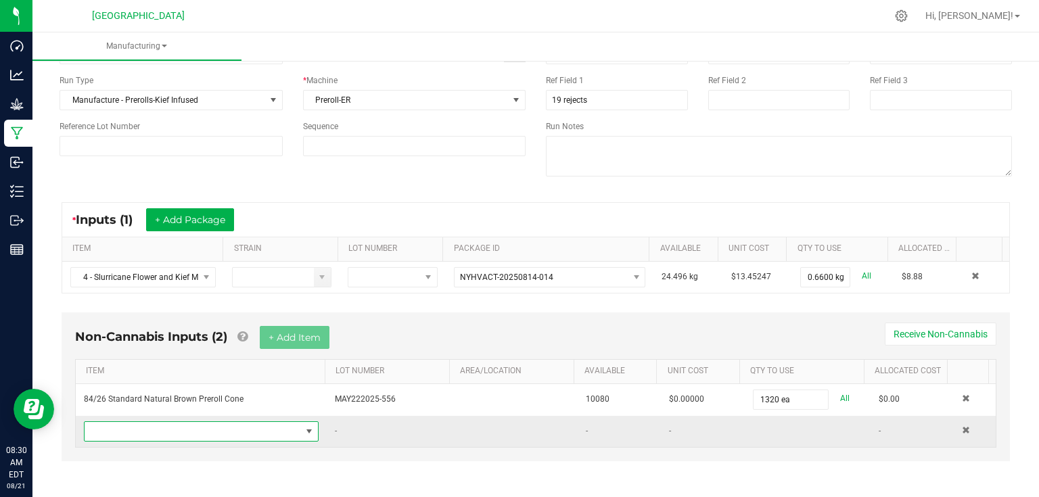
click at [215, 422] on span "NO DATA FOUND" at bounding box center [193, 431] width 217 height 19
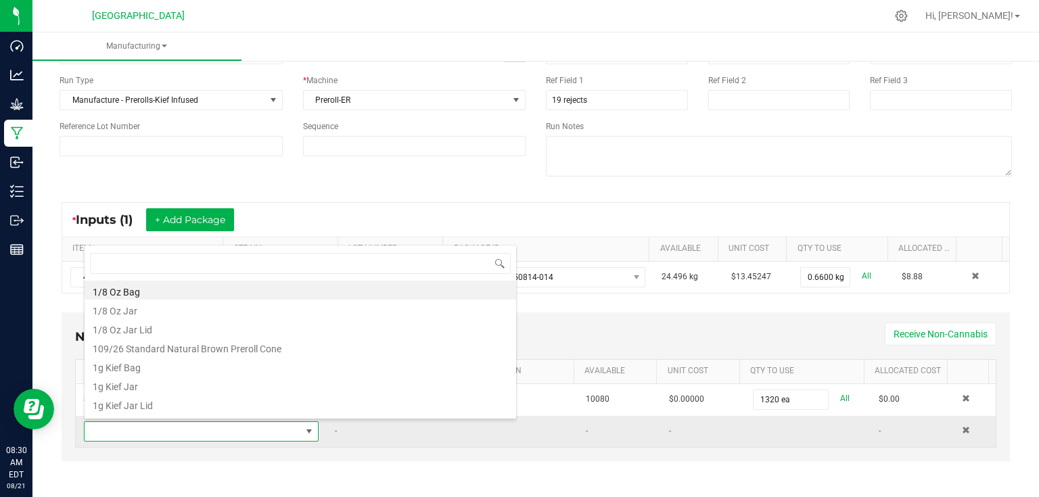
scroll to position [20, 227]
click at [247, 464] on div "Non-Cannabis Inputs (2) + Add Item Receive Non-Cannabis ITEM LOT NUMBER AREA/LO…" at bounding box center [535, 396] width 973 height 181
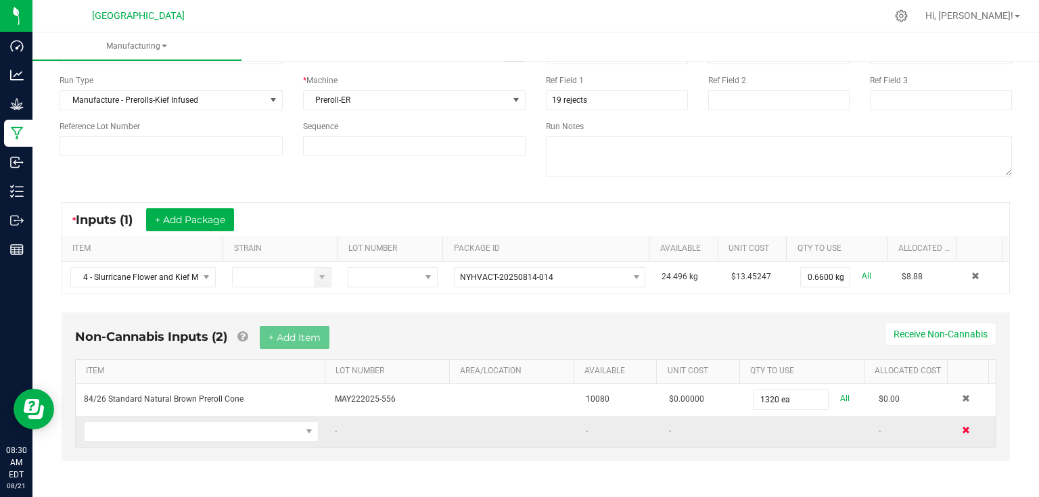
click at [962, 427] on span at bounding box center [966, 430] width 8 height 8
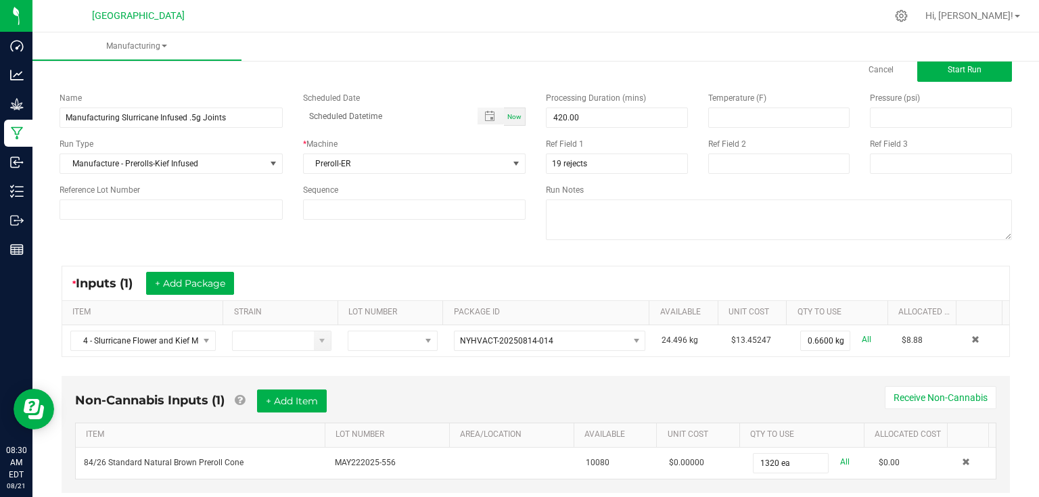
scroll to position [0, 0]
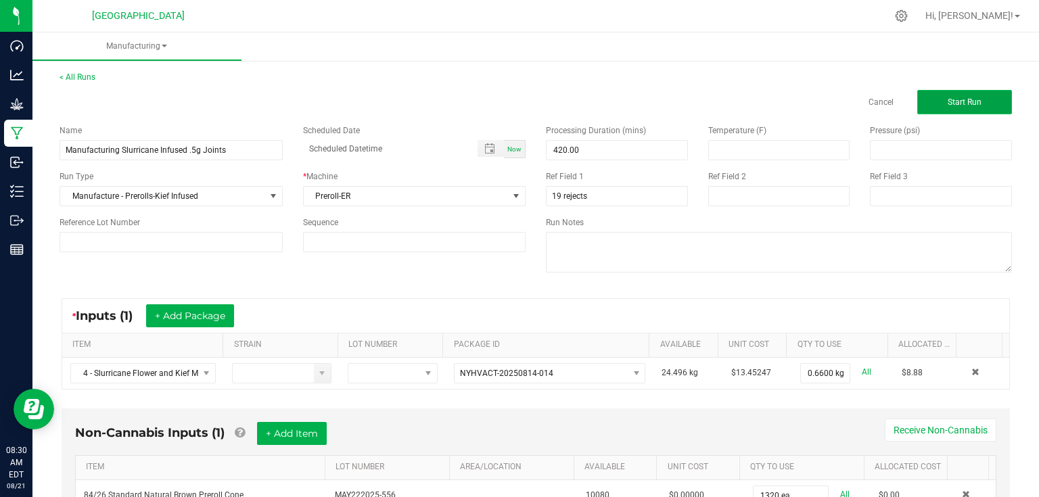
click at [937, 101] on button "Start Run" at bounding box center [965, 102] width 95 height 24
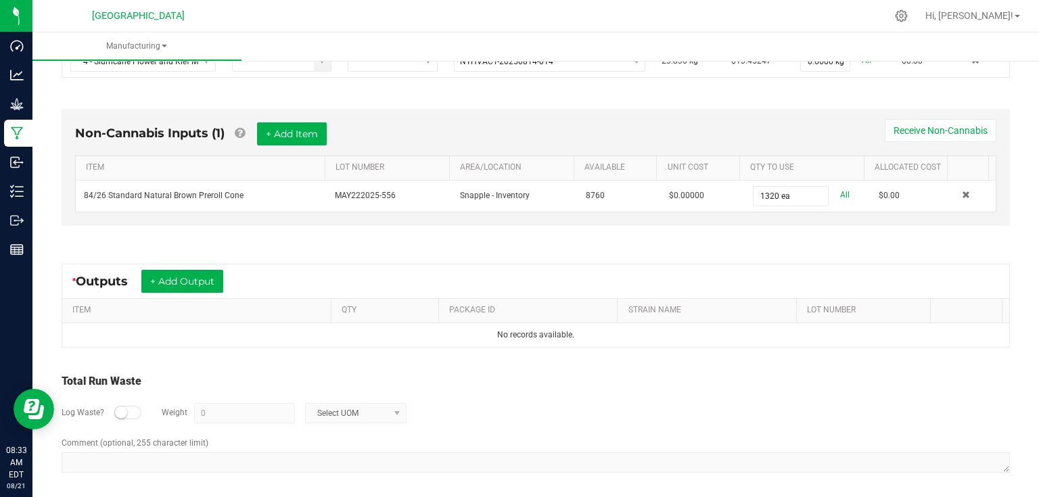
scroll to position [330, 0]
click at [205, 284] on button "+ Add Output" at bounding box center [182, 280] width 82 height 23
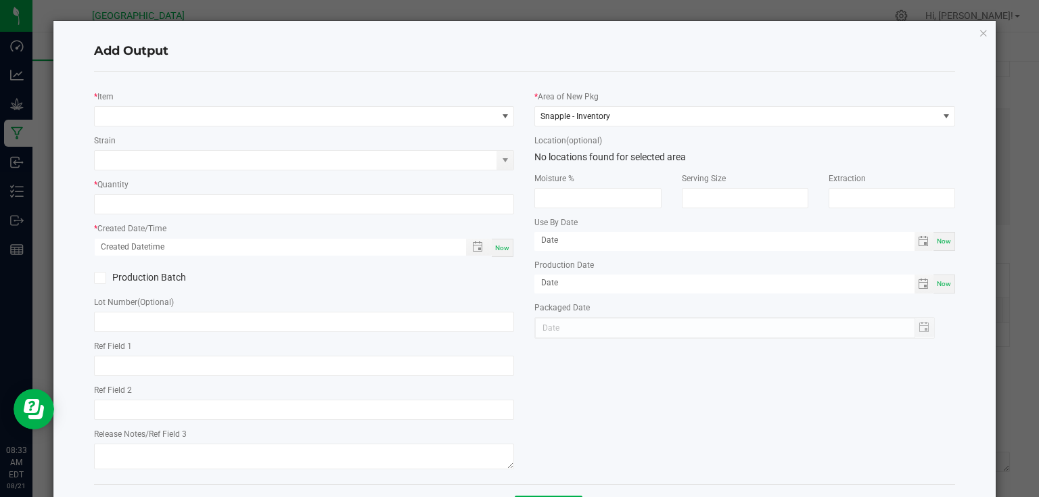
click at [252, 129] on div "* Item Strain * Quantity * Created Date/Time Now Production Batch Lot Number (O…" at bounding box center [304, 278] width 441 height 391
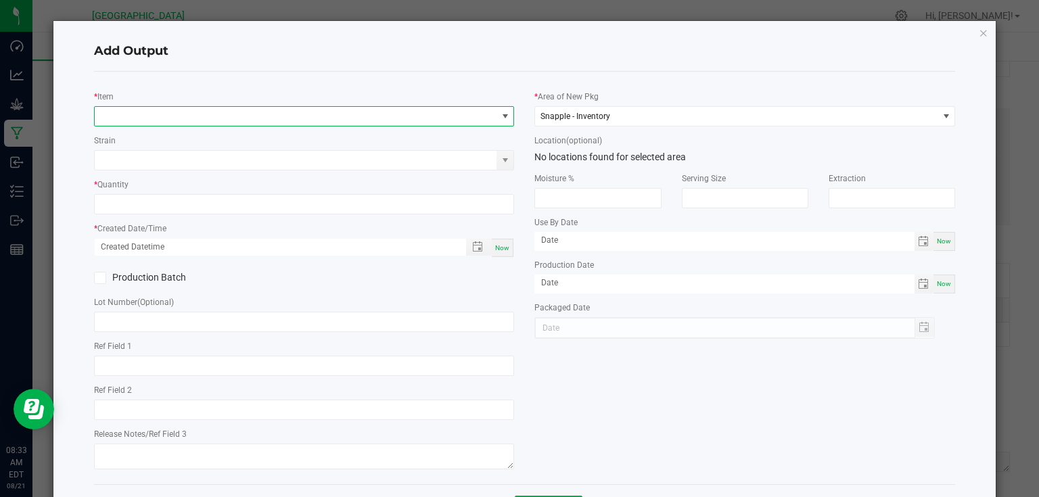
click at [267, 121] on span "NO DATA FOUND" at bounding box center [296, 116] width 403 height 19
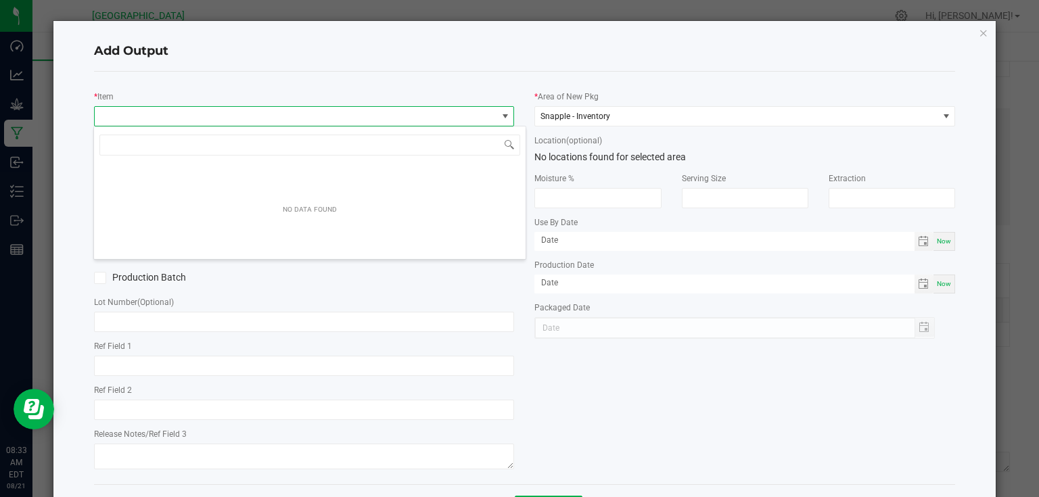
scroll to position [20, 417]
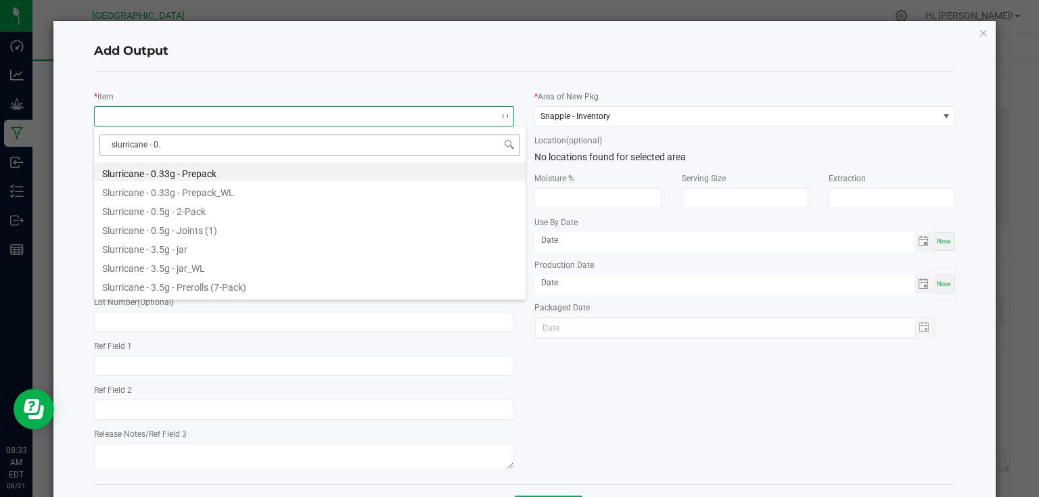
type input "slurricane - 0.5"
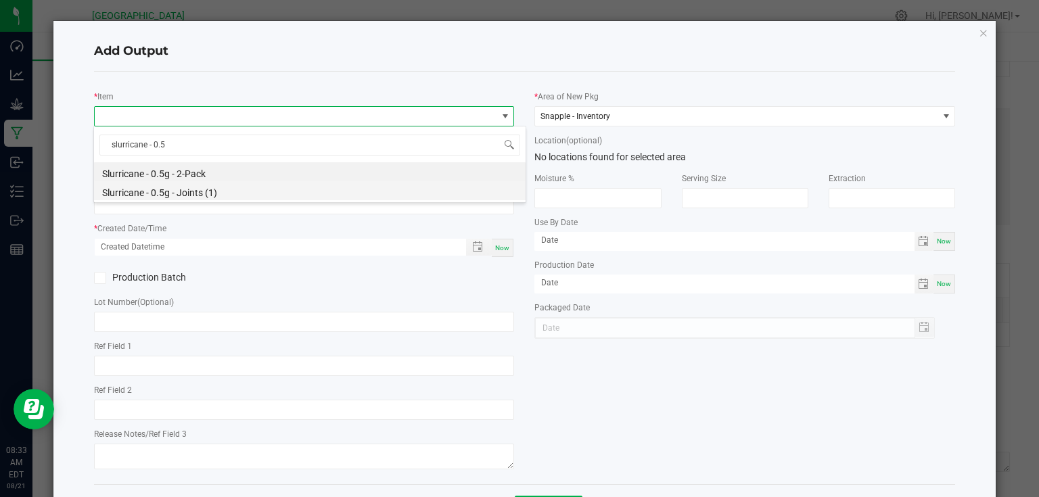
click at [205, 195] on li "Slurricane - 0.5g - Joints (1)" at bounding box center [310, 190] width 432 height 19
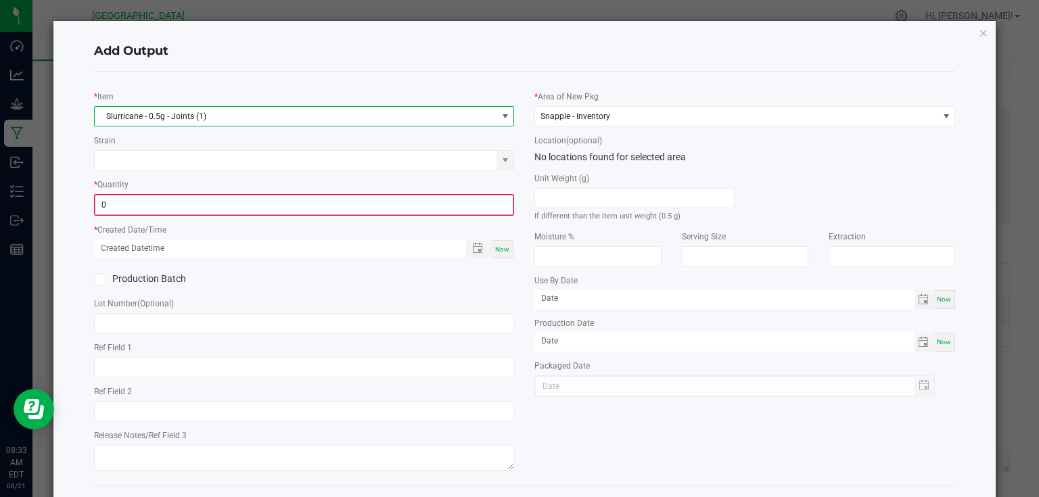
click at [208, 198] on input "0" at bounding box center [304, 205] width 418 height 19
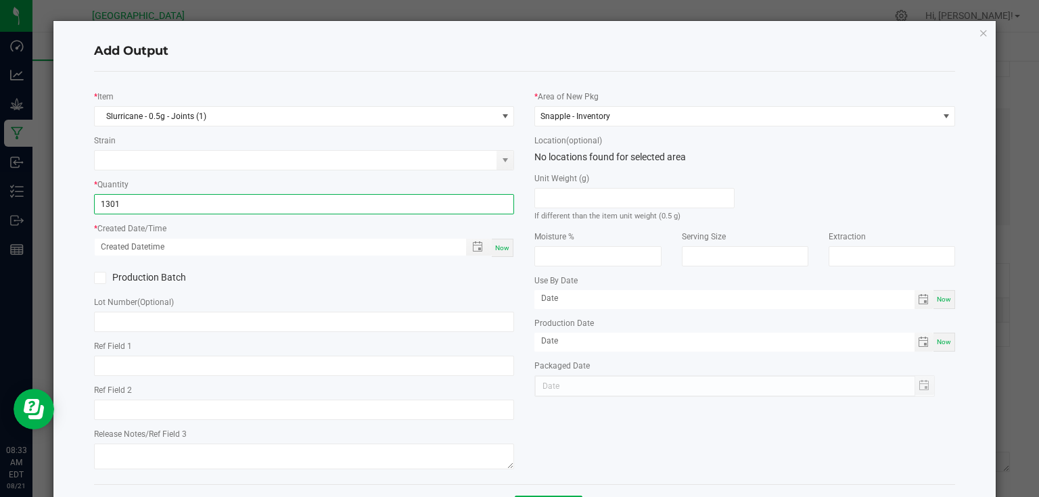
type input "1301 ea"
click at [495, 248] on span "Now" at bounding box center [502, 247] width 14 height 7
type input "[DATE] 8:33 AM"
type input "[DATE]"
click at [502, 276] on div "Production Batch" at bounding box center [304, 278] width 441 height 20
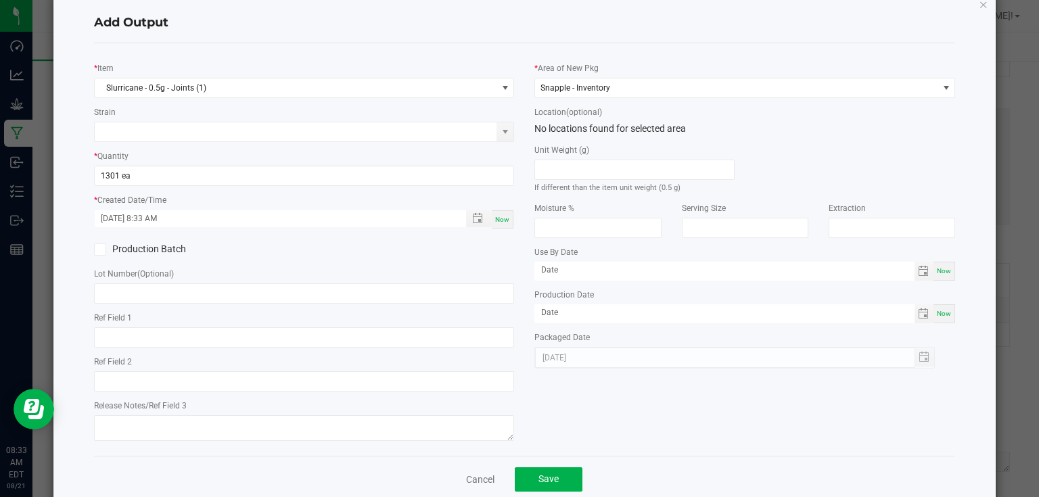
scroll to position [55, 0]
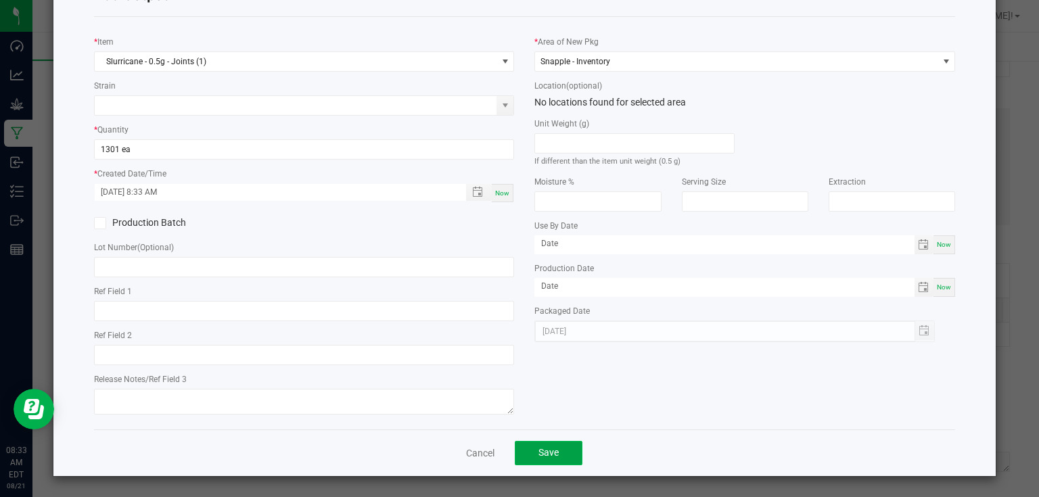
click at [552, 451] on span "Save" at bounding box center [549, 452] width 20 height 11
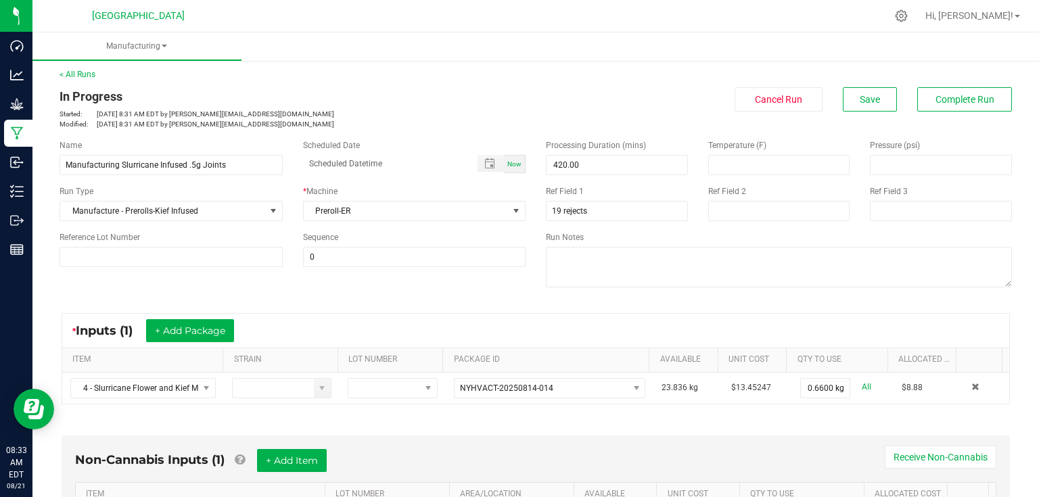
scroll to position [0, 0]
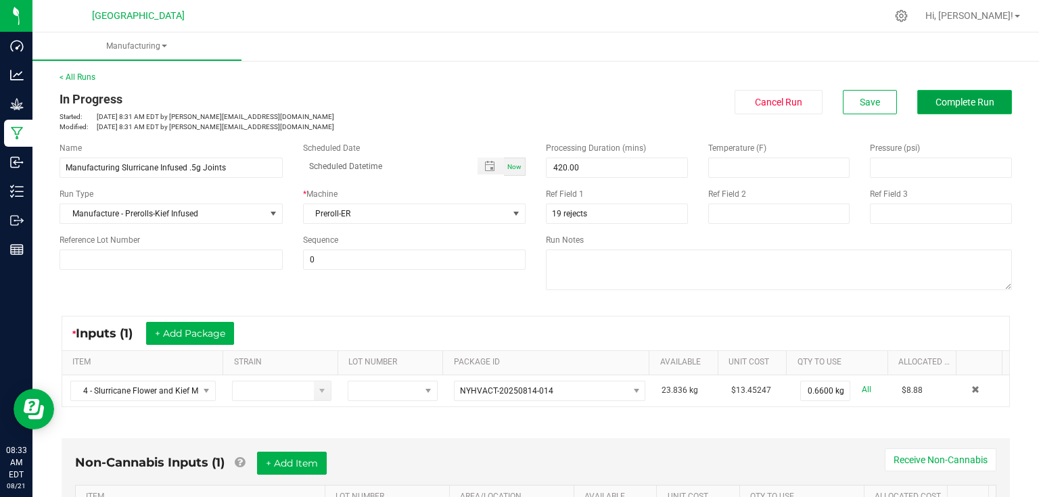
click at [968, 108] on button "Complete Run" at bounding box center [965, 102] width 95 height 24
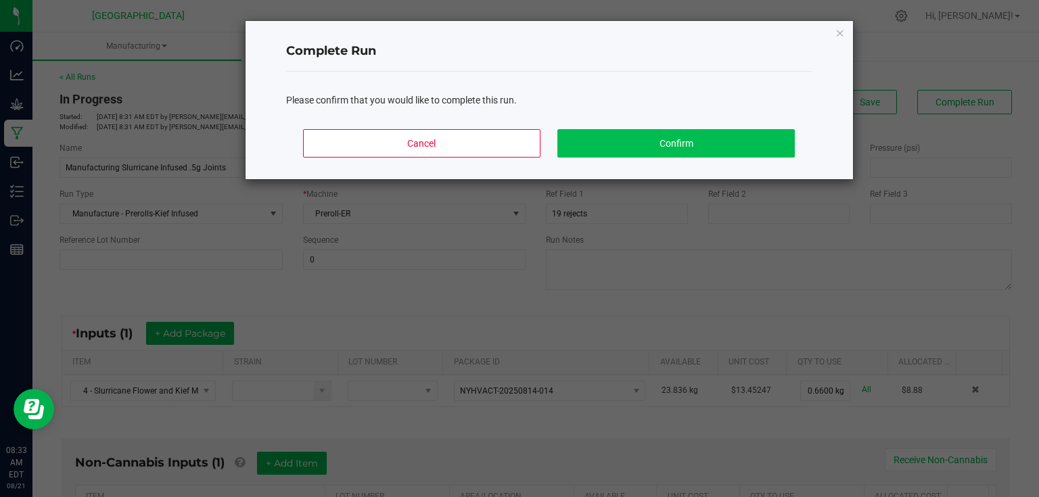
drag, startPoint x: 765, startPoint y: 120, endPoint x: 739, endPoint y: 138, distance: 31.7
click at [764, 122] on div "Cancel Confirm" at bounding box center [549, 148] width 526 height 61
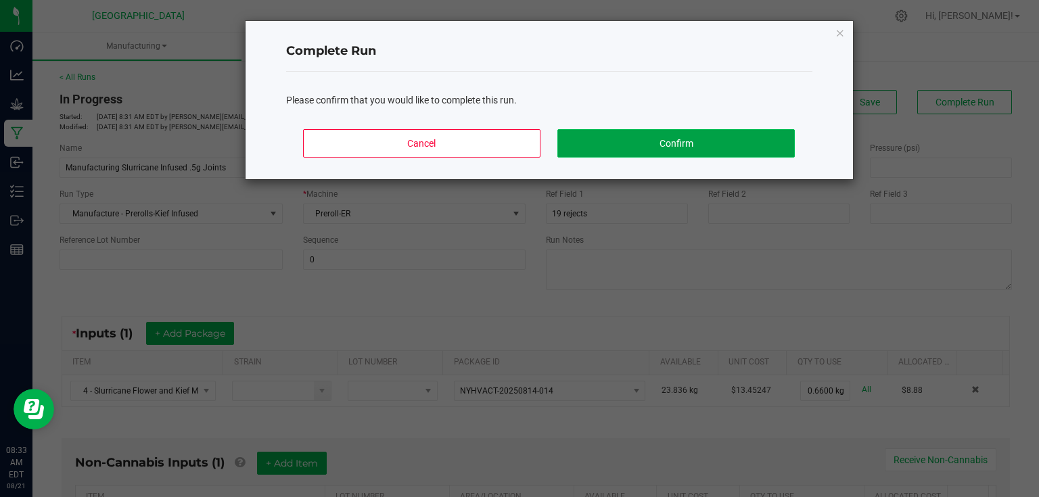
click at [739, 138] on button "Confirm" at bounding box center [676, 143] width 237 height 28
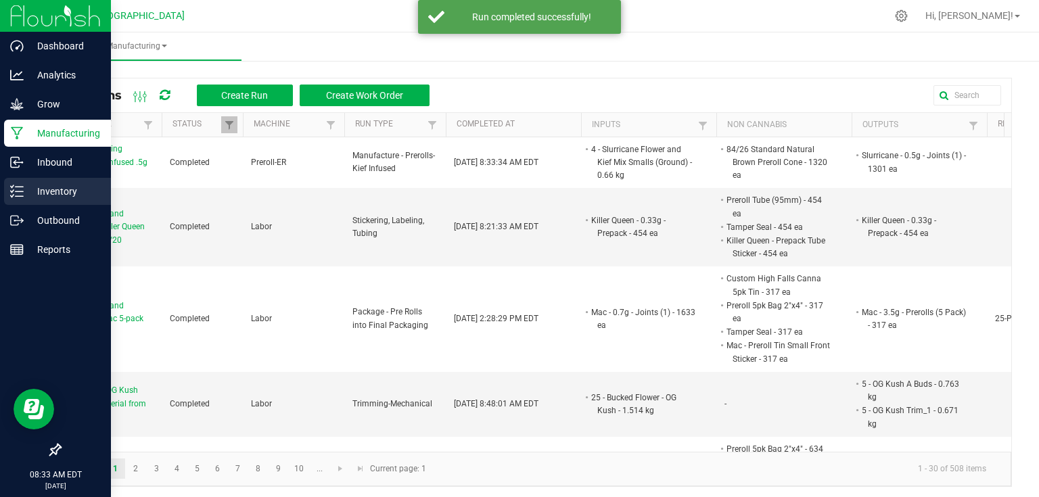
click at [23, 200] on div "Inventory" at bounding box center [57, 191] width 107 height 27
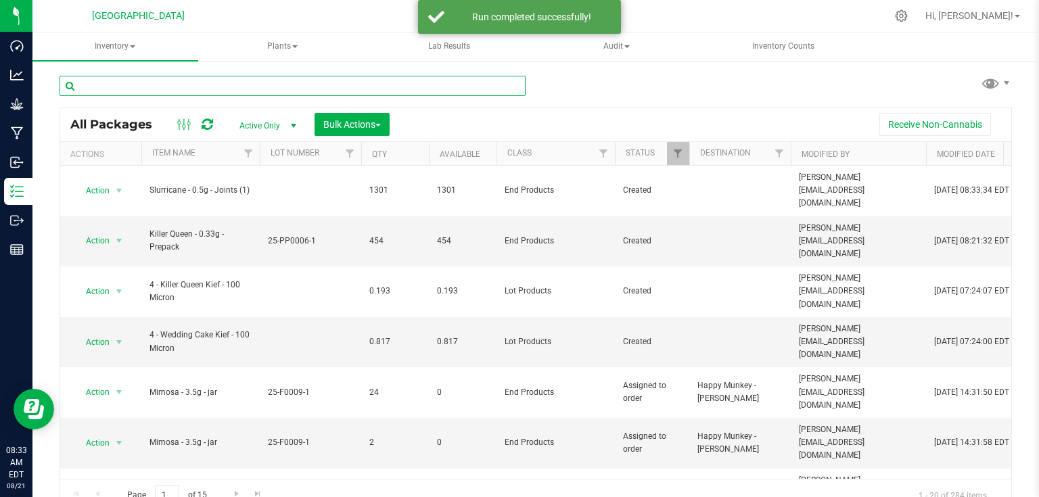
click at [231, 87] on input "text" at bounding box center [293, 86] width 466 height 20
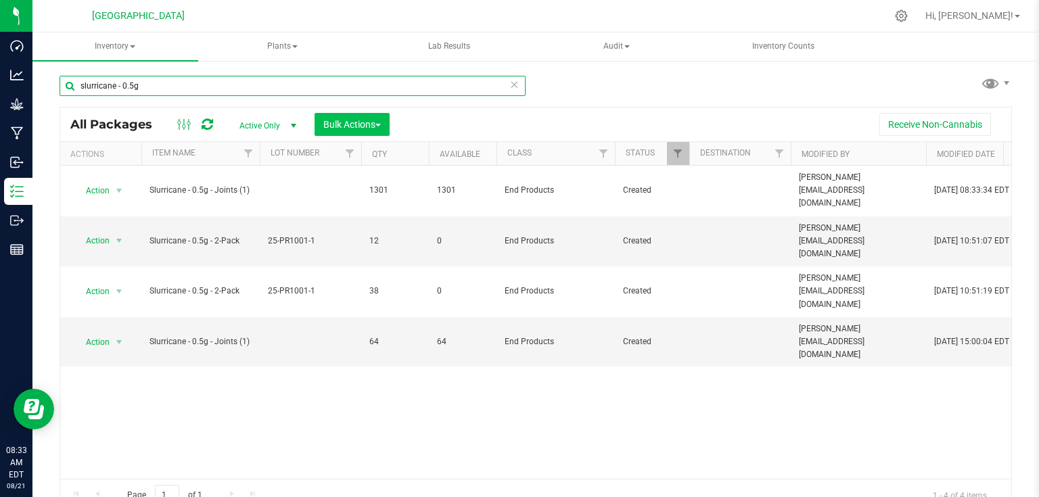
type input "slurricane - 0.5g"
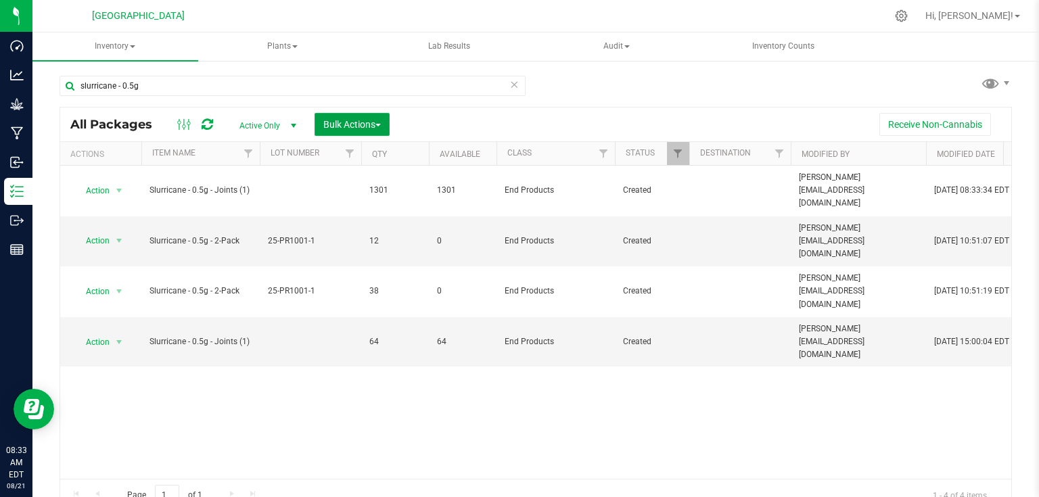
click at [361, 124] on span "Bulk Actions" at bounding box center [352, 124] width 58 height 11
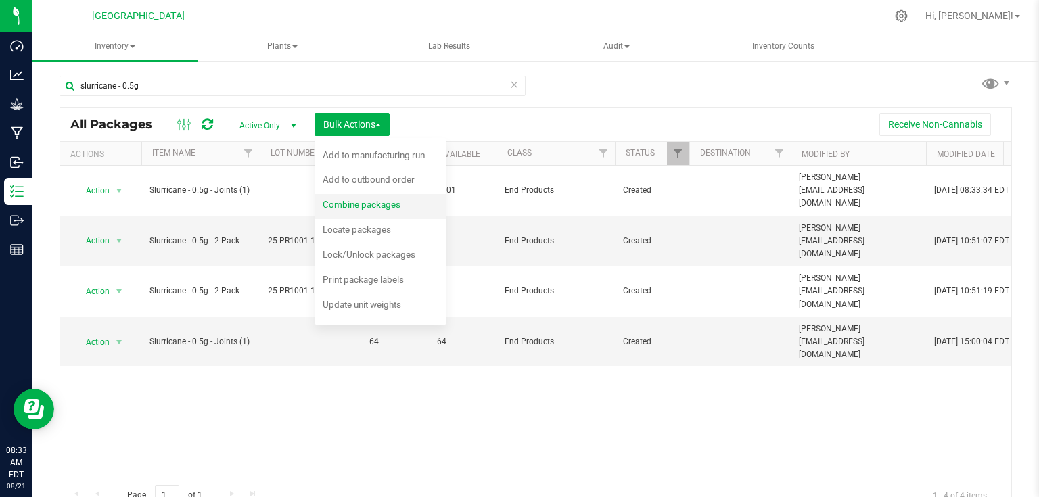
click at [351, 210] on div "Combine packages" at bounding box center [371, 207] width 96 height 22
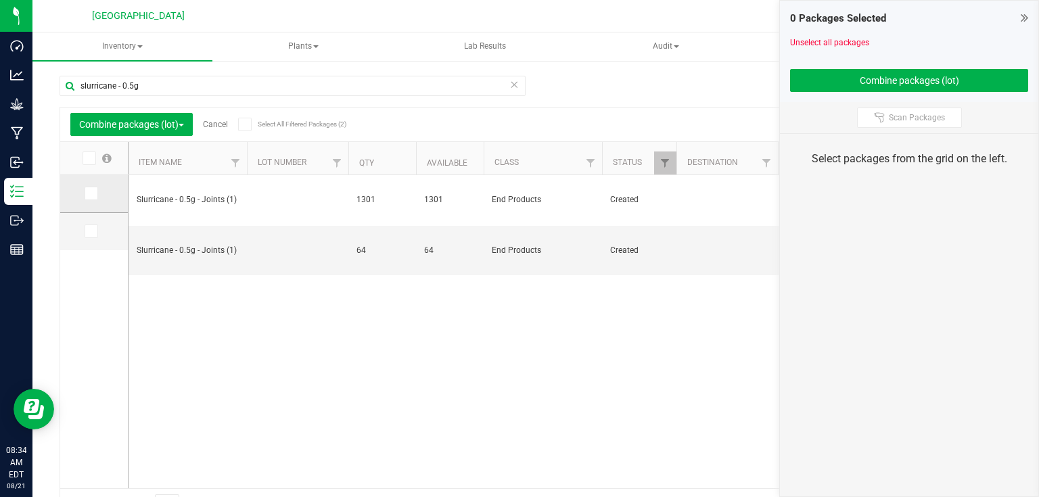
click at [87, 194] on icon at bounding box center [90, 194] width 9 height 0
click at [0, 0] on input "checkbox" at bounding box center [0, 0] width 0 height 0
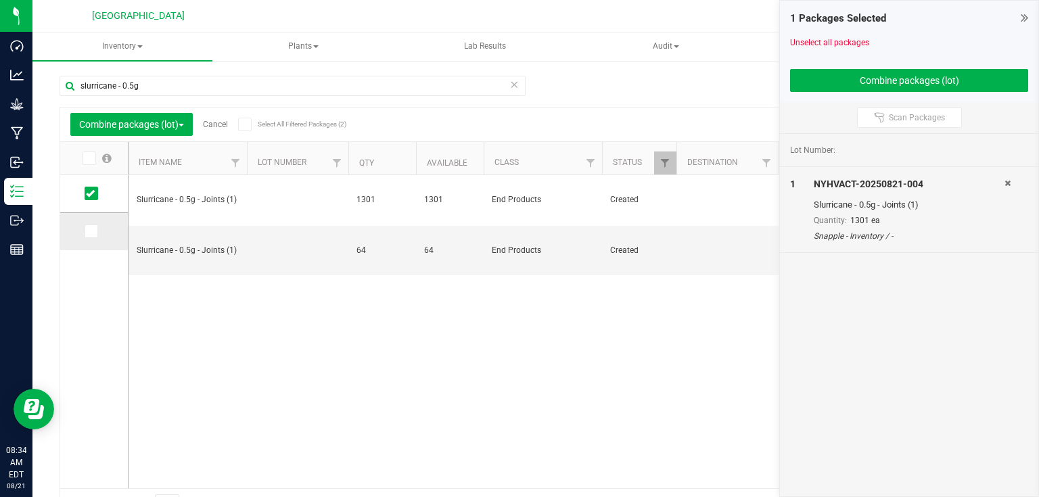
click at [93, 231] on icon at bounding box center [90, 231] width 9 height 0
click at [0, 0] on input "checkbox" at bounding box center [0, 0] width 0 height 0
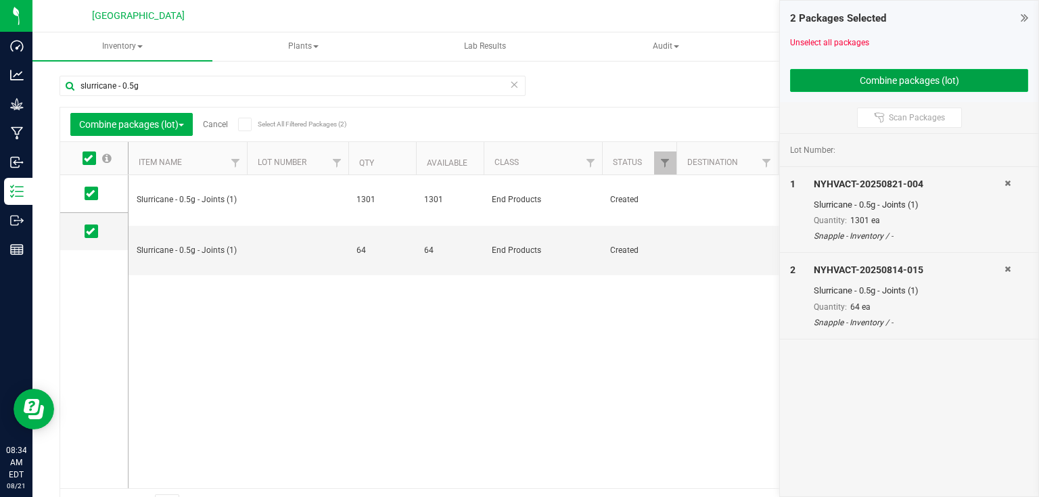
click at [816, 85] on button "Combine packages (lot)" at bounding box center [909, 80] width 238 height 23
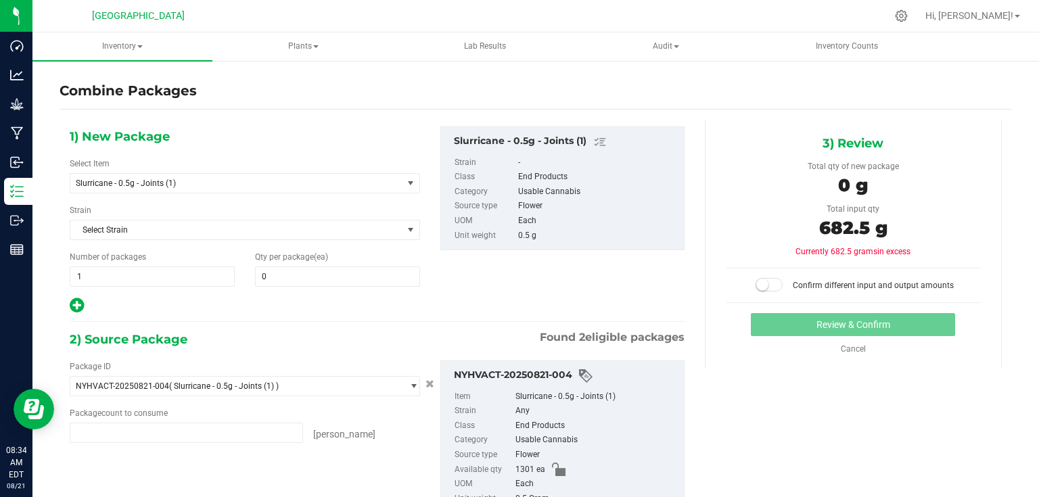
type input "1301 ea"
type input "64 ea"
click at [399, 271] on span at bounding box center [337, 277] width 165 height 20
type input "1365"
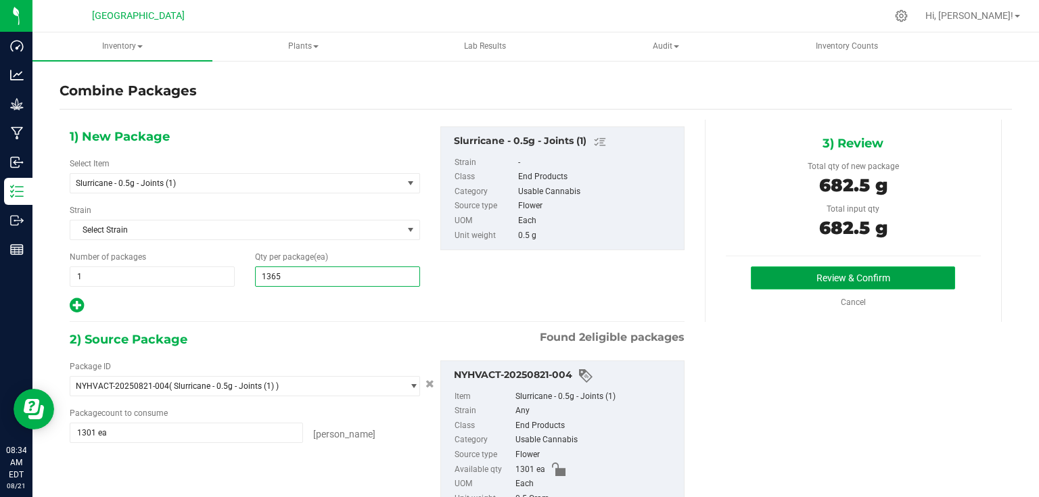
type input "1,365"
click at [805, 273] on button "Review & Confirm" at bounding box center [853, 278] width 204 height 23
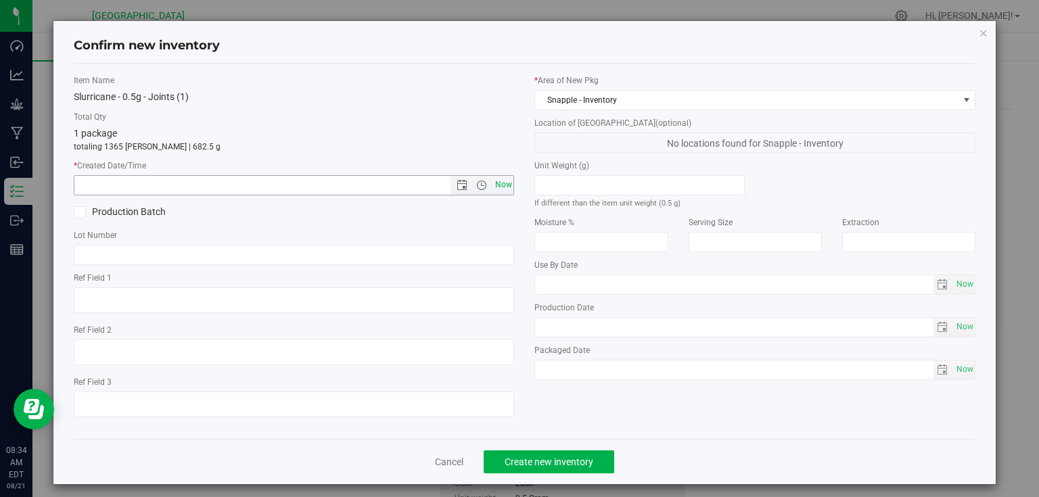
click at [506, 184] on span "Now" at bounding box center [503, 185] width 23 height 20
type input "[DATE] 8:34 AM"
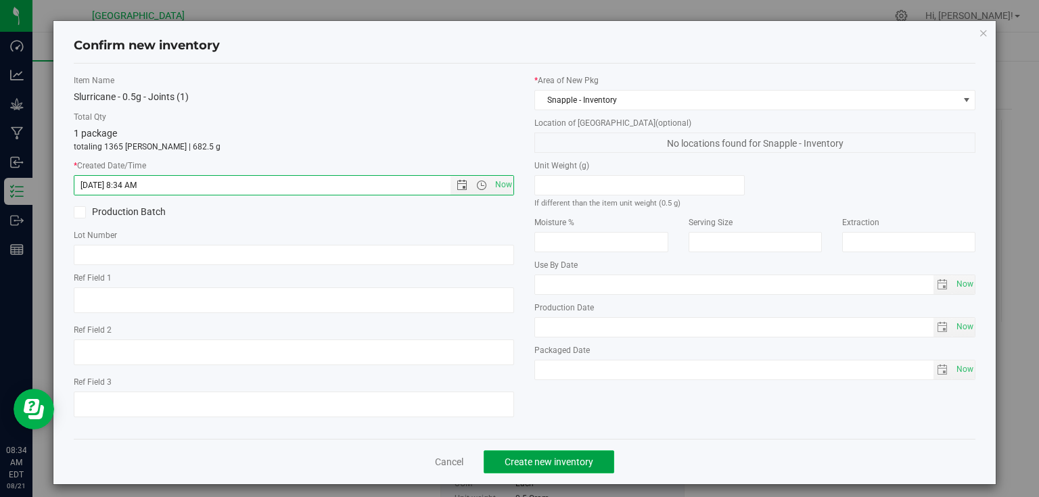
click at [543, 469] on button "Create new inventory" at bounding box center [549, 462] width 131 height 23
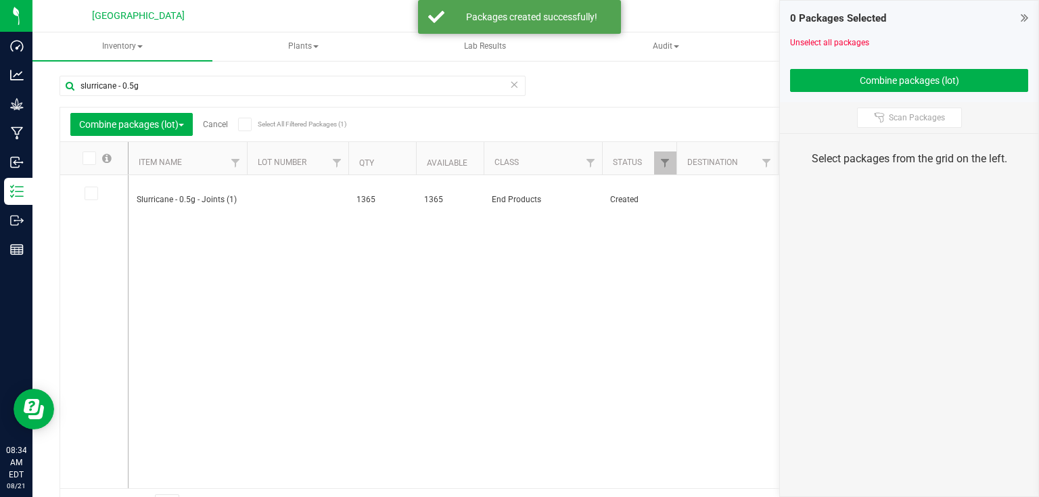
click at [1026, 16] on icon at bounding box center [1024, 18] width 7 height 14
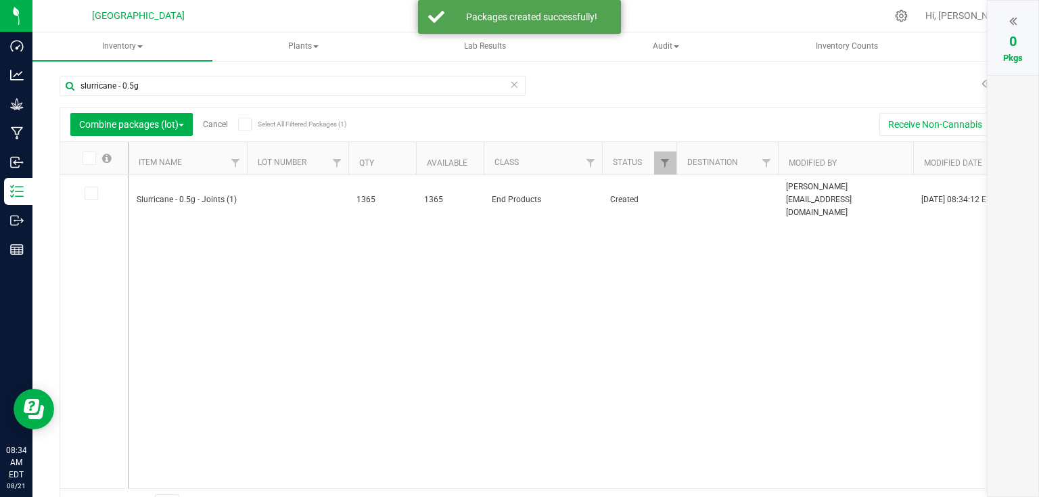
click at [219, 125] on link "Cancel" at bounding box center [215, 124] width 25 height 9
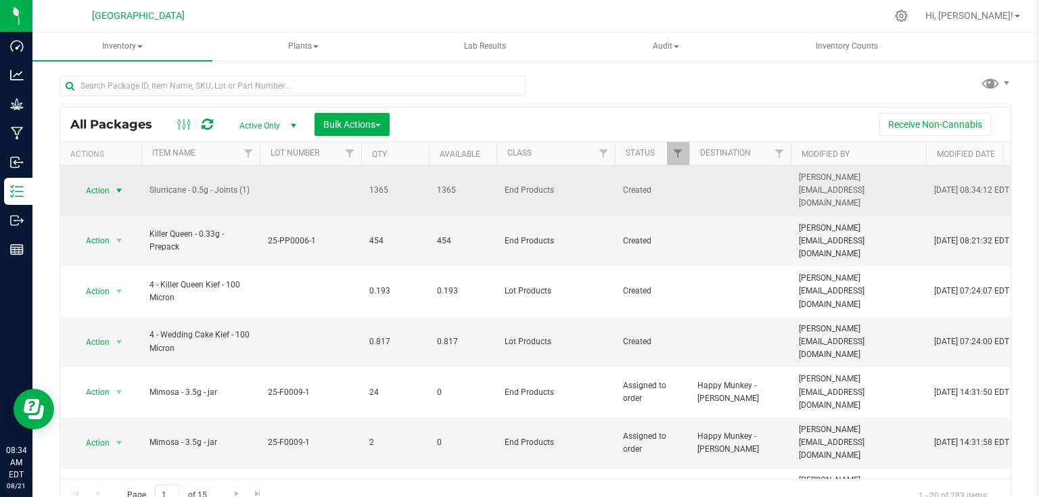
click at [110, 187] on span "Action" at bounding box center [92, 190] width 37 height 19
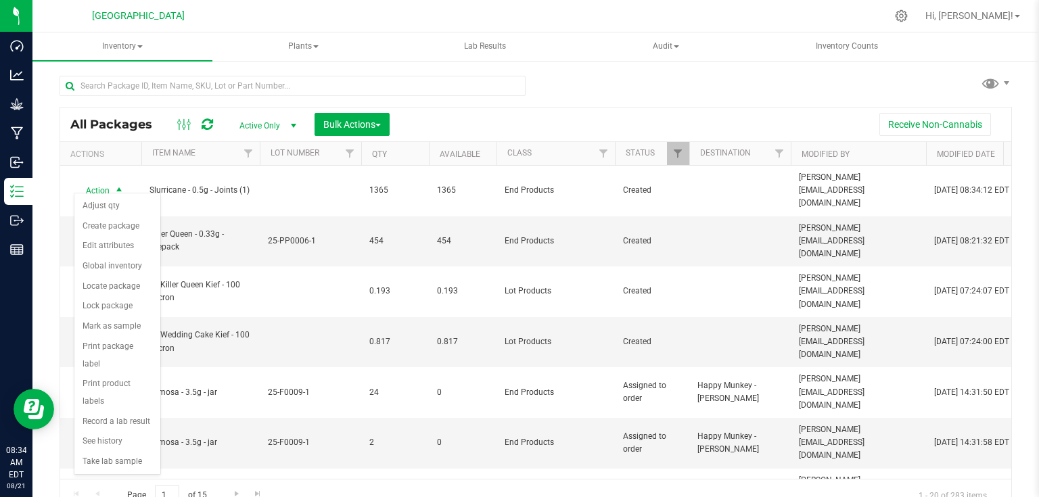
click at [449, 130] on div "Receive Non-Cannabis" at bounding box center [701, 124] width 602 height 23
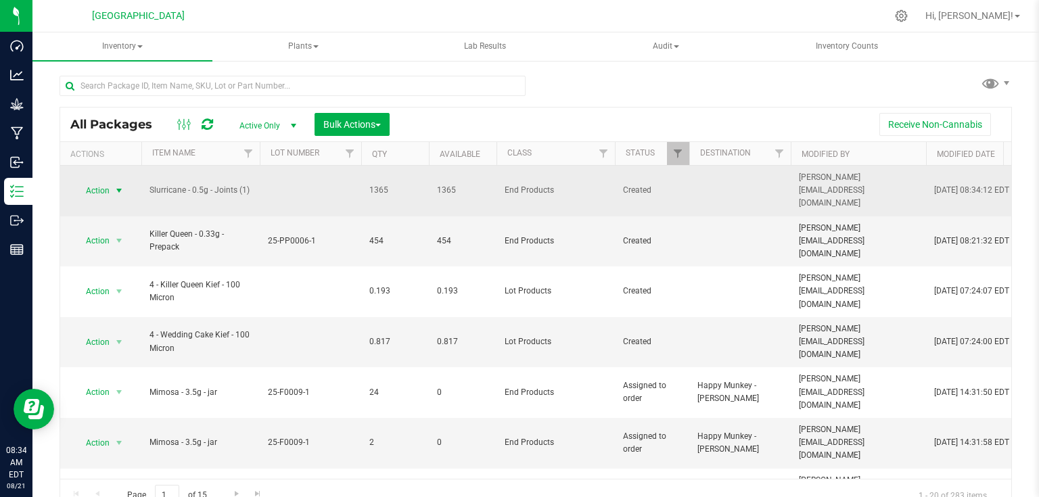
click at [122, 185] on span "select" at bounding box center [119, 190] width 11 height 11
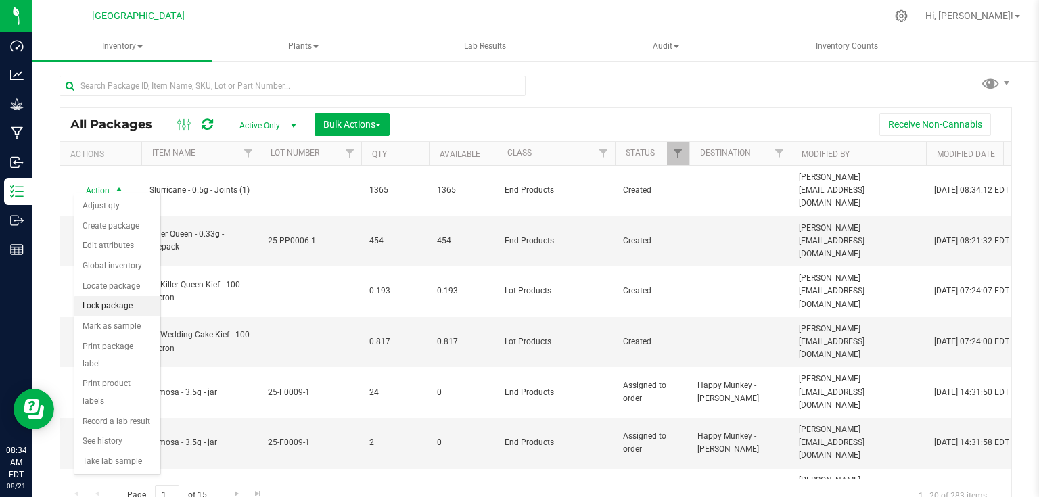
click at [119, 304] on li "Lock package" at bounding box center [117, 306] width 86 height 20
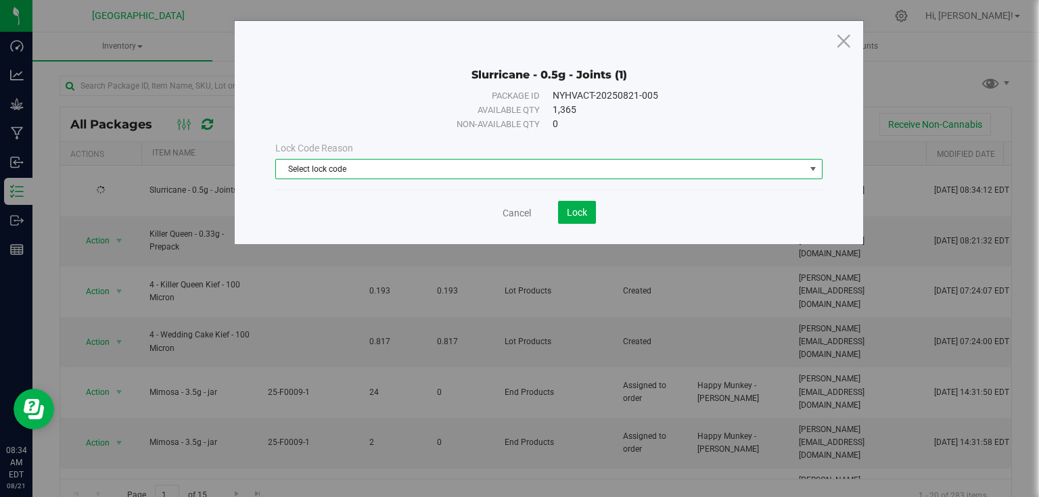
click at [447, 171] on span "Select lock code" at bounding box center [540, 169] width 529 height 19
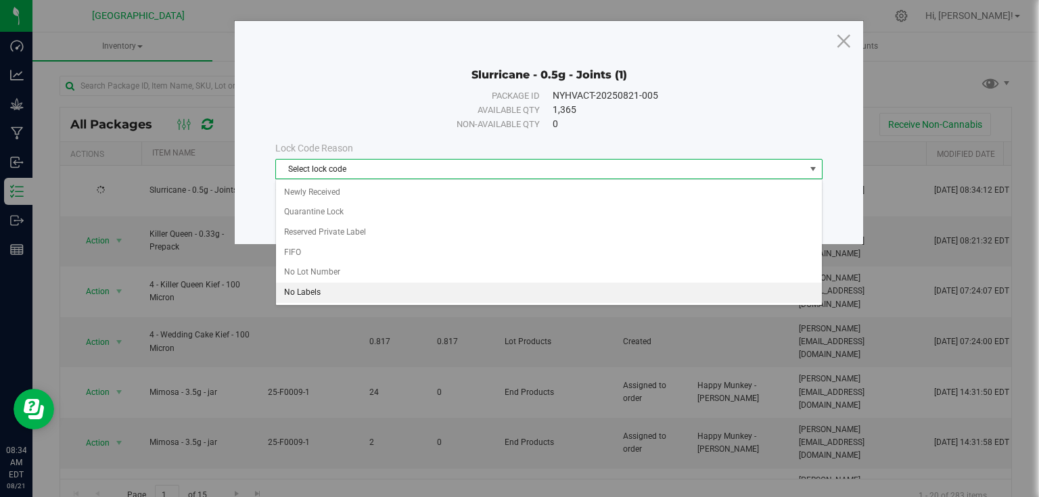
click at [306, 295] on li "No Labels" at bounding box center [549, 293] width 546 height 20
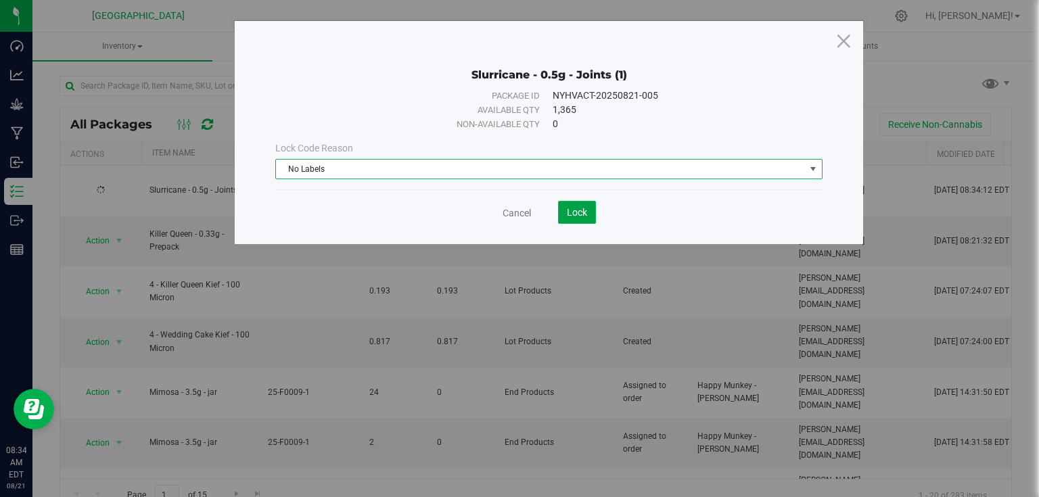
click at [582, 223] on button "Lock" at bounding box center [577, 212] width 38 height 23
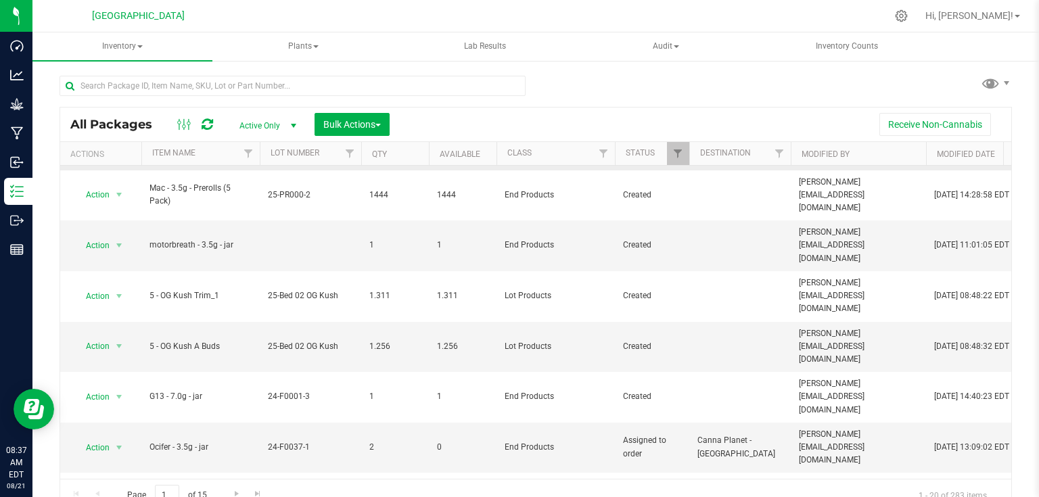
scroll to position [325, 0]
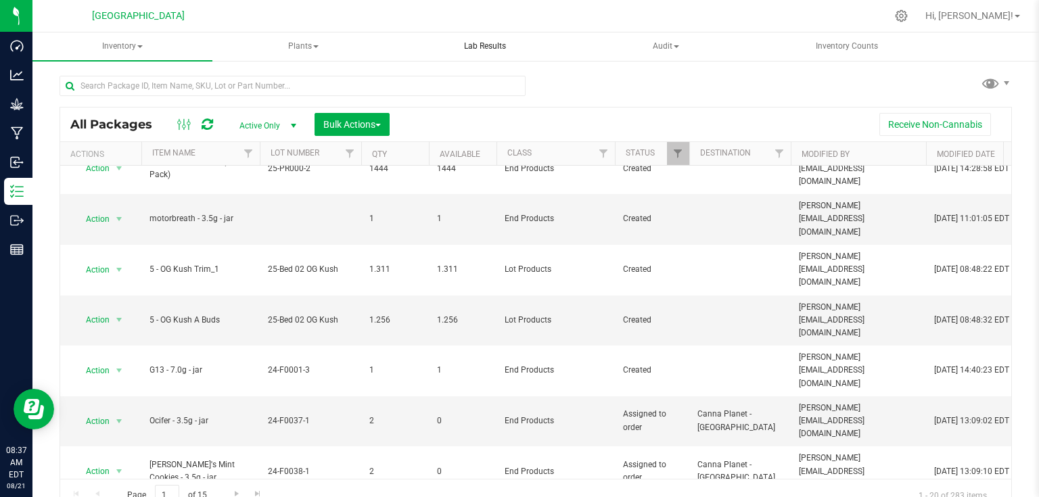
click at [482, 49] on span "Lab Results" at bounding box center [485, 47] width 78 height 12
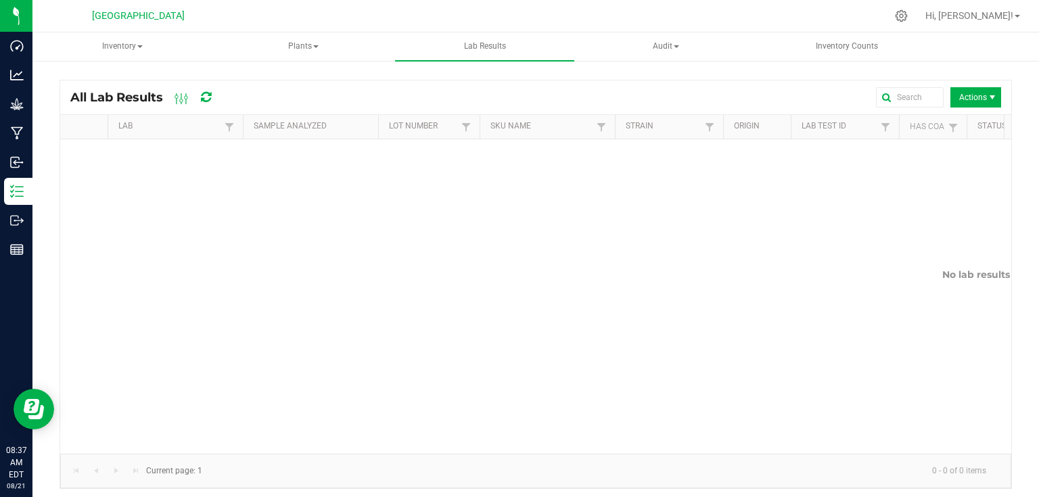
click at [978, 99] on span "Actions" at bounding box center [976, 97] width 51 height 20
click at [728, 97] on div "Actions" at bounding box center [618, 97] width 767 height 20
click at [503, 46] on span "Lab Results" at bounding box center [485, 47] width 78 height 12
click at [132, 51] on span "Inventory" at bounding box center [122, 46] width 179 height 27
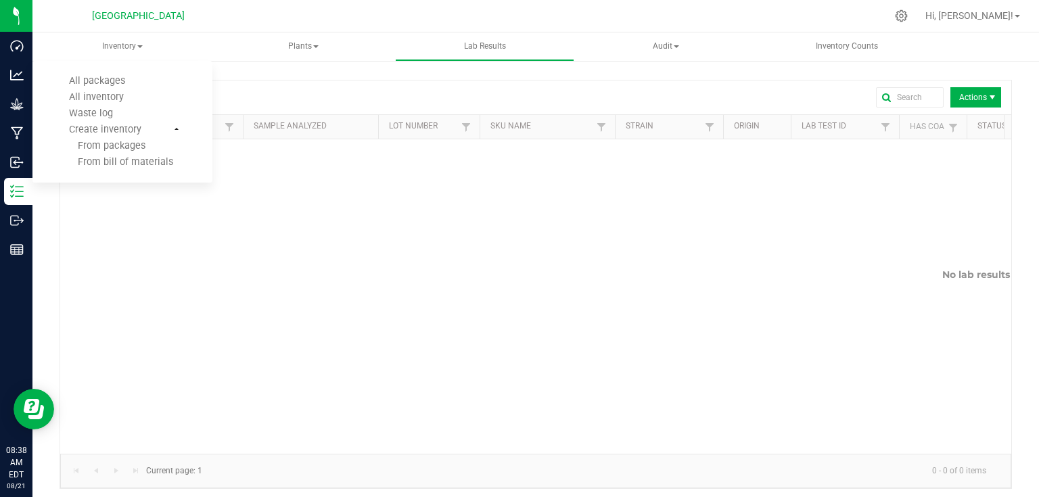
click at [284, 75] on div "All Lab Results Actions Lab Sample Analyzed Lot Number SKU Name Strain Origin L…" at bounding box center [535, 281] width 1007 height 443
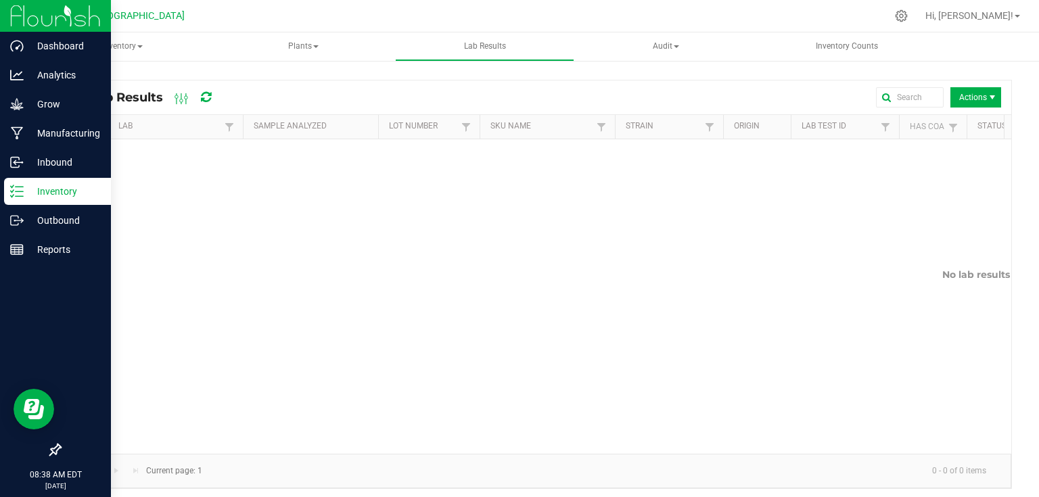
click at [43, 191] on p "Inventory" at bounding box center [64, 191] width 81 height 16
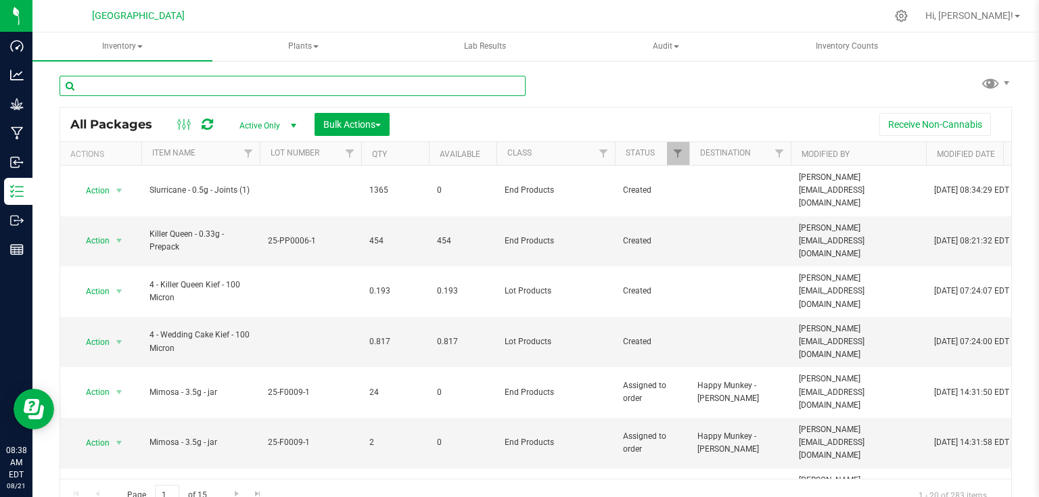
click at [368, 78] on input "text" at bounding box center [293, 86] width 466 height 20
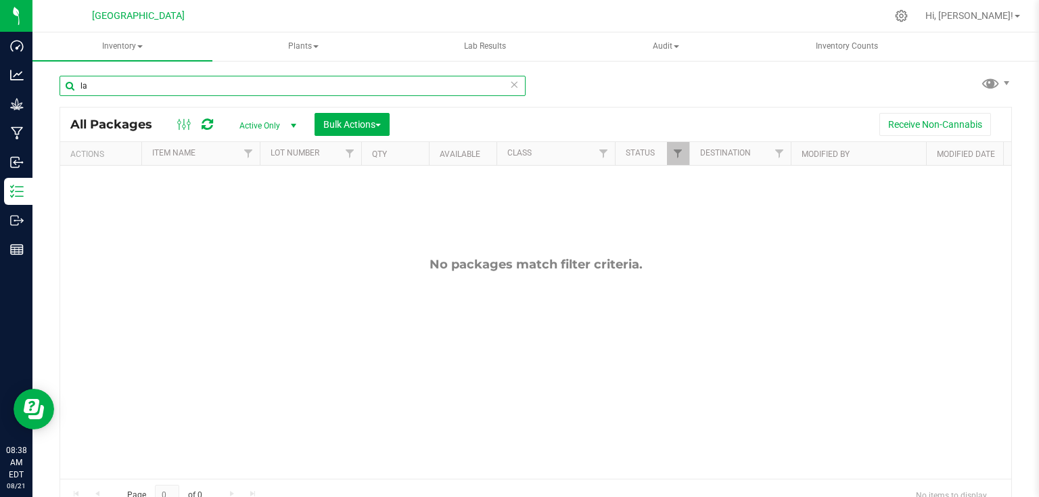
type input "l"
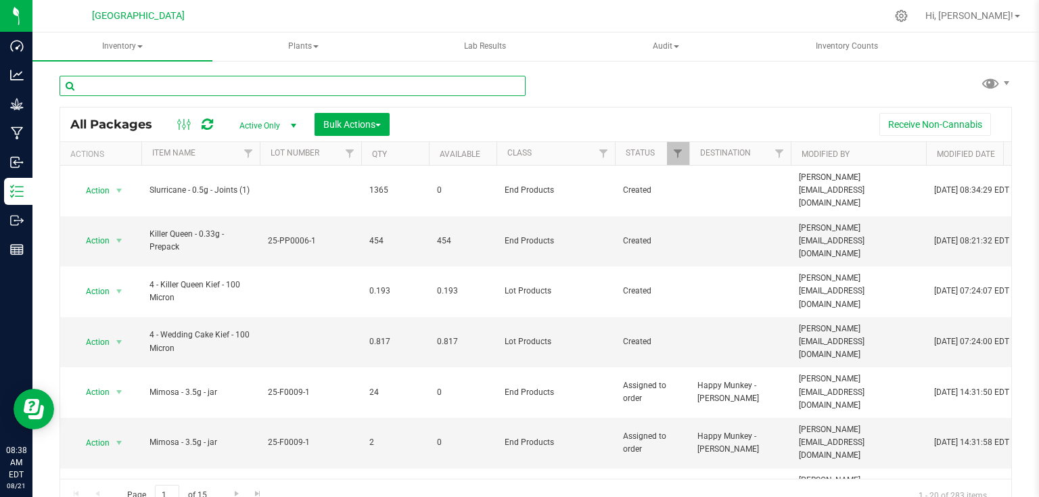
click at [279, 80] on input "text" at bounding box center [293, 86] width 466 height 20
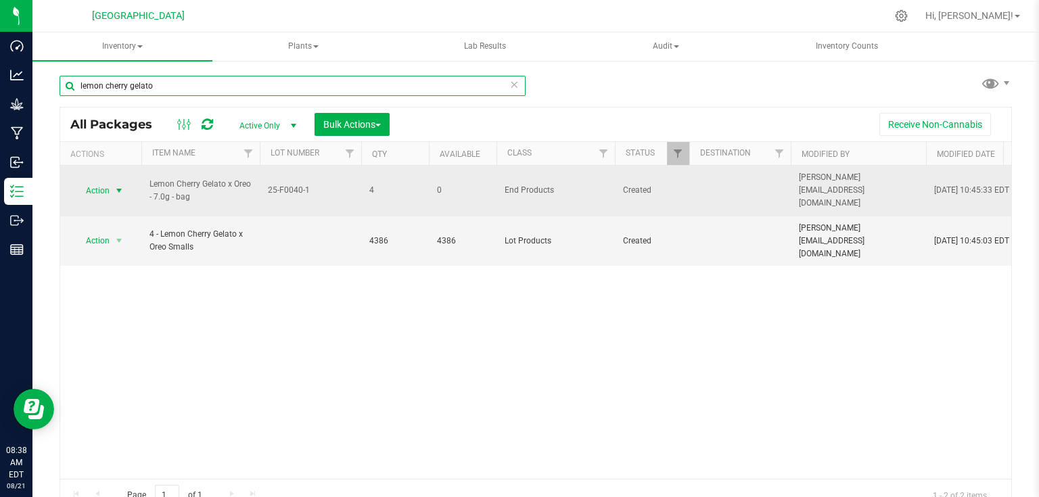
type input "lemon cherry gelato"
click at [116, 186] on span "select" at bounding box center [119, 190] width 11 height 11
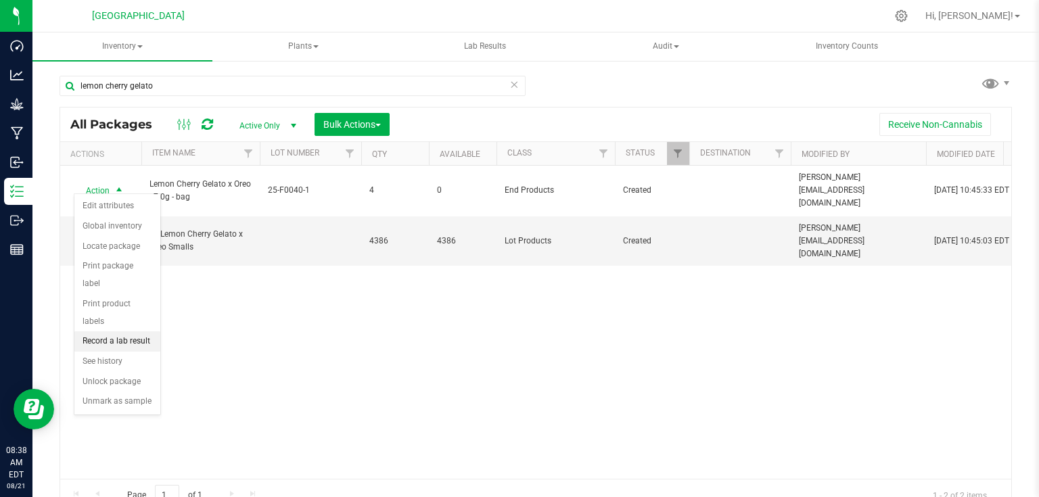
click at [116, 332] on li "Record a lab result" at bounding box center [117, 342] width 86 height 20
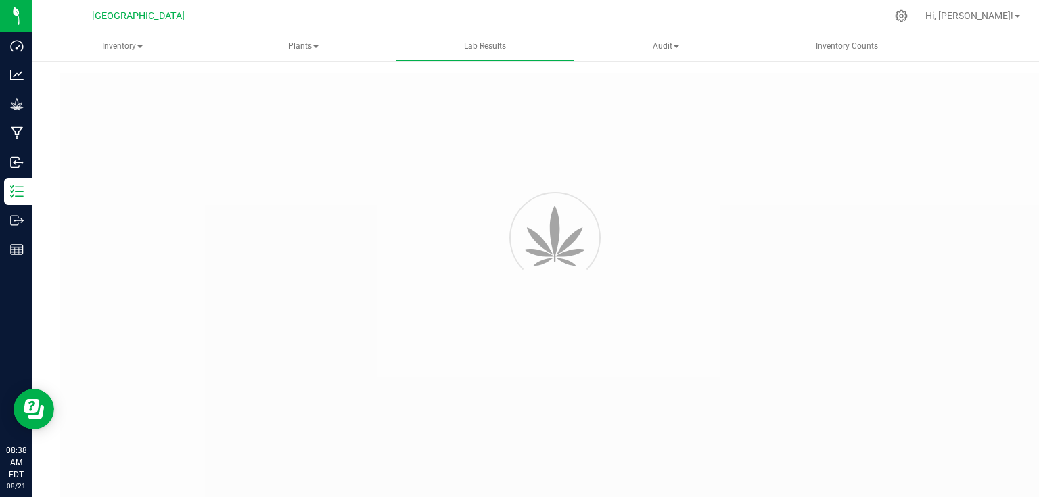
type input "NYHVACT-20250819-007"
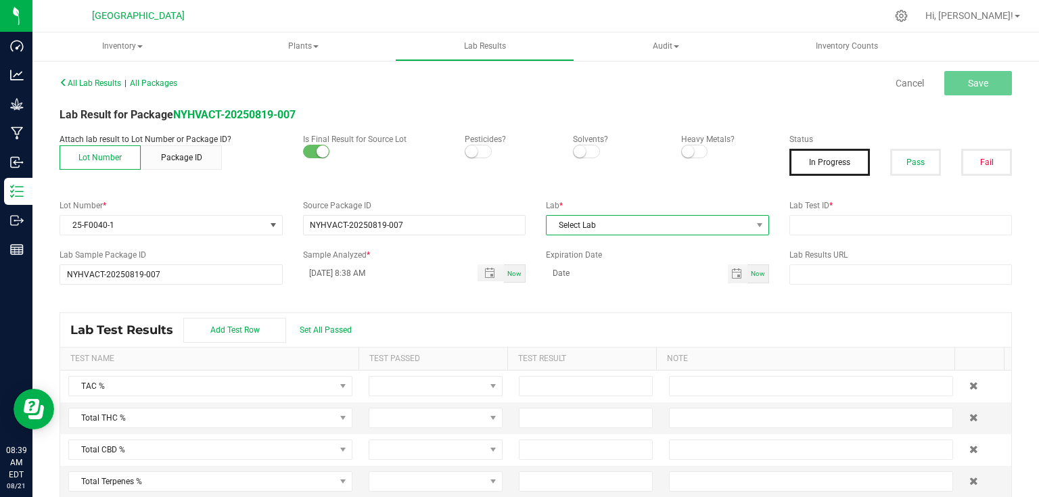
click at [656, 231] on span "Select Lab" at bounding box center [649, 225] width 205 height 19
click at [825, 220] on input "text" at bounding box center [901, 225] width 223 height 20
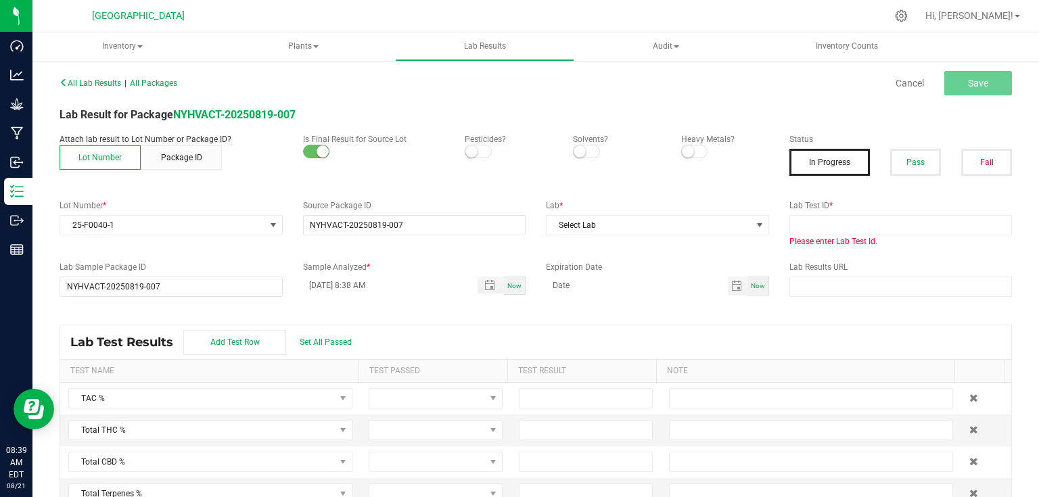
click at [851, 97] on div "All Lab Results | All Packages Cancel Save" at bounding box center [535, 83] width 973 height 34
click at [702, 217] on span "Select Lab" at bounding box center [649, 225] width 205 height 19
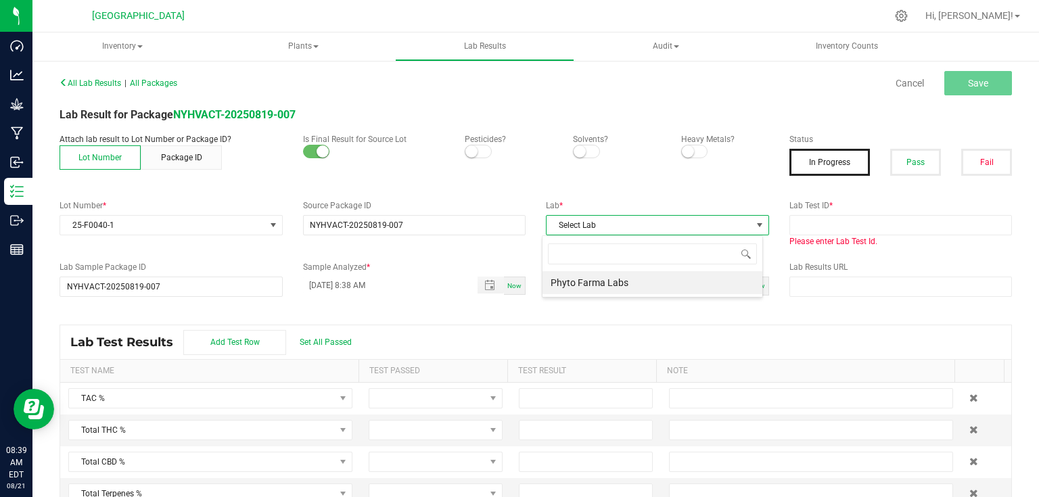
scroll to position [20, 221]
click at [817, 127] on div "All Lab Results | All Packages Cancel Save Lab Result for Package NYHVACT-20250…" at bounding box center [536, 298] width 953 height 451
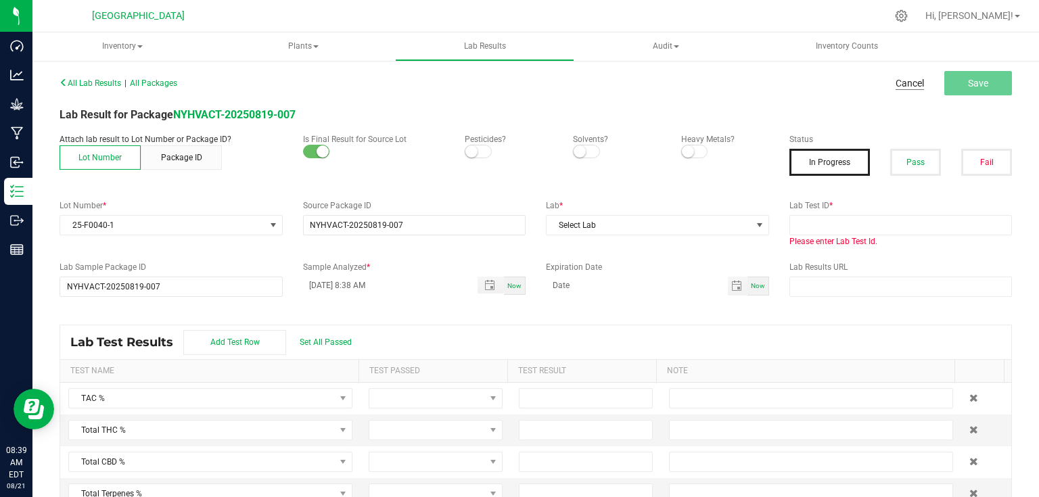
click at [897, 78] on link "Cancel" at bounding box center [910, 83] width 28 height 14
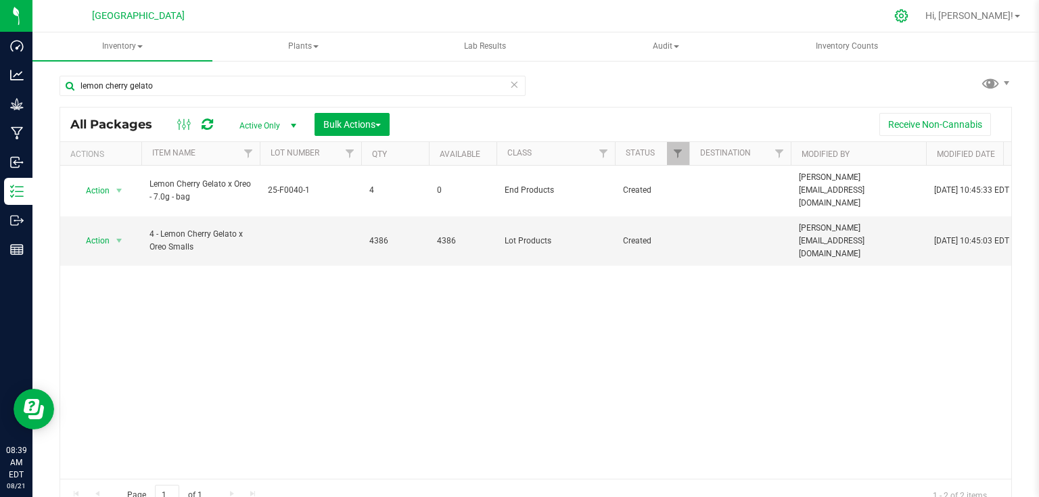
click at [911, 15] on div at bounding box center [902, 16] width 19 height 14
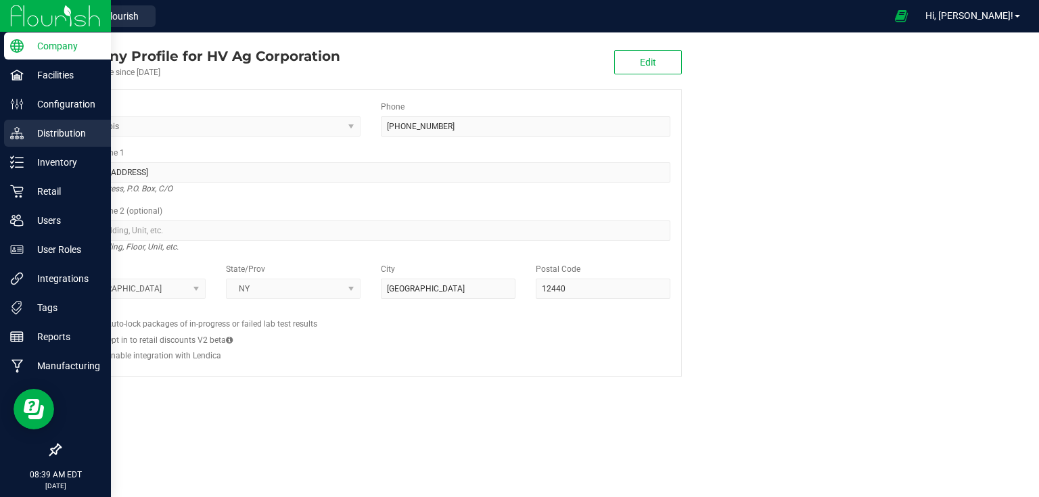
click at [18, 127] on icon at bounding box center [17, 131] width 10 height 8
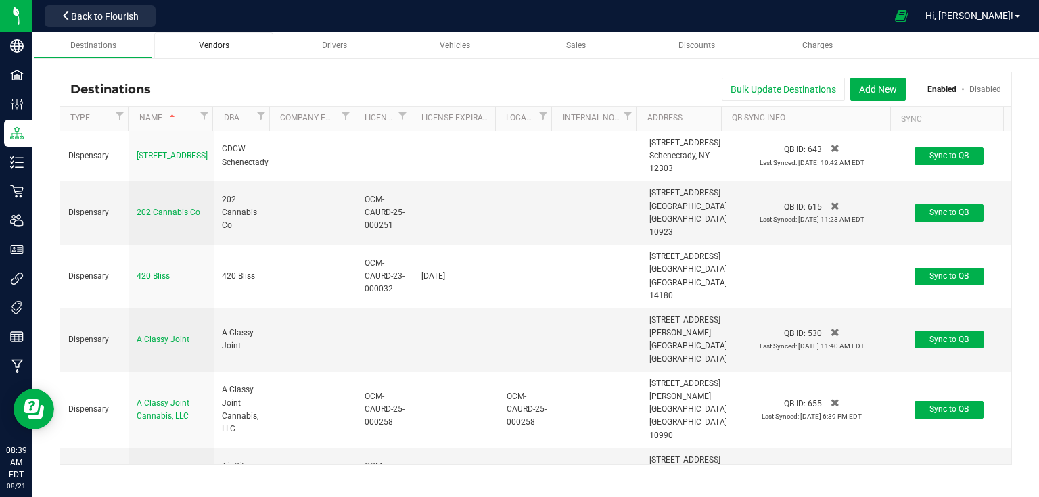
click at [218, 41] on span "Vendors" at bounding box center [214, 45] width 30 height 9
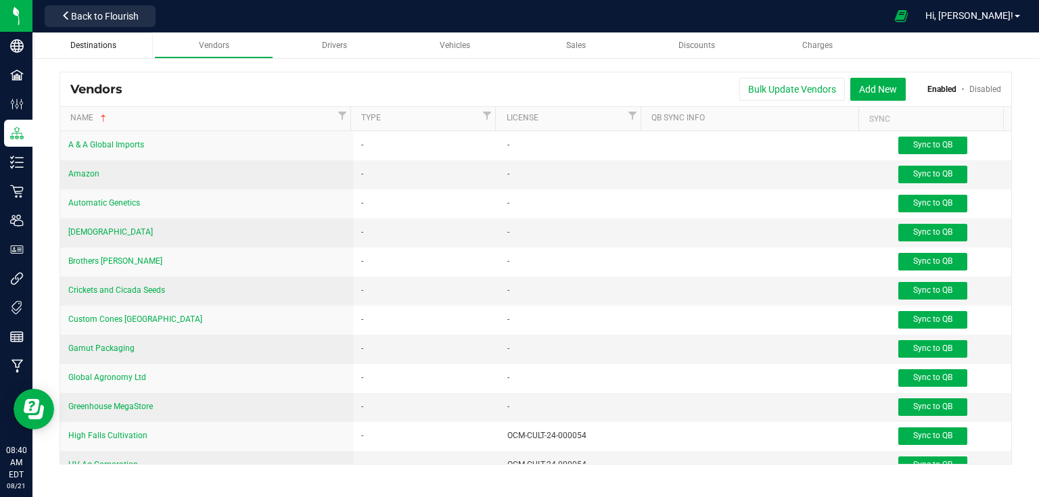
click at [119, 47] on div "Destinations" at bounding box center [93, 46] width 97 height 12
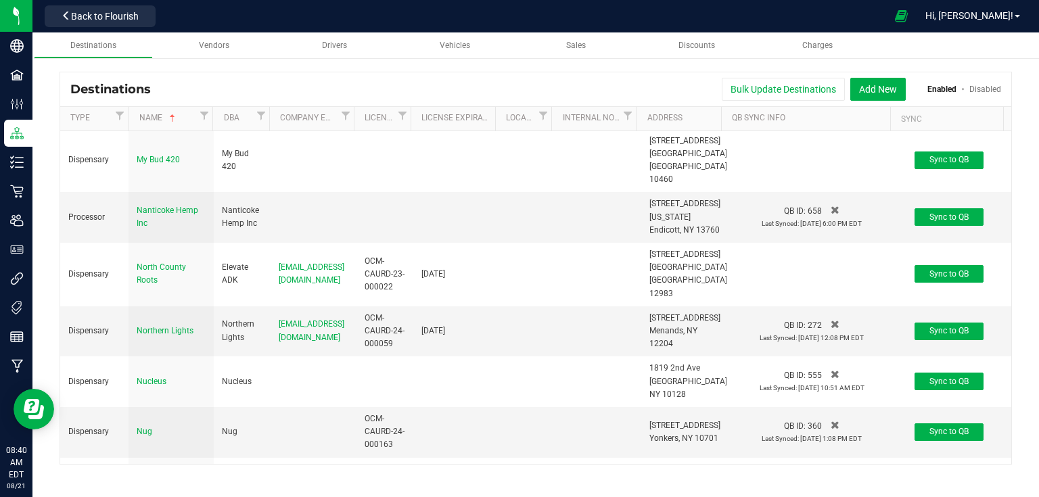
scroll to position [6513, 0]
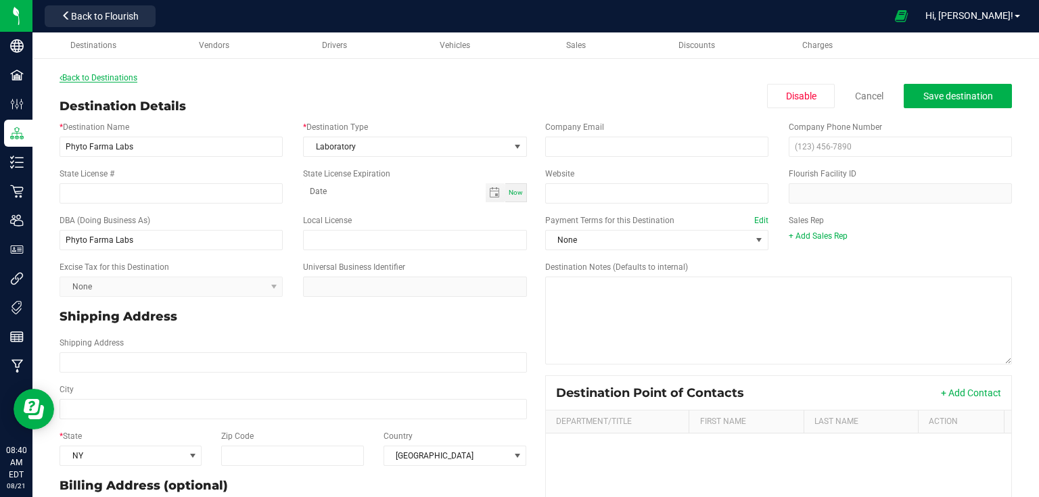
click at [125, 73] on link "Back to Destinations" at bounding box center [99, 77] width 78 height 9
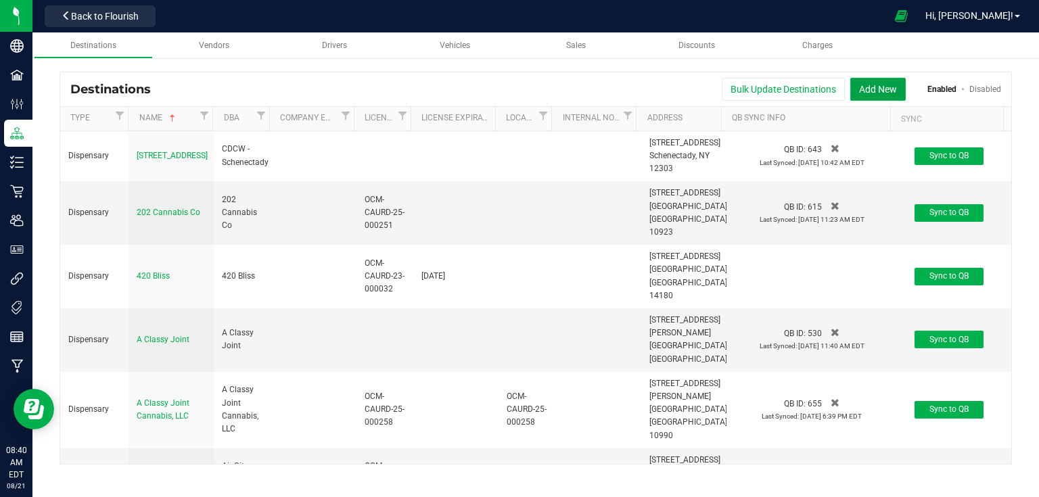
click at [882, 92] on button "Add New" at bounding box center [878, 89] width 55 height 23
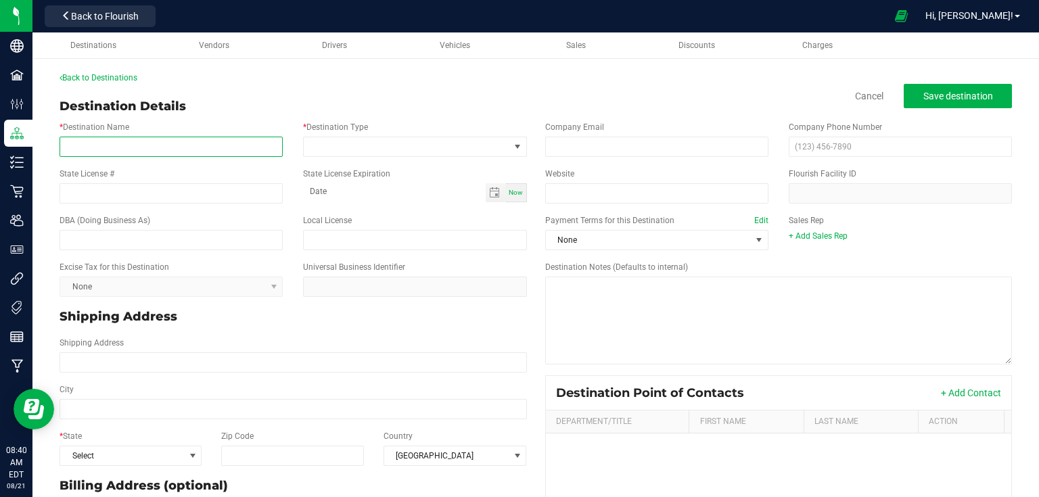
click at [242, 153] on input "* Destination Name" at bounding box center [171, 147] width 223 height 20
type input "Green Analytics"
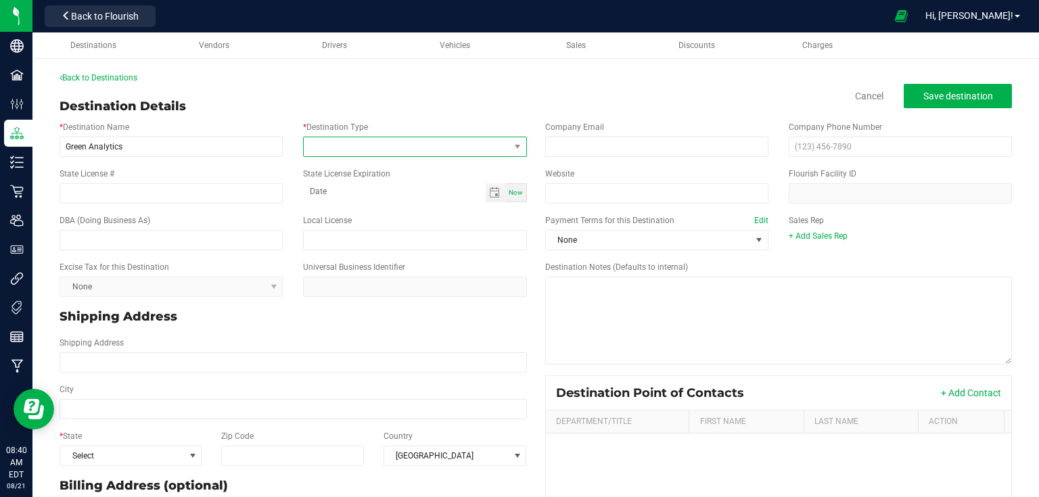
click at [349, 143] on span at bounding box center [406, 146] width 205 height 19
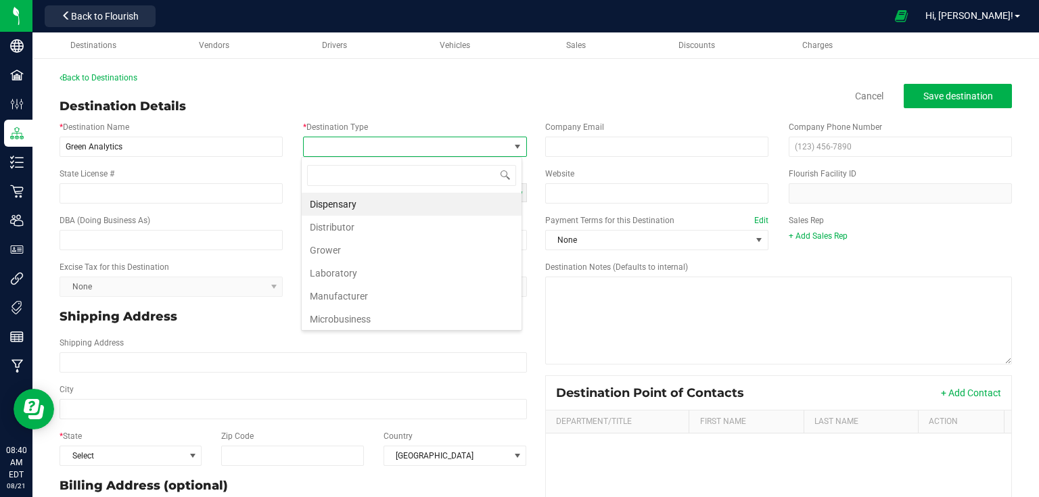
scroll to position [20, 221]
click at [340, 274] on li "Laboratory" at bounding box center [412, 273] width 220 height 23
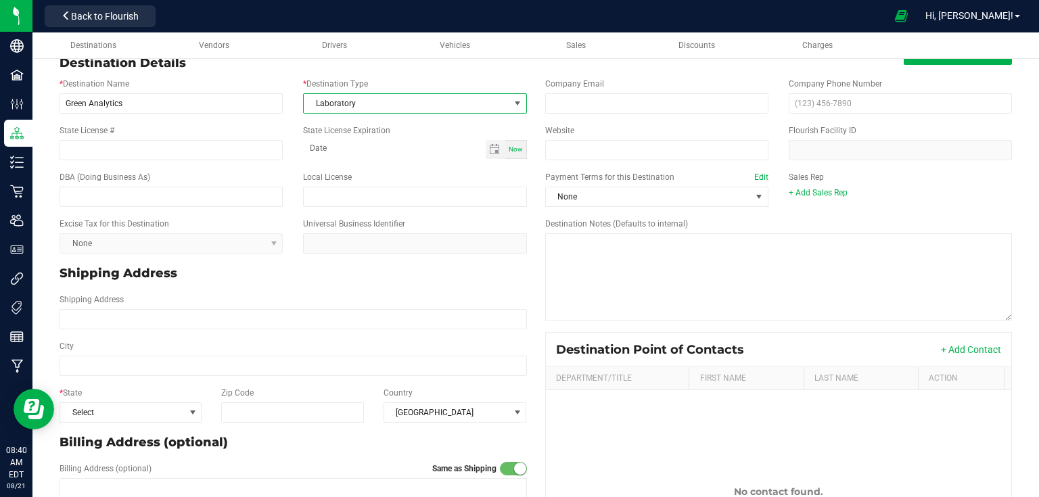
scroll to position [108, 0]
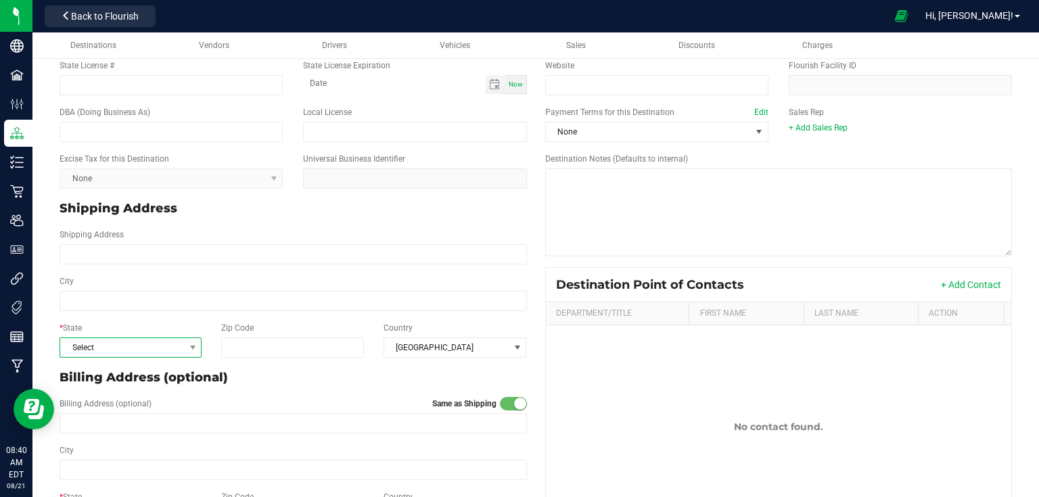
click at [196, 340] on span at bounding box center [192, 347] width 17 height 19
click at [81, 319] on li "NY" at bounding box center [129, 330] width 139 height 23
click at [329, 224] on div "Shipping Address" at bounding box center [293, 246] width 488 height 47
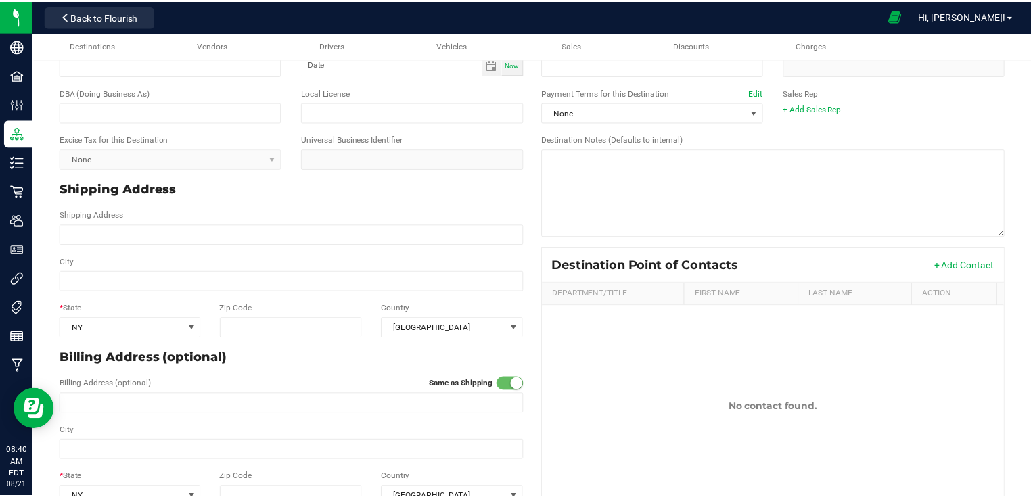
scroll to position [0, 0]
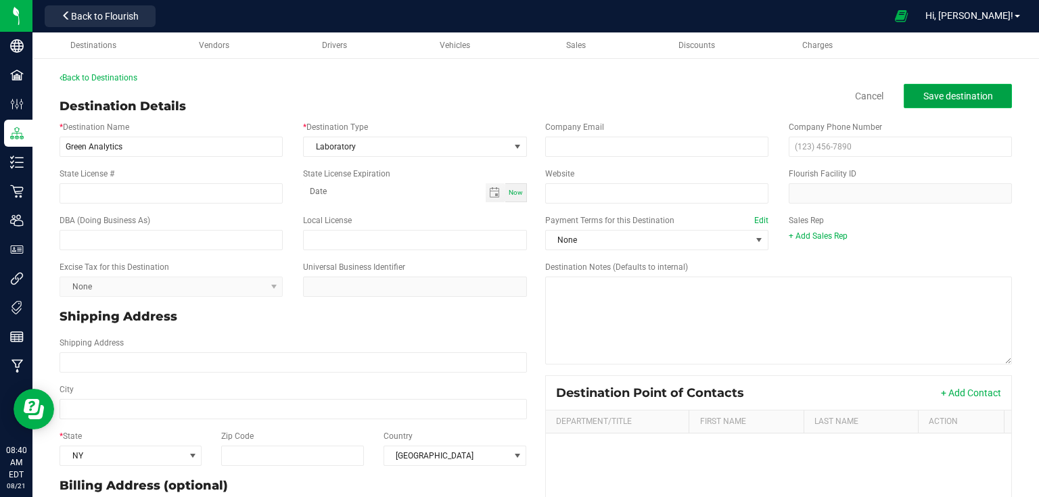
click at [928, 99] on span "Save destination" at bounding box center [959, 96] width 70 height 11
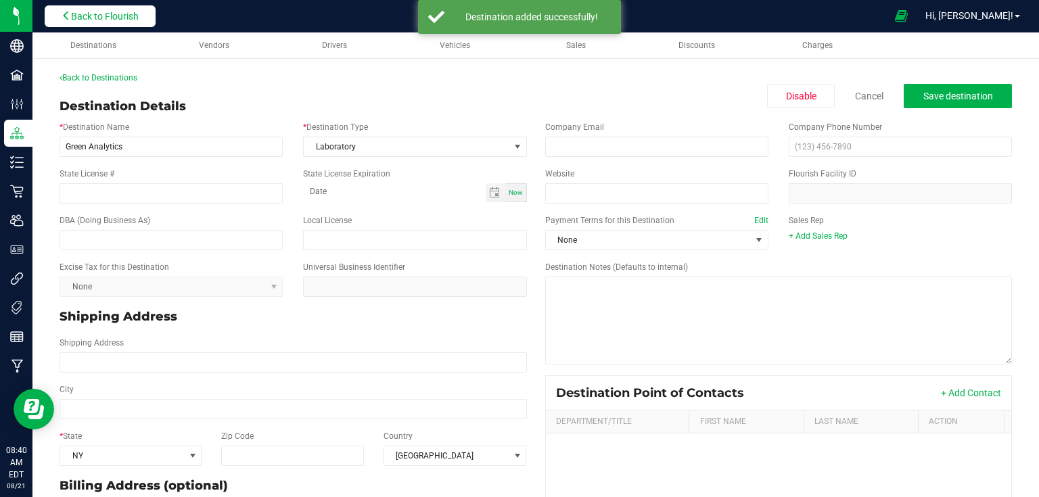
click at [102, 17] on span "Back to Flourish" at bounding box center [105, 16] width 68 height 11
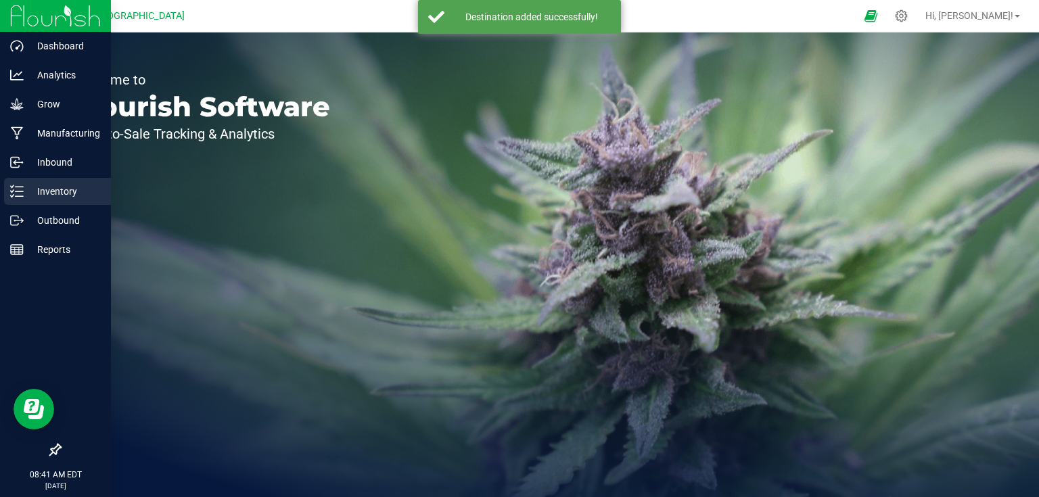
click at [27, 202] on div "Inventory" at bounding box center [57, 191] width 107 height 27
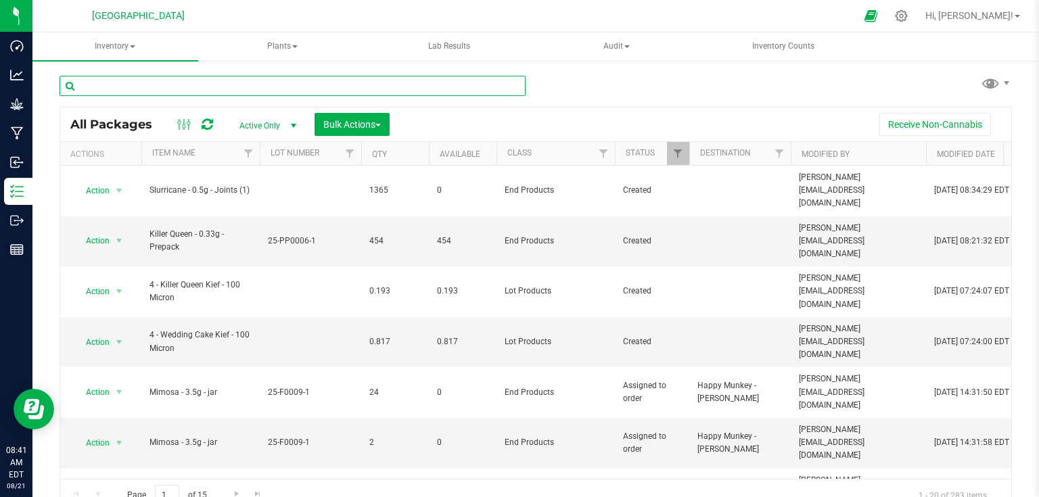
click at [306, 83] on input "text" at bounding box center [293, 86] width 466 height 20
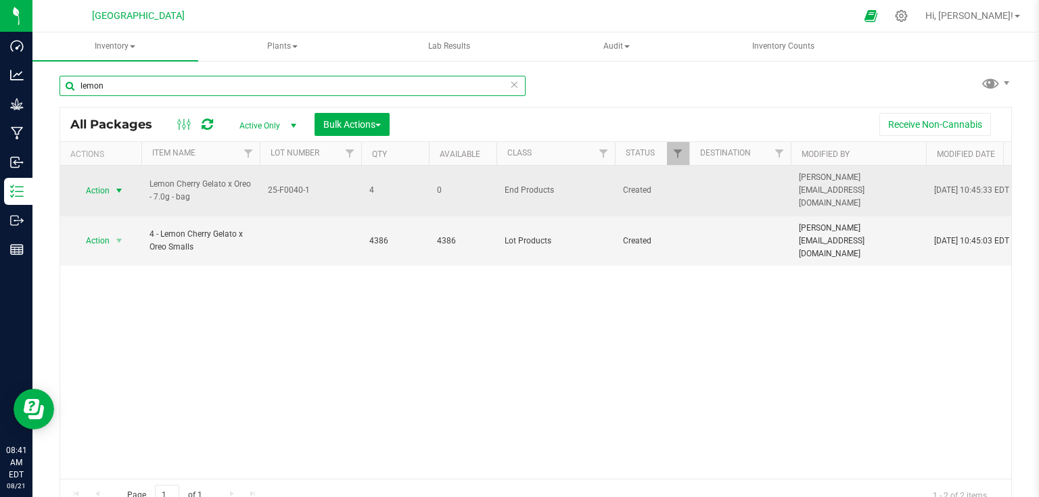
type input "lemon"
click at [119, 185] on span "select" at bounding box center [119, 190] width 11 height 11
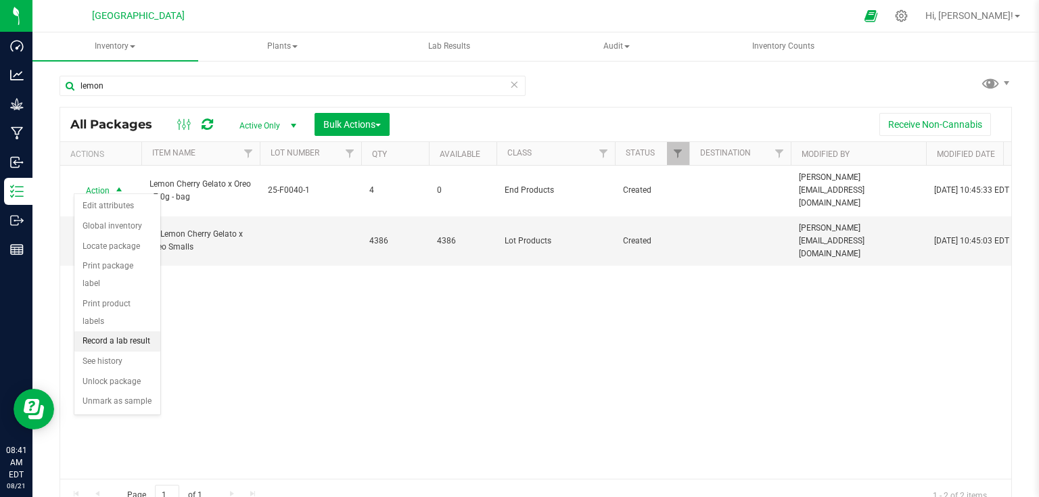
click at [130, 332] on li "Record a lab result" at bounding box center [117, 342] width 86 height 20
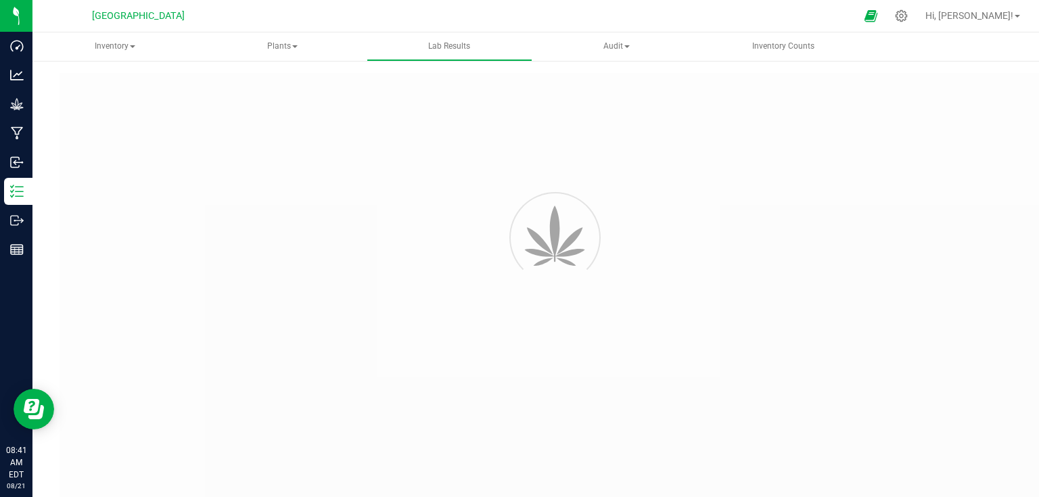
type input "NYHVACT-20250819-007"
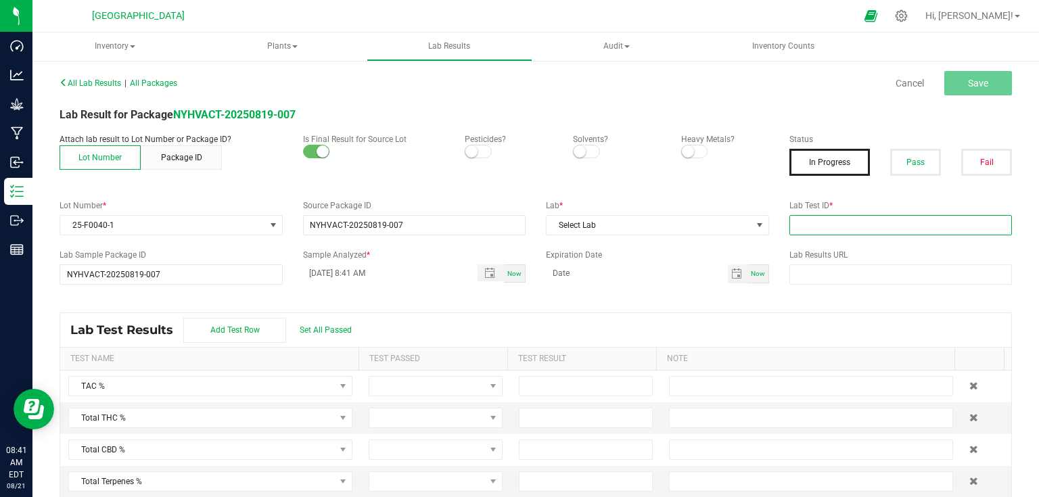
click at [853, 225] on input "text" at bounding box center [901, 225] width 223 height 20
type input "20250813-FALL-001"
click at [745, 250] on label "Expiration Date" at bounding box center [657, 255] width 223 height 12
click at [490, 275] on span "Toggle popup" at bounding box center [489, 273] width 11 height 11
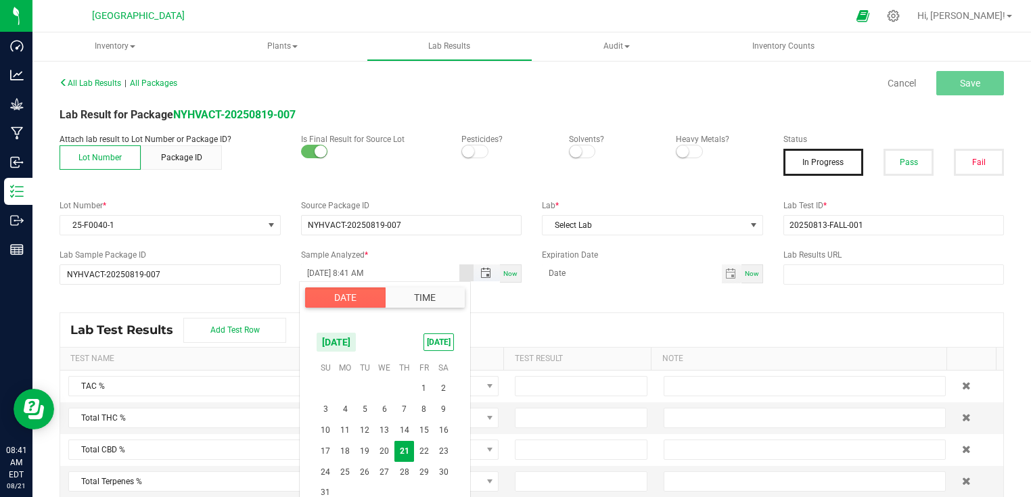
scroll to position [753, 0]
click at [385, 434] on span "13" at bounding box center [385, 430] width 20 height 21
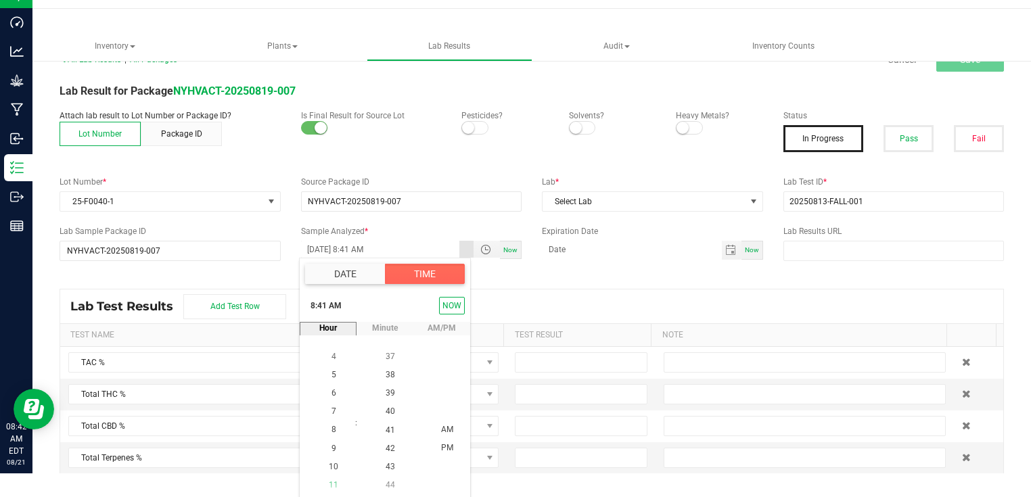
click at [333, 481] on span "11" at bounding box center [333, 484] width 9 height 9
click at [388, 430] on span "00" at bounding box center [390, 430] width 9 height 9
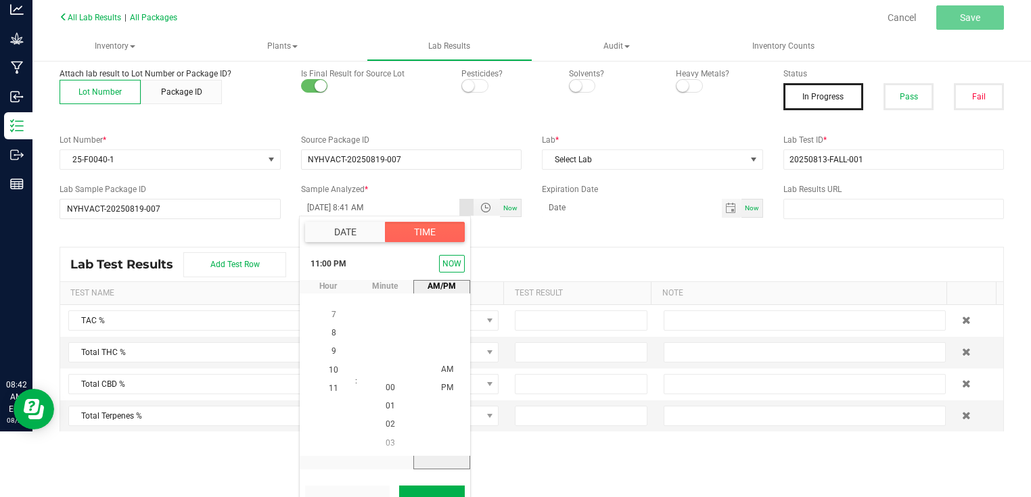
scroll to position [89, 0]
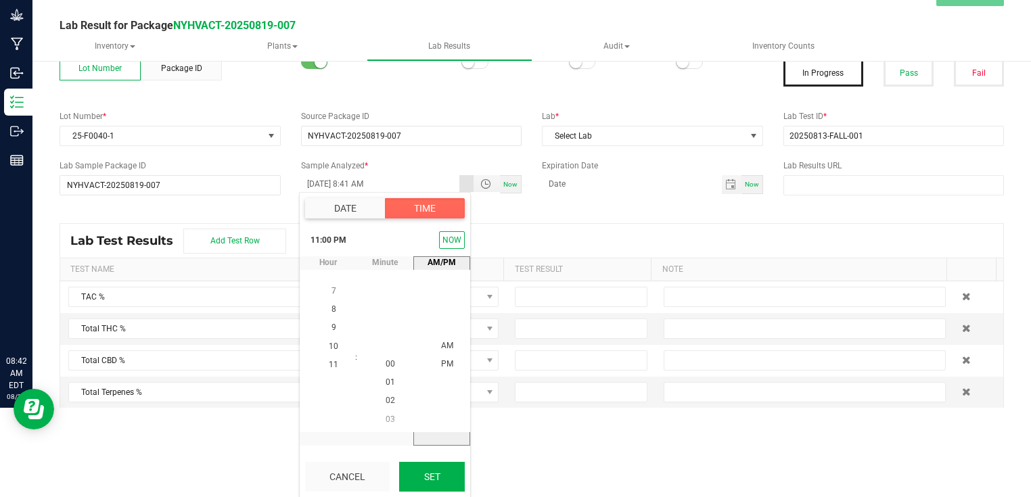
click at [450, 473] on button "Set" at bounding box center [432, 477] width 66 height 30
type input "[DATE] 11:00 PM"
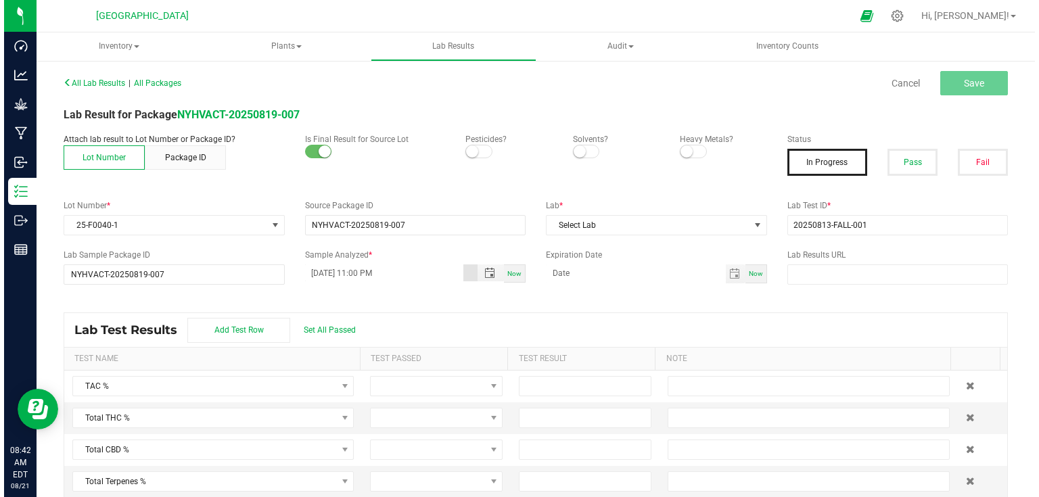
scroll to position [0, 0]
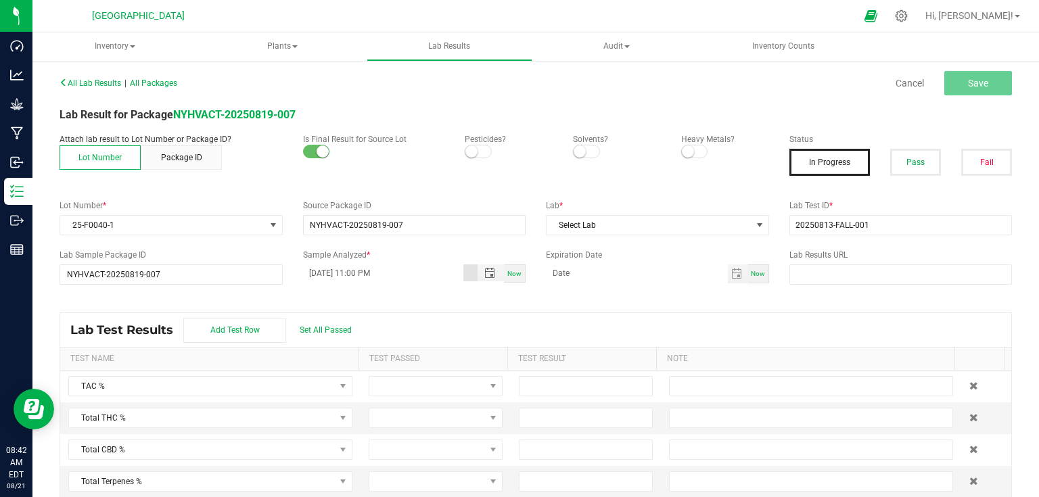
click at [449, 314] on div "Lab Test Results Add Test Row Set All Passed" at bounding box center [535, 330] width 951 height 34
click at [476, 156] on span at bounding box center [478, 152] width 27 height 14
click at [901, 160] on button "Pass" at bounding box center [915, 162] width 51 height 27
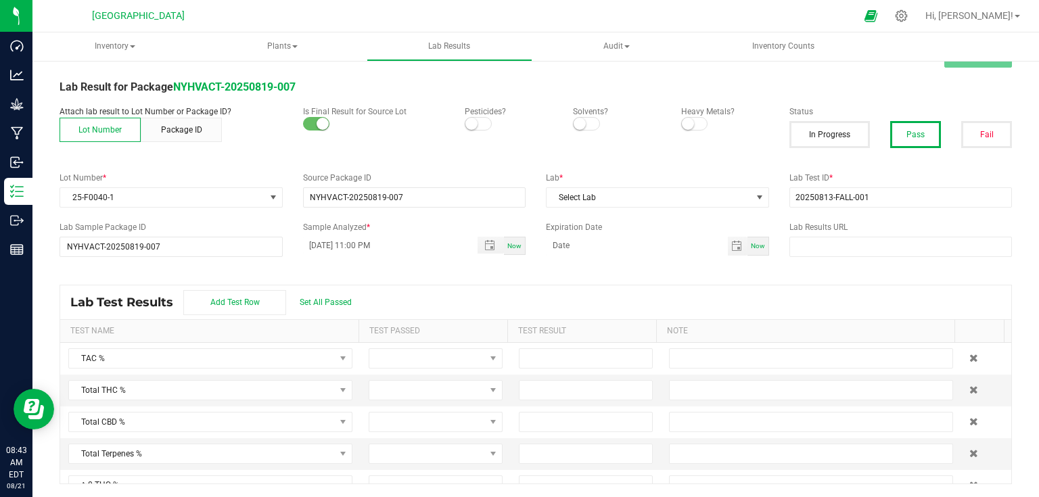
click at [475, 125] on span at bounding box center [478, 124] width 27 height 14
click at [696, 122] on span at bounding box center [694, 124] width 27 height 14
click at [539, 358] on input at bounding box center [586, 358] width 133 height 19
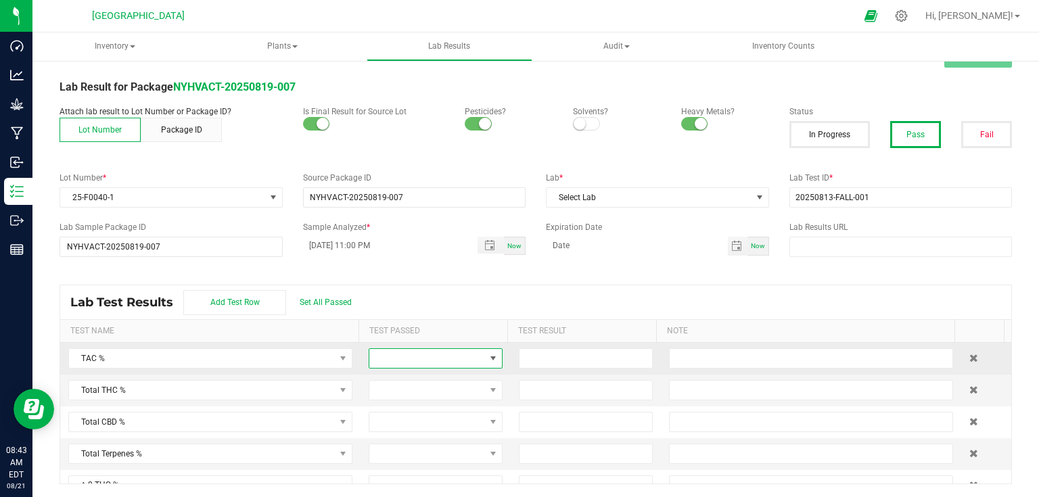
click at [471, 360] on span at bounding box center [427, 358] width 116 height 19
click at [345, 305] on span "Set All Passed" at bounding box center [326, 302] width 52 height 9
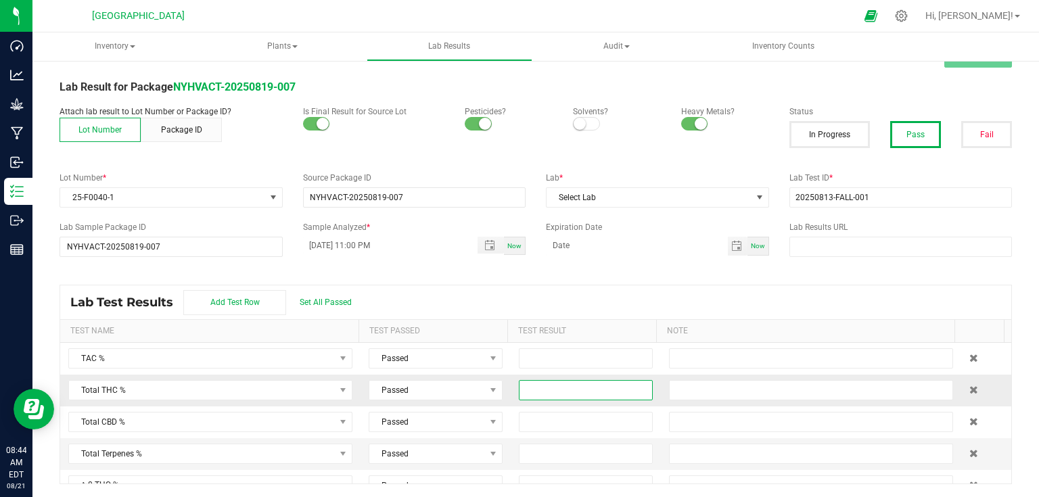
click at [564, 392] on input at bounding box center [586, 390] width 133 height 19
type input "20.5520"
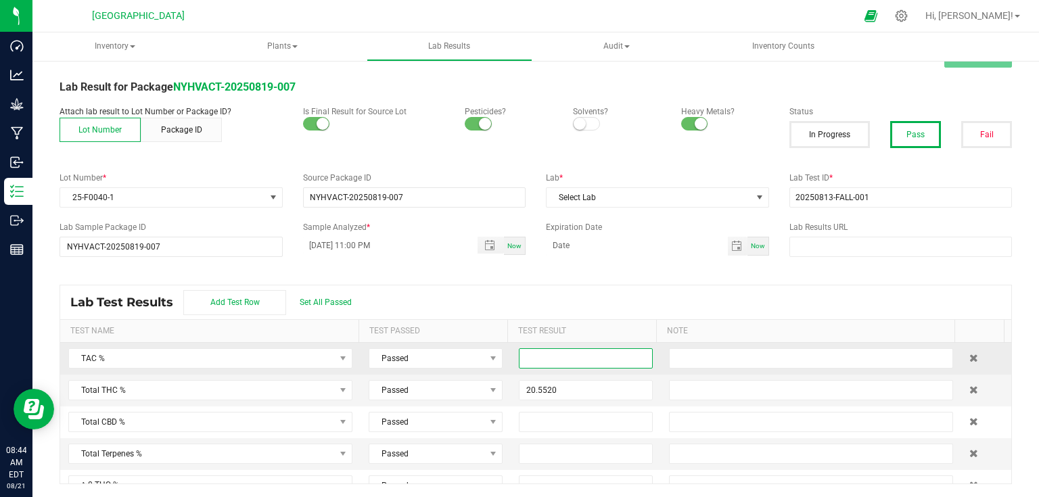
click at [571, 359] on input at bounding box center [586, 358] width 133 height 19
type input "23.4600"
click at [619, 313] on div "Lab Test Results Add Test Row Set All Passed" at bounding box center [535, 303] width 951 height 34
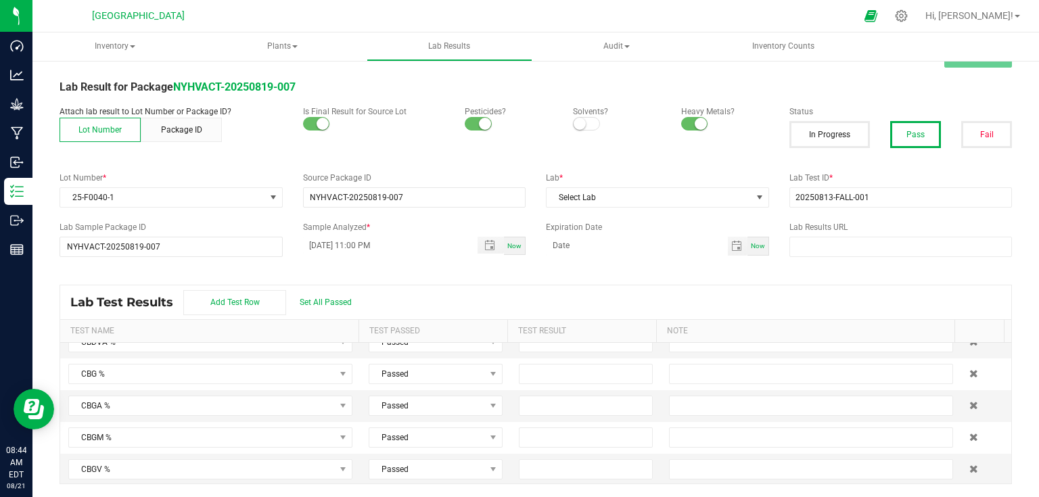
scroll to position [704, 0]
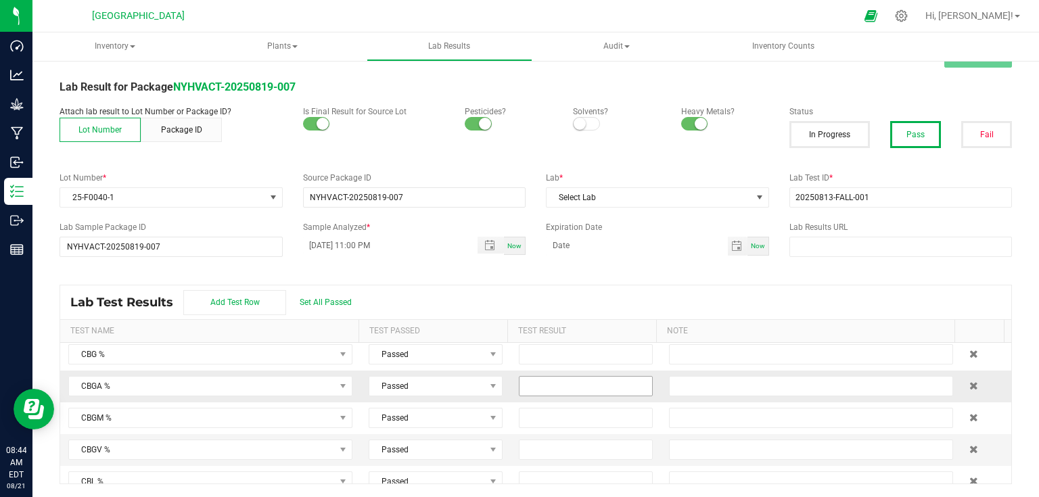
click at [530, 384] on input at bounding box center [586, 386] width 133 height 19
type input "0.2450"
click at [556, 317] on div "Lab Test Results Add Test Row Set All Passed" at bounding box center [535, 303] width 951 height 34
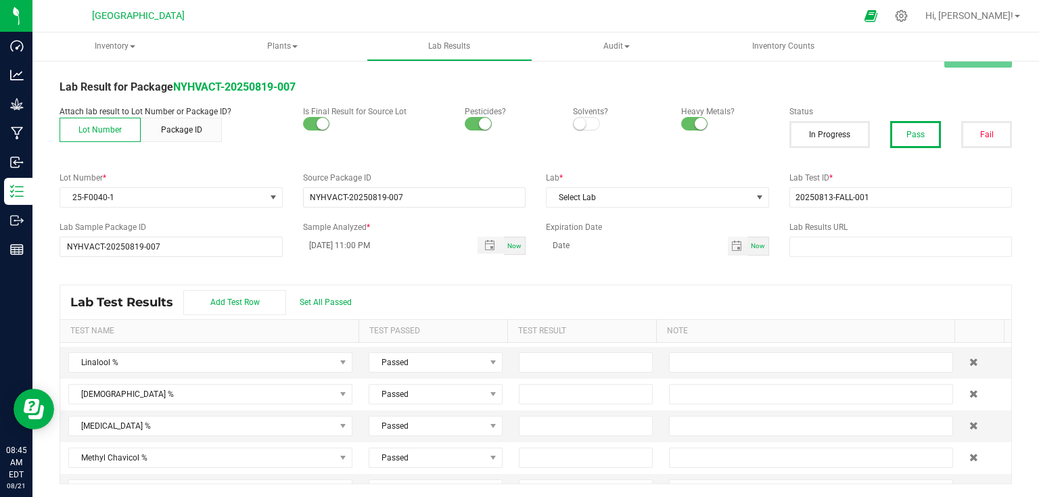
scroll to position [2490, 0]
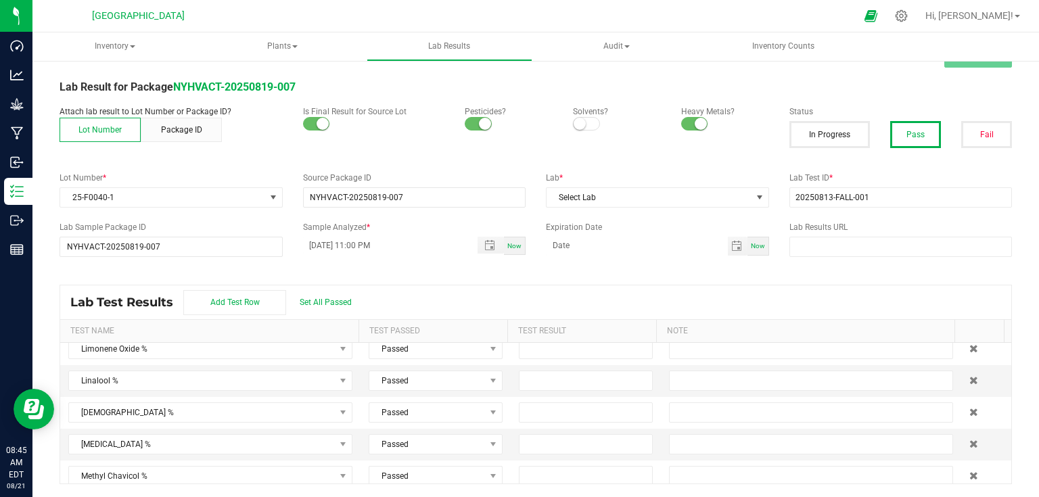
click at [934, 313] on div "Lab Test Results Add Test Row Set All Passed" at bounding box center [535, 303] width 951 height 34
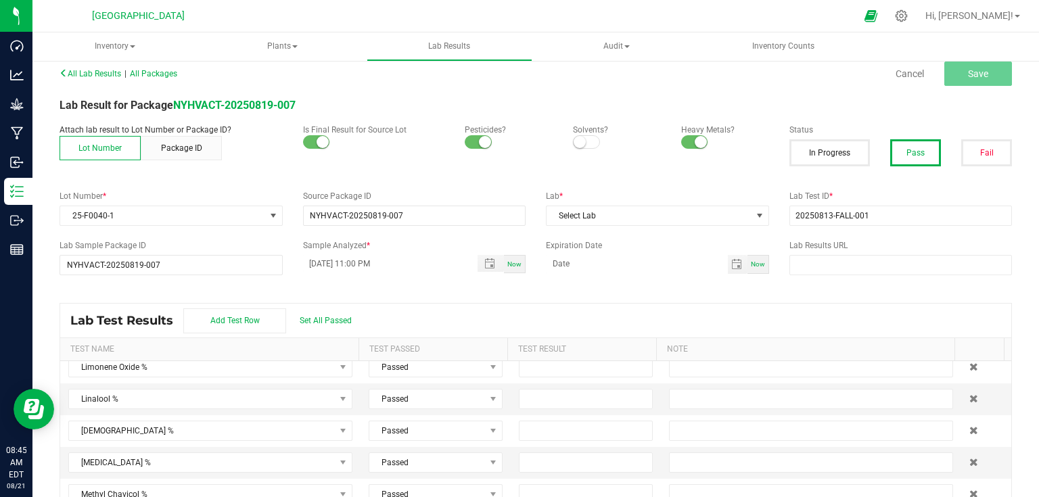
scroll to position [0, 0]
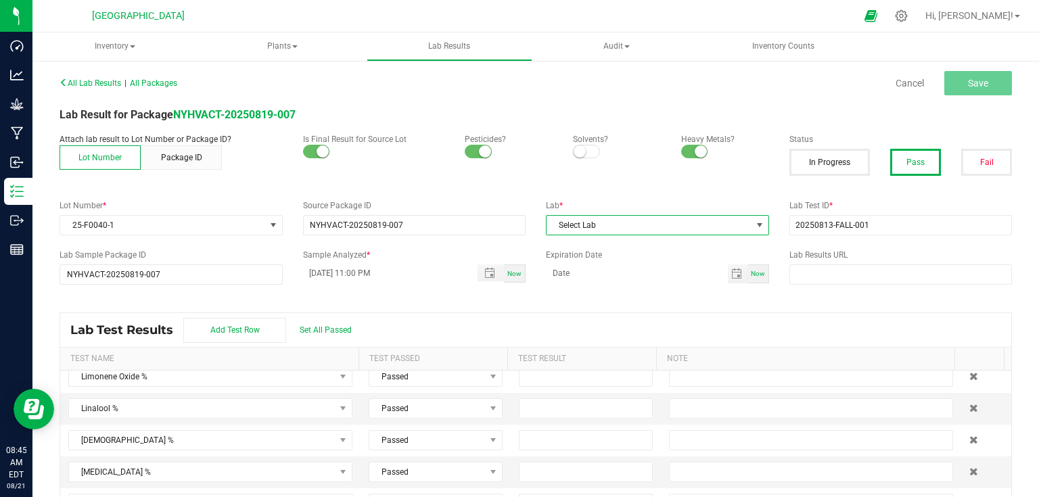
click at [731, 222] on span "Select Lab" at bounding box center [649, 225] width 205 height 19
click at [623, 278] on li "Green Analytics" at bounding box center [653, 282] width 220 height 23
type input "month/day/year"
click at [633, 273] on input "month/day/year" at bounding box center [637, 273] width 182 height 17
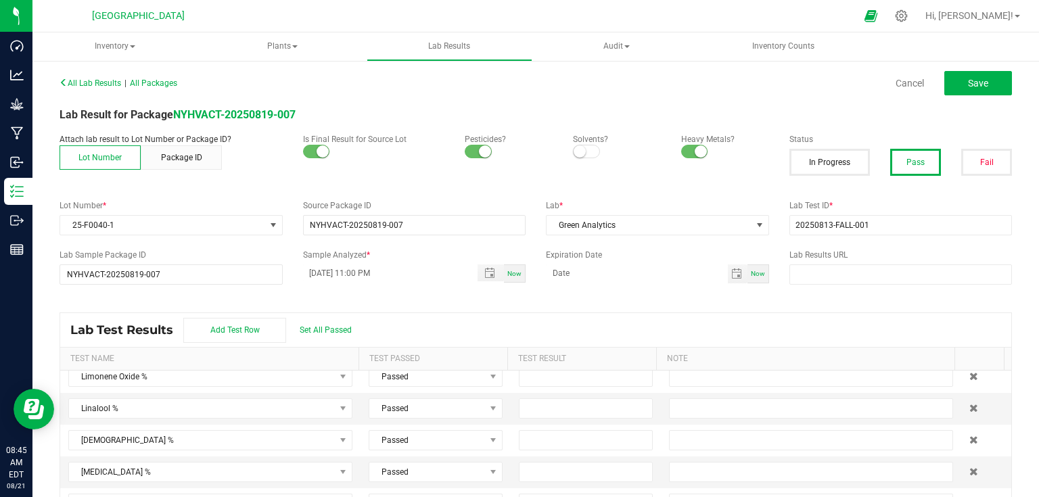
click at [637, 295] on div "All Lab Results | All Packages Cancel Save Lab Result for Package NYHVACT-20250…" at bounding box center [536, 292] width 953 height 439
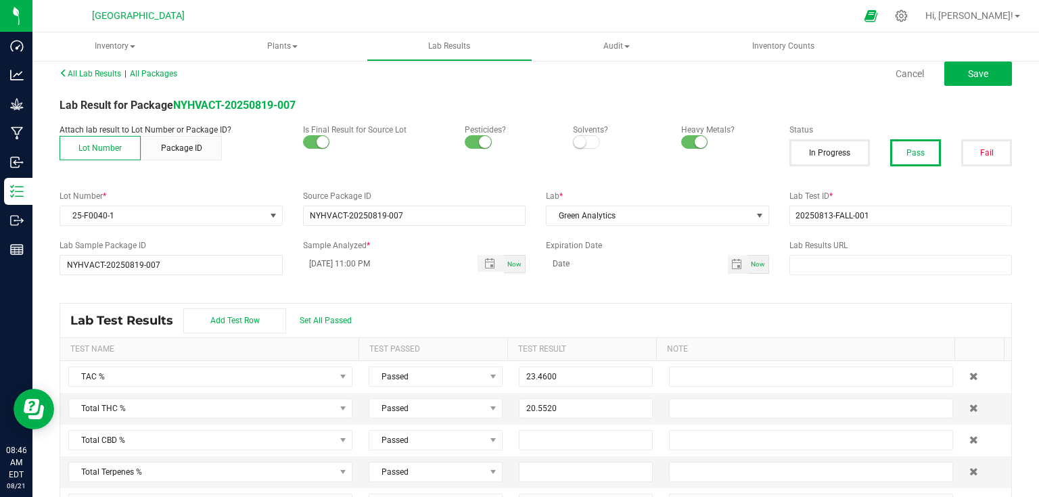
scroll to position [0, 0]
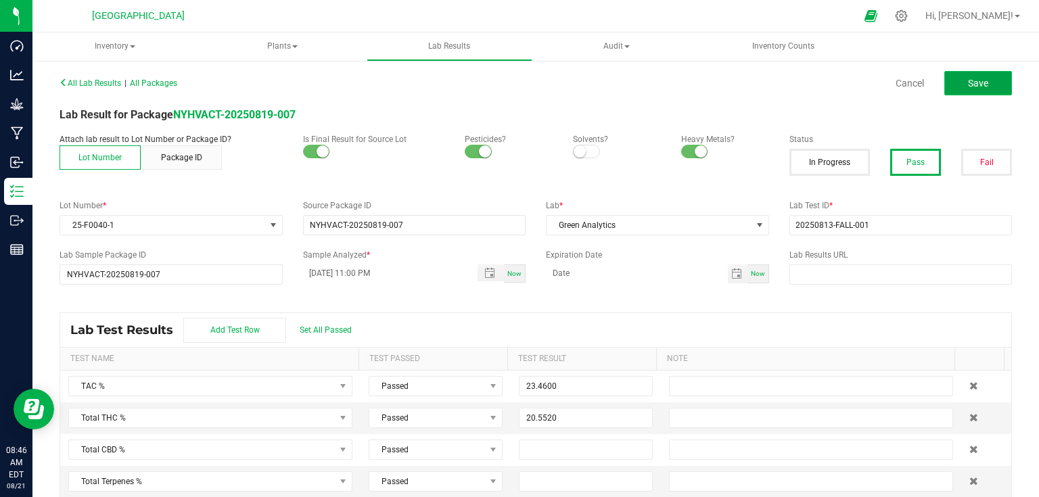
click at [954, 84] on button "Save" at bounding box center [979, 83] width 68 height 24
type input "0.2450"
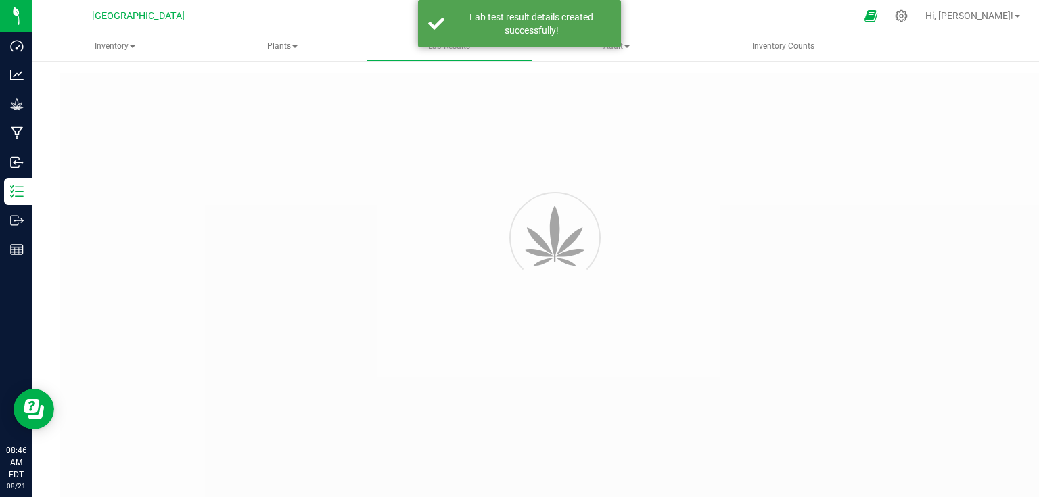
type input "NYHVACT-20250819-007"
type input "20250813-FALL-001"
type input "NYHVACT-20250819-007"
type input "[DATE] 11:00 PM"
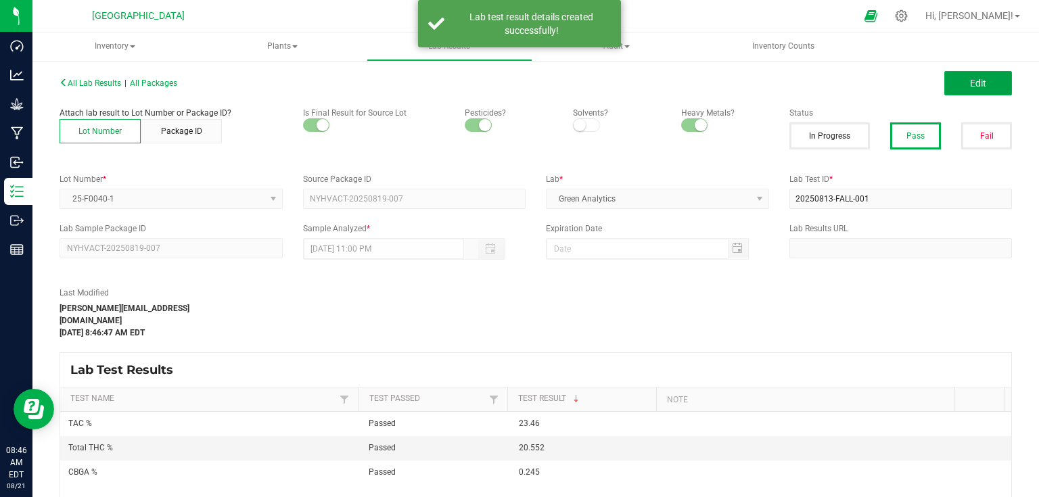
click at [954, 84] on button "Edit" at bounding box center [979, 83] width 68 height 24
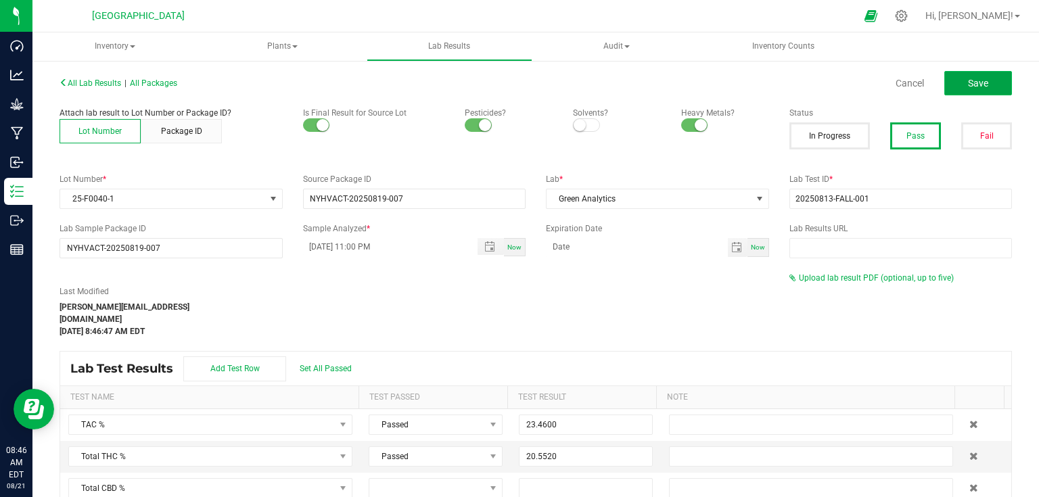
click at [978, 74] on button "Save" at bounding box center [979, 83] width 68 height 24
type input "0.2450"
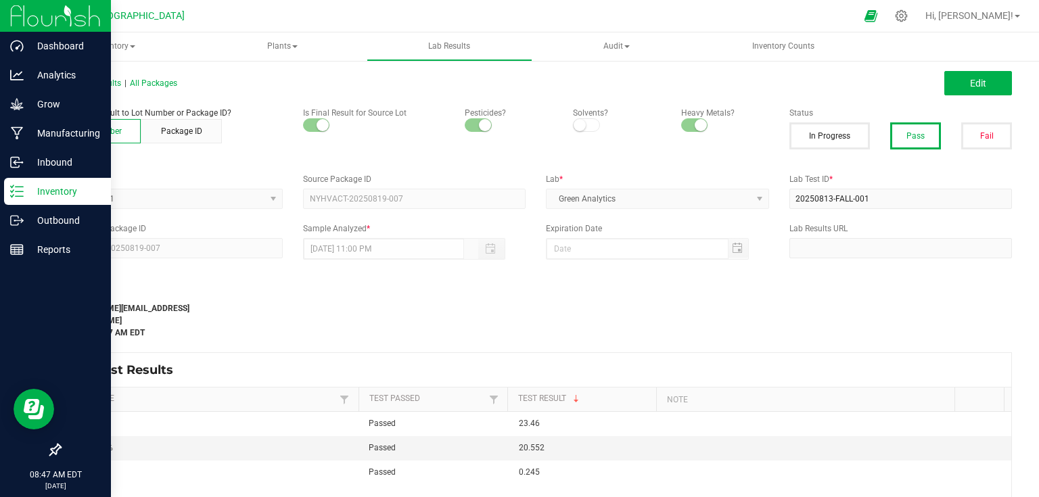
click at [15, 192] on icon at bounding box center [17, 192] width 14 height 14
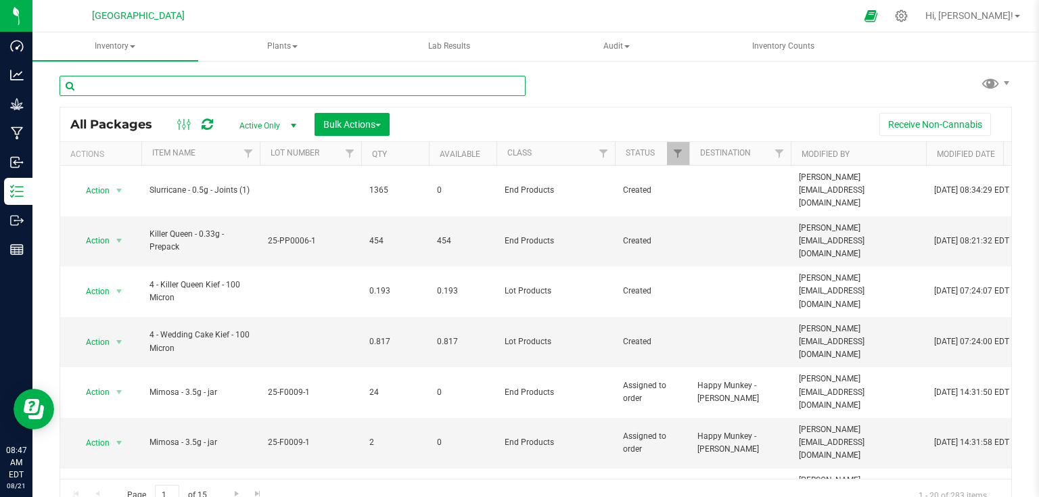
click at [242, 89] on input "text" at bounding box center [293, 86] width 466 height 20
click at [192, 89] on input "text" at bounding box center [293, 86] width 466 height 20
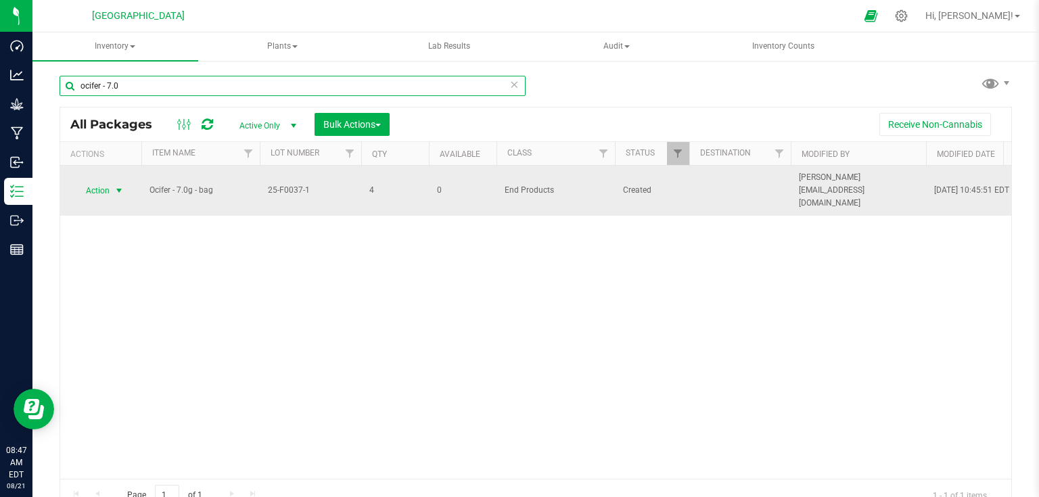
type input "ocifer - 7.0"
click at [119, 187] on span "select" at bounding box center [119, 190] width 11 height 11
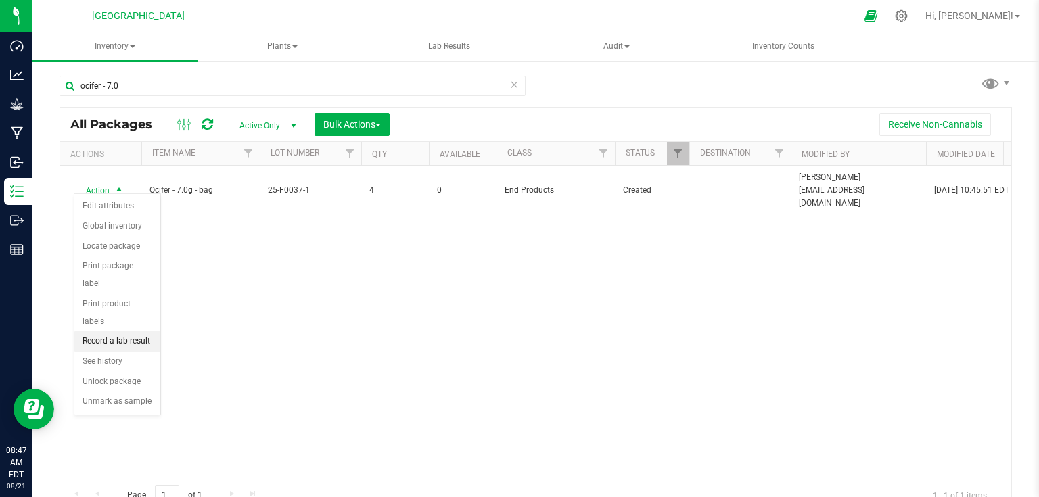
click at [133, 332] on li "Record a lab result" at bounding box center [117, 342] width 86 height 20
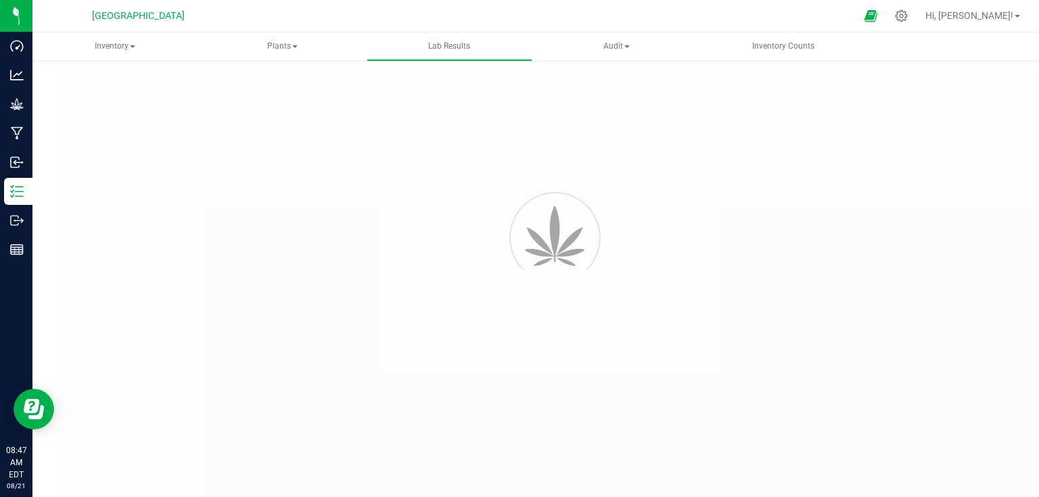
type input "NYHVACT-20250819-006"
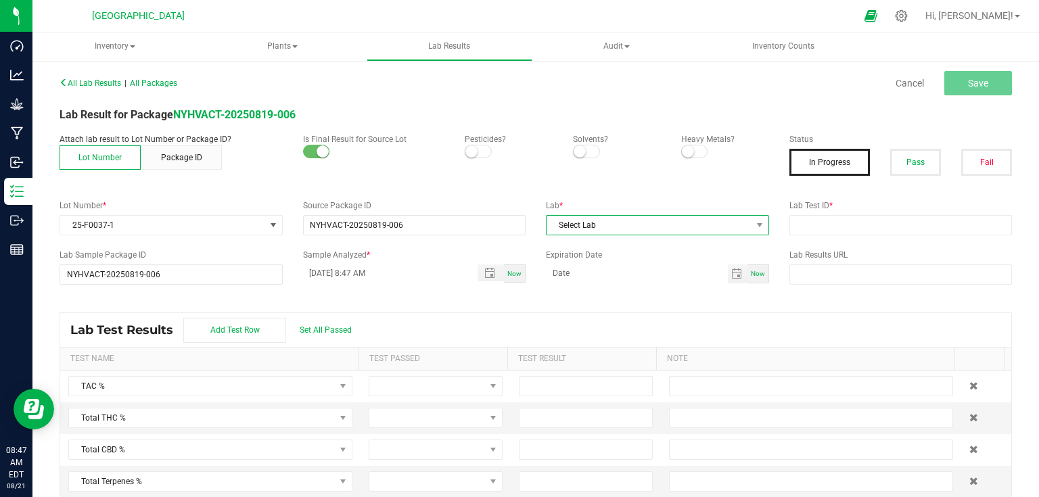
click at [619, 227] on span "Select Lab" at bounding box center [649, 225] width 205 height 19
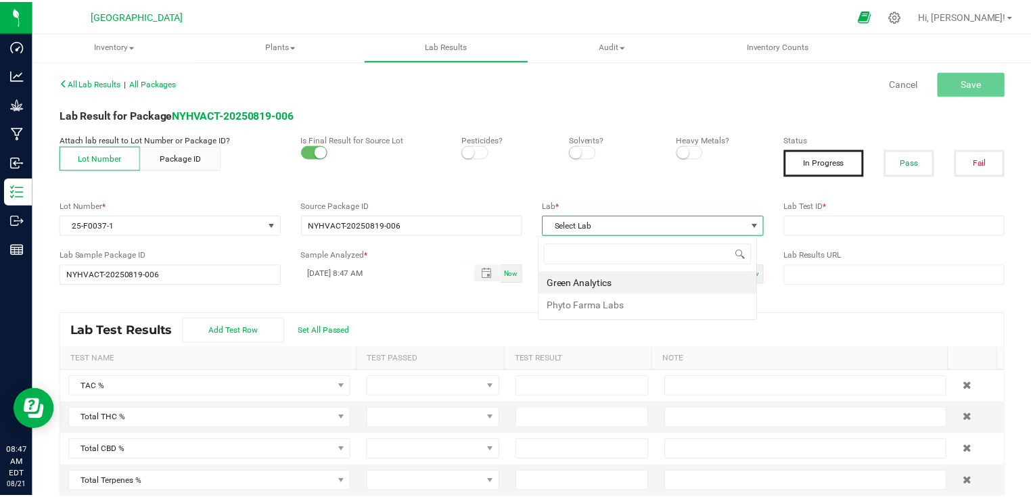
scroll to position [20, 221]
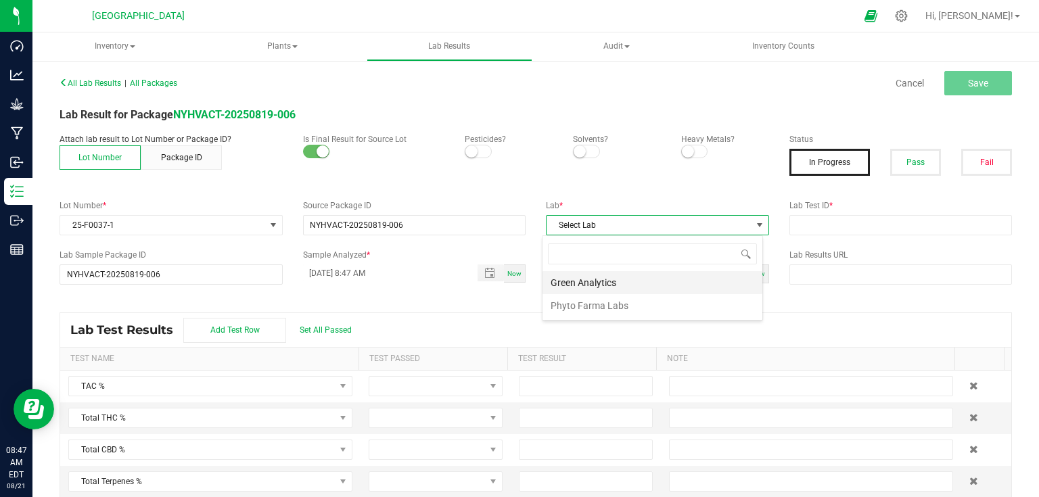
click at [611, 284] on li "Green Analytics" at bounding box center [653, 282] width 220 height 23
click at [474, 149] on span at bounding box center [478, 152] width 27 height 14
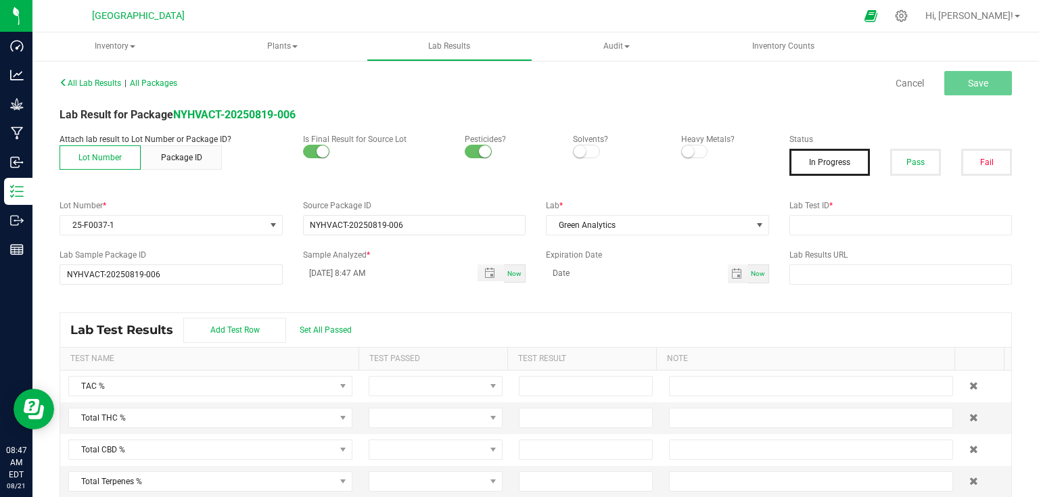
click at [685, 152] on small at bounding box center [688, 151] width 12 height 12
click at [911, 168] on button "Pass" at bounding box center [915, 162] width 51 height 27
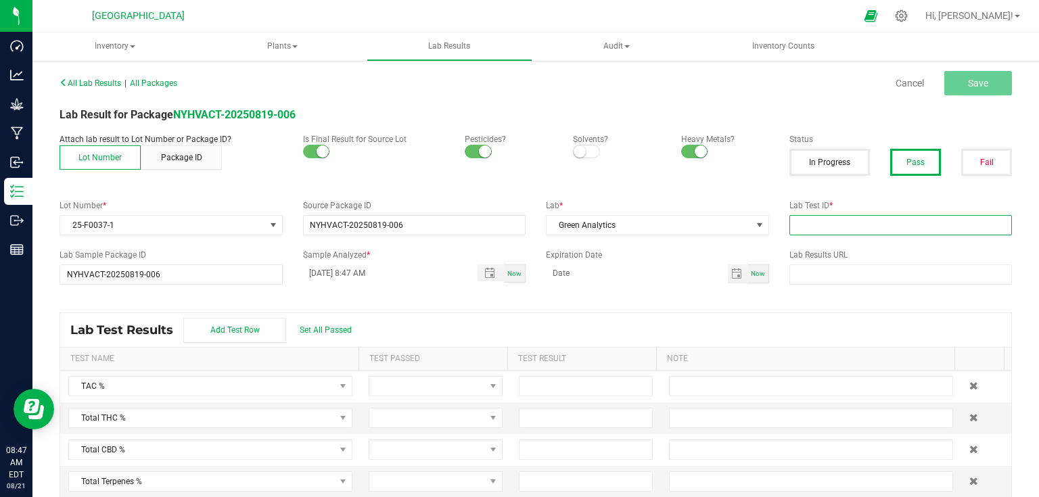
click at [887, 233] on input "text" at bounding box center [901, 225] width 223 height 20
click at [493, 273] on span "Toggle popup" at bounding box center [489, 273] width 23 height 11
type input "20250813-FALL-005"
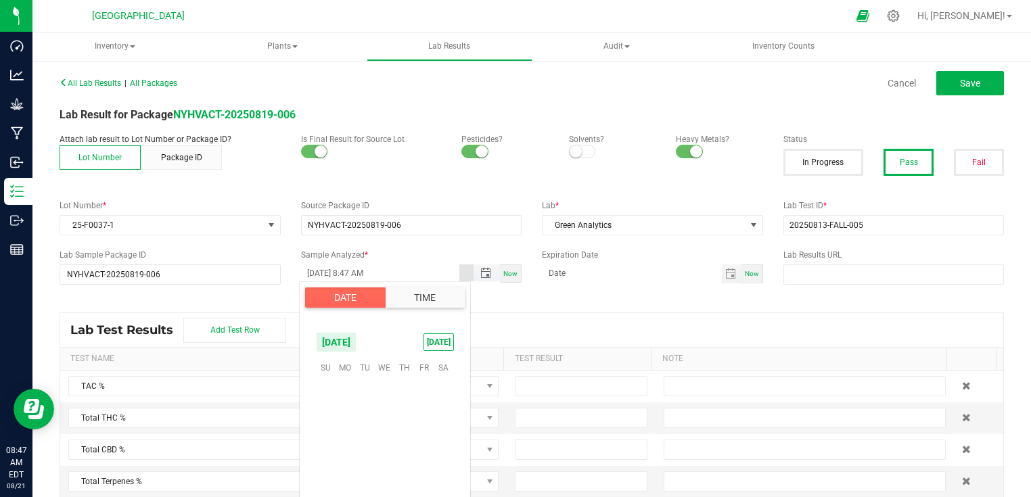
scroll to position [863, 0]
click at [384, 428] on span "13" at bounding box center [385, 430] width 20 height 21
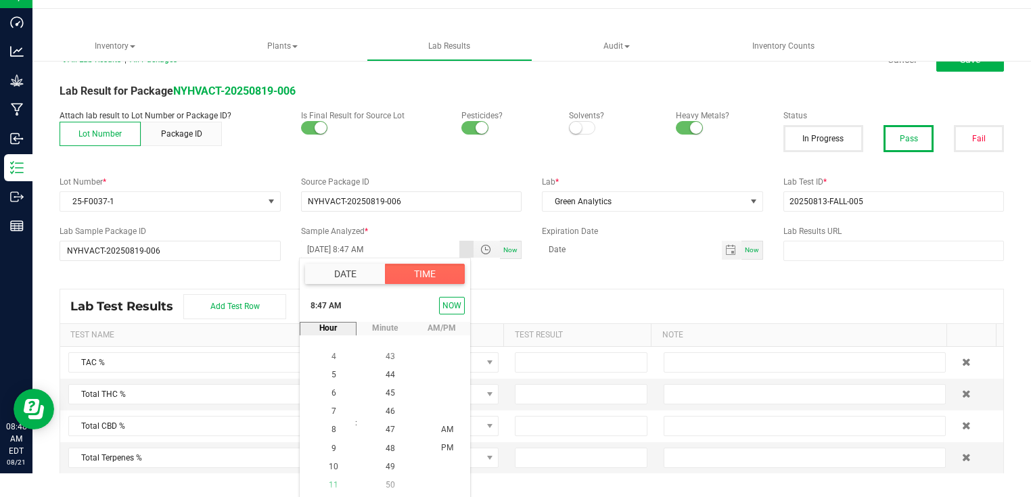
click at [329, 480] on span "11" at bounding box center [333, 484] width 9 height 9
click at [384, 434] on li "00" at bounding box center [390, 431] width 32 height 18
click at [392, 428] on li "00" at bounding box center [390, 431] width 32 height 18
click at [386, 426] on span "00" at bounding box center [390, 430] width 9 height 9
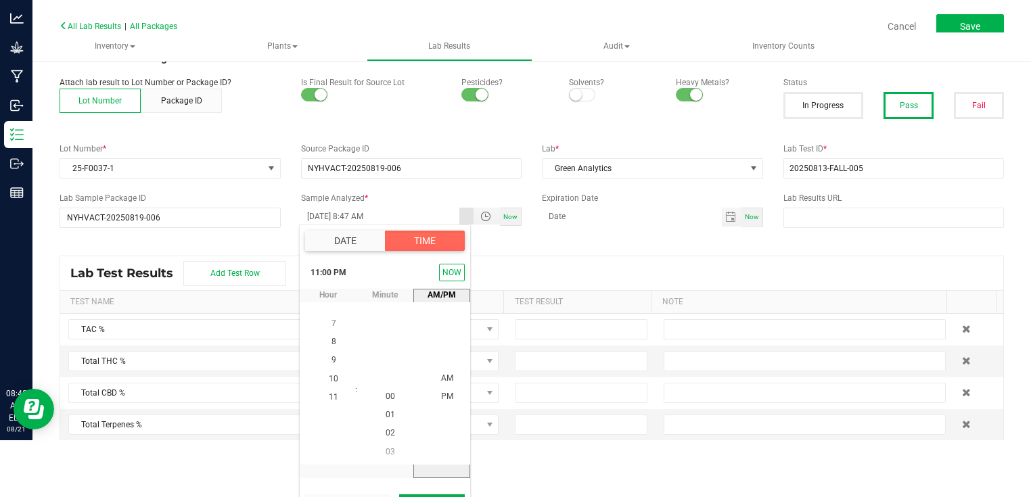
scroll to position [89, 0]
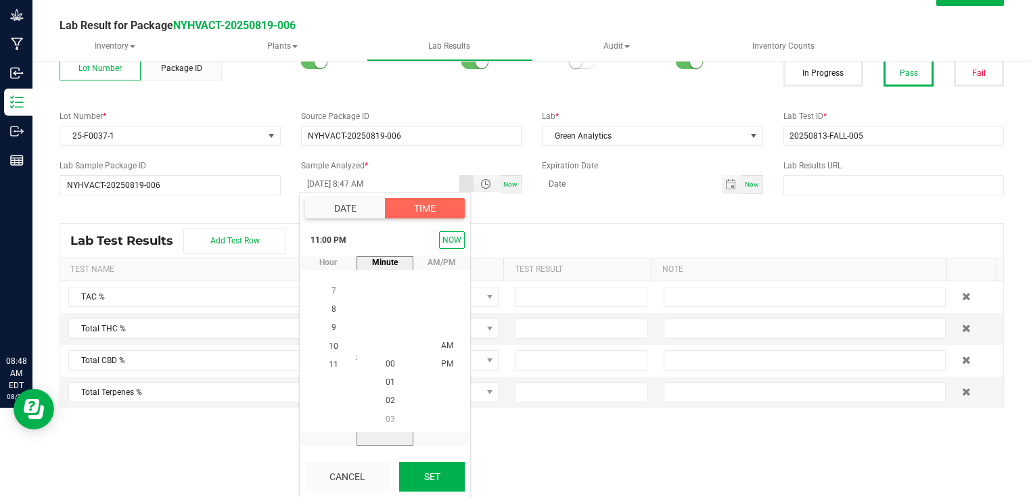
click at [436, 478] on button "Set" at bounding box center [432, 477] width 66 height 30
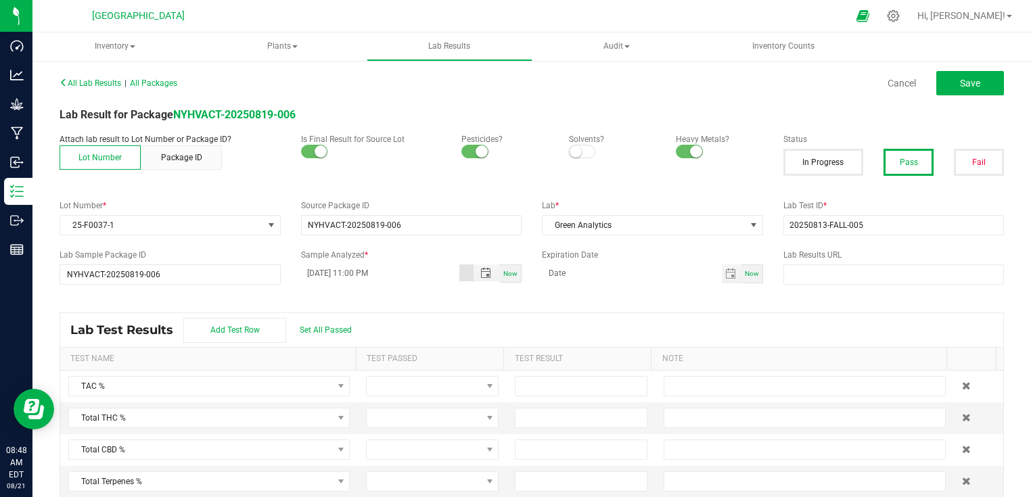
scroll to position [0, 0]
click at [373, 273] on input "[DATE] 11:00 PM" at bounding box center [383, 273] width 161 height 17
click at [487, 274] on span "Toggle popup" at bounding box center [489, 273] width 11 height 11
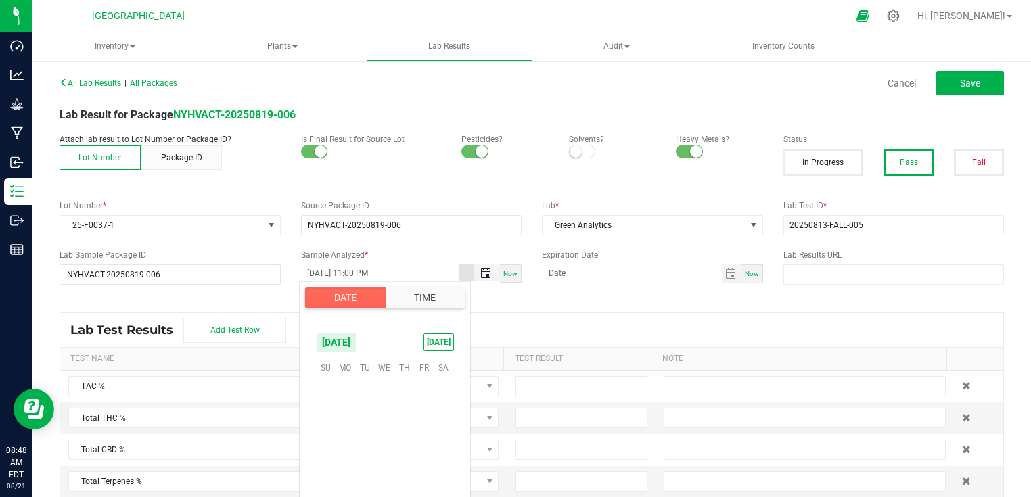
scroll to position [18, 0]
click at [430, 292] on button "Time" at bounding box center [425, 298] width 80 height 20
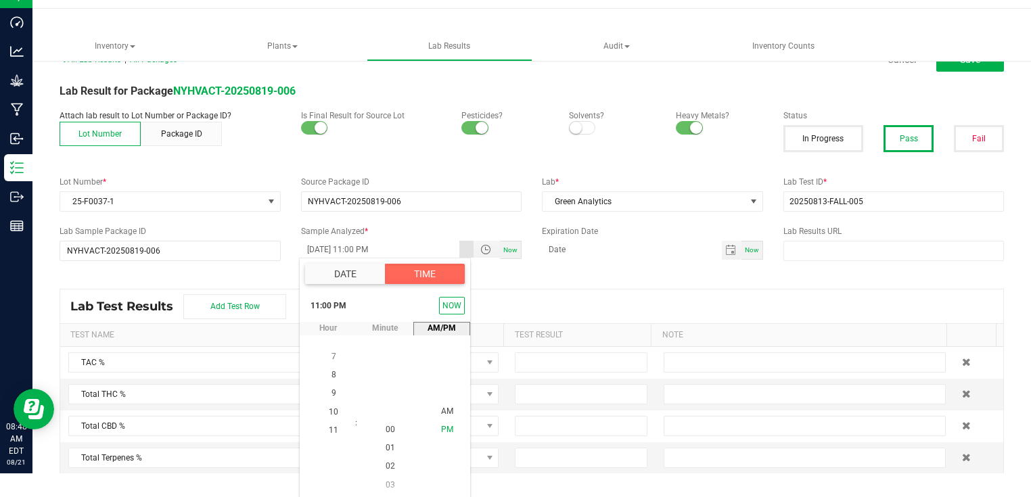
drag, startPoint x: 445, startPoint y: 416, endPoint x: 444, endPoint y: 433, distance: 17.0
click at [444, 433] on ul "AM PM" at bounding box center [447, 421] width 32 height 37
click at [450, 411] on li "AM" at bounding box center [447, 412] width 32 height 18
click at [441, 403] on li "AM" at bounding box center [447, 412] width 32 height 18
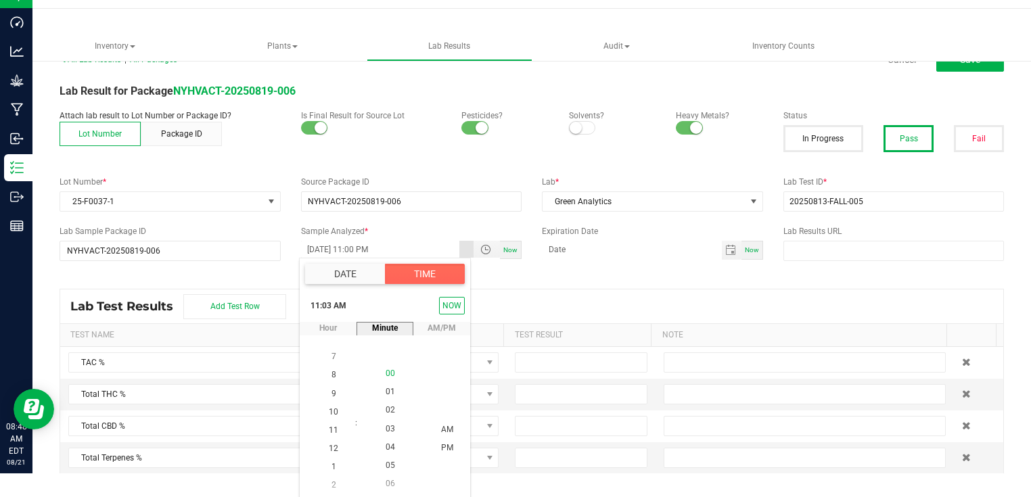
scroll to position [55, 0]
click at [393, 374] on li "00" at bounding box center [390, 376] width 32 height 18
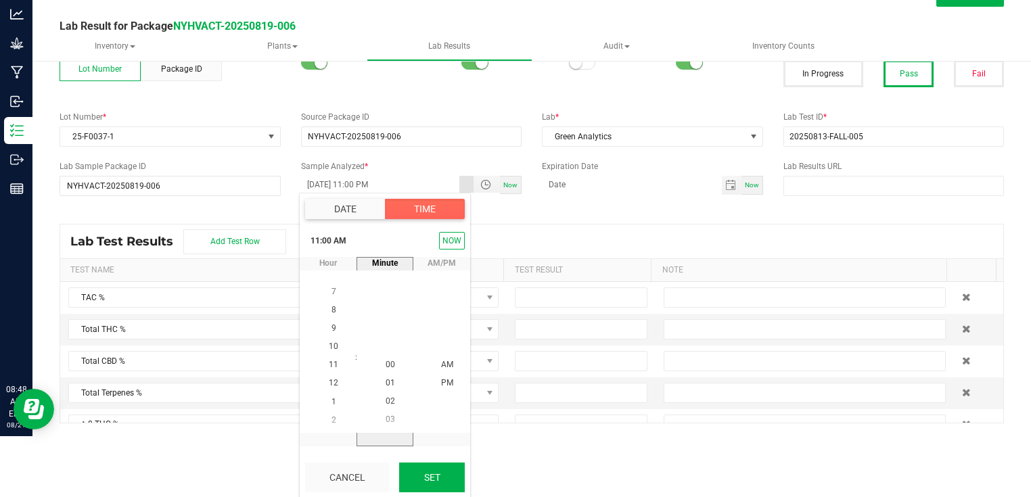
click at [425, 478] on button "Set" at bounding box center [432, 478] width 66 height 30
type input "[DATE] 11:00 AM"
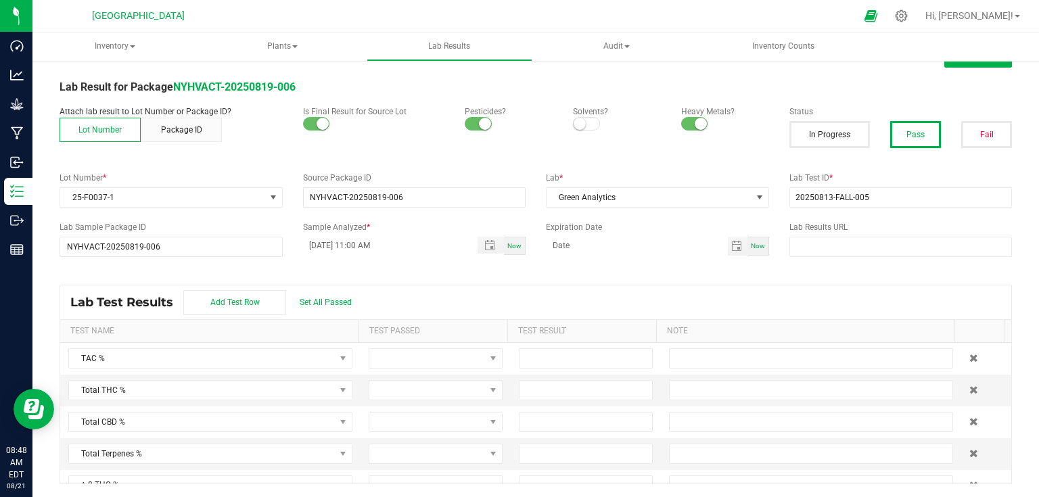
click at [432, 267] on div "All Lab Results | All Packages Cancel Save Lab Result for Package NYHVACT-20250…" at bounding box center [536, 264] width 953 height 439
click at [466, 390] on span at bounding box center [427, 390] width 116 height 19
click at [322, 298] on span "Set All Passed" at bounding box center [326, 302] width 52 height 9
click at [568, 383] on input at bounding box center [586, 390] width 133 height 19
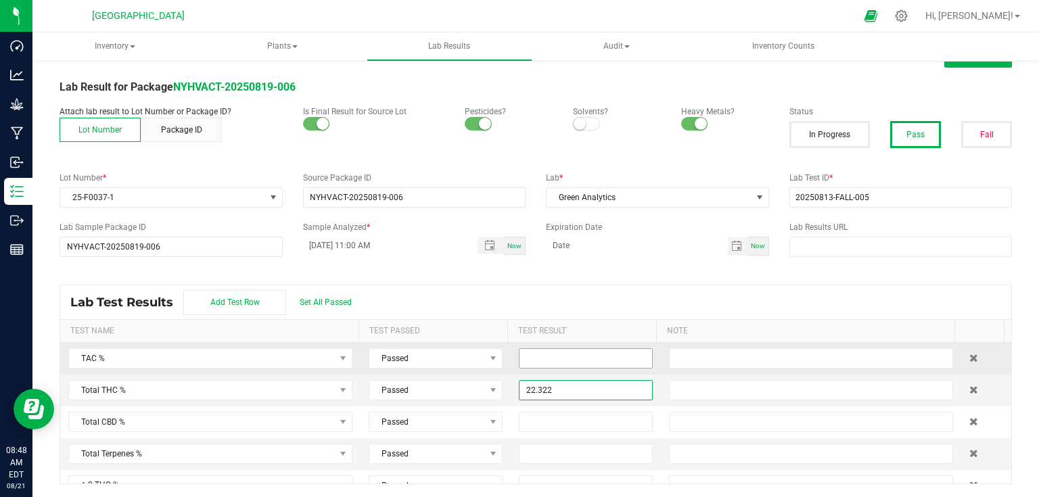
type input "22.3220"
click at [591, 357] on input at bounding box center [586, 358] width 133 height 19
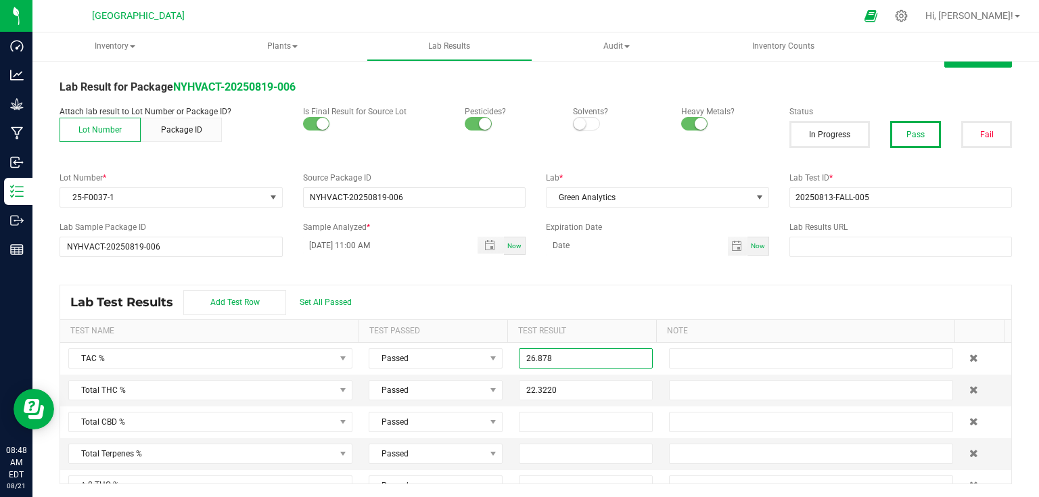
type input "26.8780"
click at [614, 313] on div "Lab Test Results Add Test Row Set All Passed" at bounding box center [535, 303] width 951 height 34
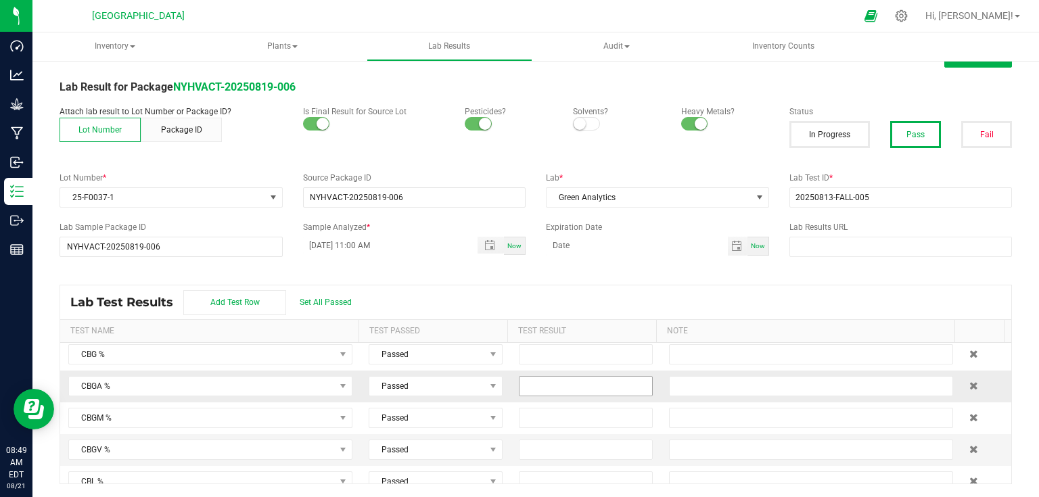
click at [554, 377] on input at bounding box center [586, 386] width 133 height 19
type input "1.6830"
click at [557, 349] on input at bounding box center [586, 354] width 133 height 19
type input "0.2150"
click at [589, 293] on div "Lab Test Results Add Test Row Set All Passed" at bounding box center [535, 303] width 951 height 34
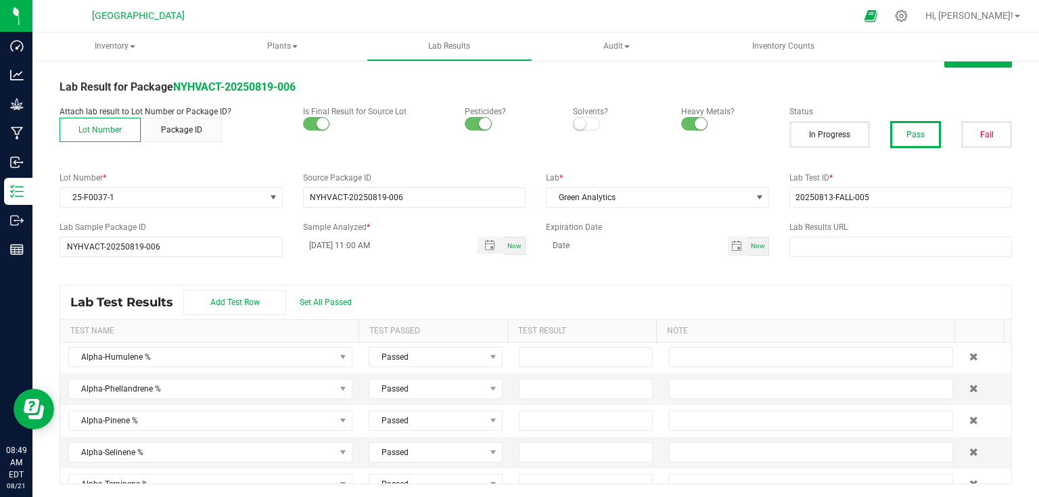
scroll to position [1191, 0]
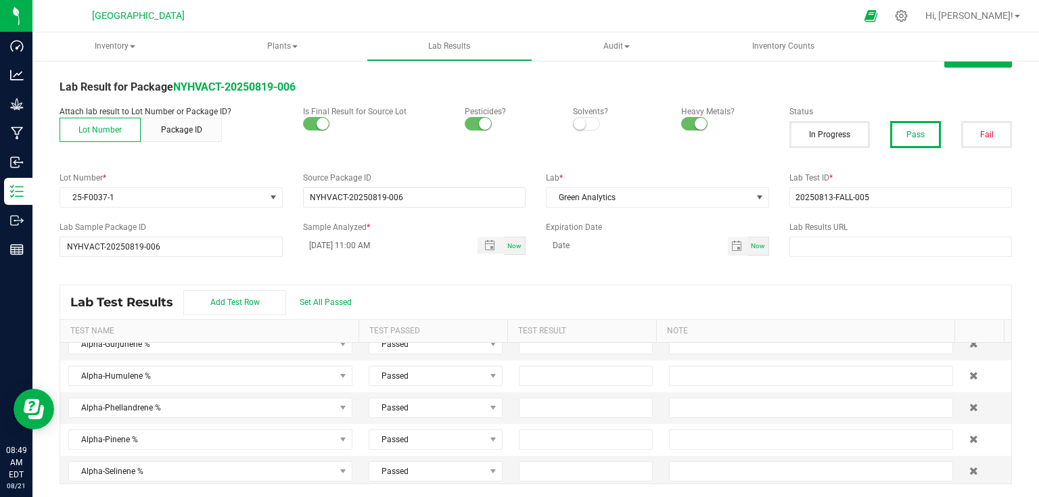
click at [726, 300] on div "Lab Test Results Add Test Row Set All Passed" at bounding box center [535, 303] width 951 height 34
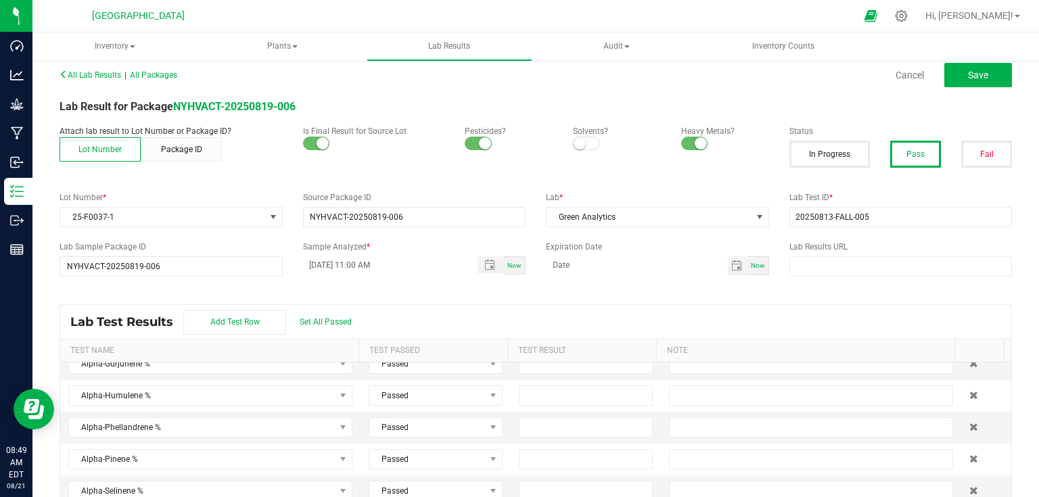
scroll to position [0, 0]
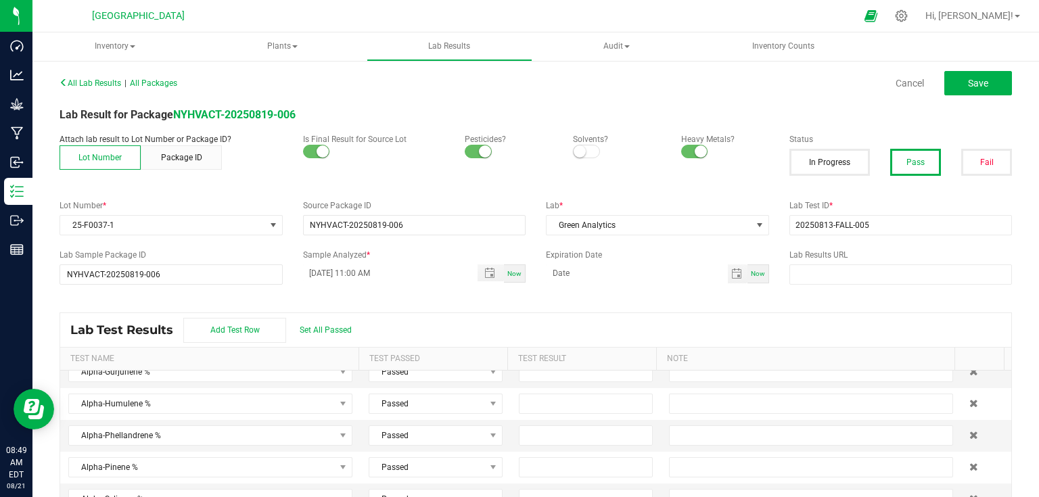
click at [891, 157] on button "Pass" at bounding box center [915, 162] width 51 height 27
click at [983, 77] on button "Save" at bounding box center [979, 83] width 68 height 24
type input "0.2150"
type input "1.6830"
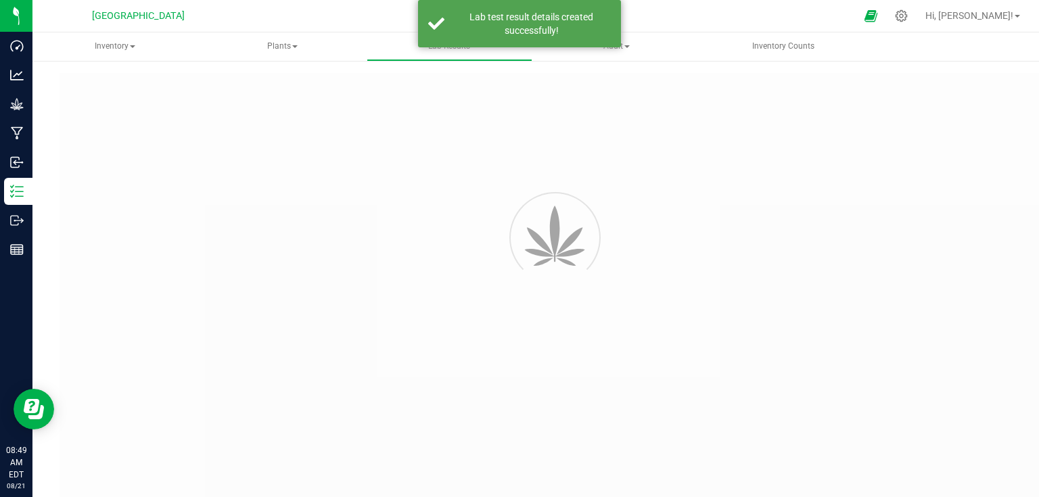
type input "NYHVACT-20250819-006"
type input "20250813-FALL-005"
type input "NYHVACT-20250819-006"
type input "[DATE] 11:00 AM"
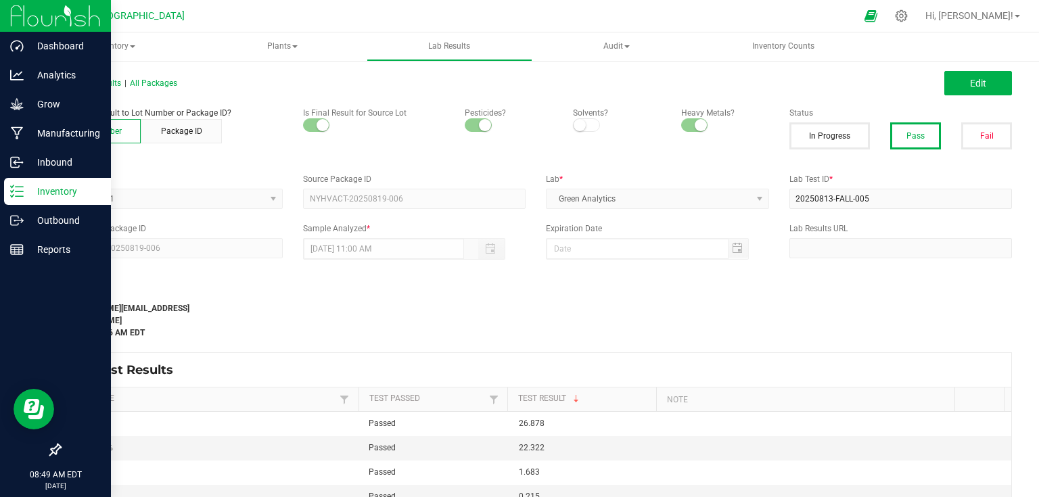
click at [5, 191] on div "Inventory" at bounding box center [57, 191] width 107 height 27
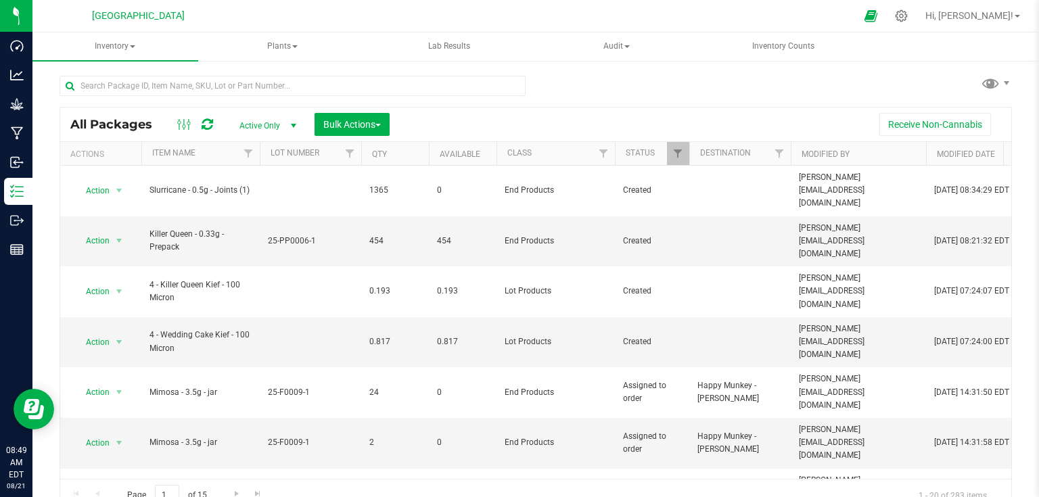
click at [284, 63] on div "All Packages Active Only Active Only Lab Samples Locked All Bulk Actions Add to…" at bounding box center [536, 287] width 953 height 449
click at [281, 83] on input "text" at bounding box center [293, 86] width 466 height 20
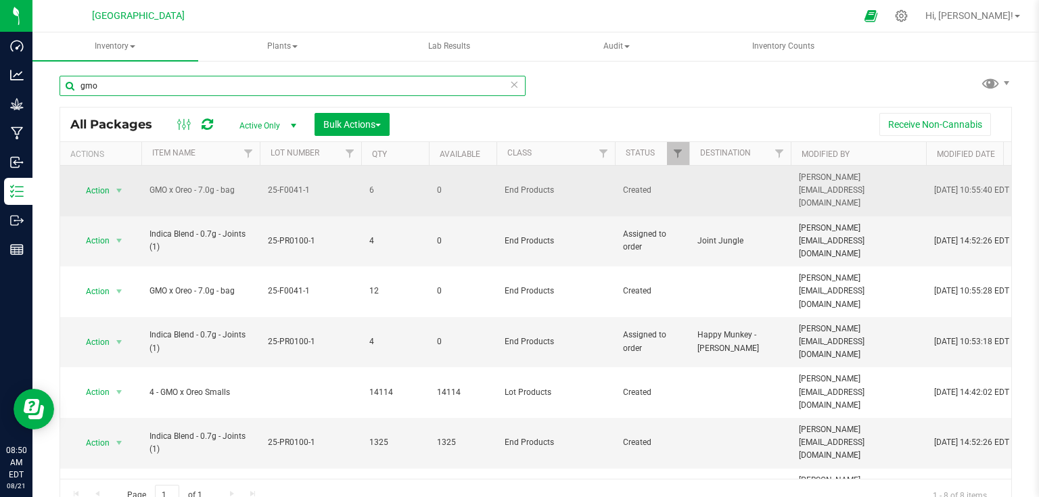
type input "gmo"
click at [127, 187] on div "Action Action Edit attributes Global inventory Locate package Print package lab…" at bounding box center [100, 190] width 65 height 19
click at [111, 181] on span "select" at bounding box center [119, 190] width 17 height 19
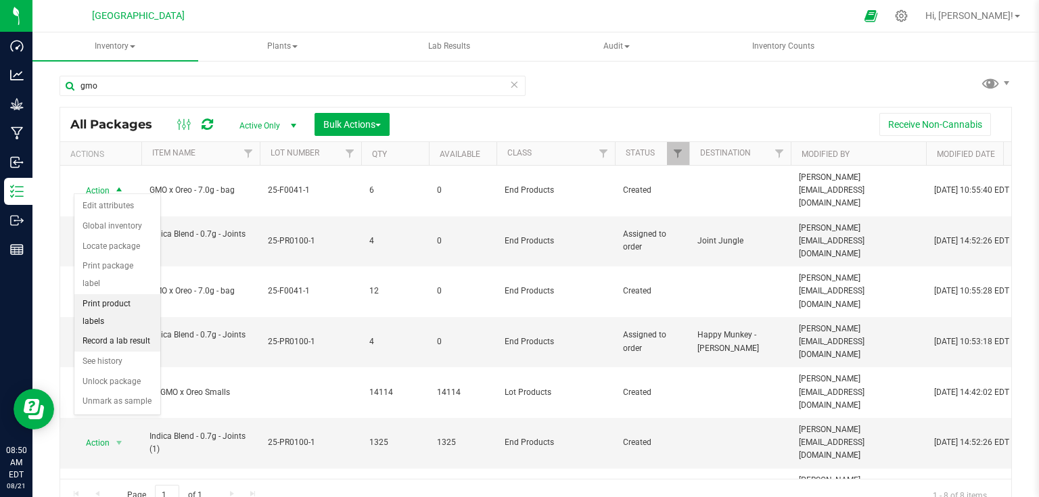
click at [114, 312] on ul "Edit attributes Global inventory Locate package Print package label Print produ…" at bounding box center [117, 304] width 86 height 216
click at [115, 332] on li "Record a lab result" at bounding box center [117, 342] width 86 height 20
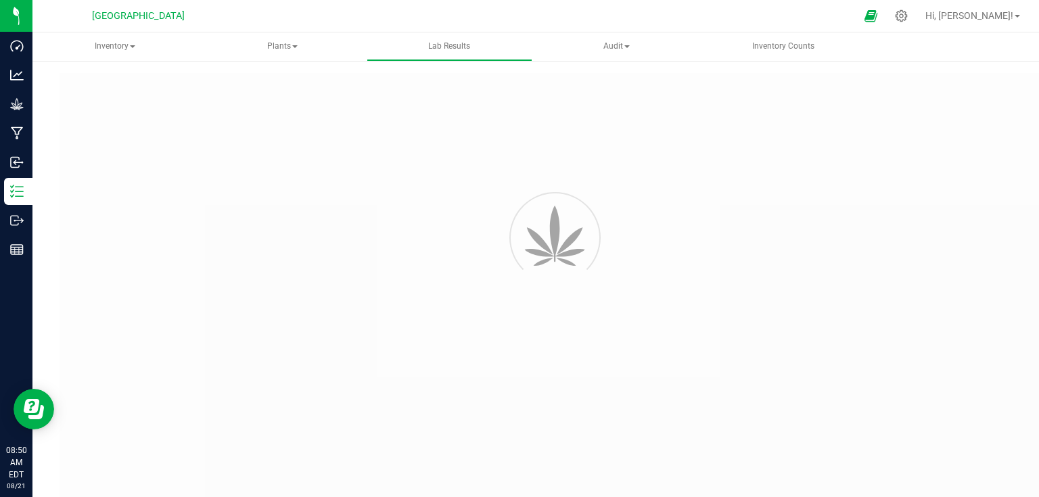
type input "NYHVACT-20250819-010"
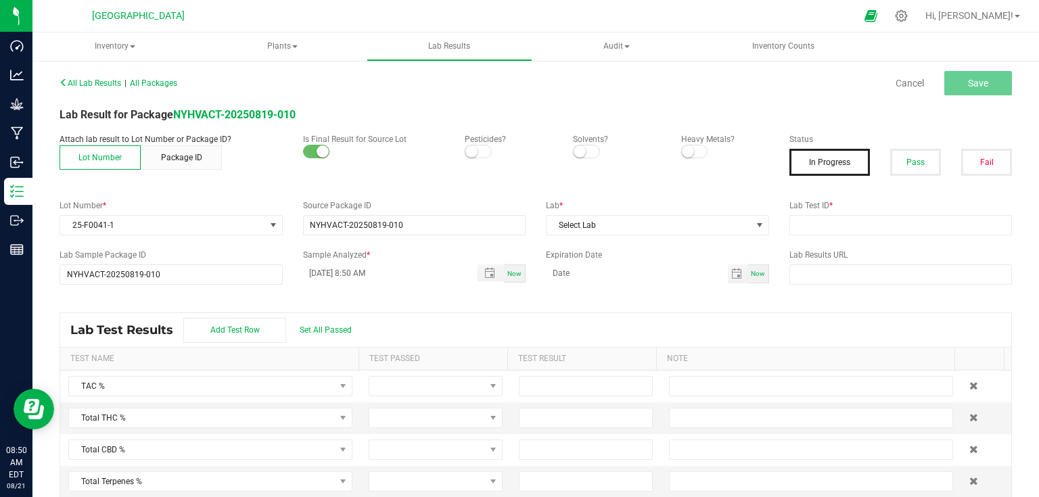
click at [466, 145] on small at bounding box center [472, 151] width 12 height 12
click at [683, 146] on small at bounding box center [688, 151] width 12 height 12
click at [914, 168] on button "Pass" at bounding box center [915, 162] width 51 height 27
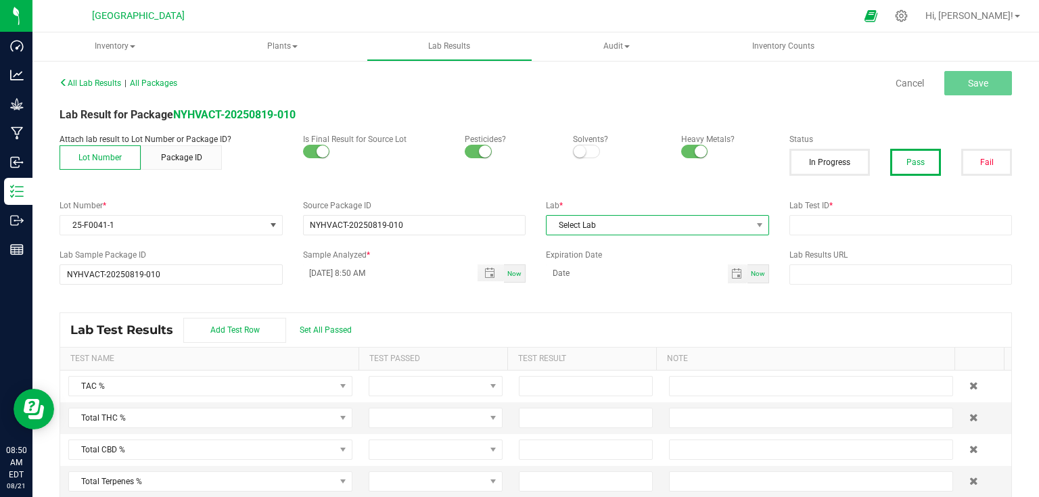
click at [733, 223] on span "Select Lab" at bounding box center [649, 225] width 205 height 19
click at [614, 281] on li "Green Analytics" at bounding box center [653, 282] width 220 height 23
click at [846, 228] on input "text" at bounding box center [901, 225] width 223 height 20
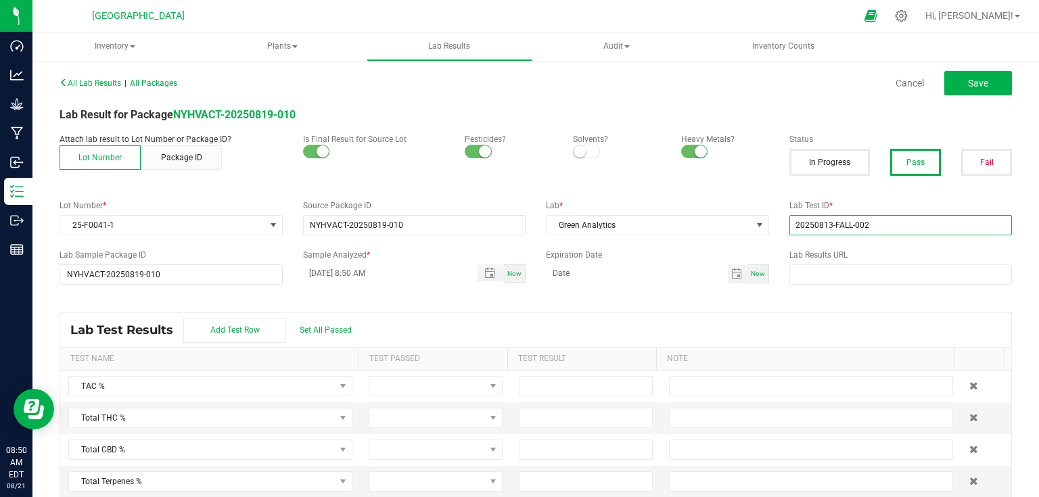
type input "20250813-FALL-002"
click at [639, 287] on div "All Lab Results | All Packages Cancel Save Lab Result for Package NYHVACT-20250…" at bounding box center [536, 292] width 953 height 439
click at [484, 279] on span "Toggle popup" at bounding box center [491, 273] width 26 height 17
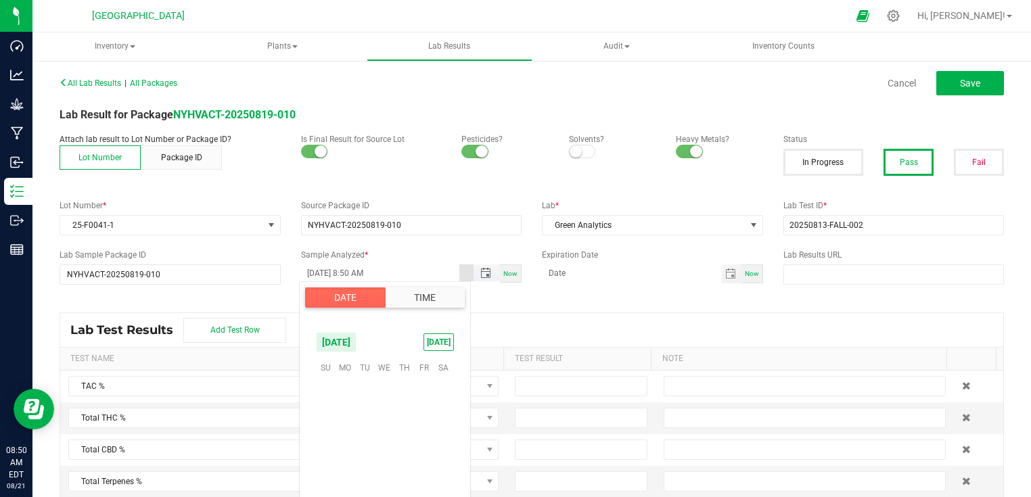
scroll to position [147, 0]
click at [493, 268] on span "Toggle popup" at bounding box center [485, 273] width 23 height 11
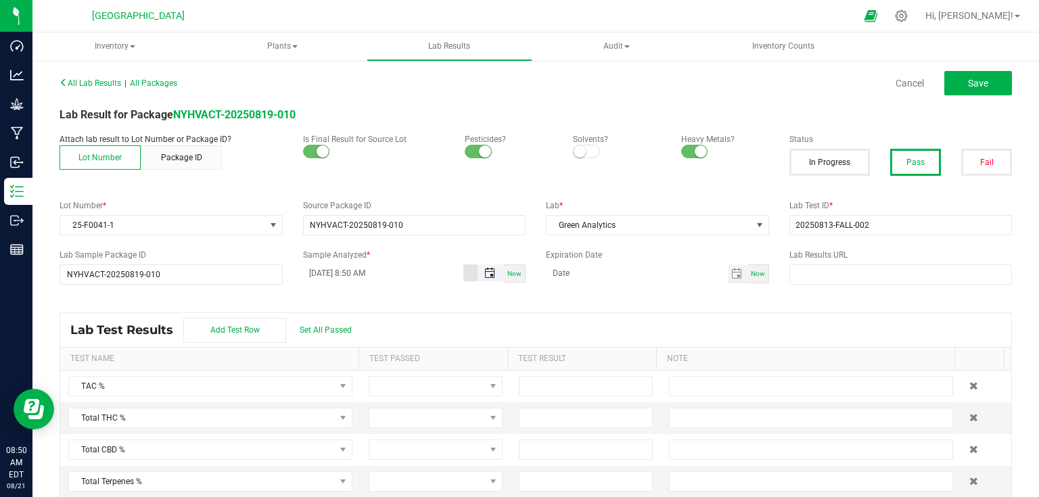
click at [484, 269] on span "Toggle popup" at bounding box center [489, 273] width 11 height 11
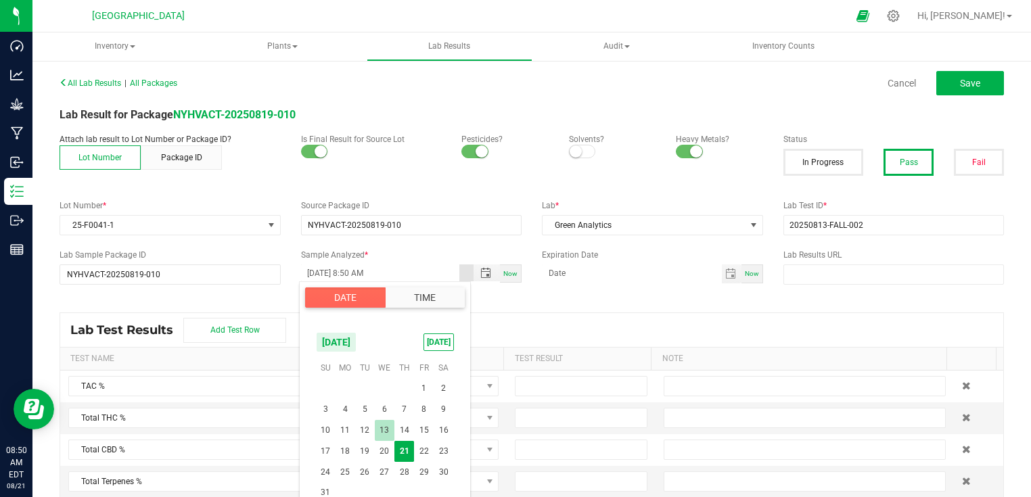
click at [386, 429] on span "13" at bounding box center [385, 430] width 20 height 21
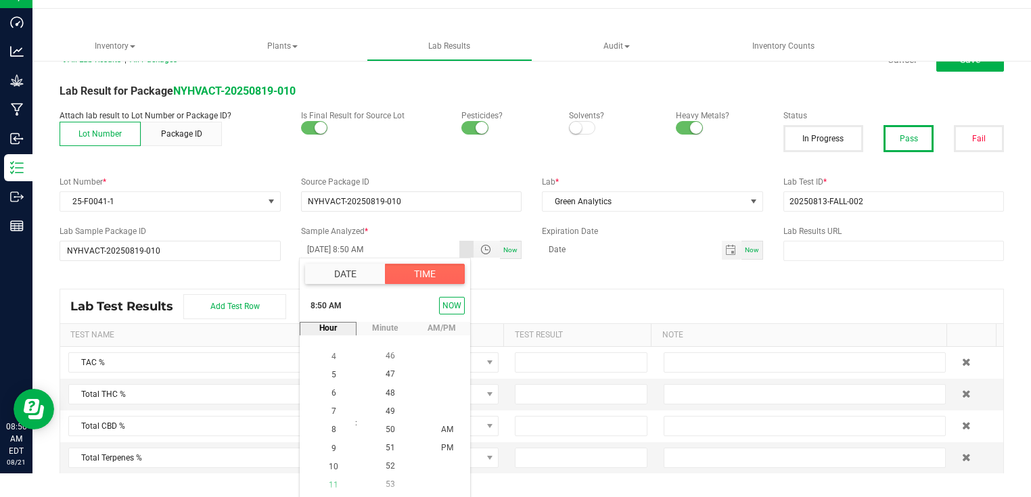
click at [330, 480] on span "11" at bounding box center [333, 484] width 9 height 9
click at [390, 426] on span "00" at bounding box center [390, 430] width 9 height 9
click at [441, 432] on span "AM" at bounding box center [447, 430] width 12 height 9
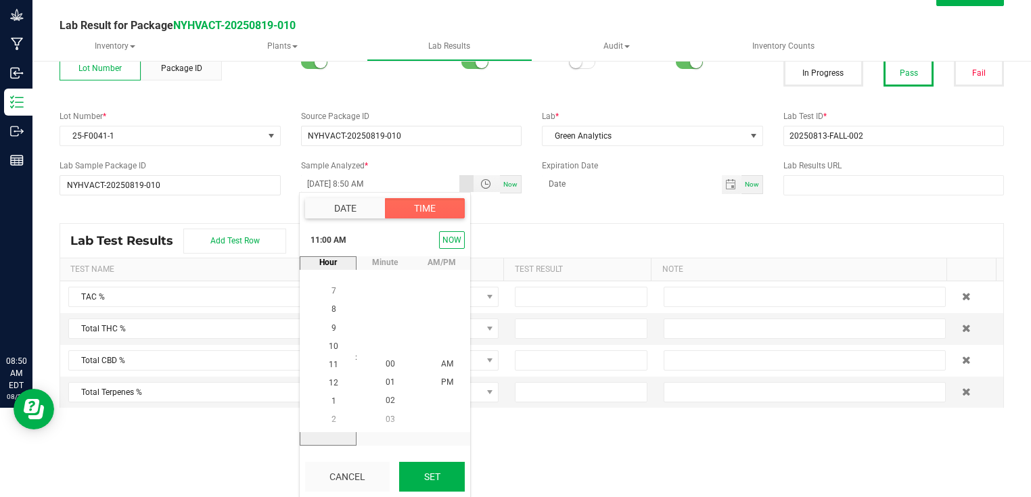
click at [426, 482] on button "Set" at bounding box center [432, 477] width 66 height 30
type input "[DATE] 11:00 AM"
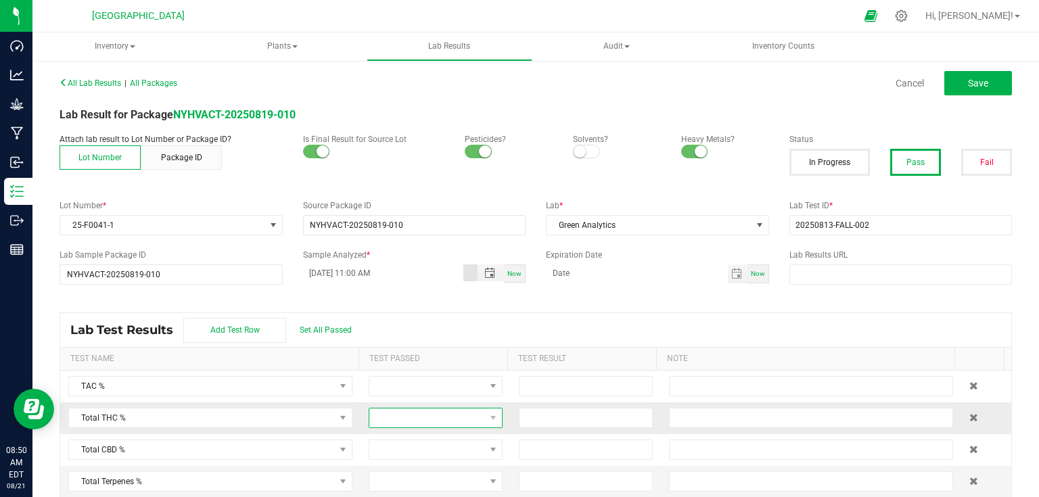
click at [436, 425] on span at bounding box center [427, 418] width 116 height 19
type input "22.351"
click at [511, 314] on div "Lab Test Results Add Test Row Set All Passed" at bounding box center [535, 330] width 951 height 34
click at [334, 330] on span "Set All Passed" at bounding box center [326, 329] width 52 height 9
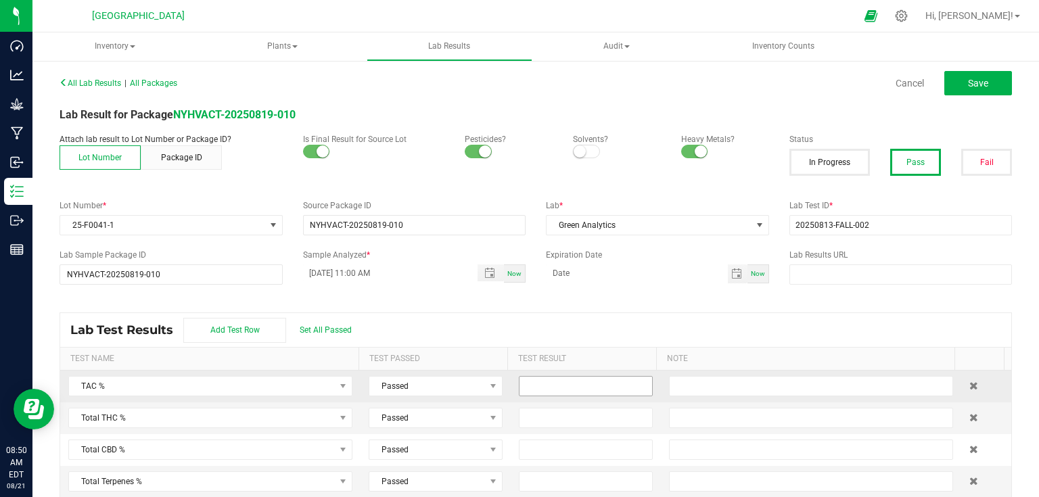
click at [544, 384] on input at bounding box center [586, 386] width 133 height 19
type input "26.1140"
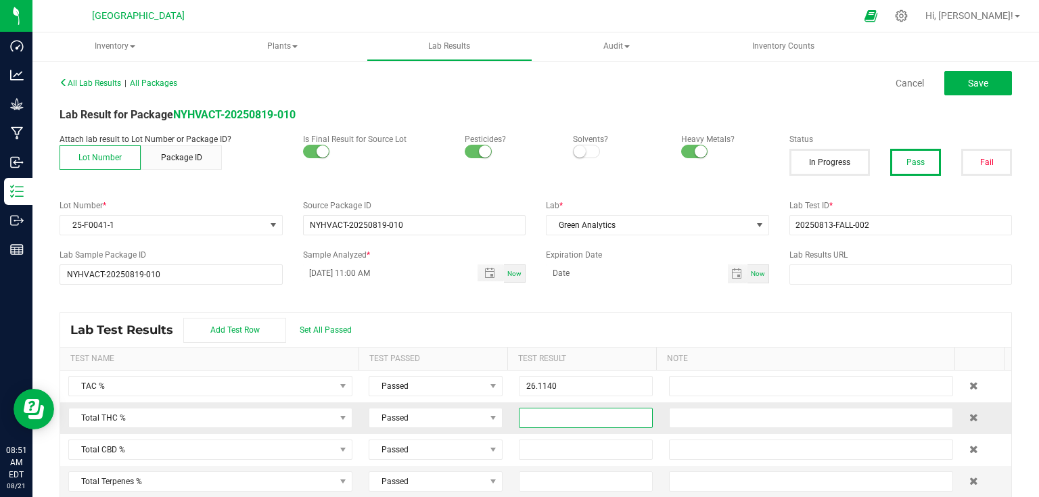
click at [547, 417] on input at bounding box center [586, 418] width 133 height 19
type input "22.3510"
click at [556, 315] on div "Lab Test Results Add Test Row Set All Passed" at bounding box center [535, 330] width 951 height 34
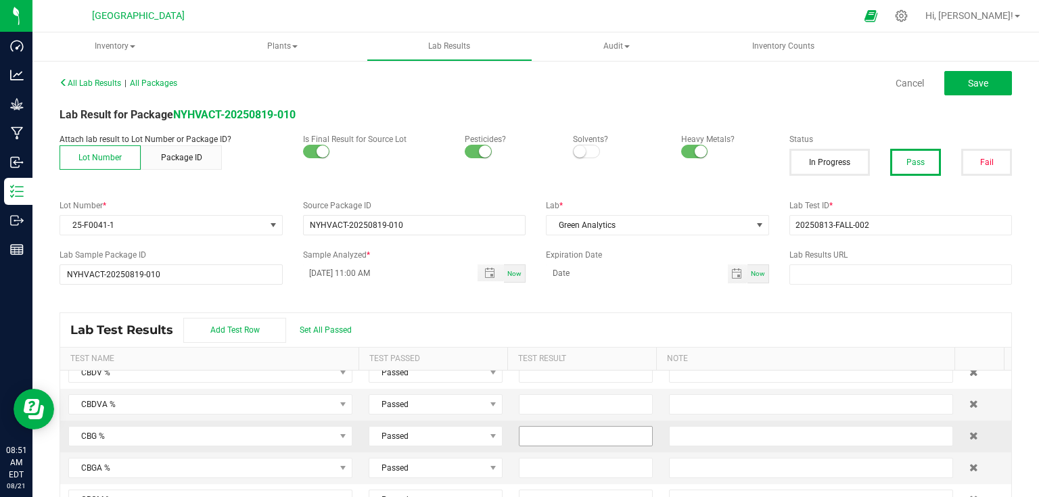
click at [593, 434] on input at bounding box center [586, 436] width 133 height 19
type input "0.1450"
click at [555, 466] on input at bounding box center [586, 468] width 133 height 19
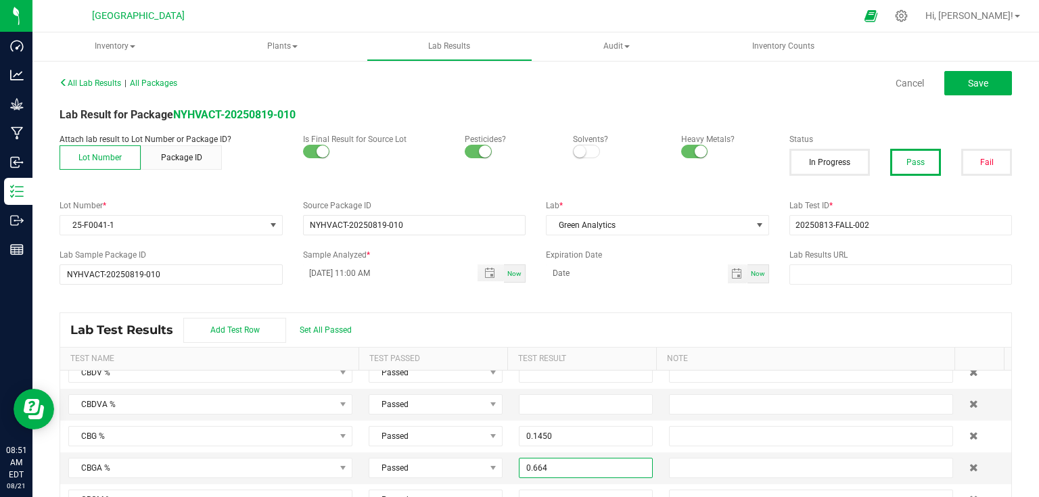
type input "0.6640"
click at [570, 332] on div "Lab Test Results Add Test Row Set All Passed" at bounding box center [535, 330] width 951 height 34
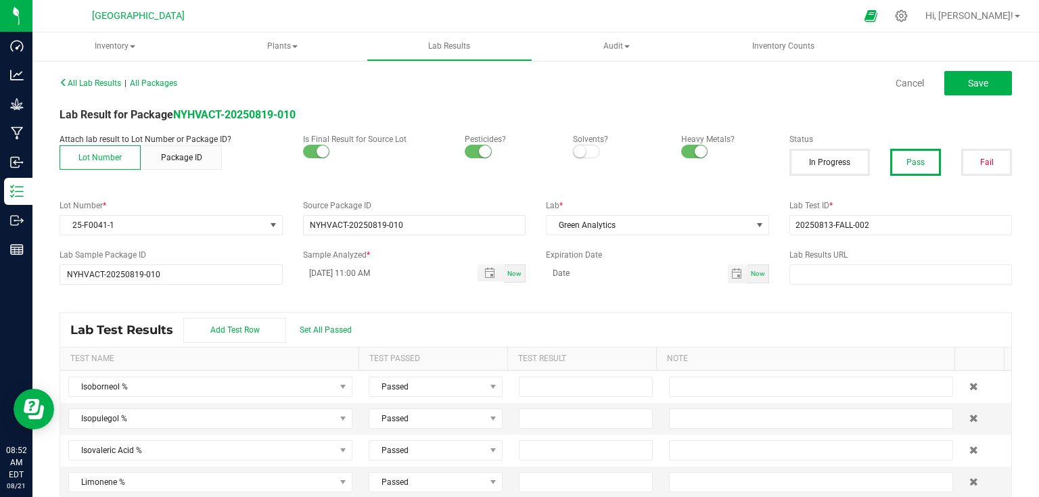
scroll to position [2028, 0]
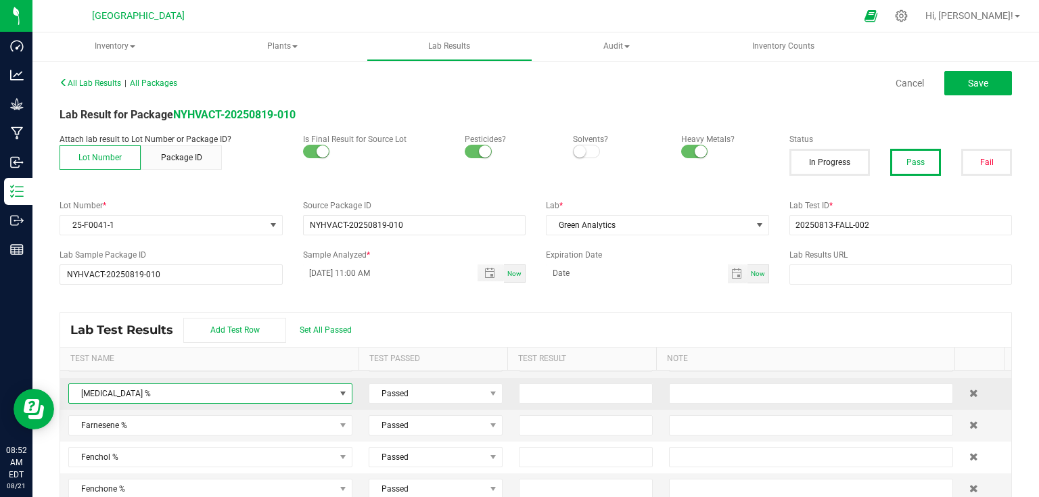
click at [338, 388] on span at bounding box center [343, 393] width 11 height 11
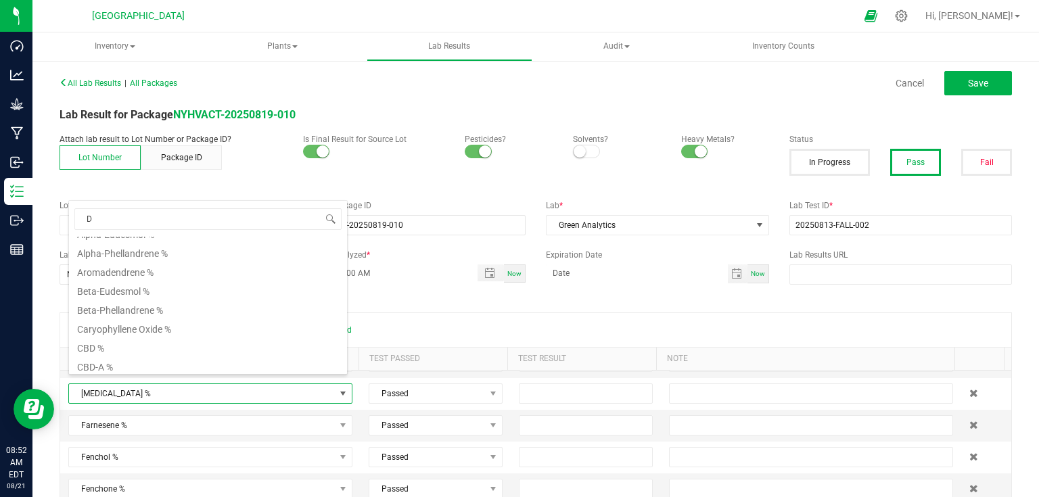
scroll to position [0, 0]
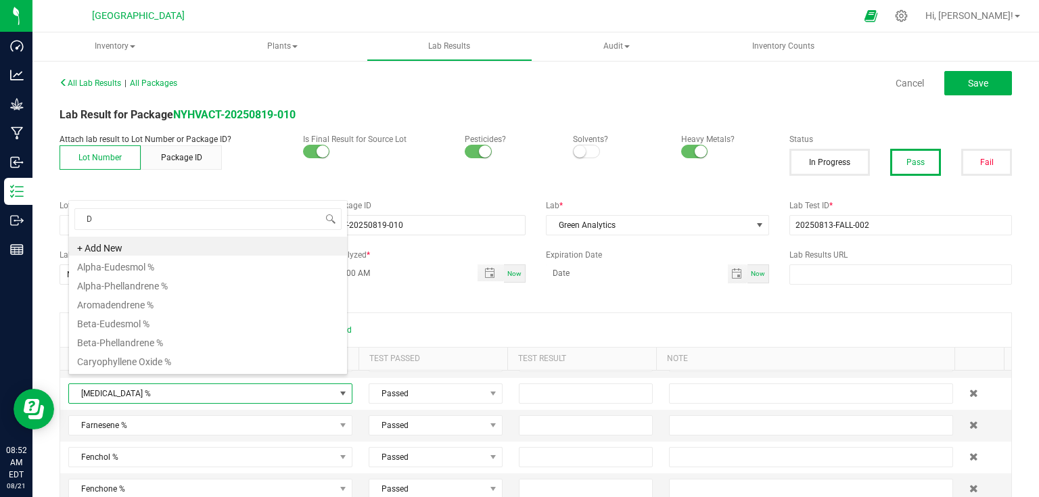
type input "D9"
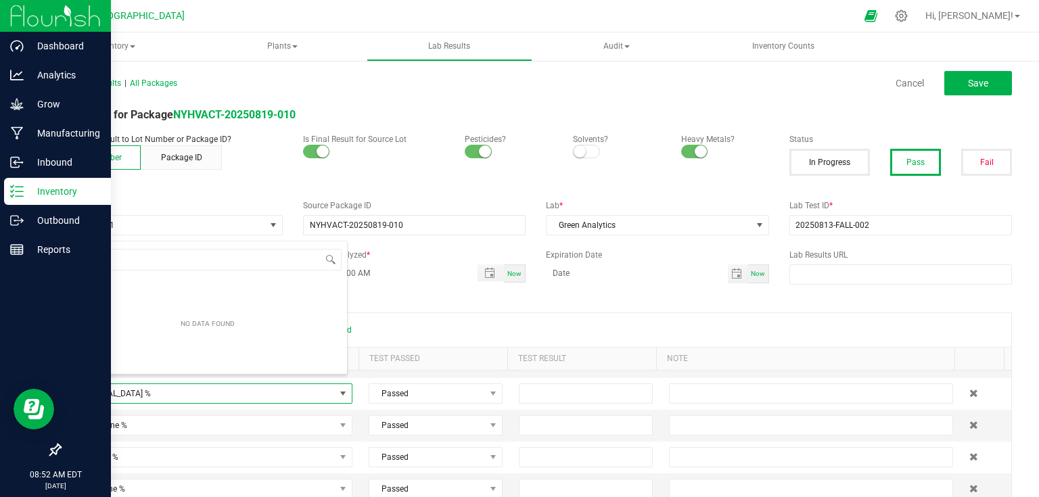
click at [26, 291] on div at bounding box center [55, 351] width 111 height 172
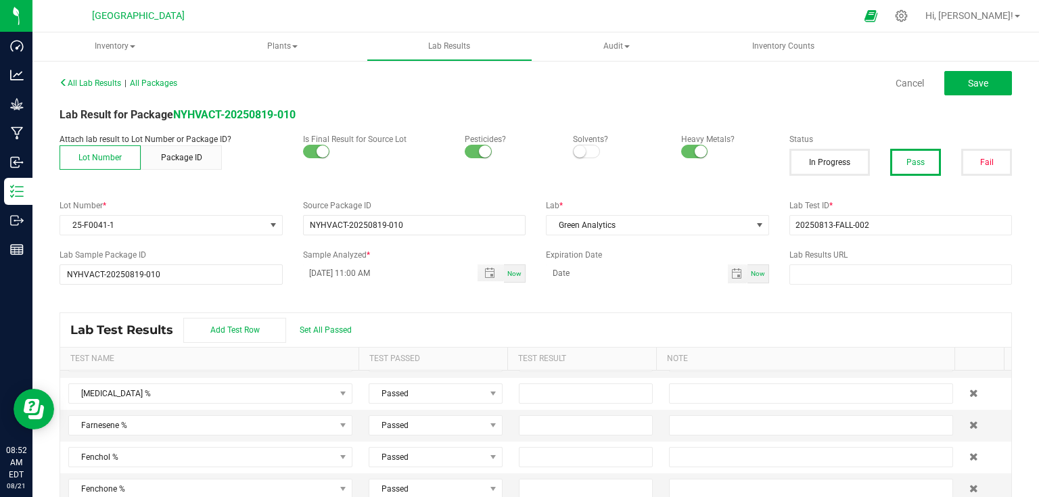
click at [425, 311] on div "All Lab Results | All Packages Cancel Save Lab Result for Package NYHVACT-20250…" at bounding box center [536, 292] width 953 height 439
click at [915, 164] on button "Pass" at bounding box center [915, 162] width 51 height 27
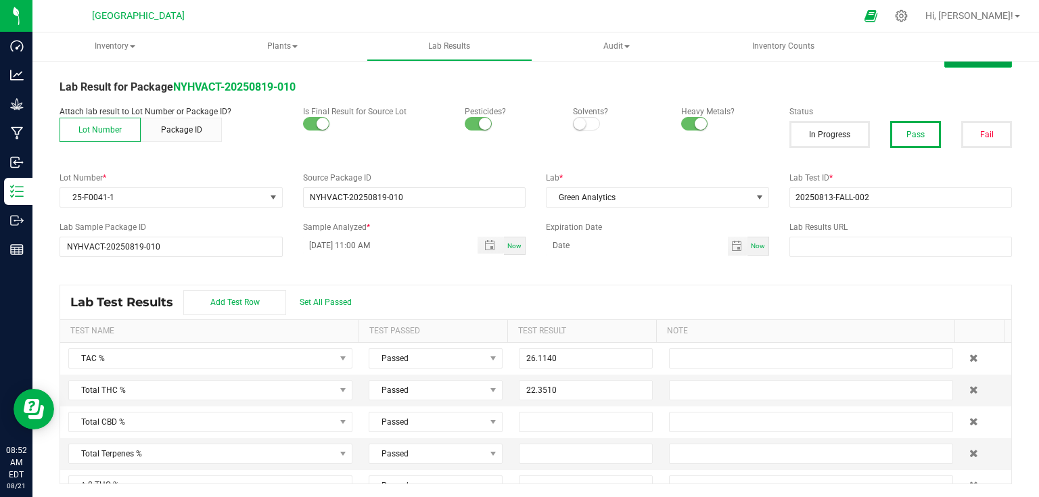
click at [974, 62] on button "Save" at bounding box center [979, 55] width 68 height 24
type input "0.1450"
type input "0.6640"
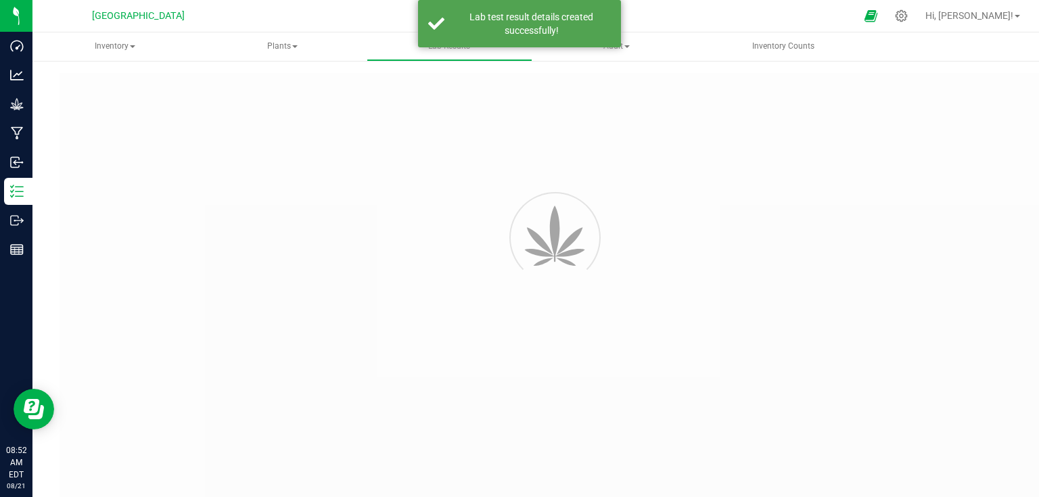
type input "NYHVACT-20250819-010"
type input "20250813-FALL-002"
type input "NYHVACT-20250819-010"
type input "[DATE] 11:00 AM"
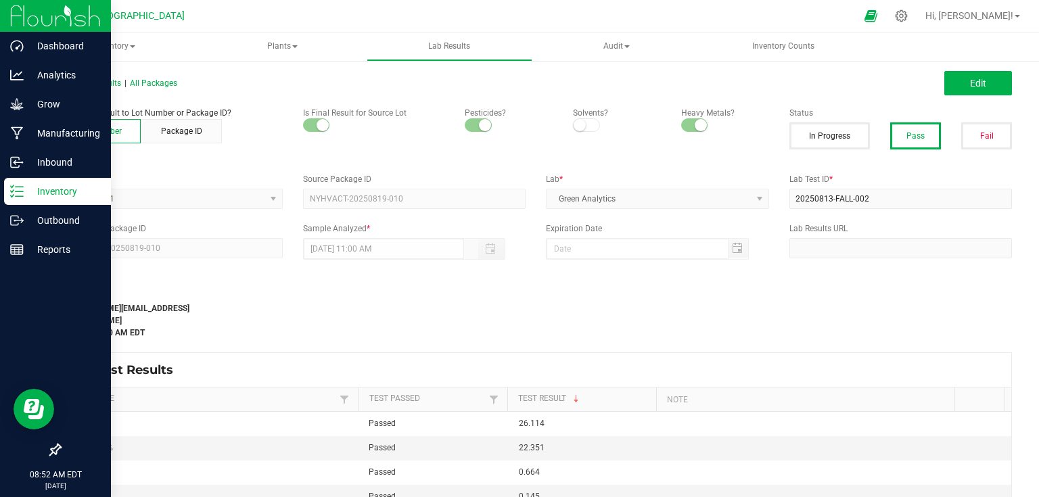
click at [26, 185] on p "Inventory" at bounding box center [64, 191] width 81 height 16
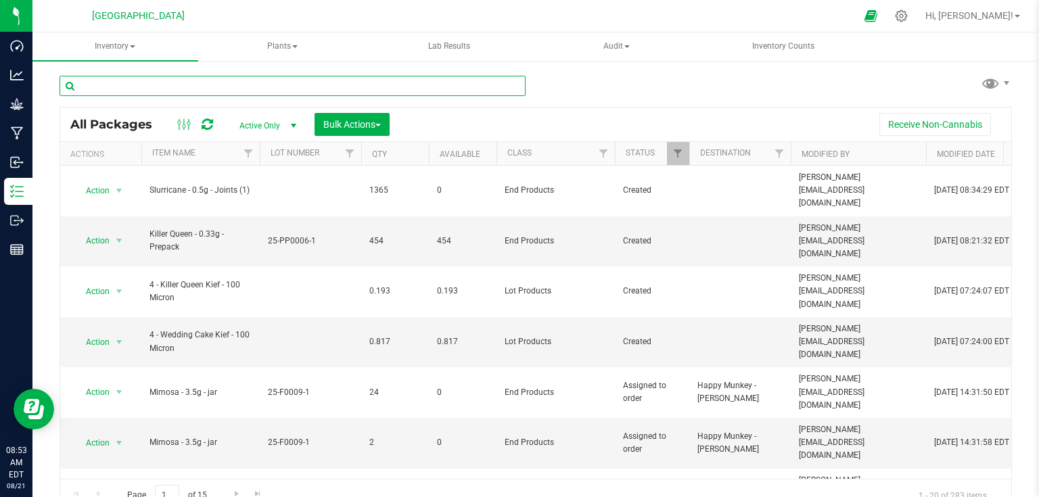
click at [104, 87] on input "text" at bounding box center [293, 86] width 466 height 20
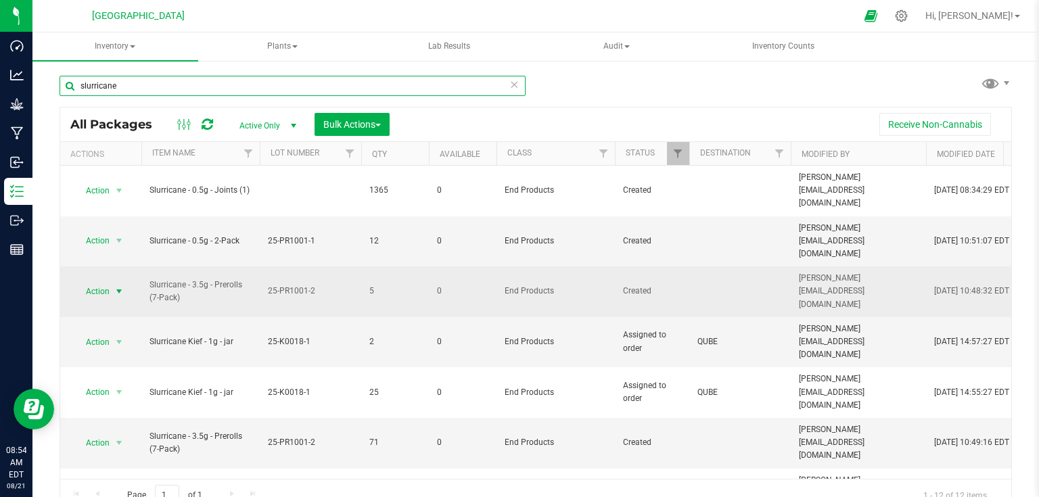
type input "slurricane"
click at [120, 286] on span "select" at bounding box center [119, 291] width 11 height 11
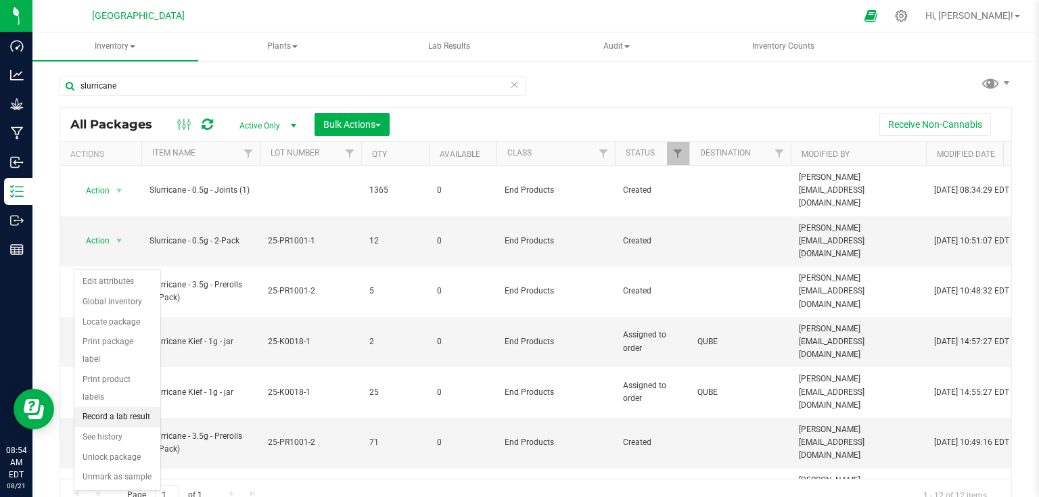
click at [114, 407] on li "Record a lab result" at bounding box center [117, 417] width 86 height 20
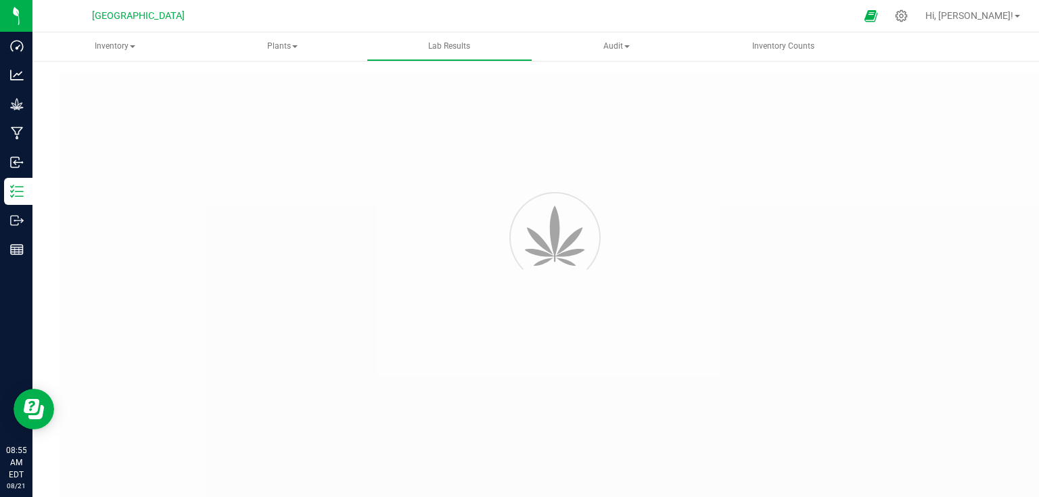
type input "NYHVACT-20250819-008"
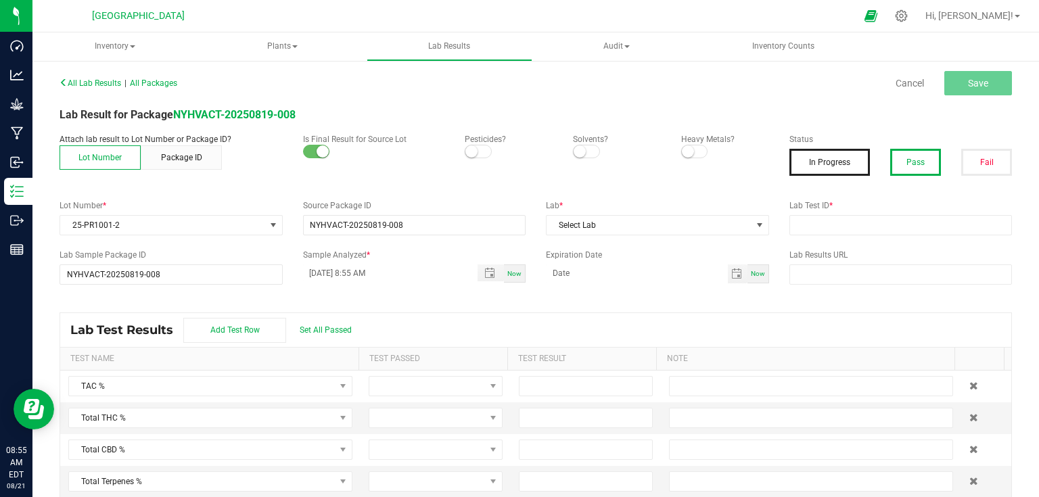
click at [907, 165] on button "Pass" at bounding box center [915, 162] width 51 height 27
click at [682, 151] on small at bounding box center [688, 151] width 12 height 12
click at [472, 154] on small at bounding box center [472, 151] width 12 height 12
click at [484, 273] on span "Toggle popup" at bounding box center [489, 273] width 11 height 11
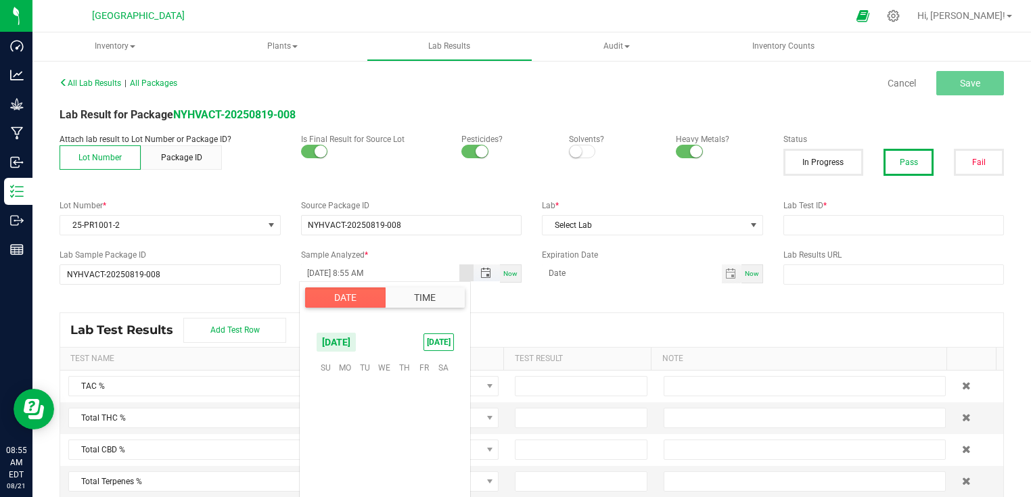
scroll to position [1010, 0]
click at [384, 422] on span "13" at bounding box center [385, 430] width 20 height 21
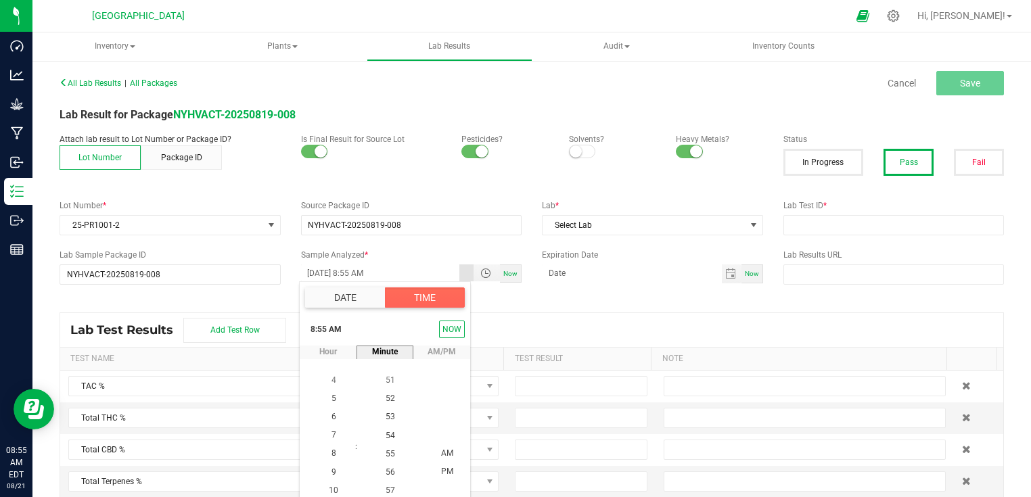
scroll to position [24, 0]
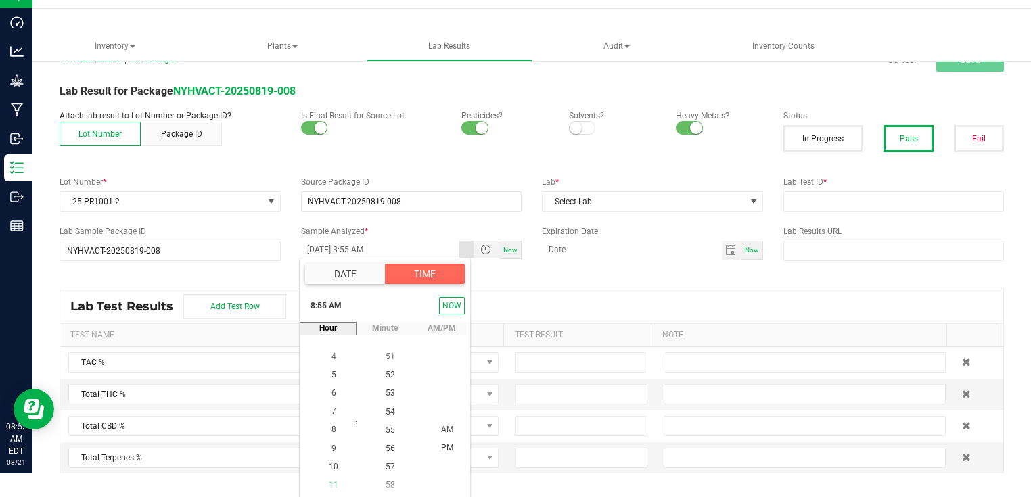
click at [336, 482] on li "11" at bounding box center [333, 485] width 32 height 18
click at [392, 424] on li "00" at bounding box center [390, 431] width 32 height 18
click at [445, 428] on span "AM" at bounding box center [447, 430] width 12 height 9
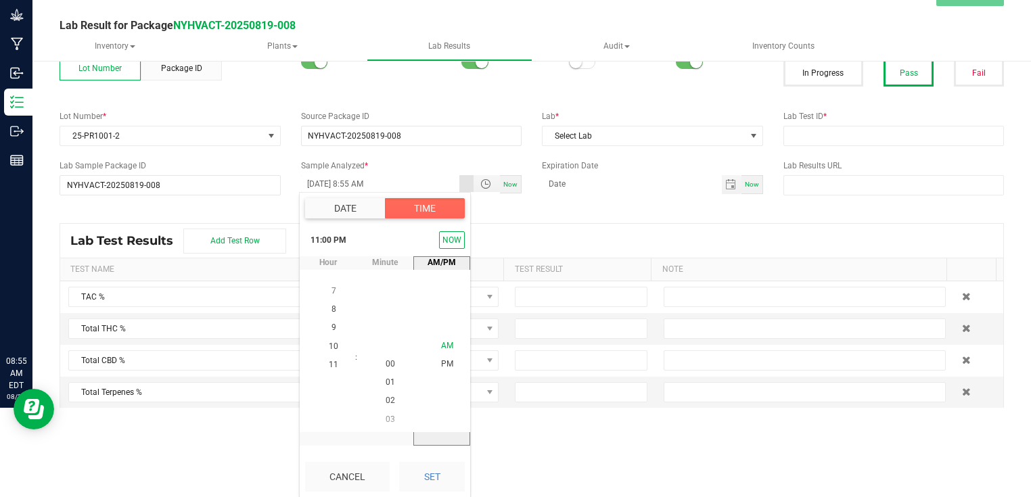
click at [442, 343] on span "AM" at bounding box center [447, 346] width 12 height 9
click at [429, 479] on button "Set" at bounding box center [432, 477] width 66 height 30
type input "[DATE] 11:00 AM"
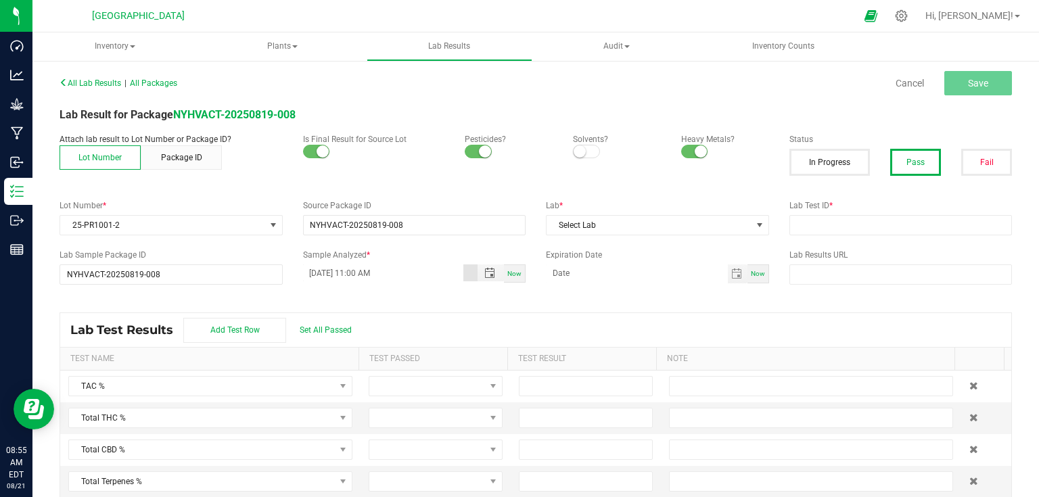
click at [585, 150] on span at bounding box center [586, 152] width 27 height 14
click at [330, 325] on span "Set All Passed" at bounding box center [326, 329] width 52 height 9
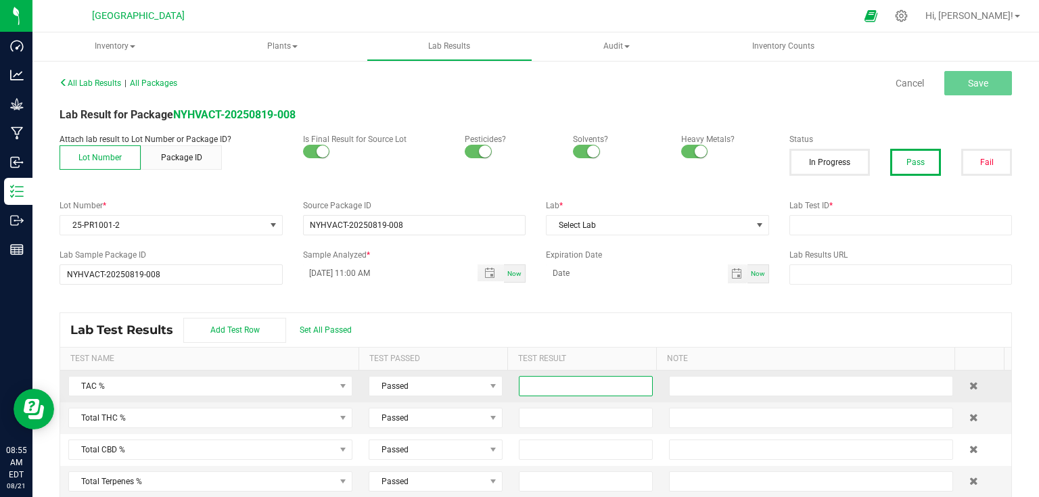
click at [568, 392] on input at bounding box center [586, 386] width 133 height 19
type input "30.6000"
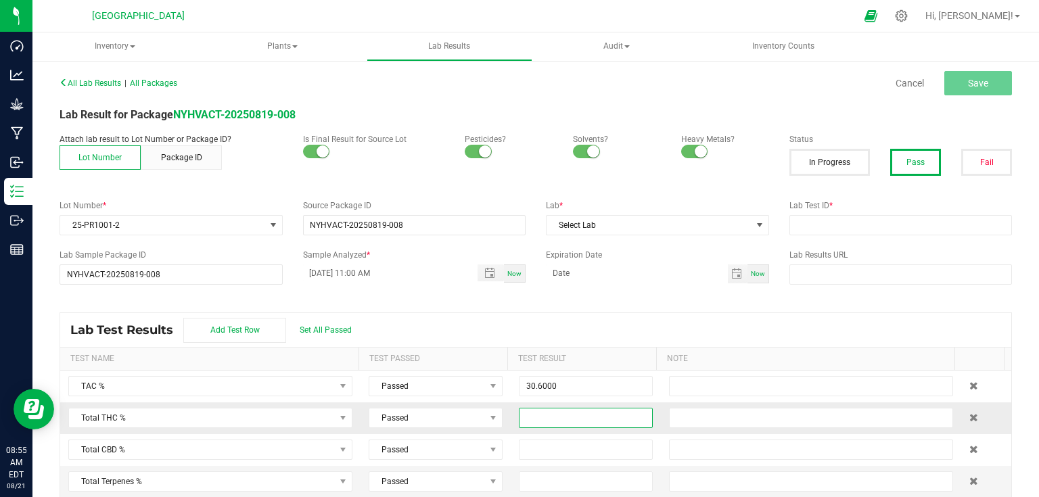
click at [560, 424] on input at bounding box center [586, 418] width 133 height 19
type input "26.4240"
click at [597, 316] on div "Lab Test Results Add Test Row Set All Passed" at bounding box center [535, 330] width 951 height 34
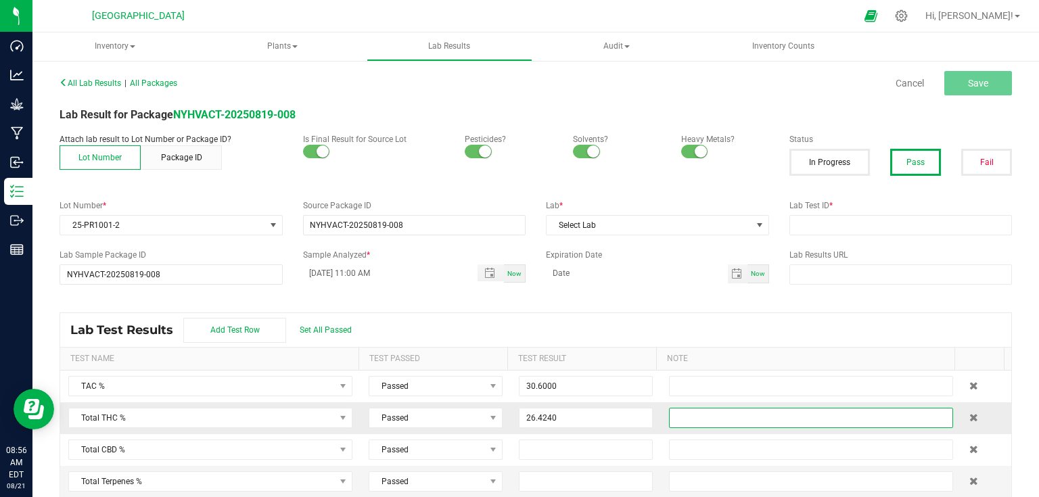
click at [724, 424] on input "text" at bounding box center [811, 418] width 284 height 20
click at [703, 325] on div "Lab Test Results Add Test Row Set All Passed" at bounding box center [535, 330] width 951 height 34
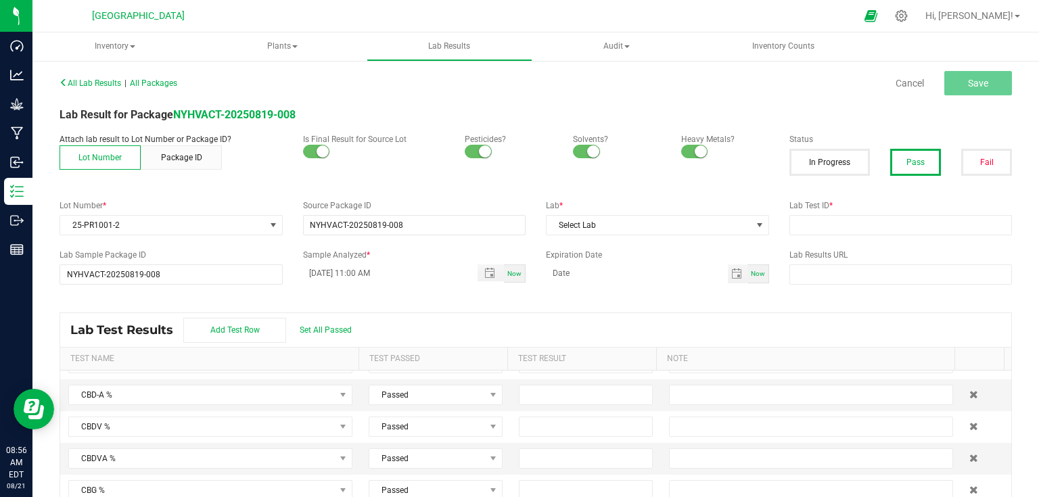
scroll to position [650, 0]
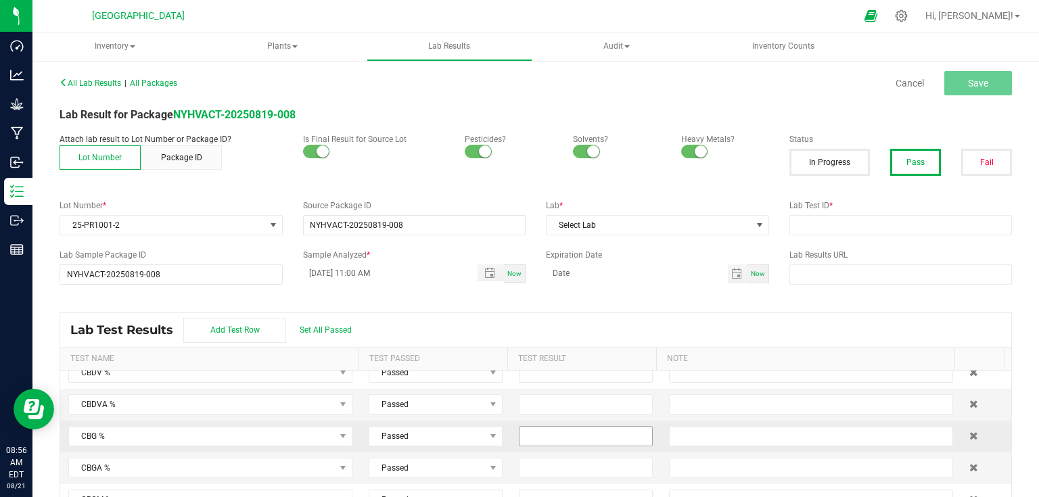
click at [589, 439] on input at bounding box center [586, 436] width 133 height 19
type input "0.2230"
click at [593, 462] on input at bounding box center [586, 468] width 133 height 19
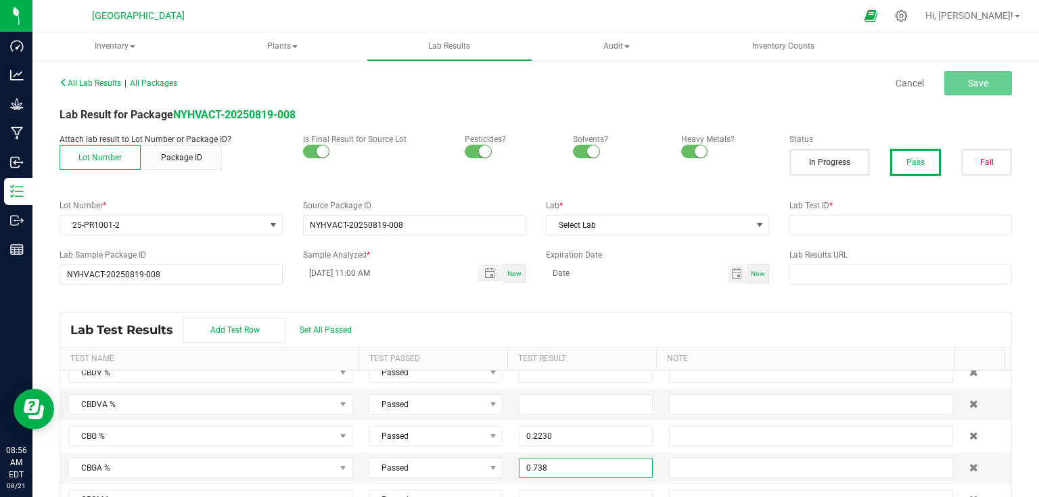
type input "0.7380"
click at [666, 311] on div "All Lab Results | All Packages Cancel Save Lab Result for Package NYHVACT-20250…" at bounding box center [536, 292] width 953 height 439
click at [715, 233] on span "Select Lab" at bounding box center [649, 225] width 205 height 19
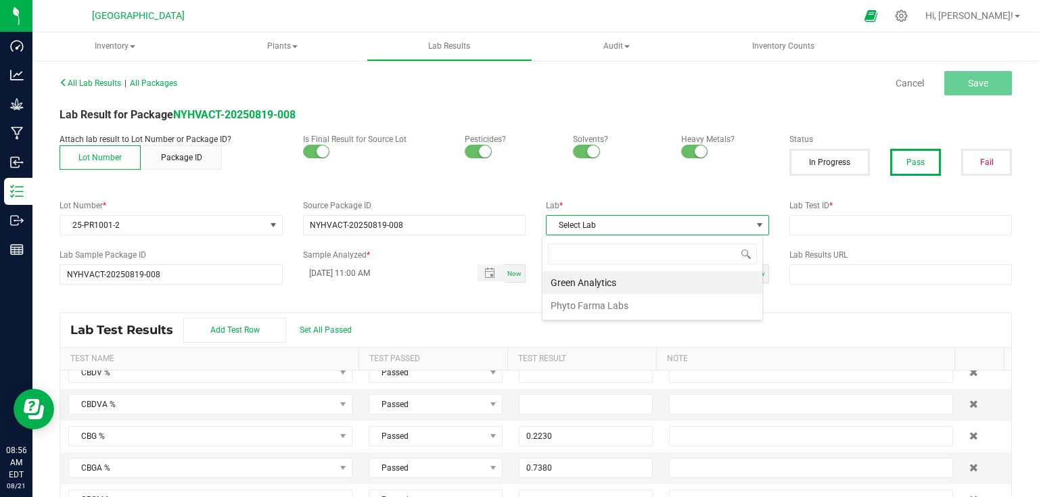
scroll to position [20, 221]
click at [623, 278] on li "Green Analytics" at bounding box center [653, 282] width 220 height 23
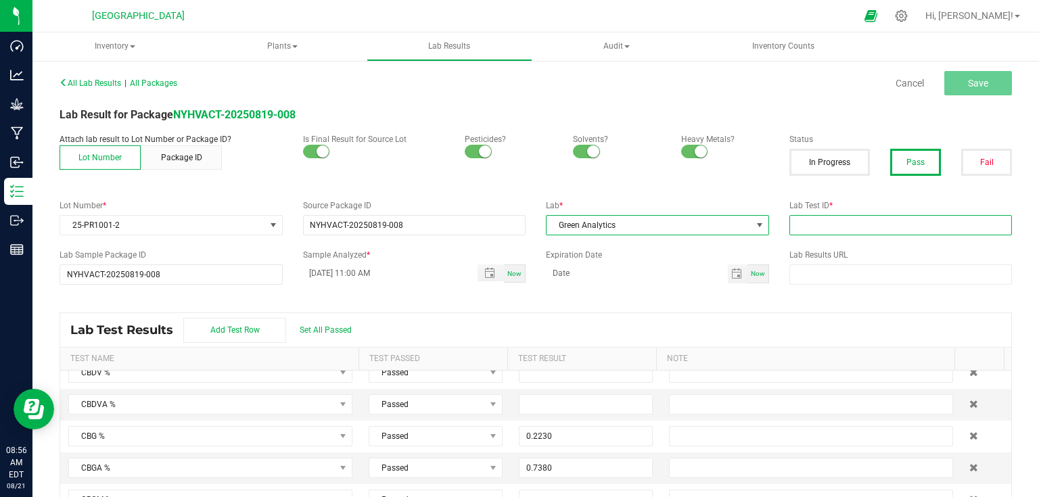
click at [832, 218] on input "text" at bounding box center [901, 225] width 223 height 20
type input "20250813-FALL-004"
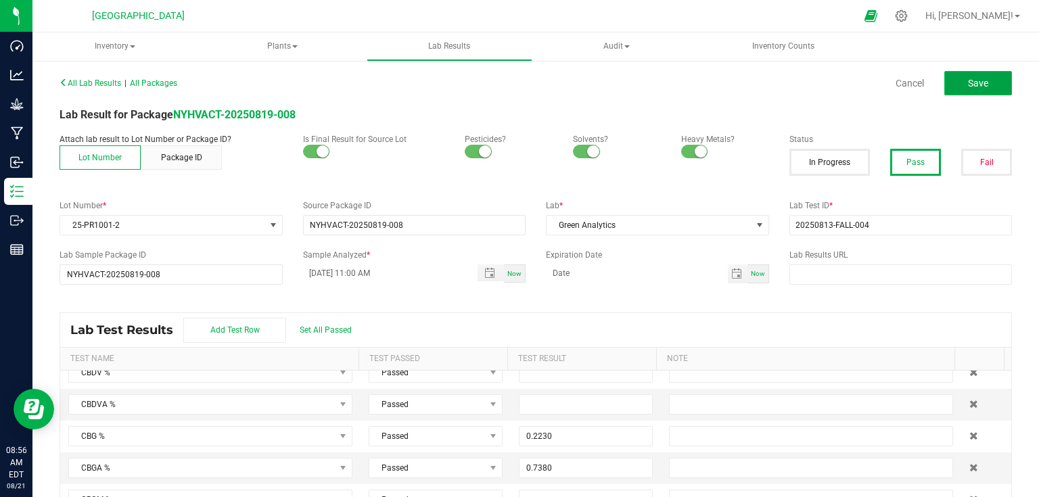
click at [955, 84] on button "Save" at bounding box center [979, 83] width 68 height 24
type input "0.2230"
type input "0.7380"
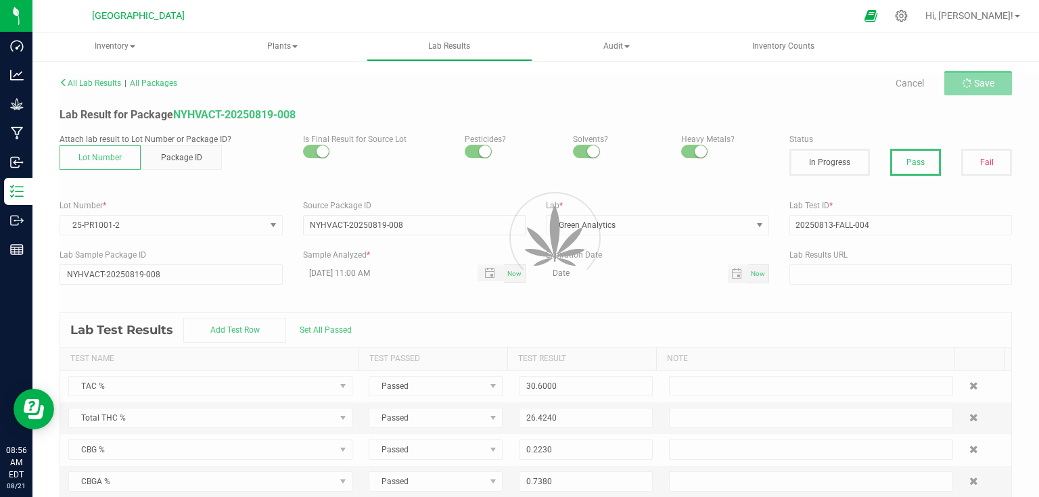
scroll to position [0, 0]
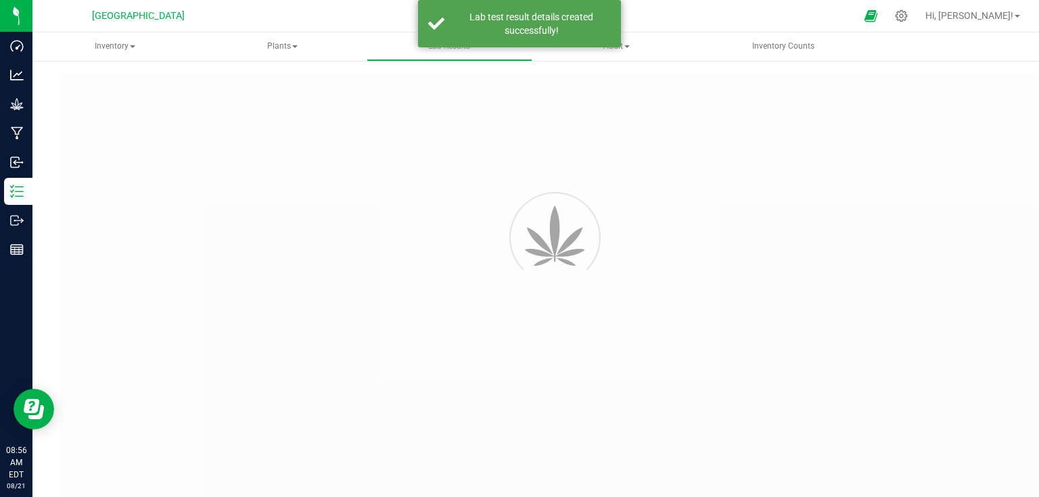
type input "NYHVACT-20250819-008"
type input "20250813-FALL-004"
type input "NYHVACT-20250819-008"
type input "[DATE] 11:00 AM"
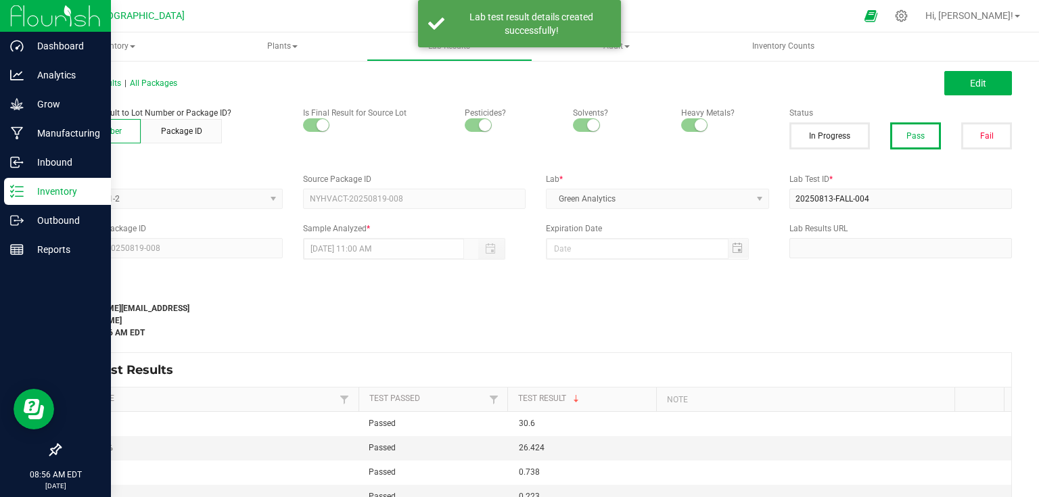
click at [66, 16] on img at bounding box center [55, 16] width 91 height 32
